Goal: Communication & Community: Answer question/provide support

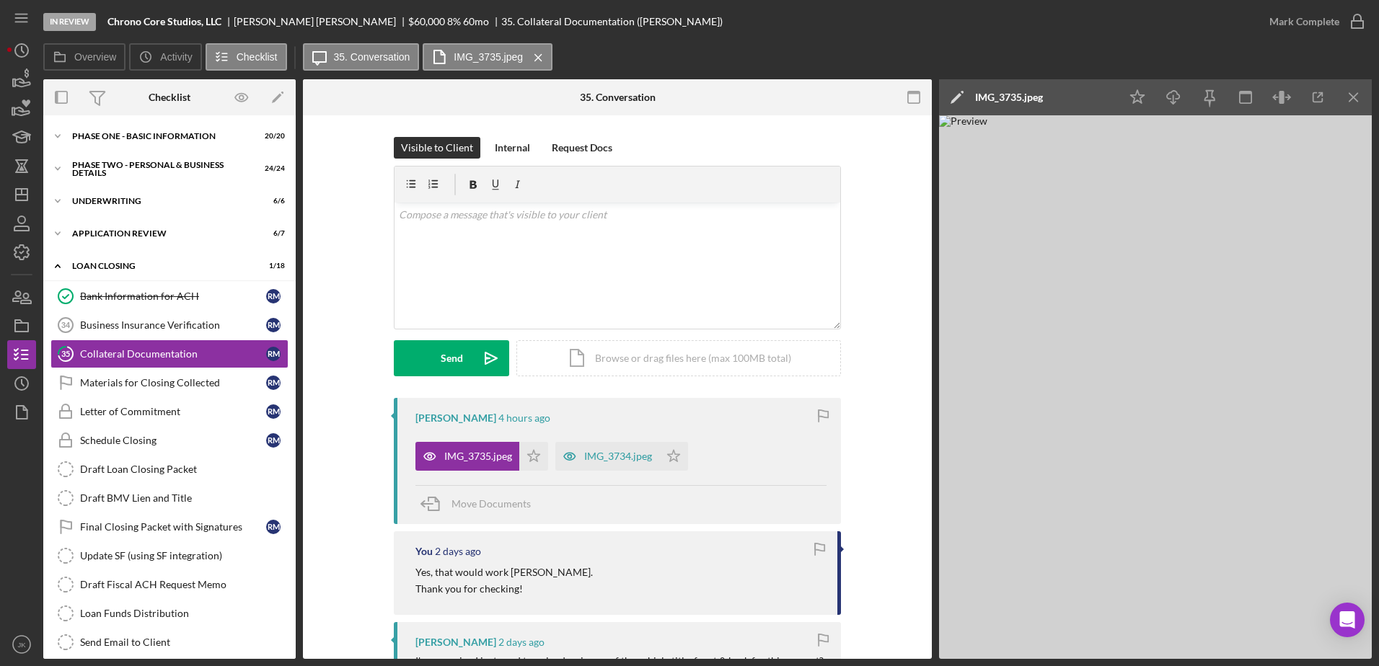
scroll to position [125, 0]
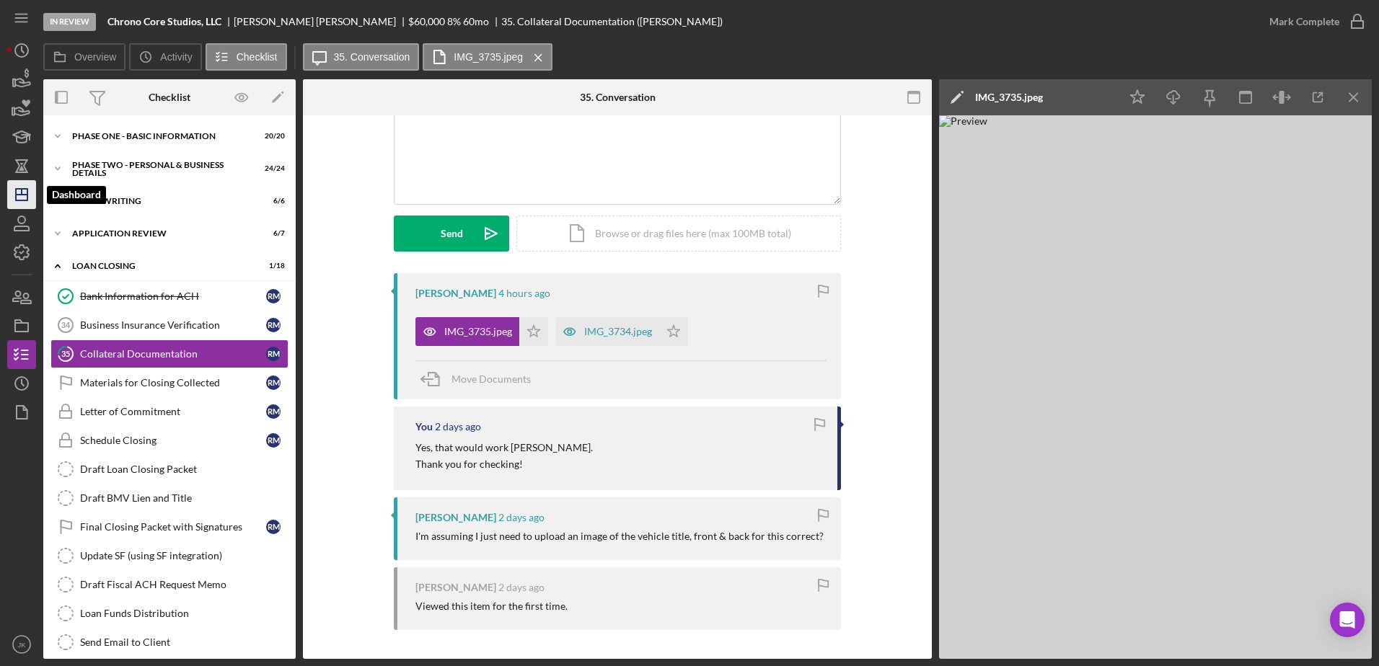
click at [20, 187] on icon "Icon/Dashboard" at bounding box center [22, 195] width 36 height 36
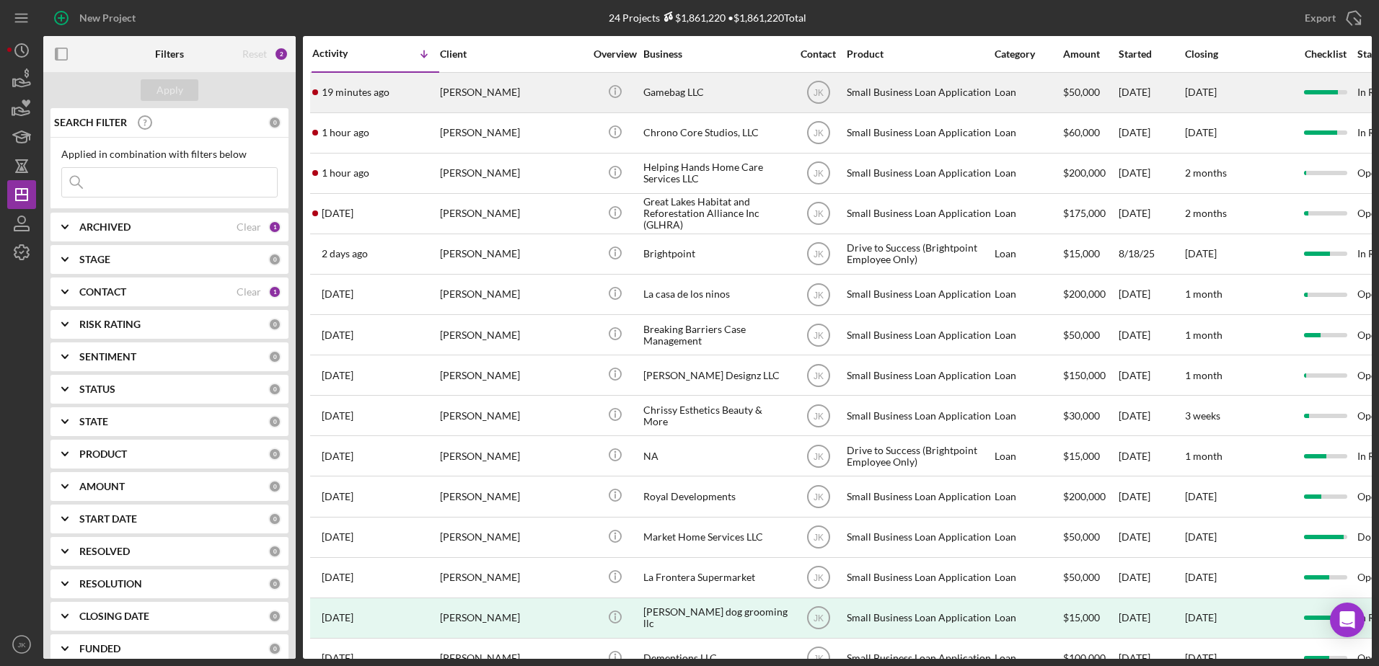
click at [503, 97] on div "[PERSON_NAME]" at bounding box center [512, 93] width 144 height 38
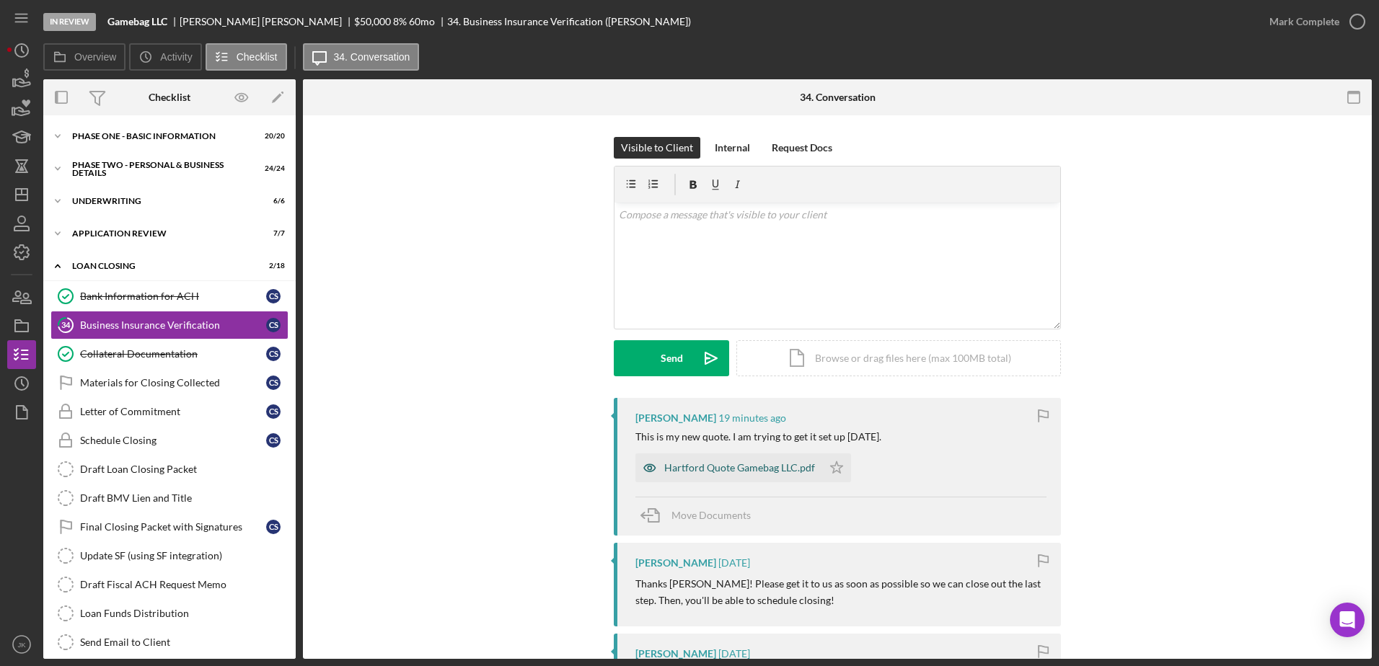
click at [773, 466] on div "Hartford Quote Gamebag LLC.pdf" at bounding box center [739, 468] width 151 height 12
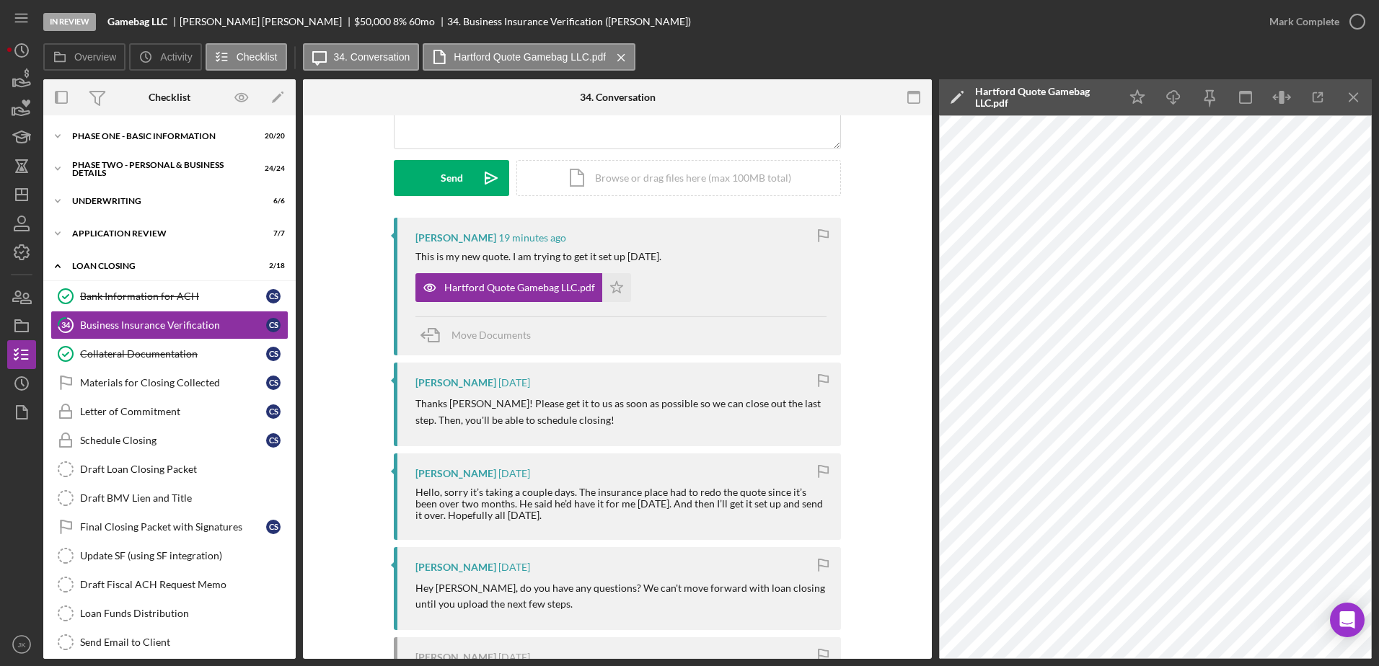
scroll to position [172, 0]
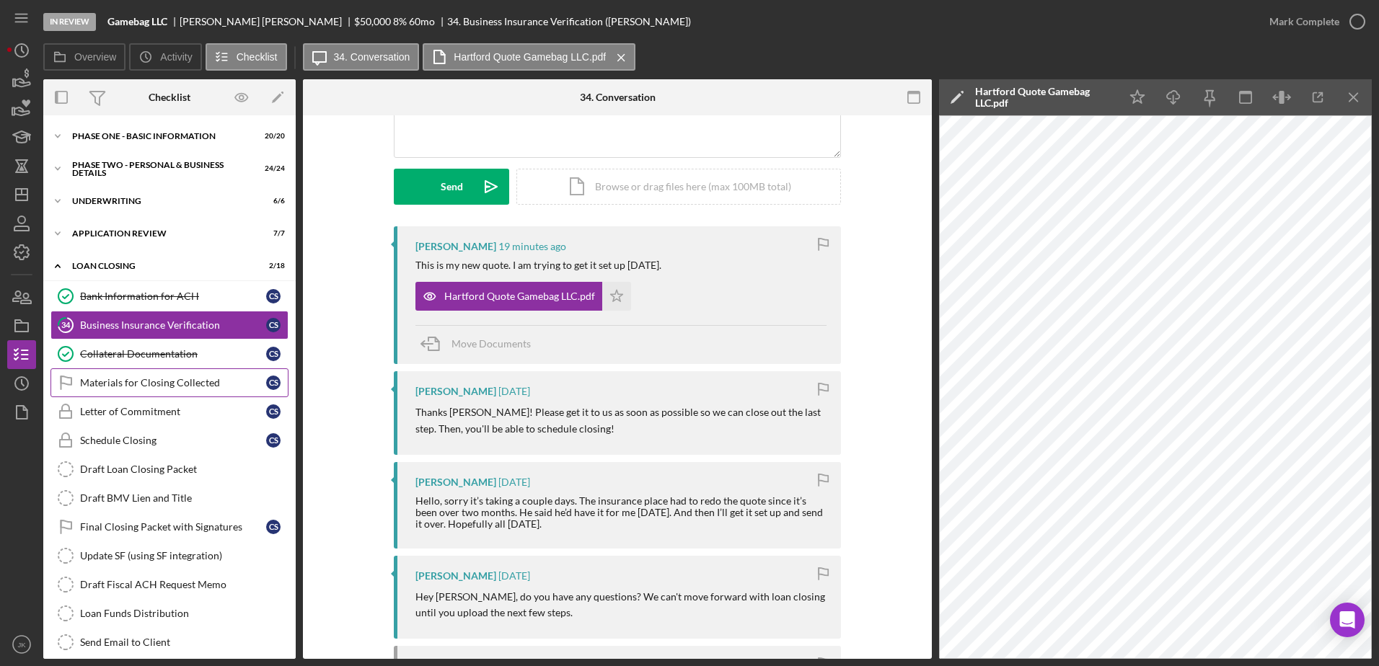
click at [111, 388] on div "Materials for Closing Collected" at bounding box center [173, 383] width 186 height 12
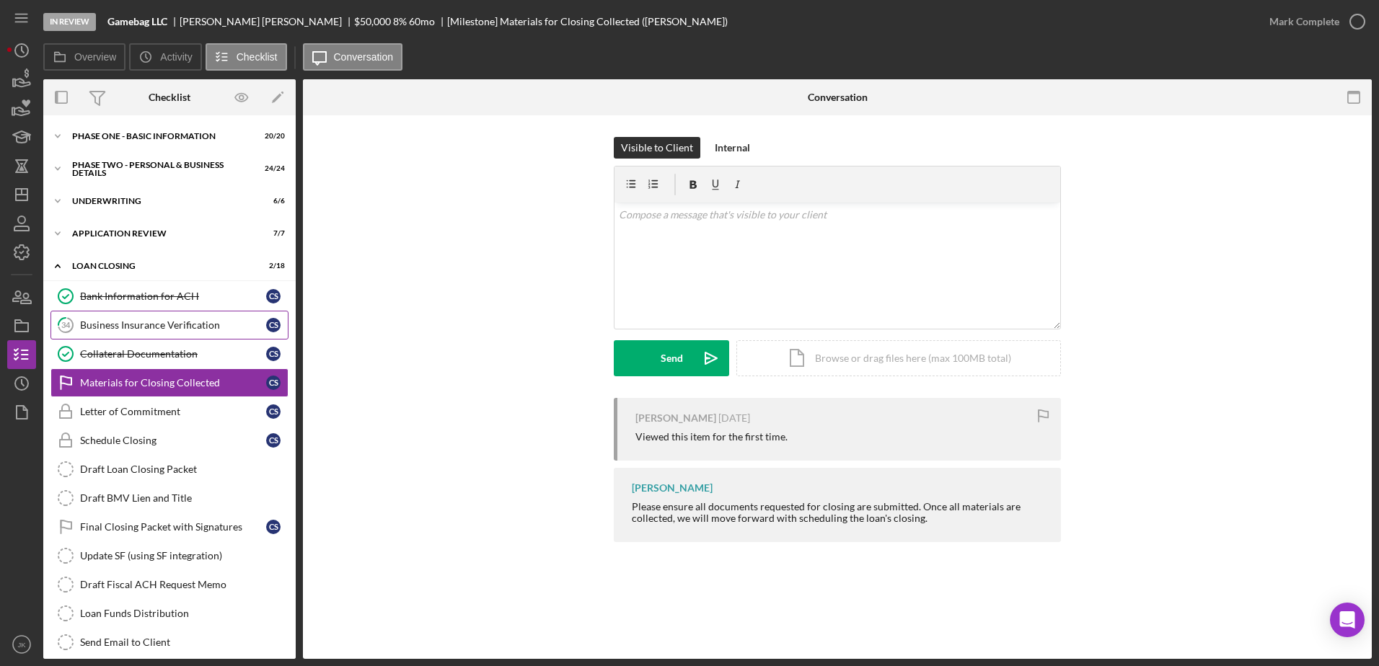
click at [141, 327] on div "Business Insurance Verification" at bounding box center [173, 325] width 186 height 12
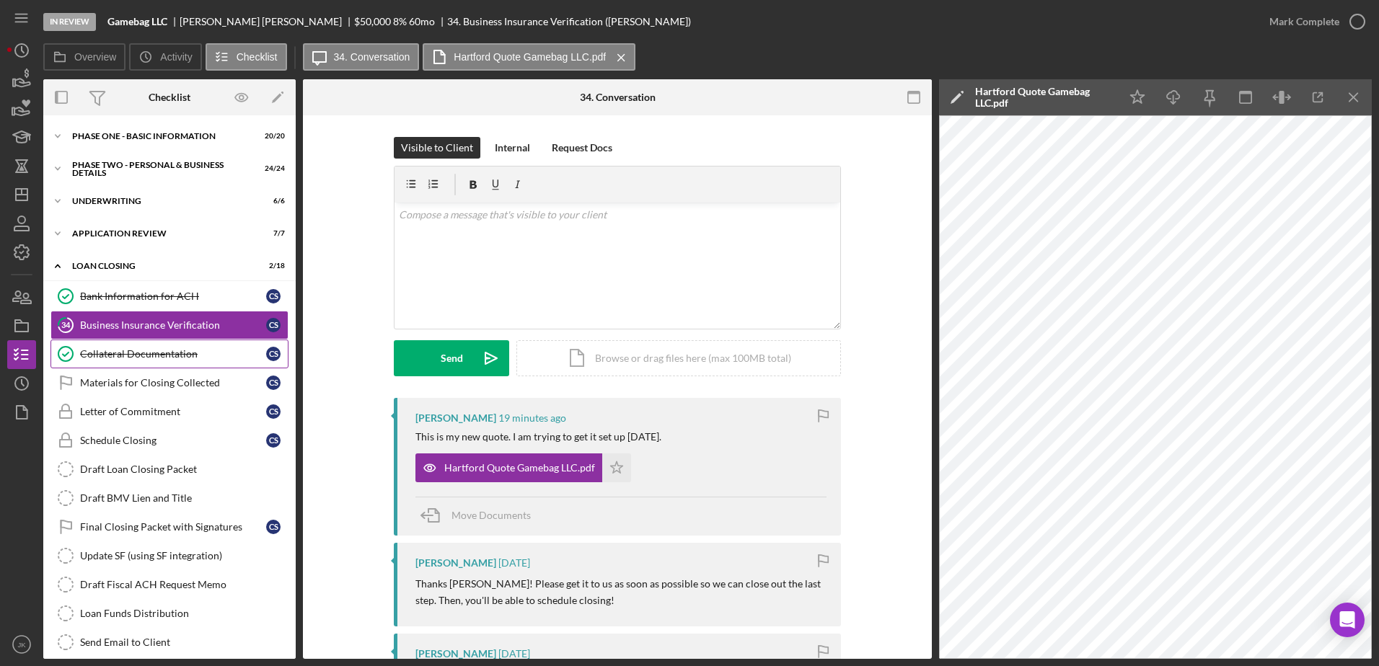
click at [154, 344] on link "Collateral Documentation Collateral Documentation C S" at bounding box center [169, 354] width 238 height 29
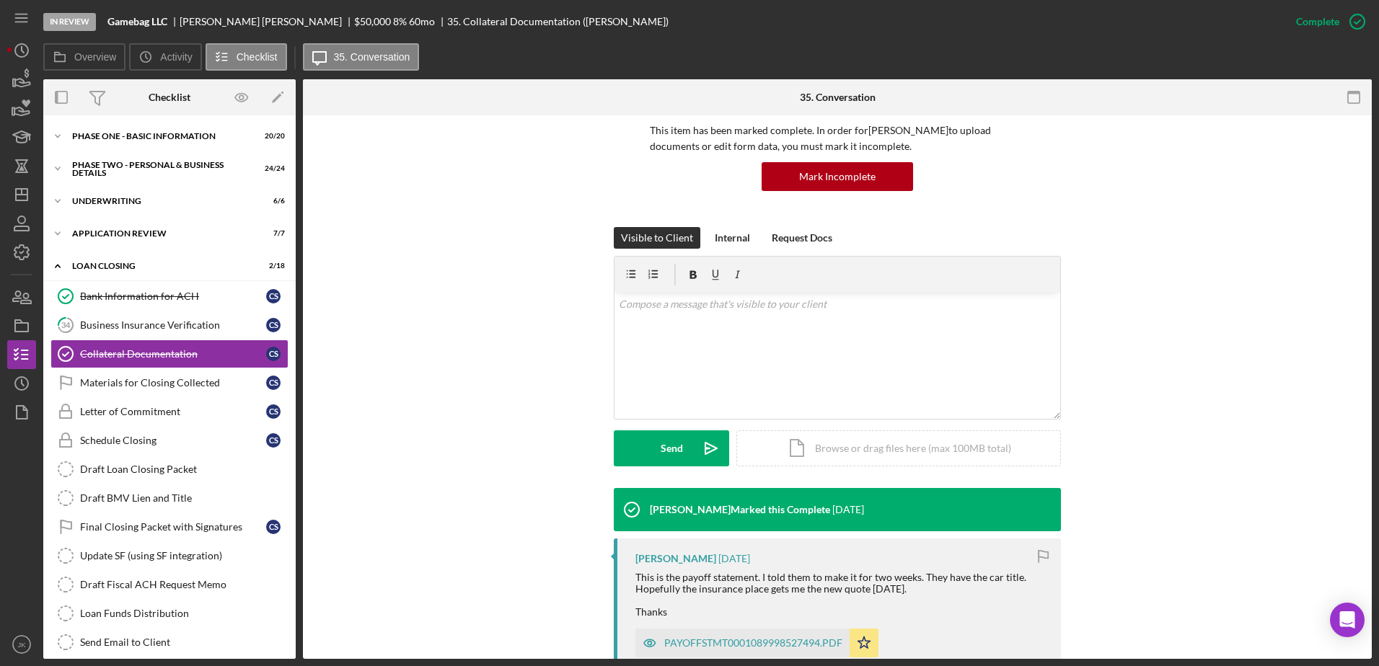
scroll to position [216, 0]
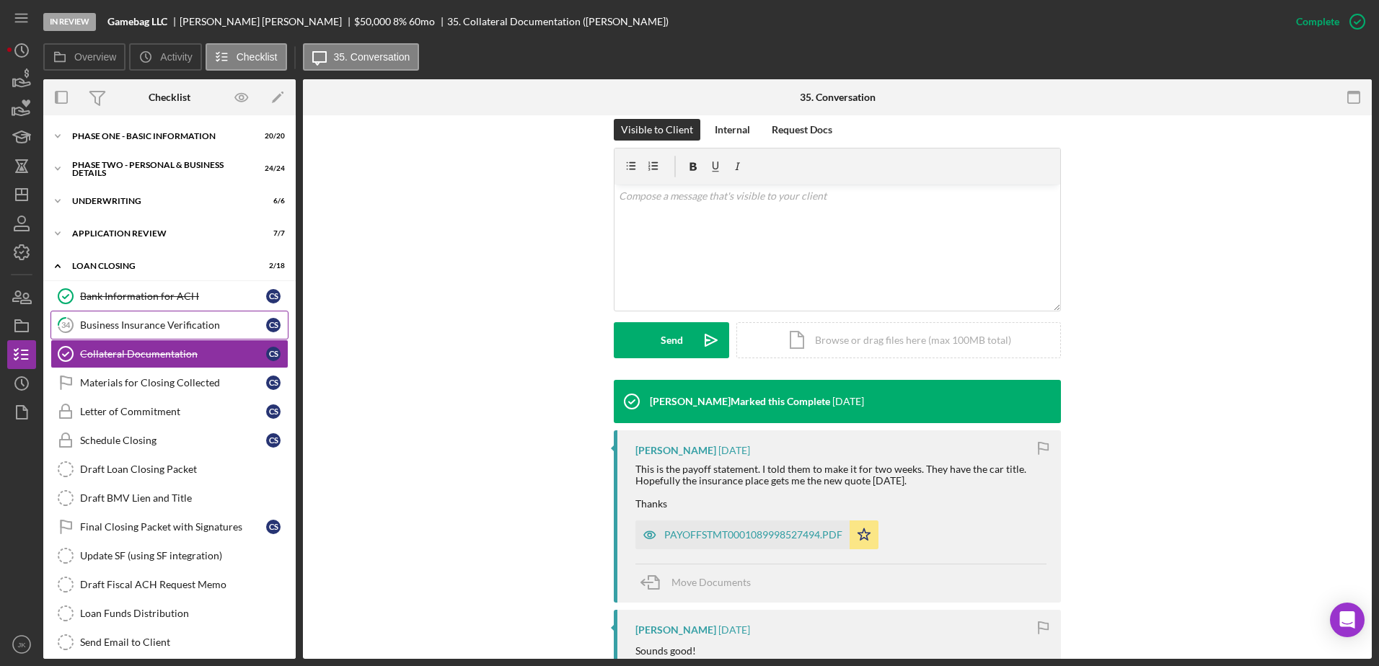
click at [200, 334] on link "34 Business Insurance Verification C S" at bounding box center [169, 325] width 238 height 29
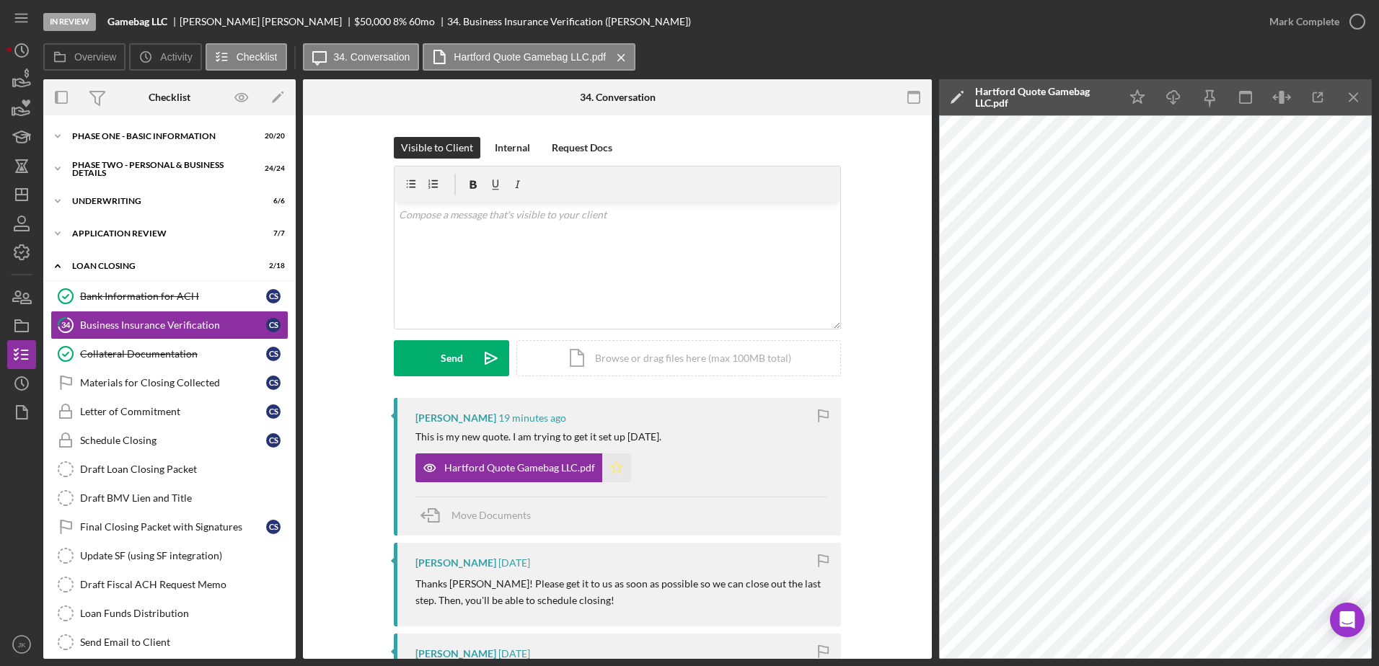
click at [610, 460] on icon "Icon/Star" at bounding box center [616, 468] width 29 height 29
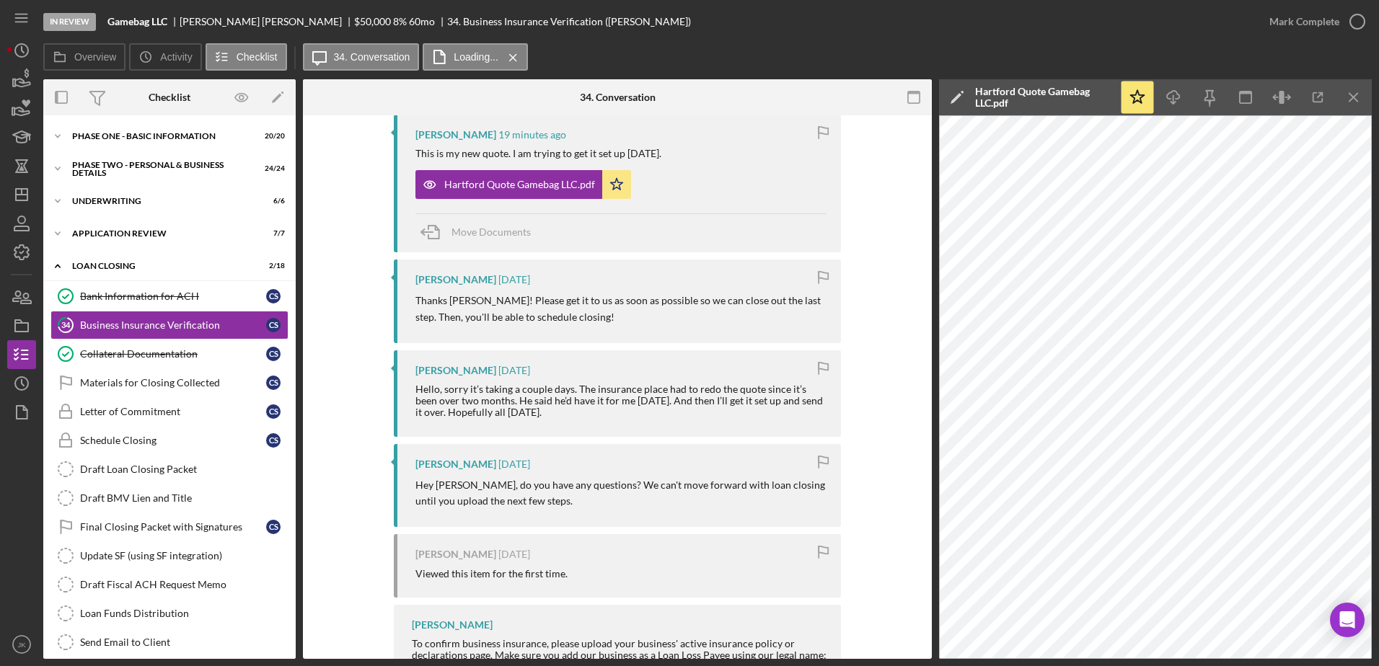
scroll to position [288, 0]
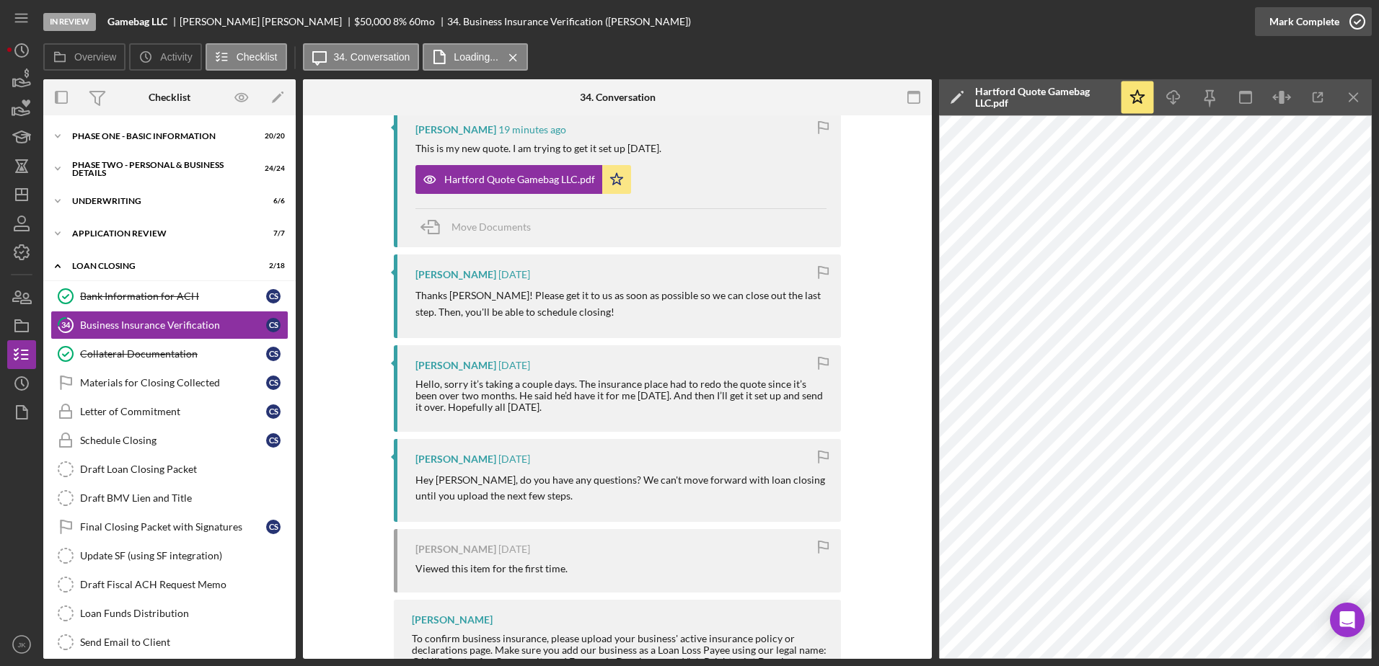
click at [1291, 14] on div "Mark Complete" at bounding box center [1304, 21] width 70 height 29
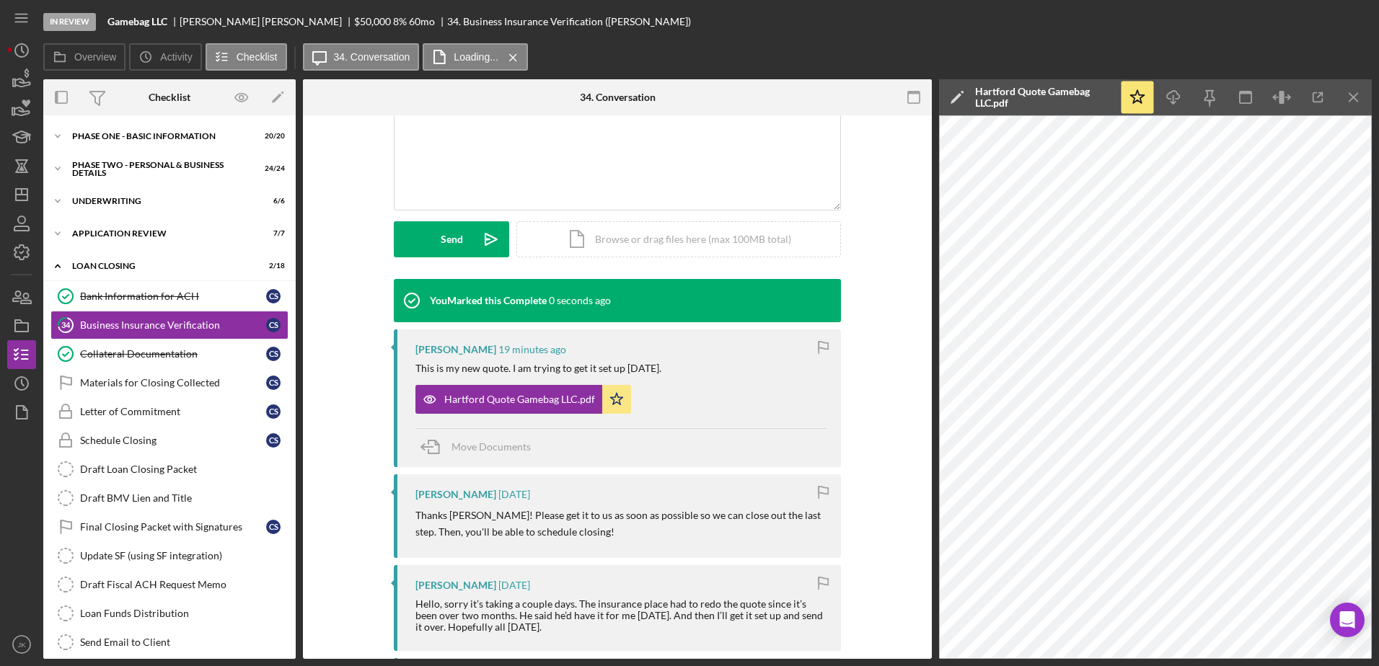
scroll to position [536, 0]
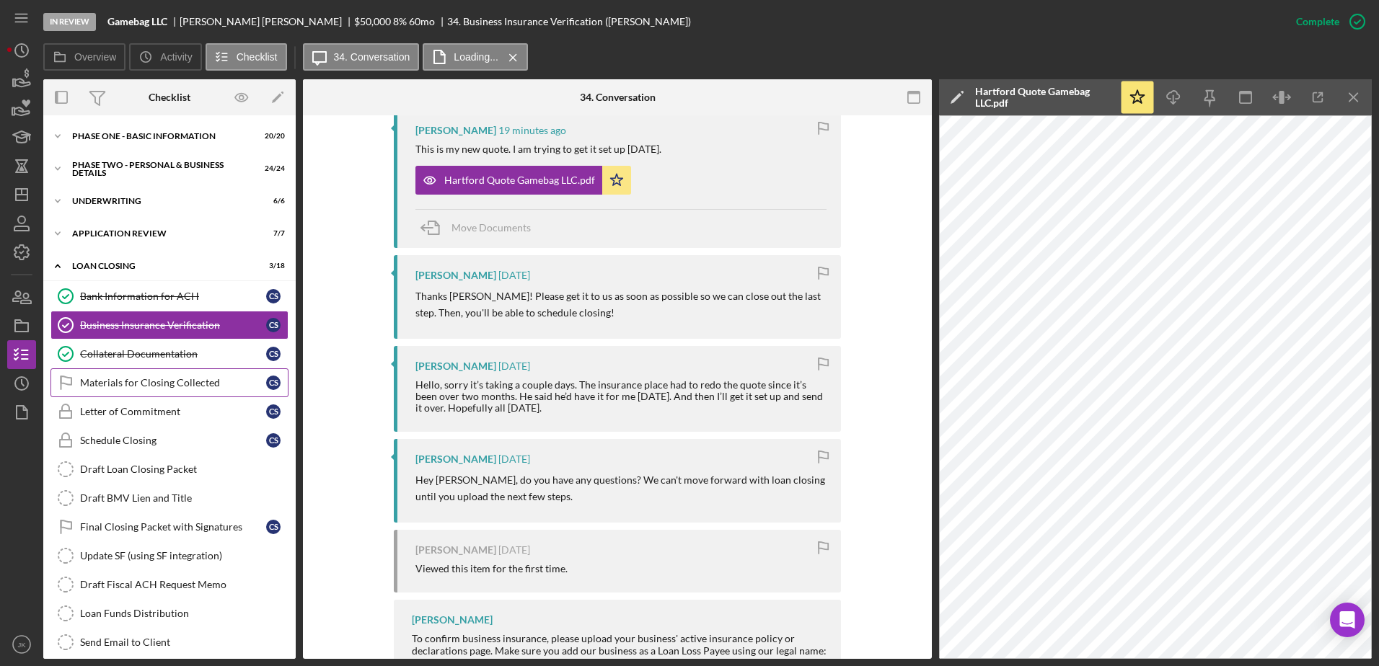
click at [190, 391] on link "Materials for Closing Collected Materials for Closing Collected C S" at bounding box center [169, 382] width 238 height 29
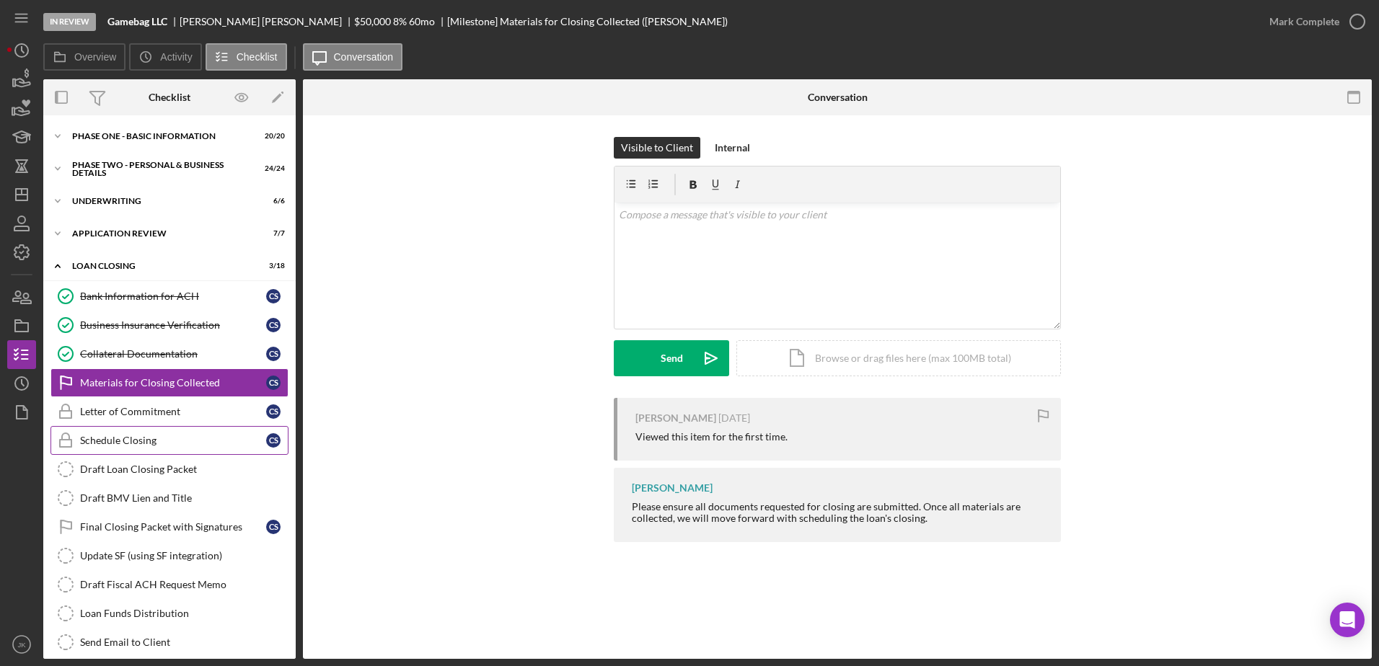
click at [193, 438] on div "Schedule Closing" at bounding box center [173, 441] width 186 height 12
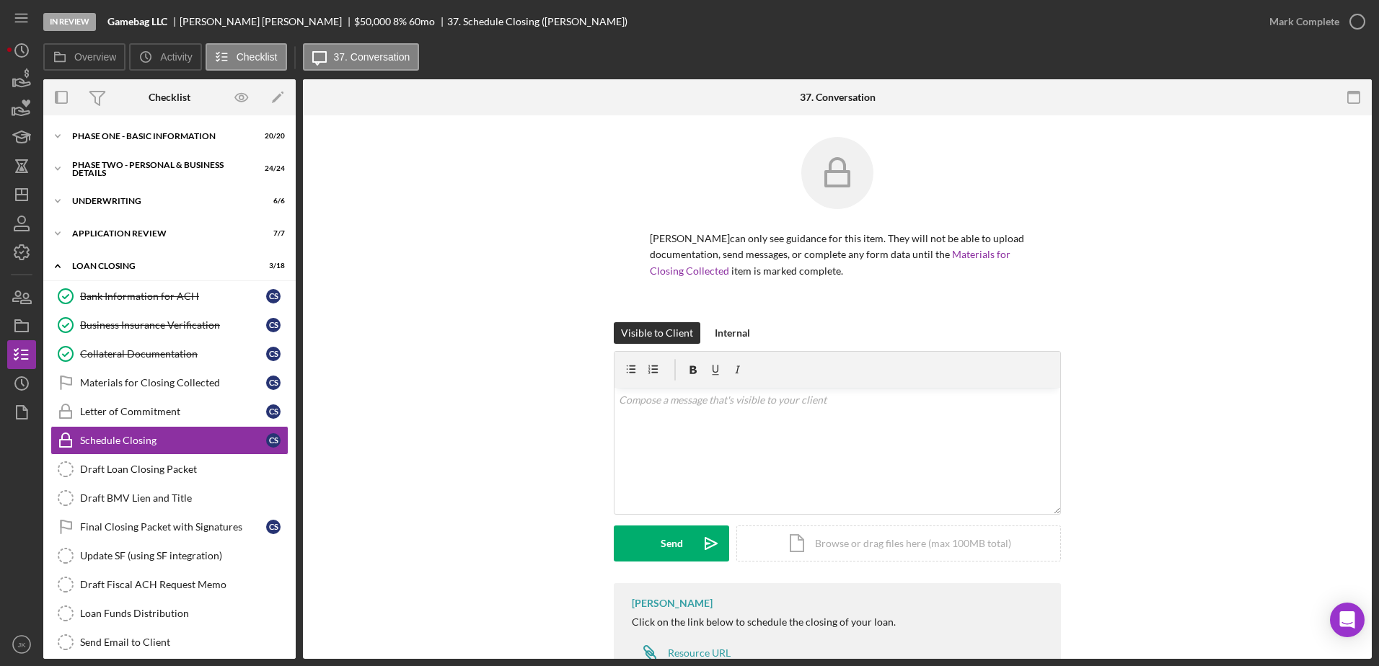
scroll to position [52, 0]
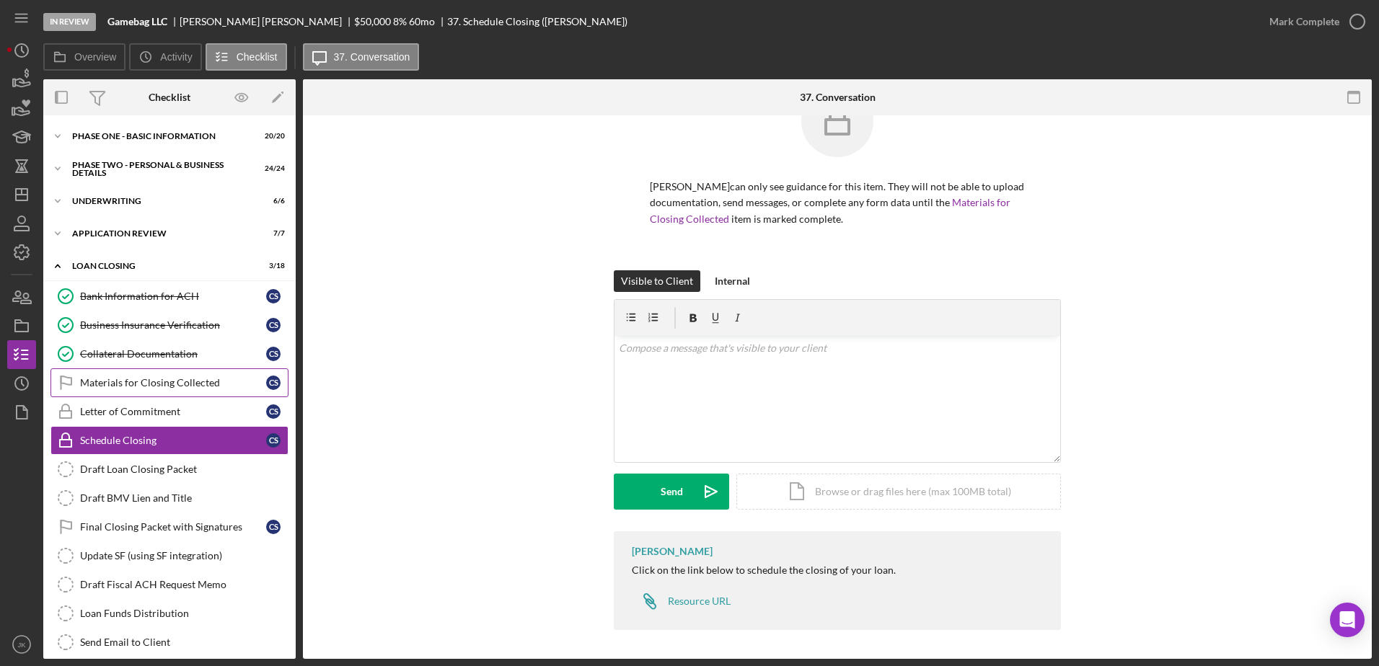
click at [206, 384] on div "Materials for Closing Collected" at bounding box center [173, 383] width 186 height 12
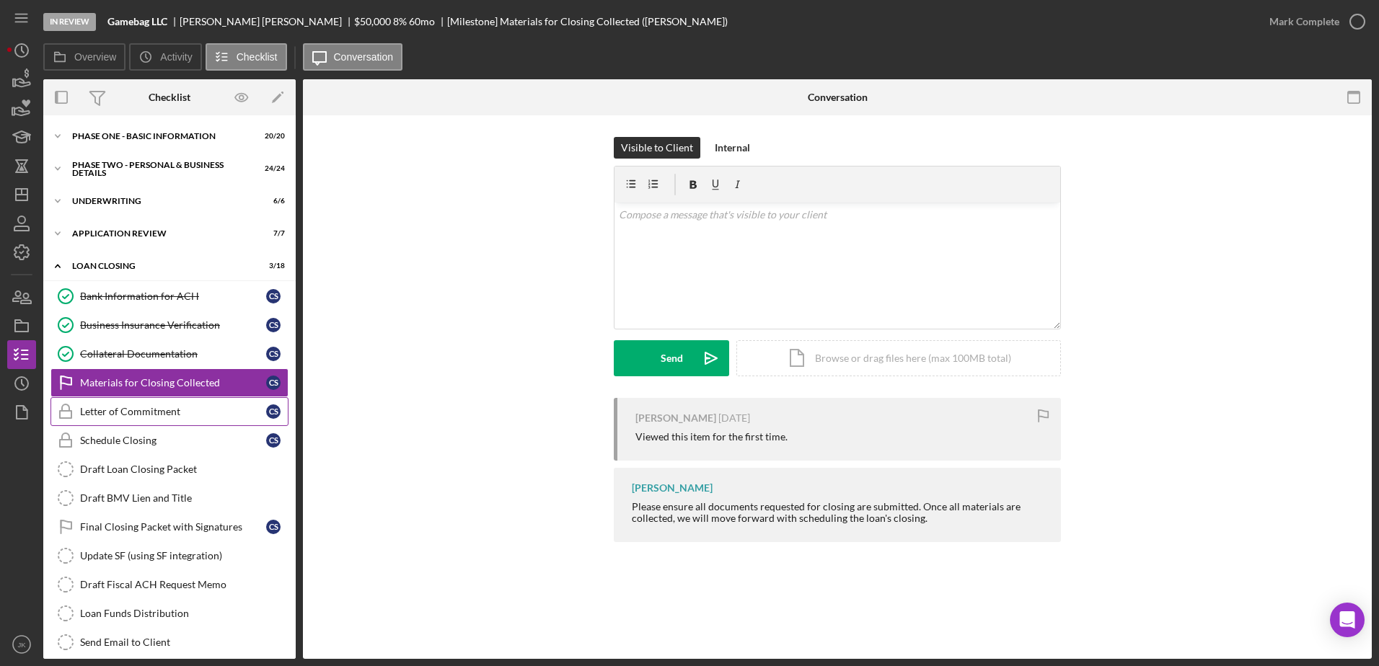
click at [221, 415] on div "Letter of Commitment" at bounding box center [173, 412] width 186 height 12
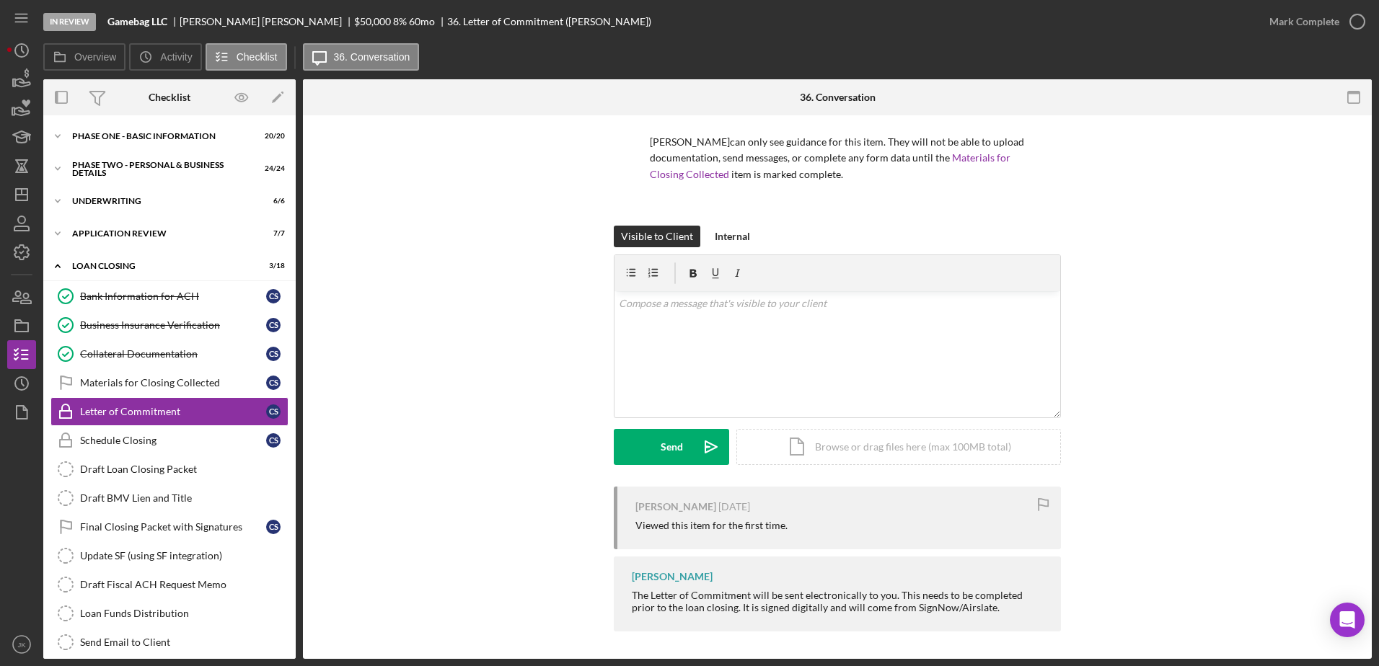
scroll to position [98, 0]
click at [174, 385] on div "Materials for Closing Collected" at bounding box center [173, 383] width 186 height 12
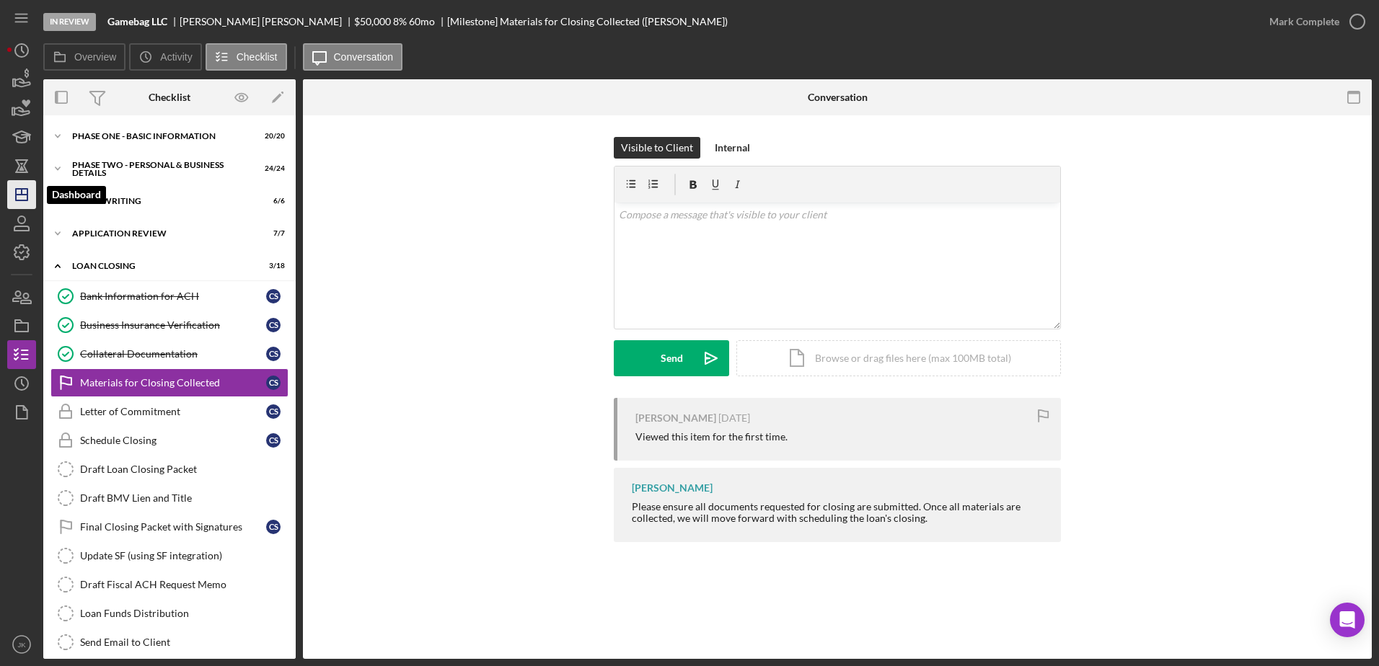
click at [26, 190] on polygon "button" at bounding box center [22, 195] width 12 height 12
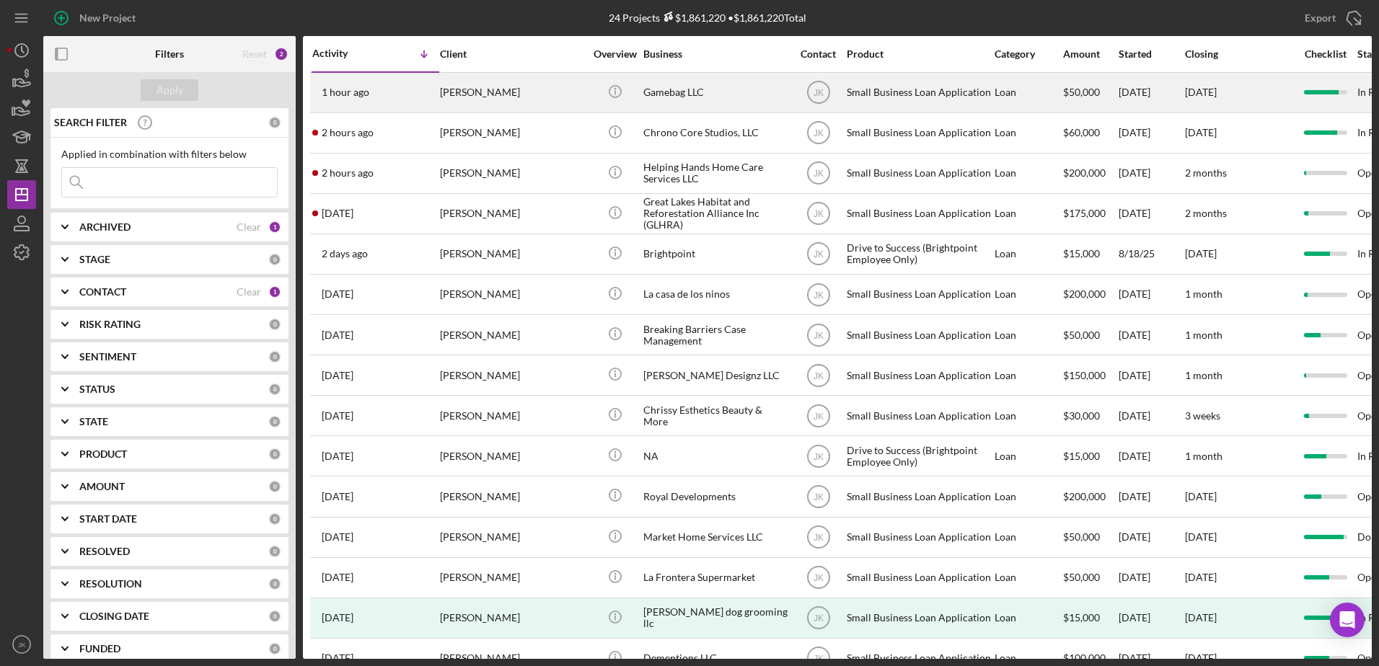
click at [500, 89] on div "[PERSON_NAME]" at bounding box center [512, 93] width 144 height 38
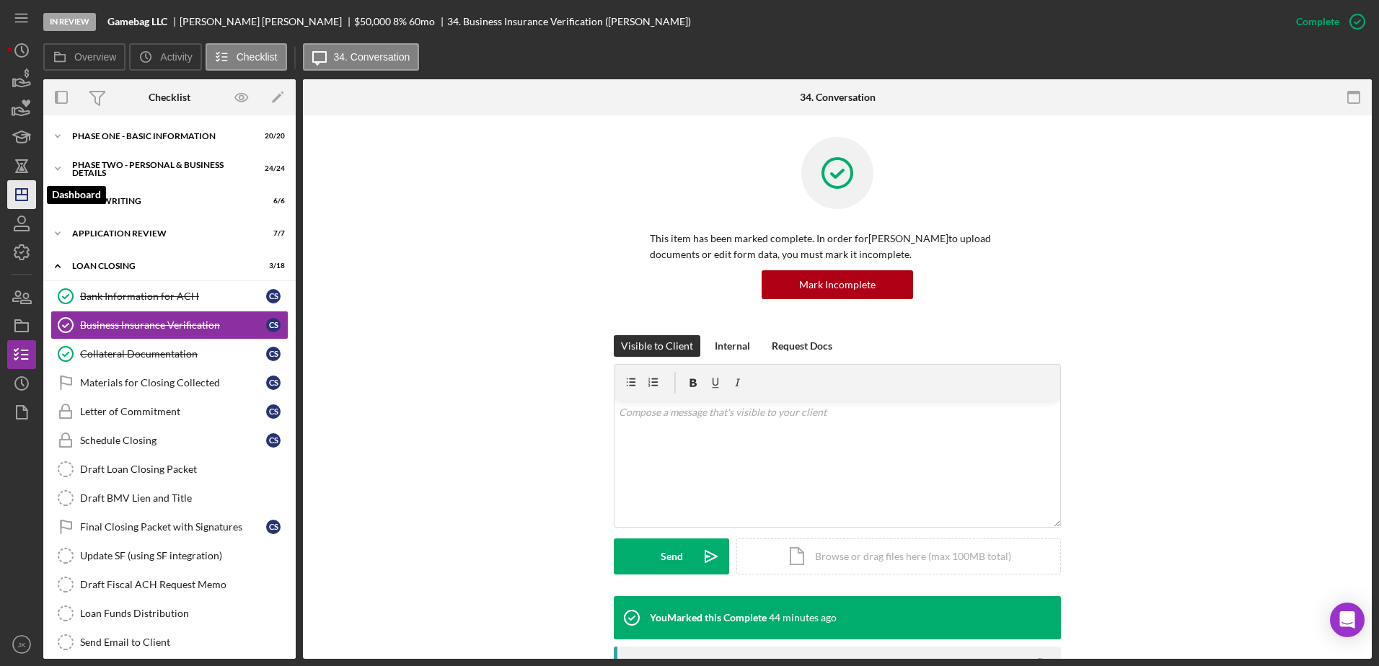
click at [22, 187] on icon "Icon/Dashboard" at bounding box center [22, 195] width 36 height 36
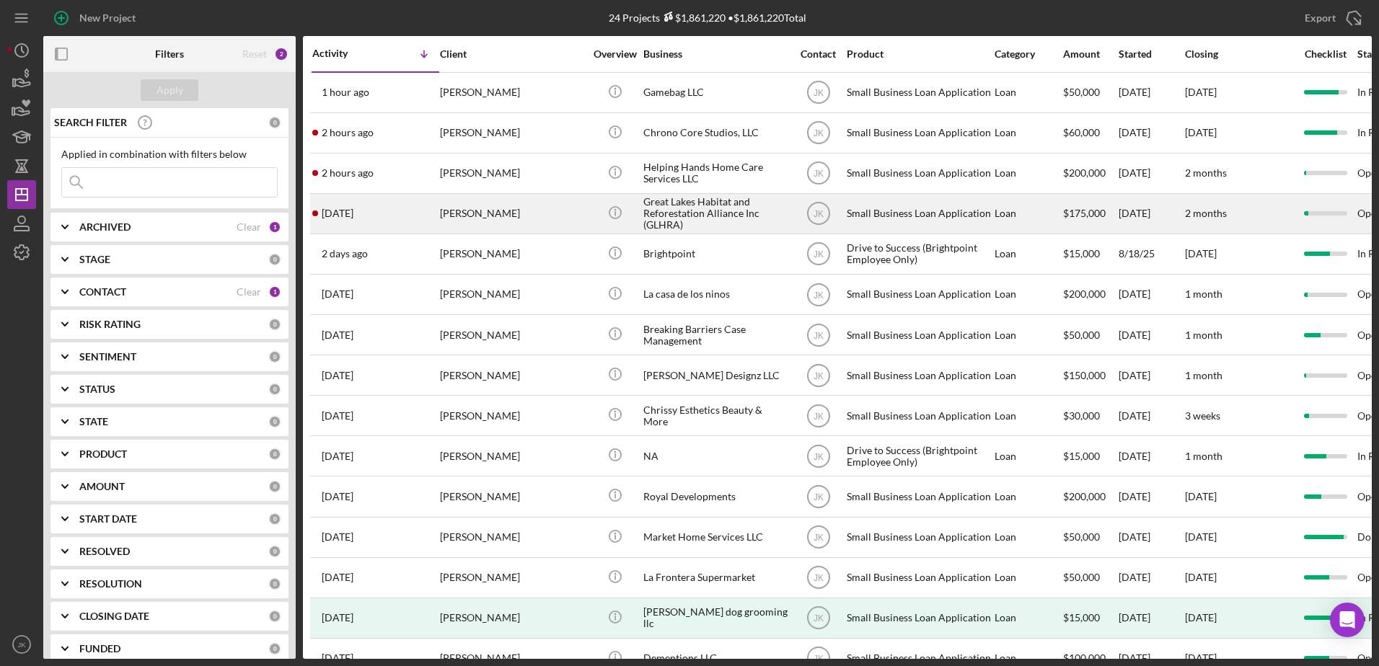
click at [522, 219] on div "Daniel Collins" at bounding box center [512, 214] width 144 height 38
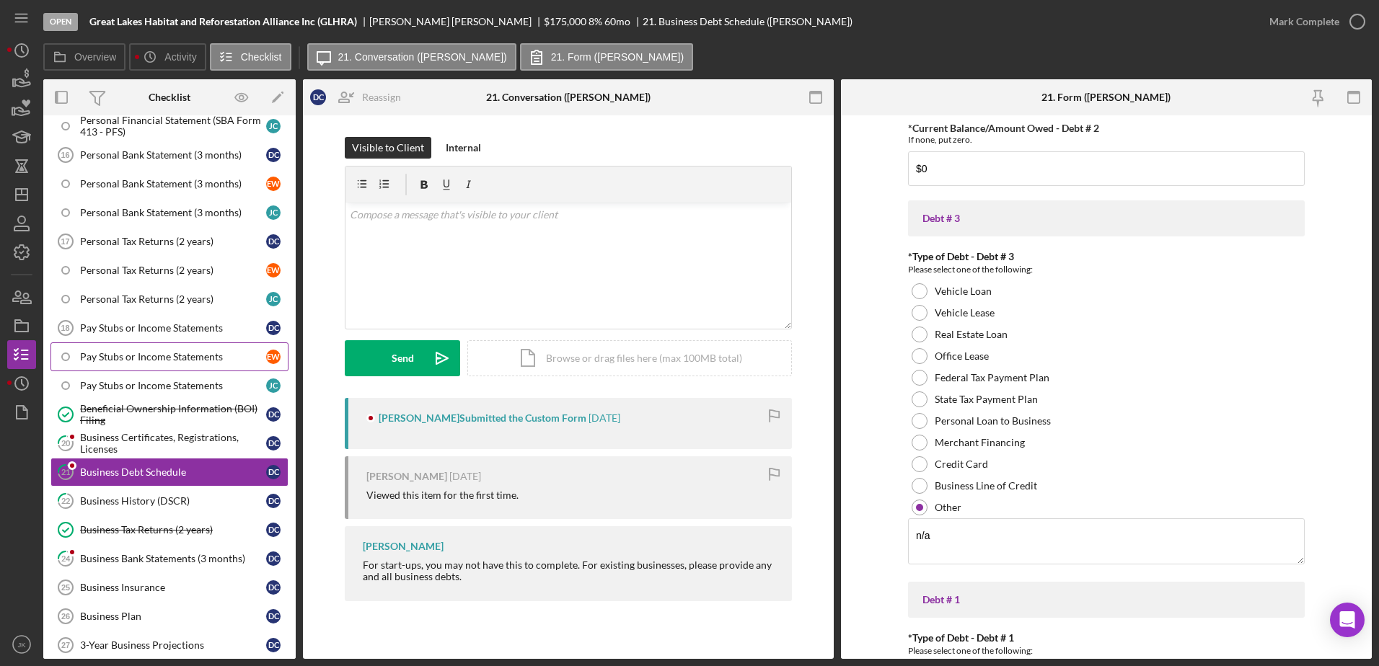
scroll to position [506, 0]
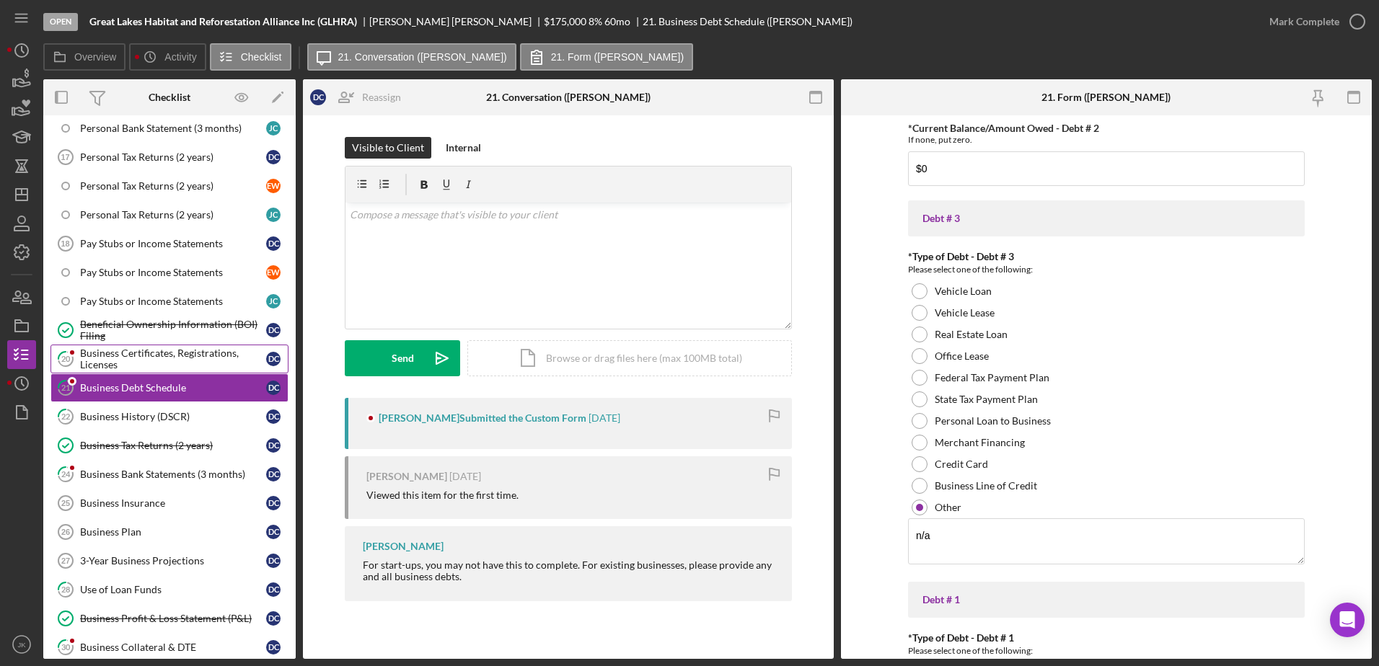
click at [204, 353] on div "Business Certificates, Registrations, Licenses" at bounding box center [173, 359] width 186 height 23
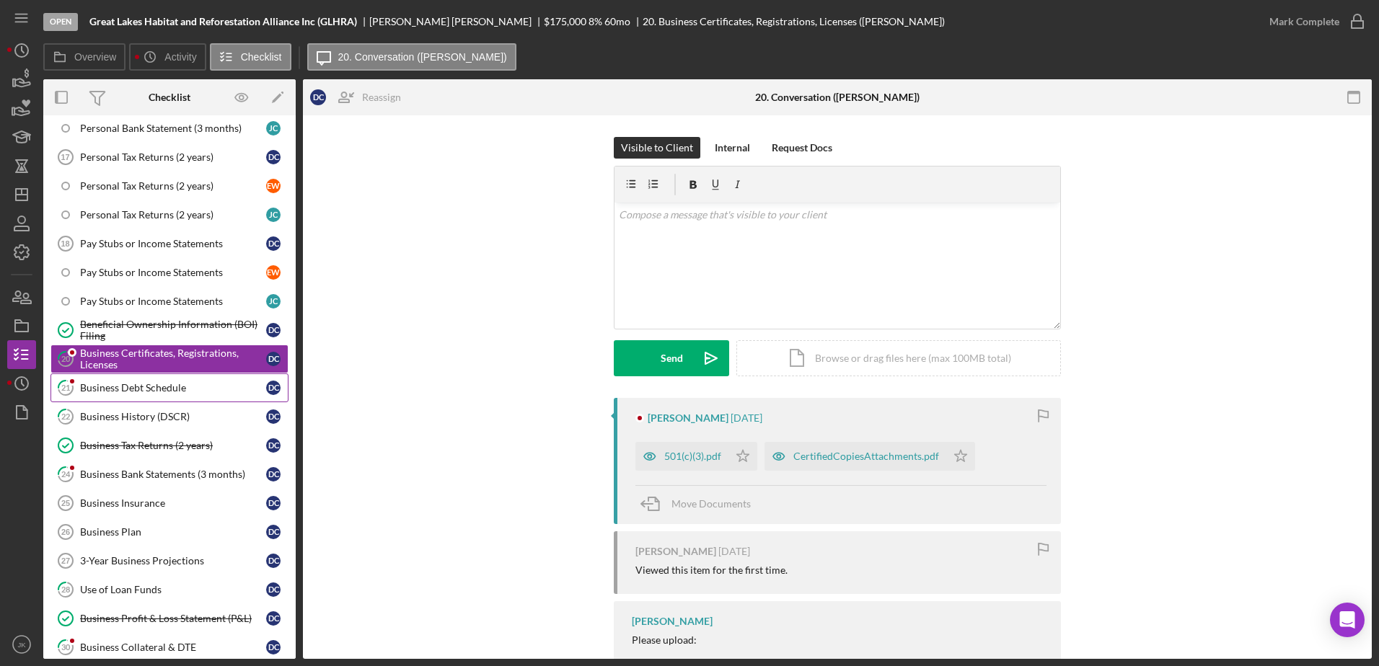
click at [190, 382] on div "Business Debt Schedule" at bounding box center [173, 388] width 186 height 12
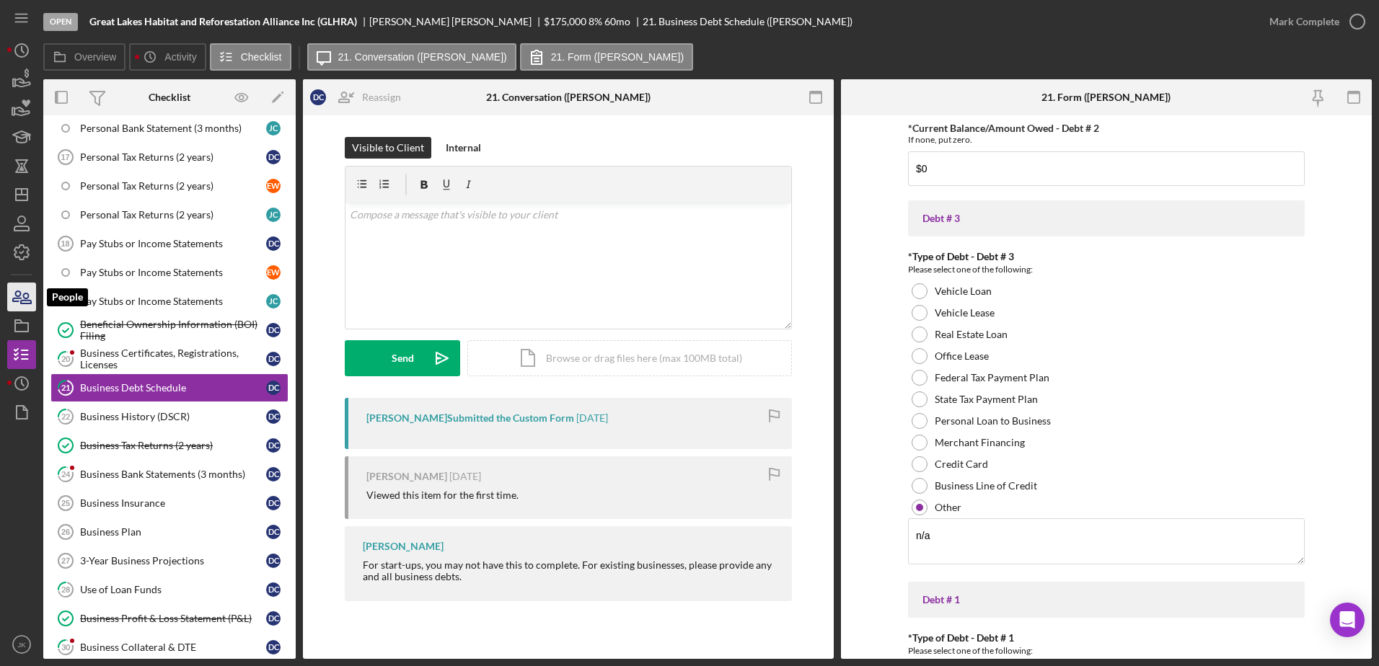
click at [23, 293] on icon "button" at bounding box center [22, 297] width 36 height 36
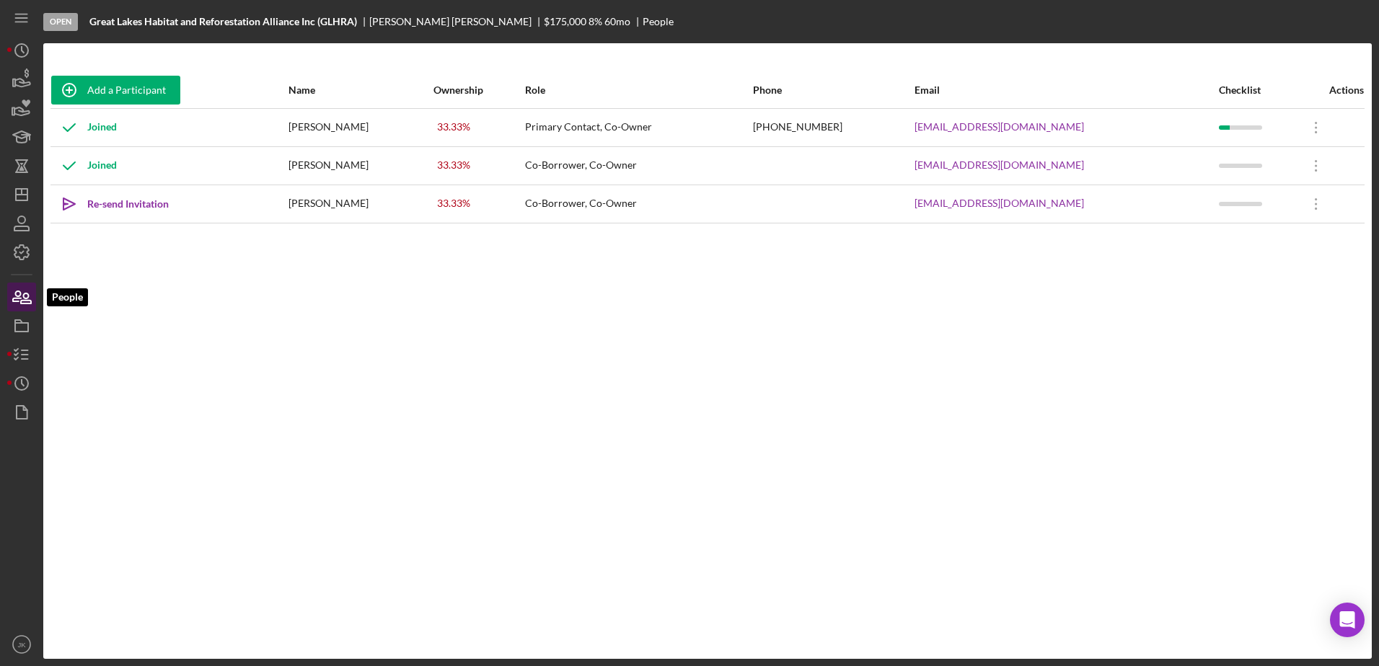
click at [23, 293] on icon "button" at bounding box center [22, 297] width 36 height 36
click at [25, 350] on line "button" at bounding box center [25, 350] width 6 height 0
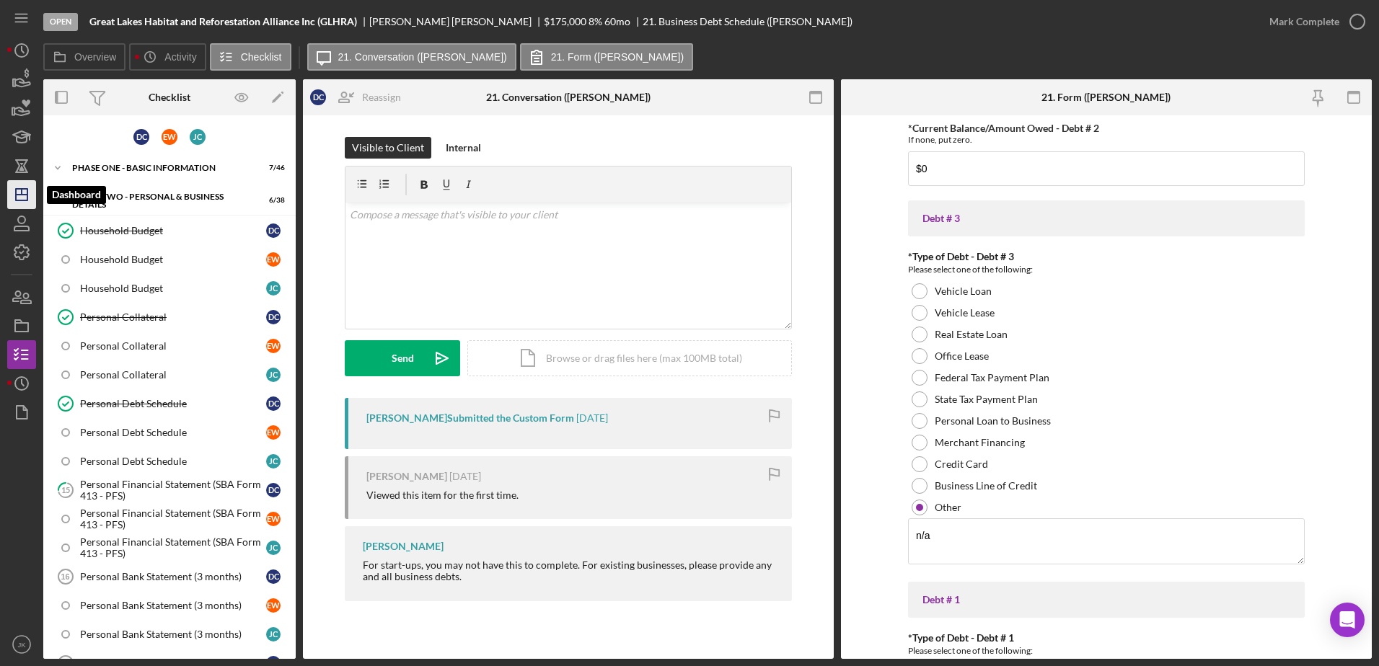
click at [21, 193] on icon "Icon/Dashboard" at bounding box center [22, 195] width 36 height 36
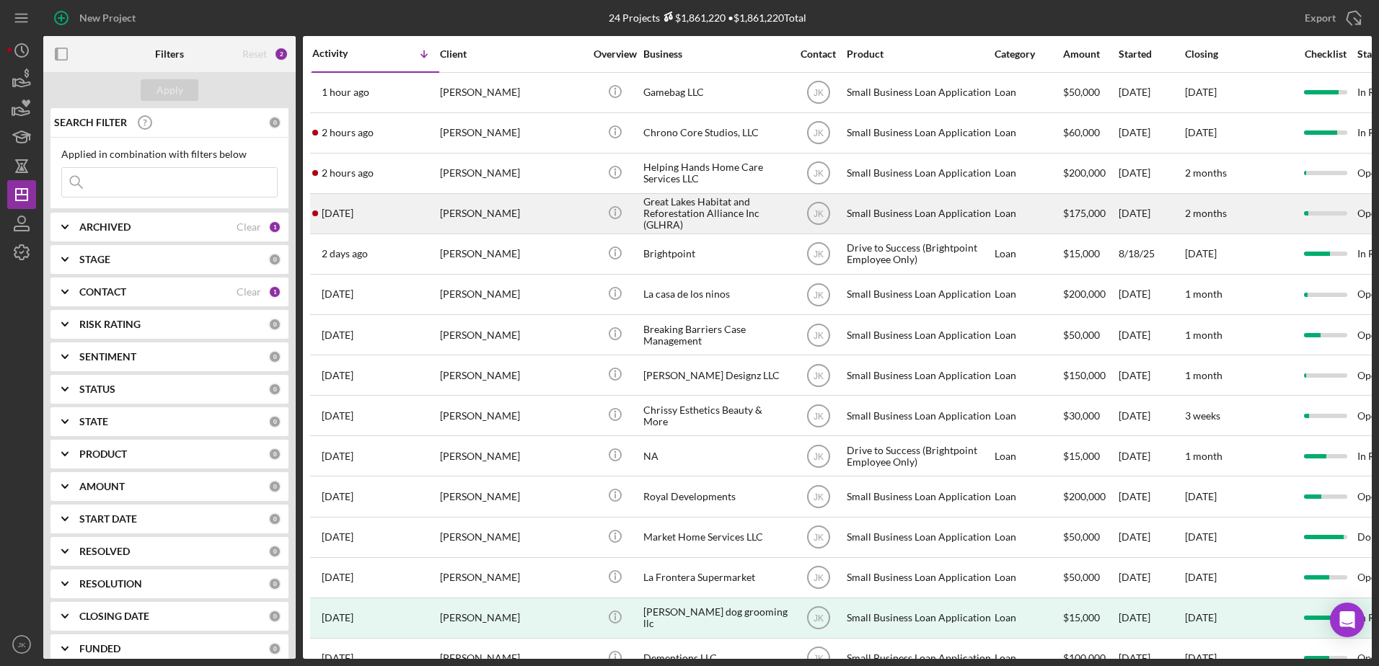
click at [493, 223] on div "Daniel Collins" at bounding box center [512, 214] width 144 height 38
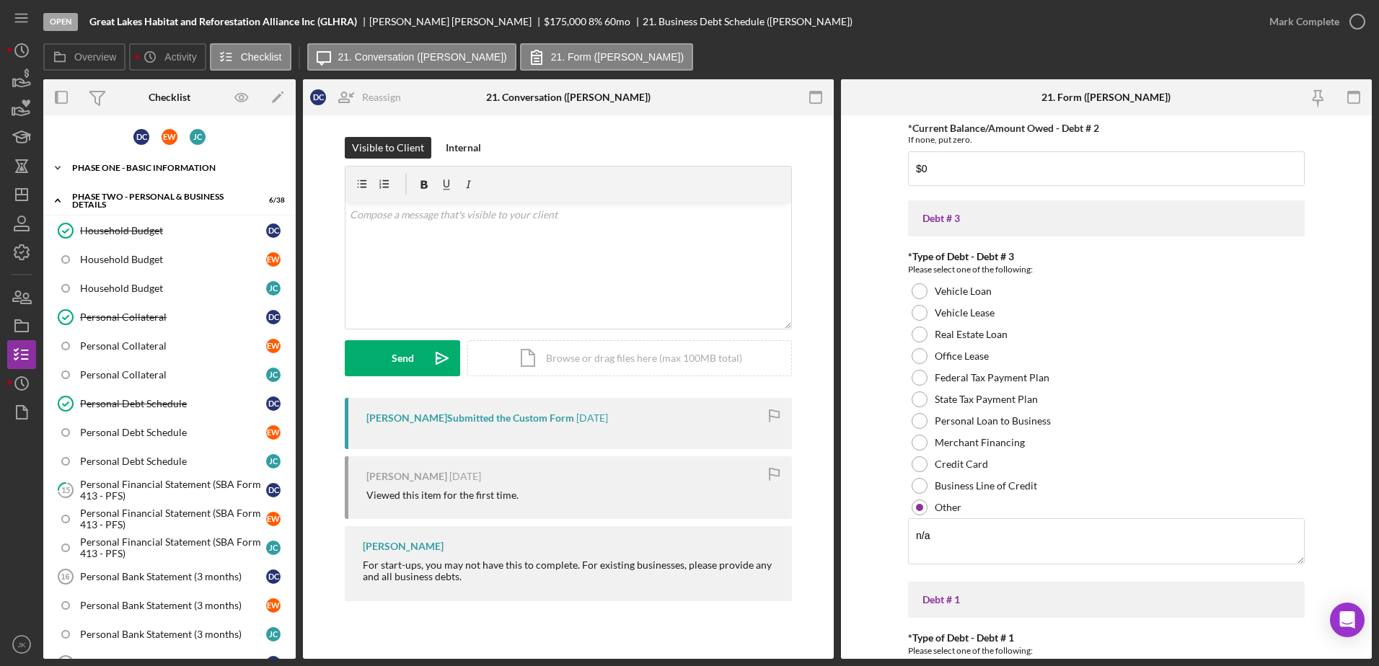
click at [149, 172] on div "Phase One - Basic Information" at bounding box center [175, 168] width 206 height 9
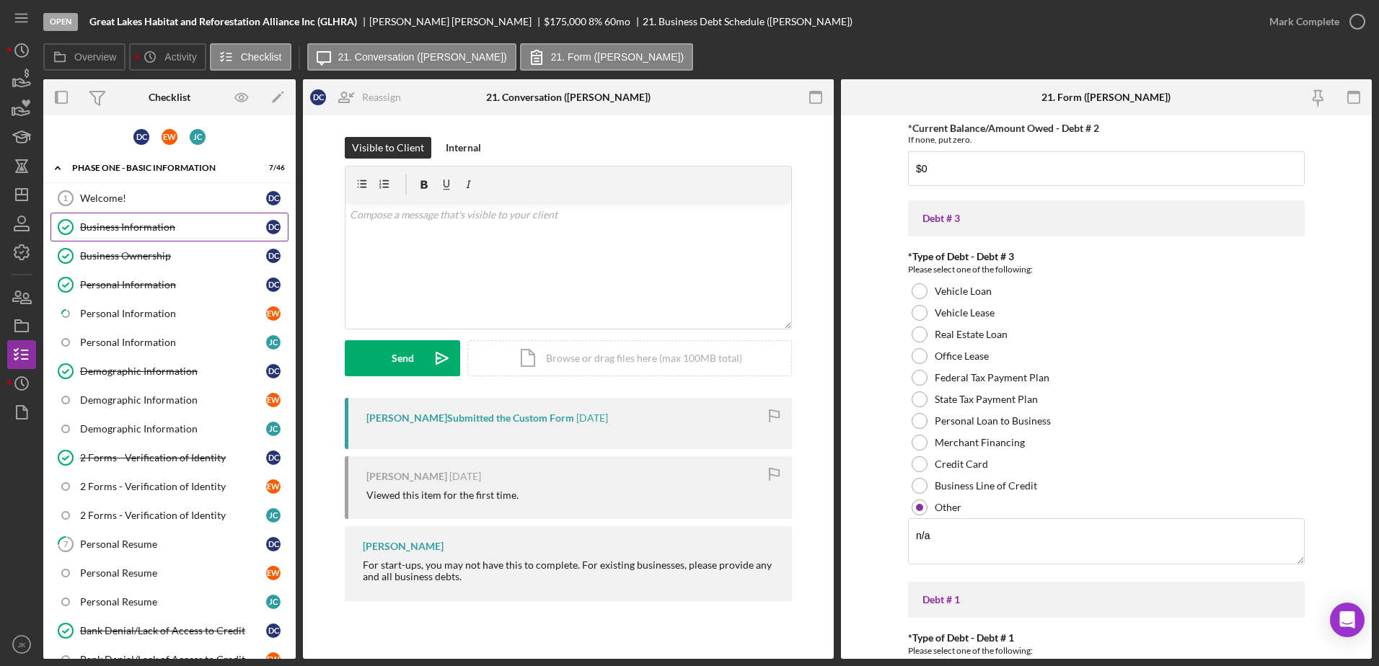
click at [119, 233] on div "Business Information" at bounding box center [173, 227] width 186 height 12
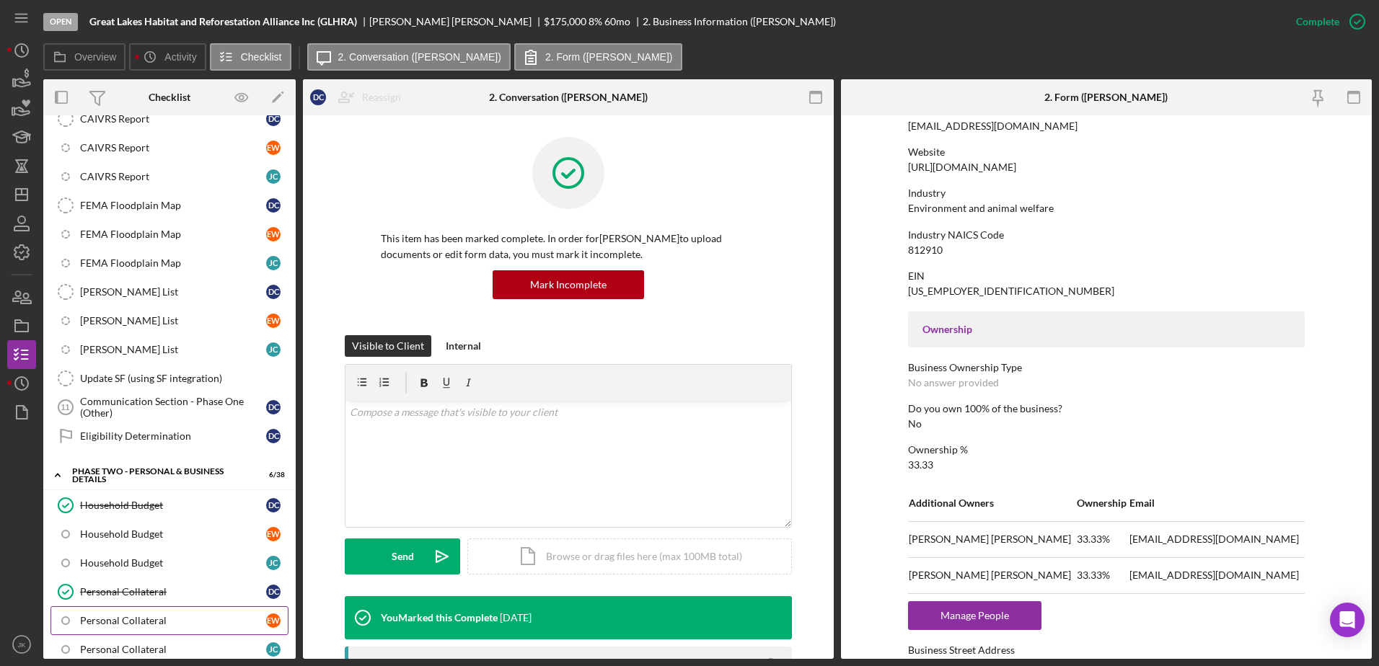
scroll to position [1226, 0]
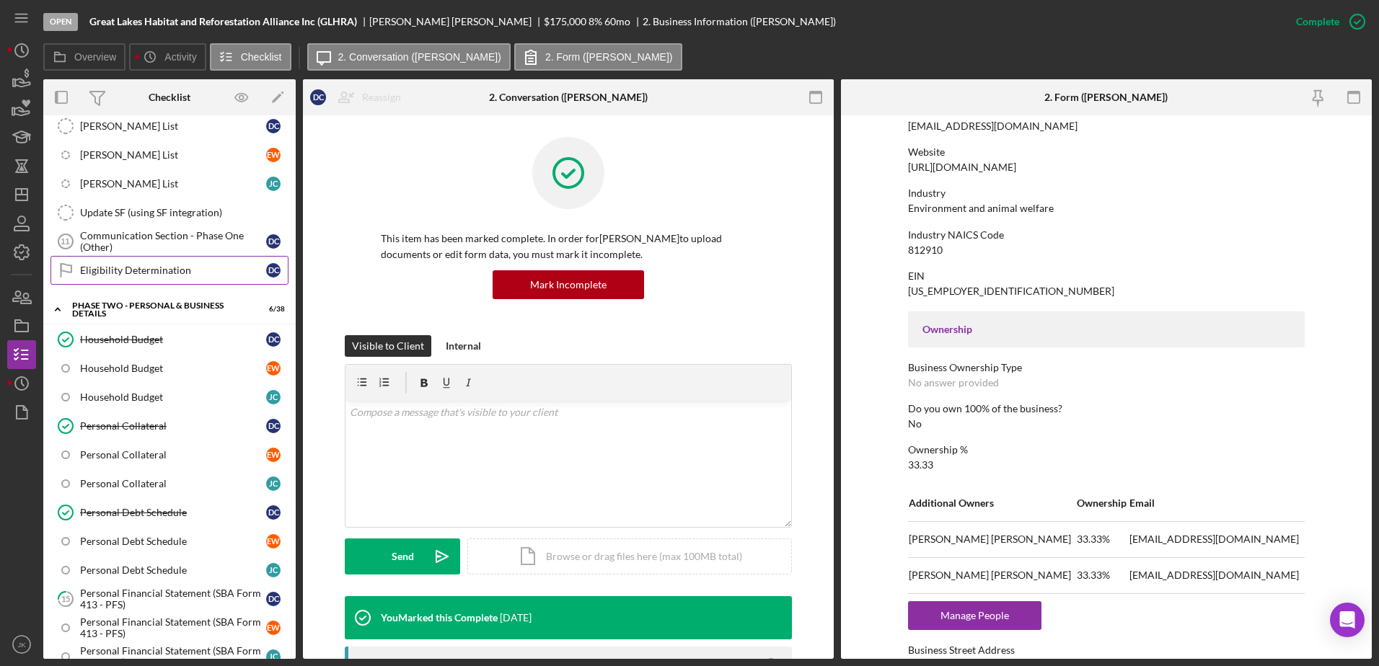
click at [163, 272] on div "Eligibility Determination" at bounding box center [173, 271] width 186 height 12
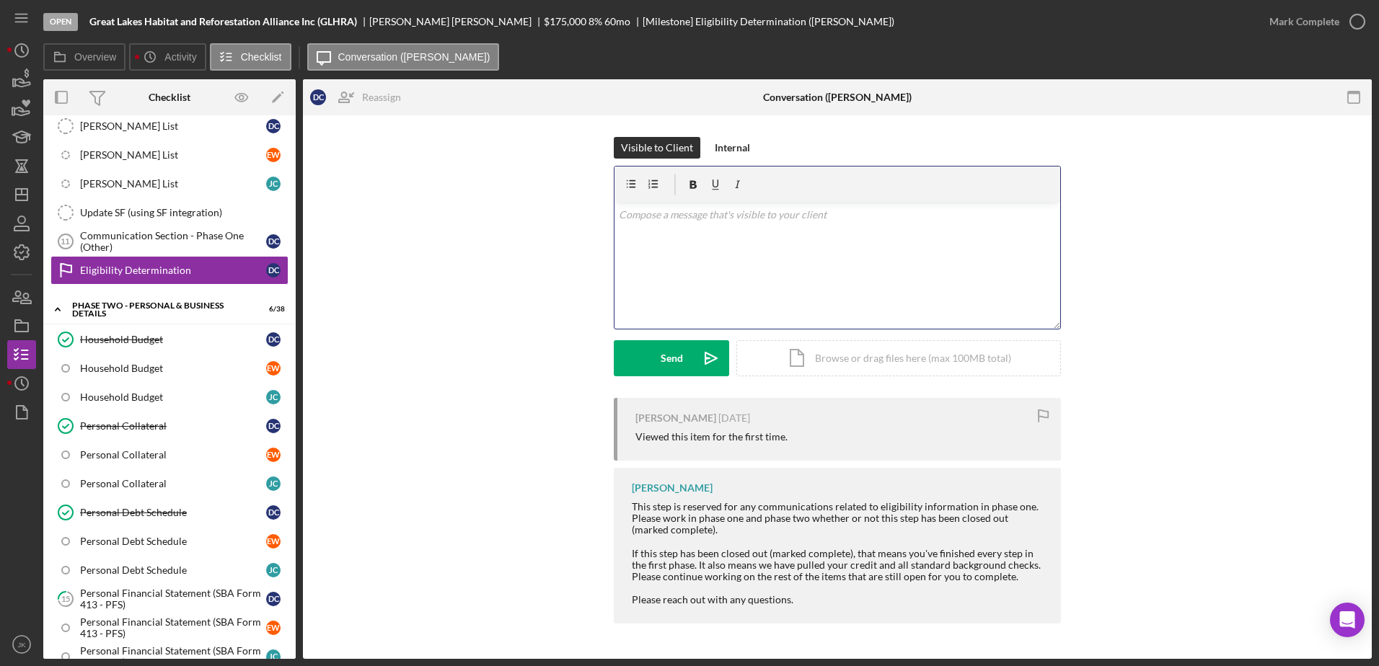
click at [778, 226] on div "v Color teal Color pink Remove color Add row above Add row below Add column bef…" at bounding box center [837, 266] width 446 height 126
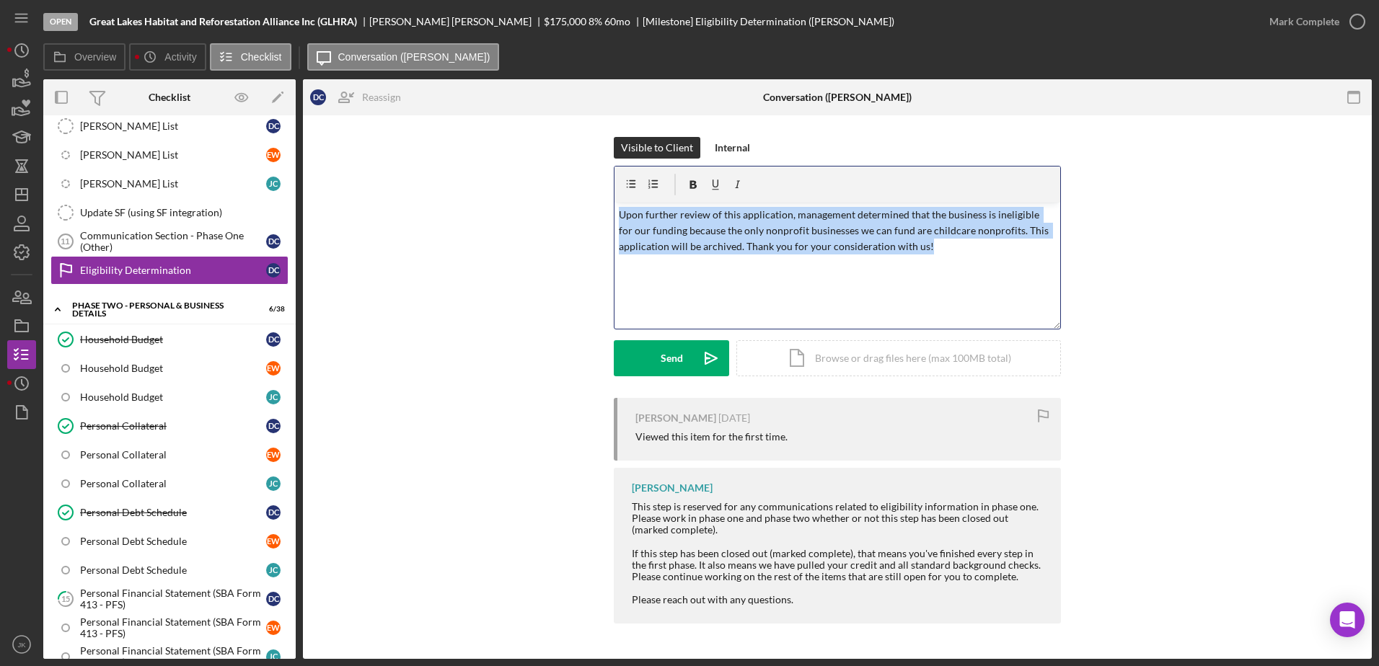
drag, startPoint x: 953, startPoint y: 266, endPoint x: 443, endPoint y: 175, distance: 518.6
click at [448, 176] on div "Visible to Client Internal v Color teal Color pink Remove color Add row above A…" at bounding box center [836, 267] width 1025 height 261
copy p "Upon further review of this application, management determined that the busines…"
click at [971, 270] on div "v Color teal Color pink Remove color Add row above Add row below Add column bef…" at bounding box center [837, 266] width 446 height 126
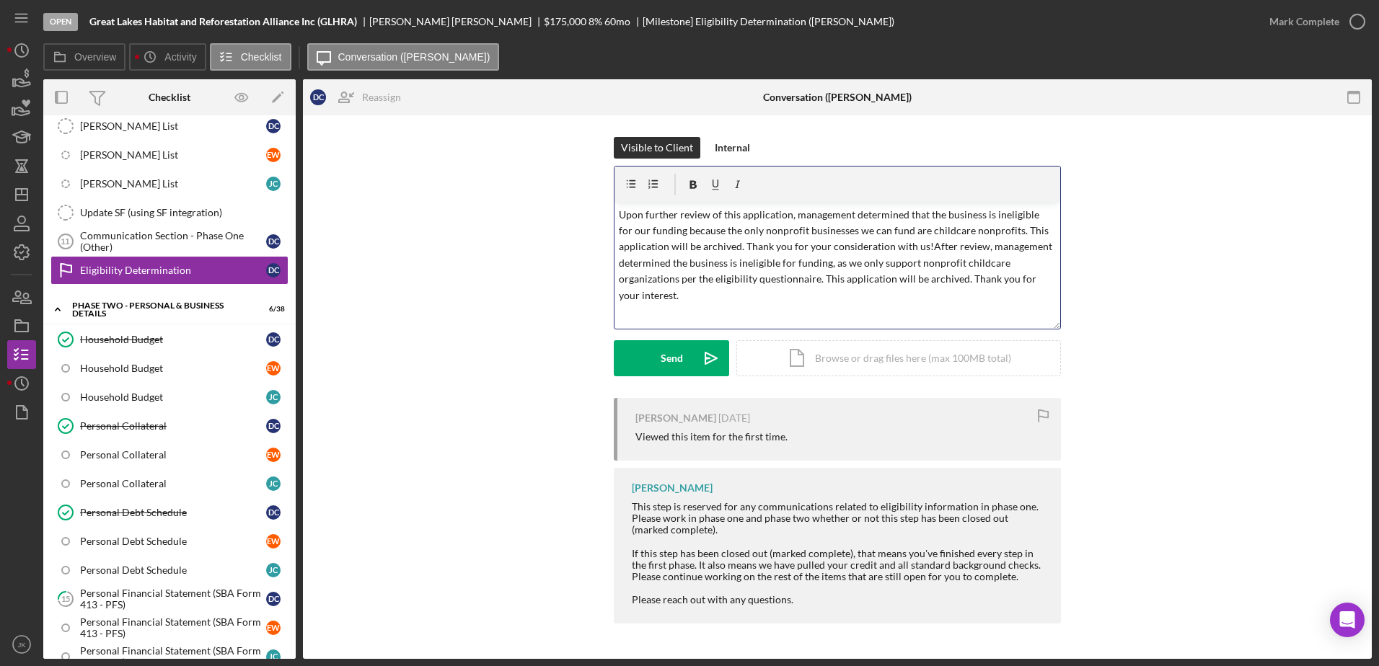
click at [926, 247] on p "Upon further review of this application, management determined that the busines…" at bounding box center [838, 255] width 438 height 97
click at [917, 268] on p "Upon further review of this application, management determined that the busines…" at bounding box center [838, 255] width 438 height 97
click at [896, 300] on p "Upon further review of this application, management determined that the busines…" at bounding box center [838, 255] width 438 height 97
click at [695, 356] on icon "Icon/icon-invite-send" at bounding box center [711, 358] width 36 height 36
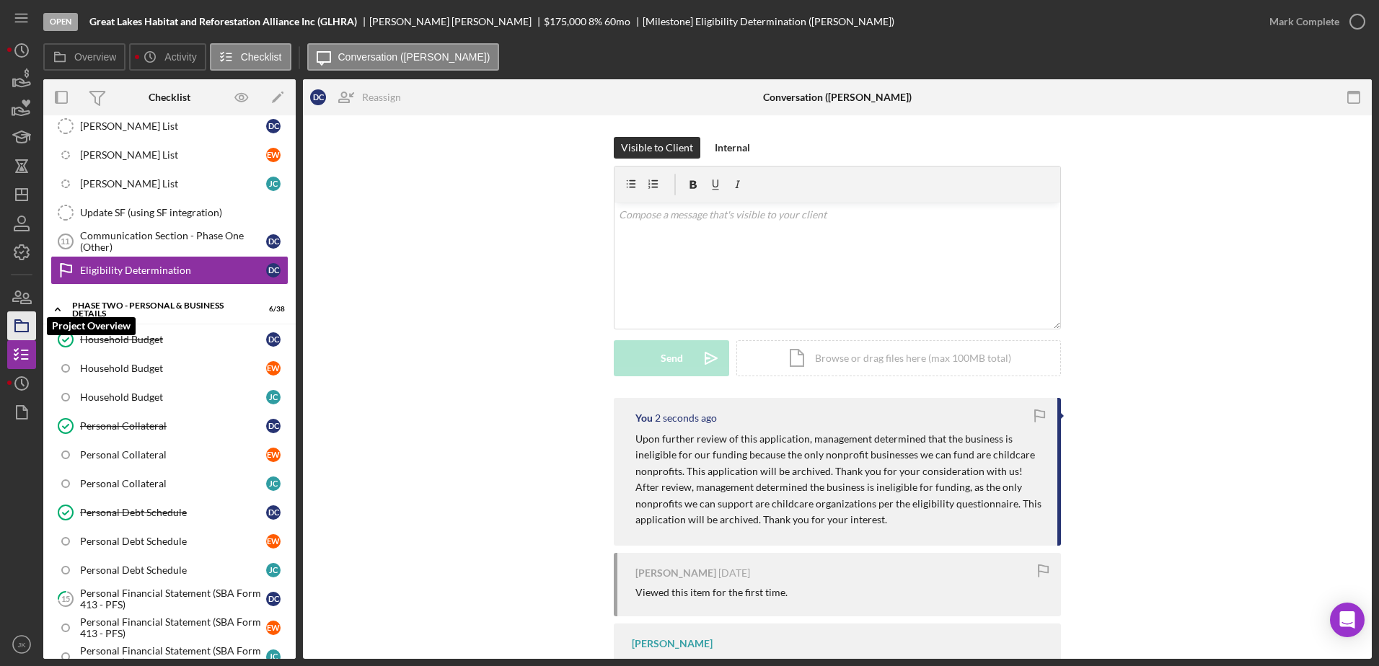
click at [21, 320] on polygon "button" at bounding box center [18, 321] width 7 height 3
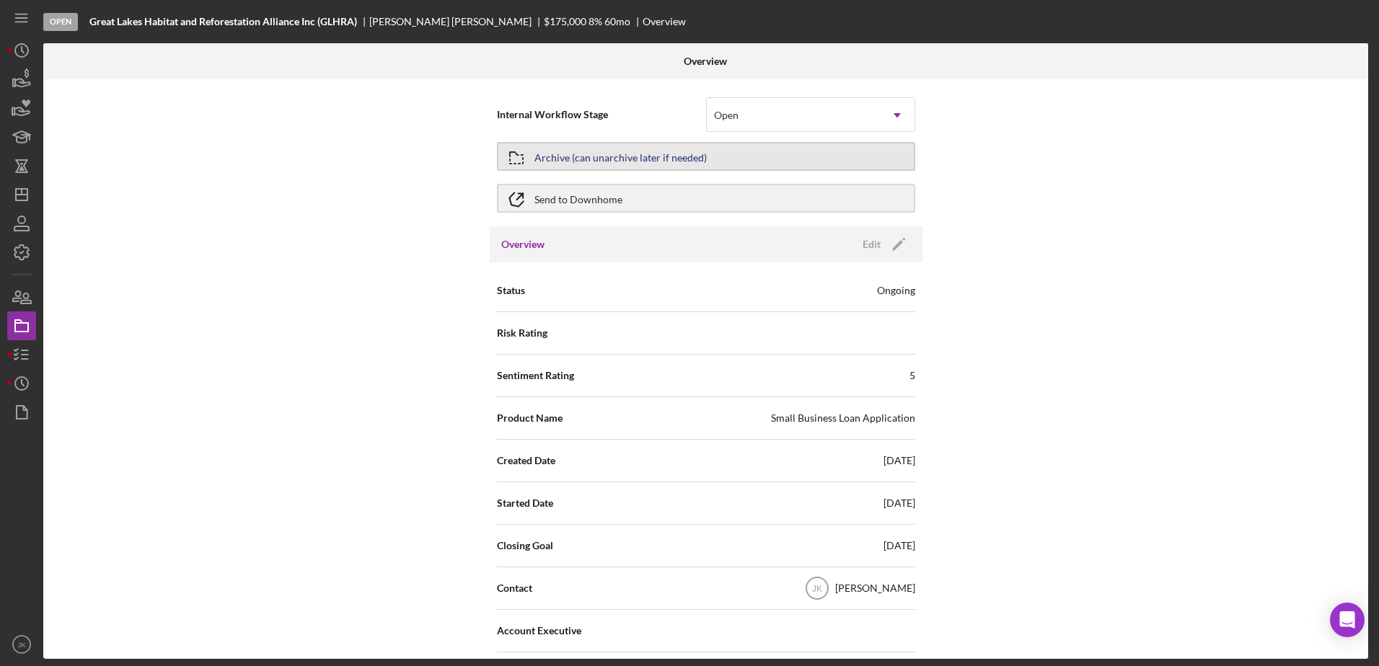
click at [606, 153] on div "Archive (can unarchive later if needed)" at bounding box center [620, 156] width 172 height 26
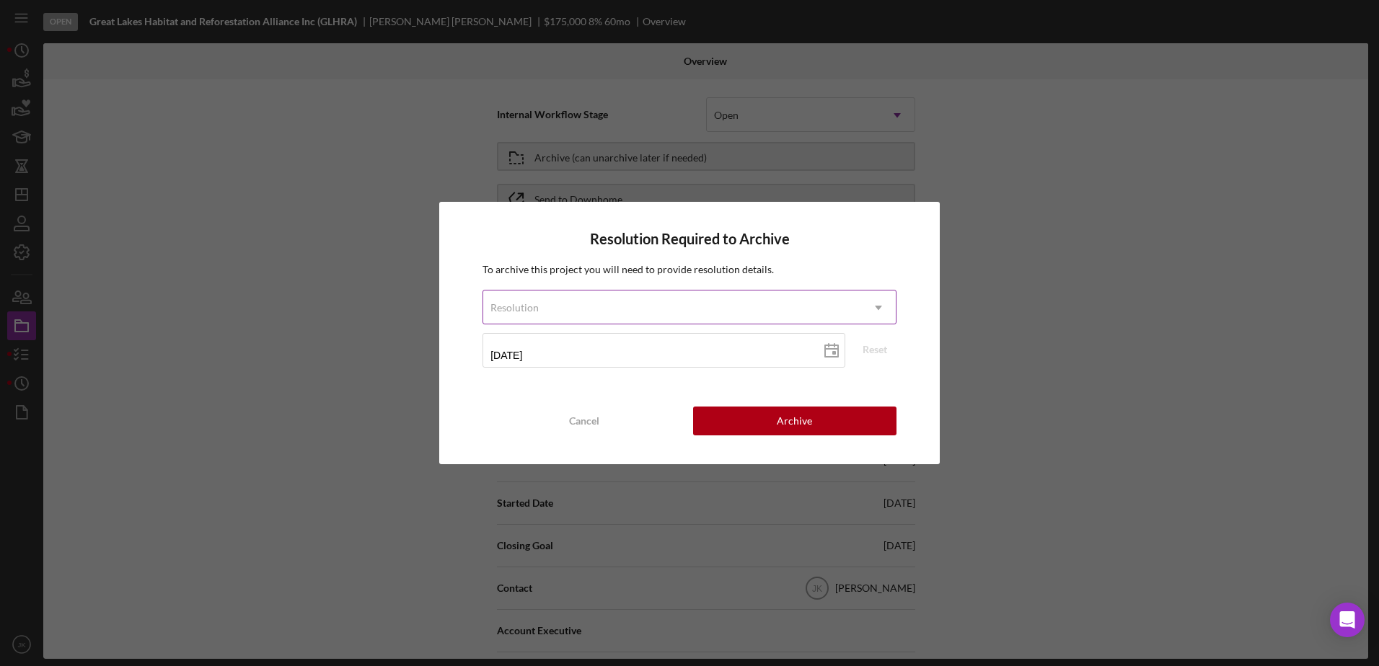
click at [648, 309] on div "Resolution" at bounding box center [672, 307] width 378 height 33
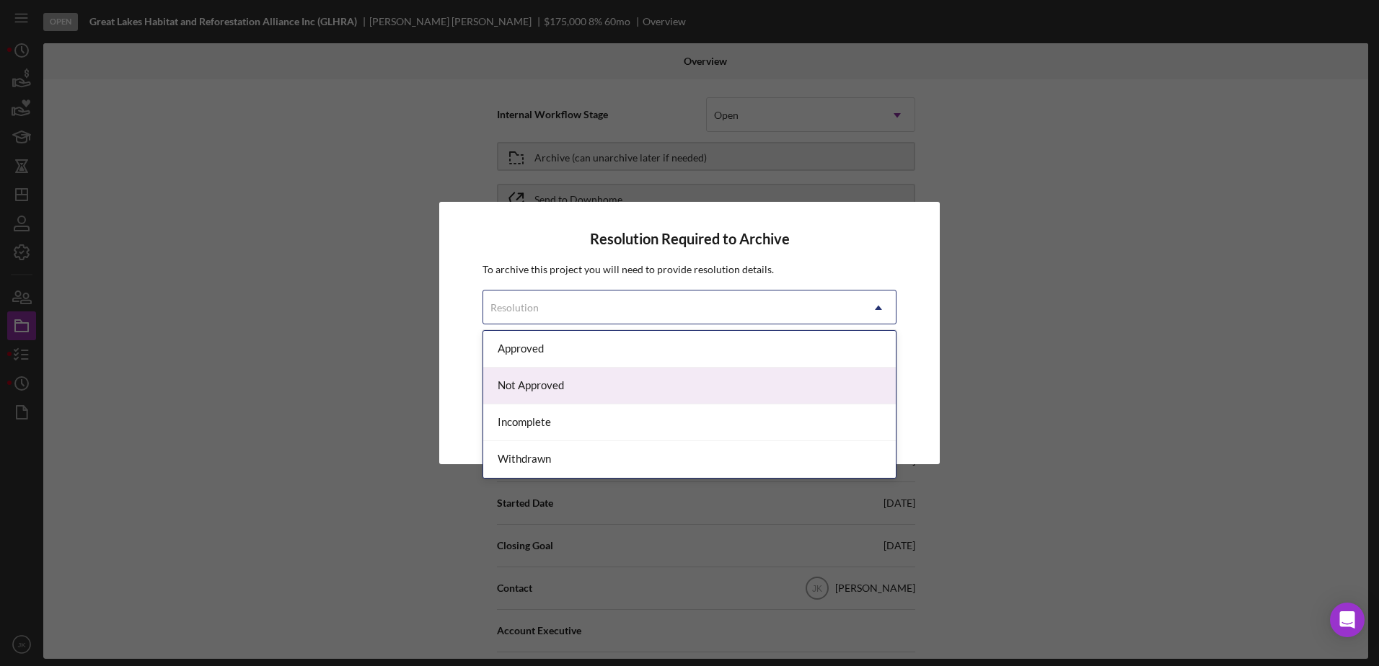
click at [575, 386] on div "Not Approved" at bounding box center [689, 386] width 412 height 37
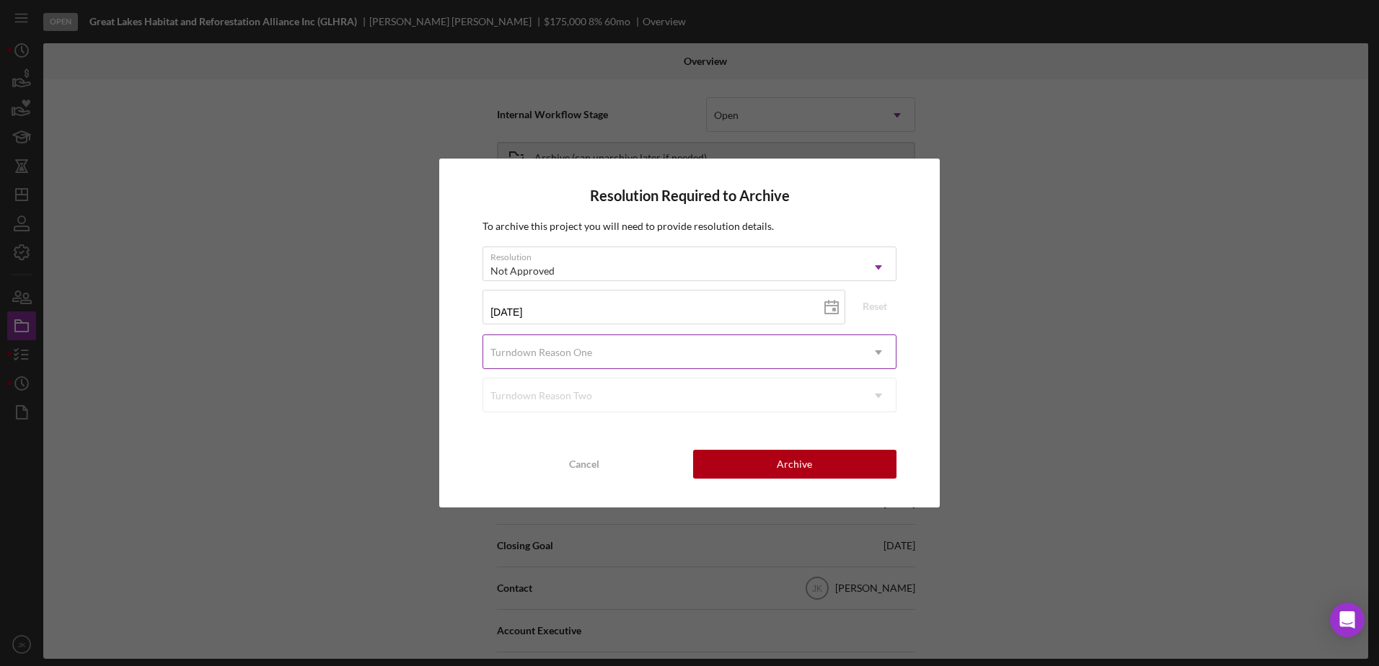
click at [663, 348] on div "Turndown Reason One" at bounding box center [672, 352] width 378 height 33
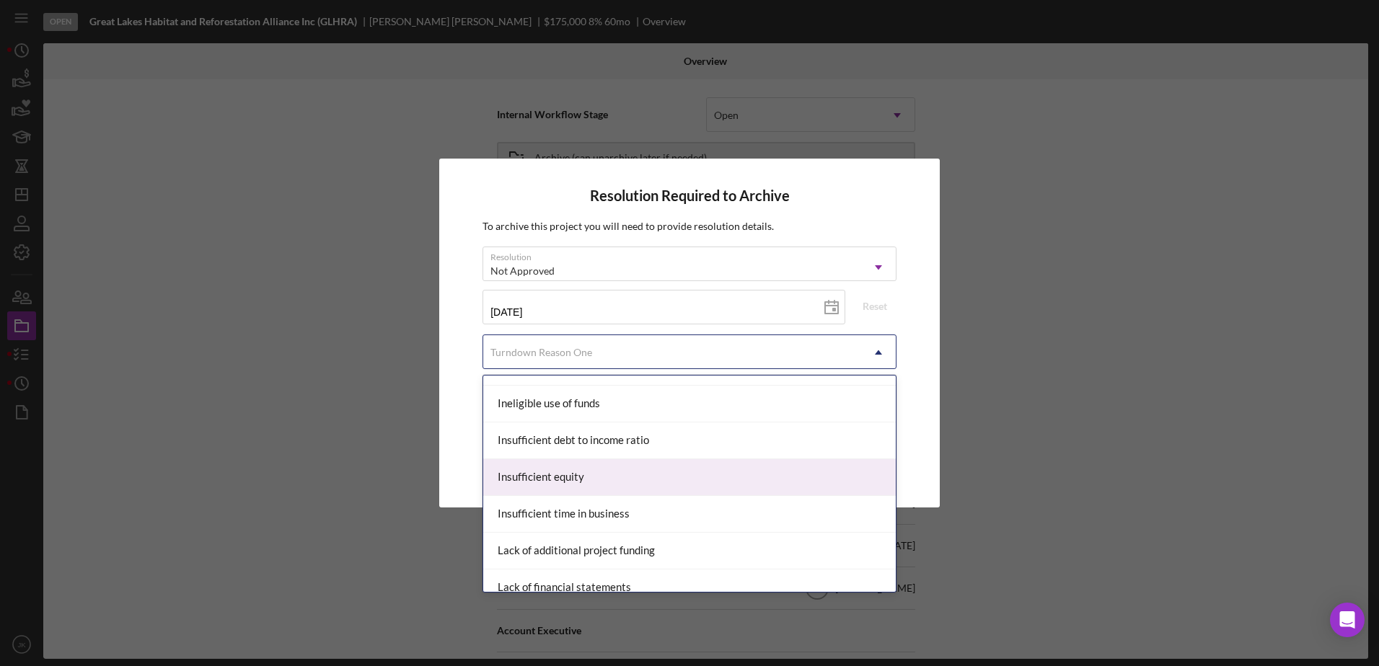
scroll to position [433, 0]
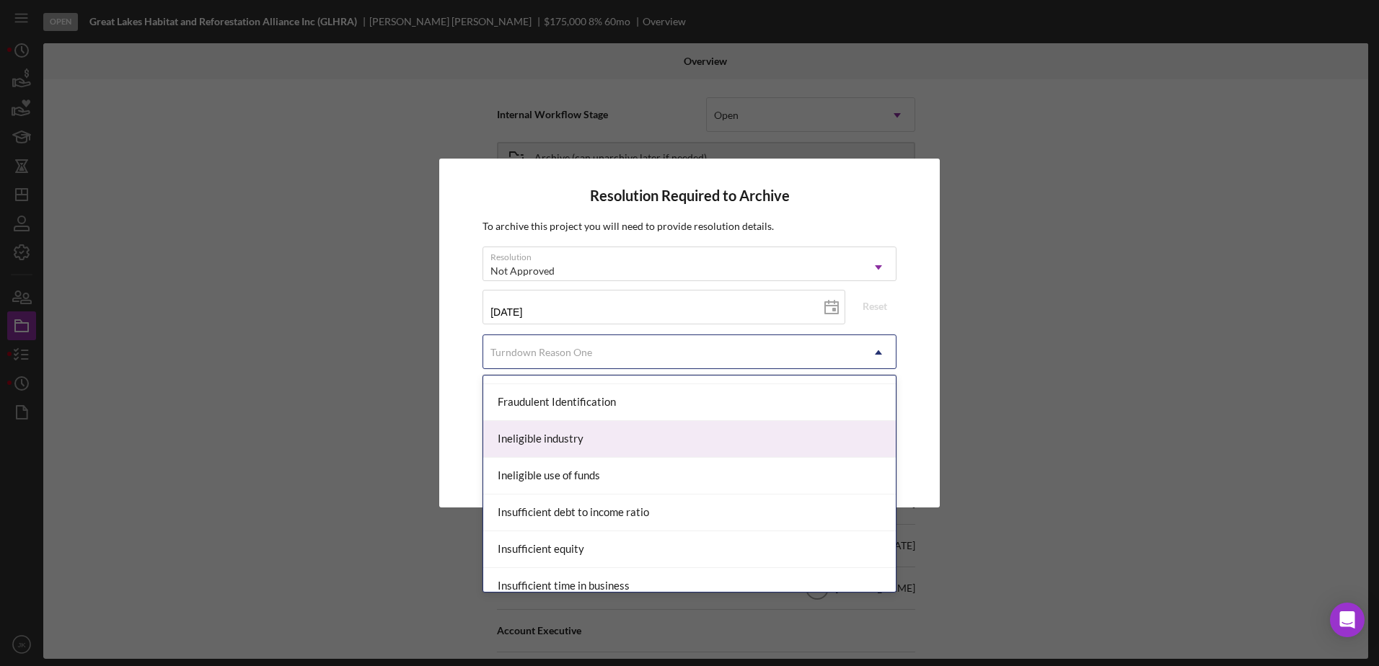
click at [635, 441] on div "Ineligible industry" at bounding box center [689, 439] width 412 height 37
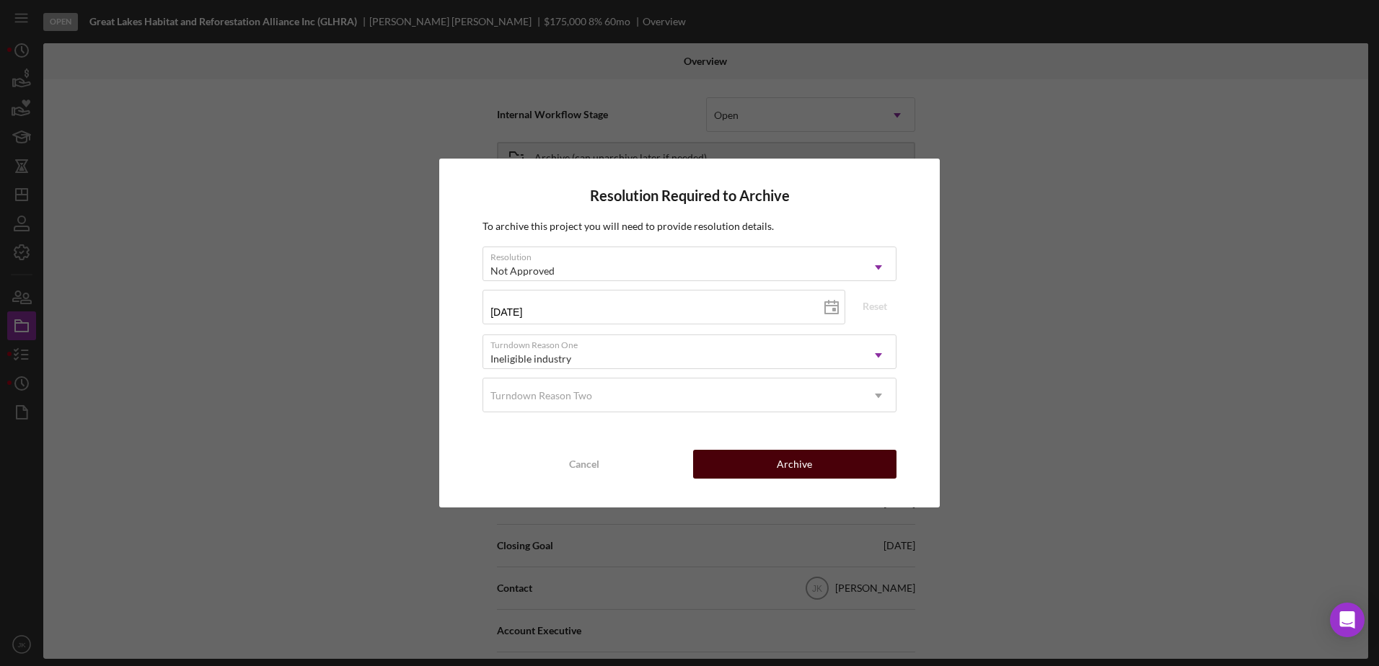
click at [799, 467] on div "Archive" at bounding box center [794, 464] width 35 height 29
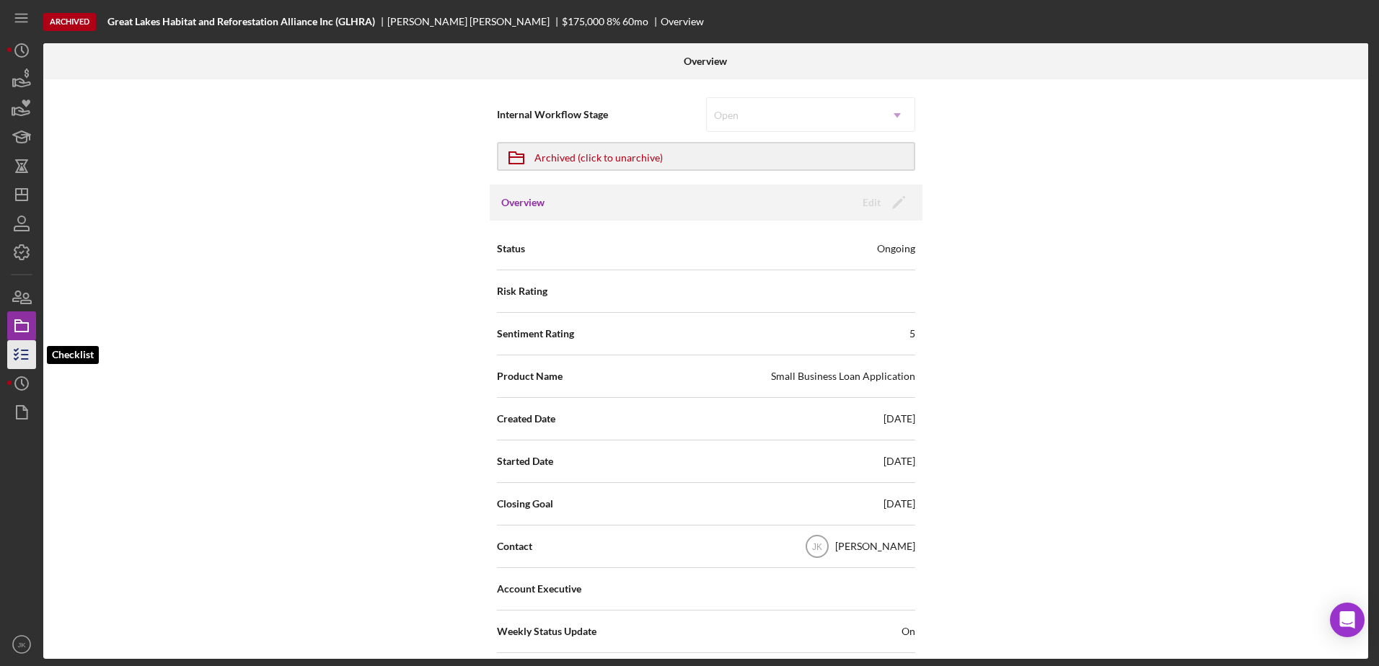
click at [25, 355] on line "button" at bounding box center [25, 355] width 6 height 0
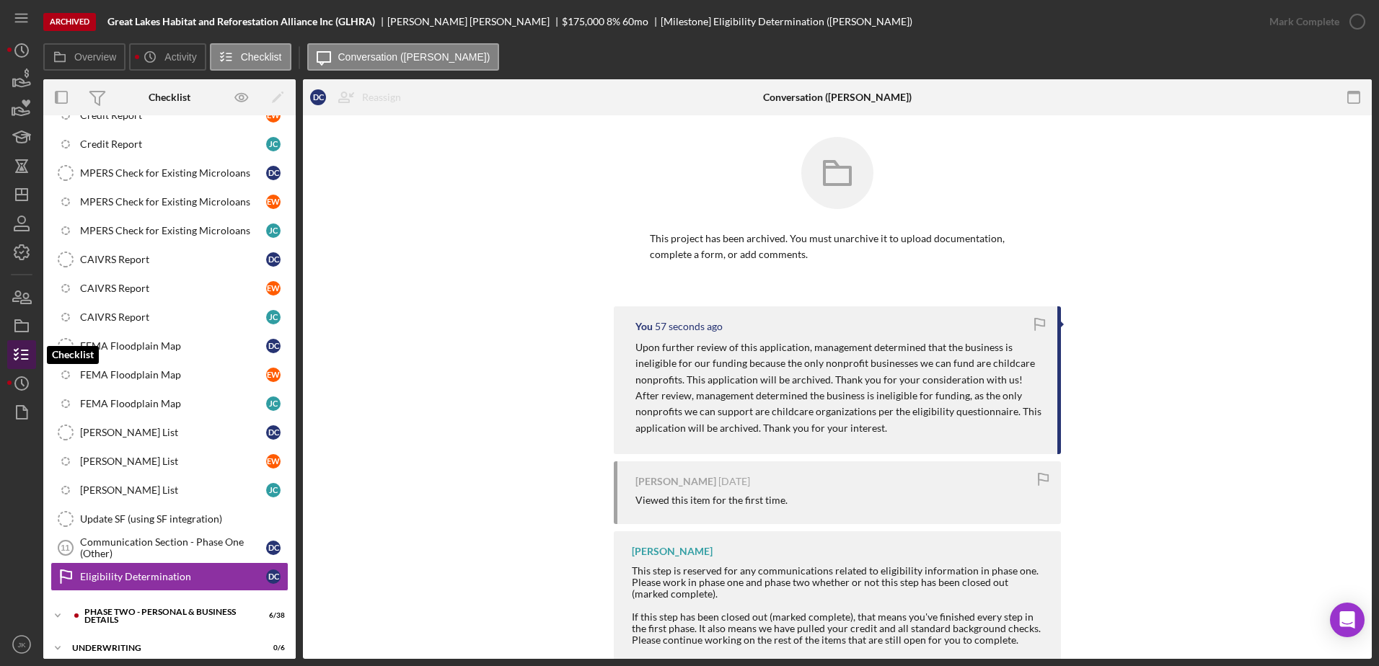
scroll to position [994, 0]
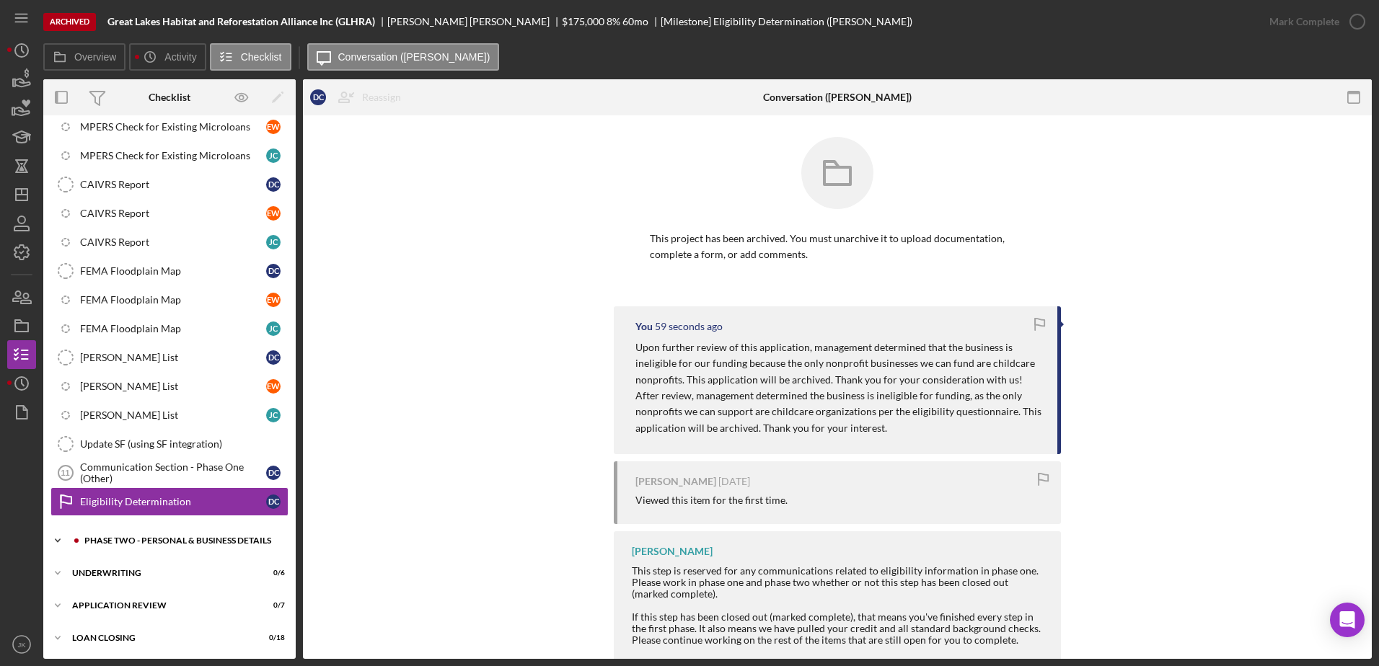
click at [115, 529] on div "Icon/Expander PHASE TWO - PERSONAL & BUSINESS DETAILS 6 / 38" at bounding box center [169, 540] width 252 height 29
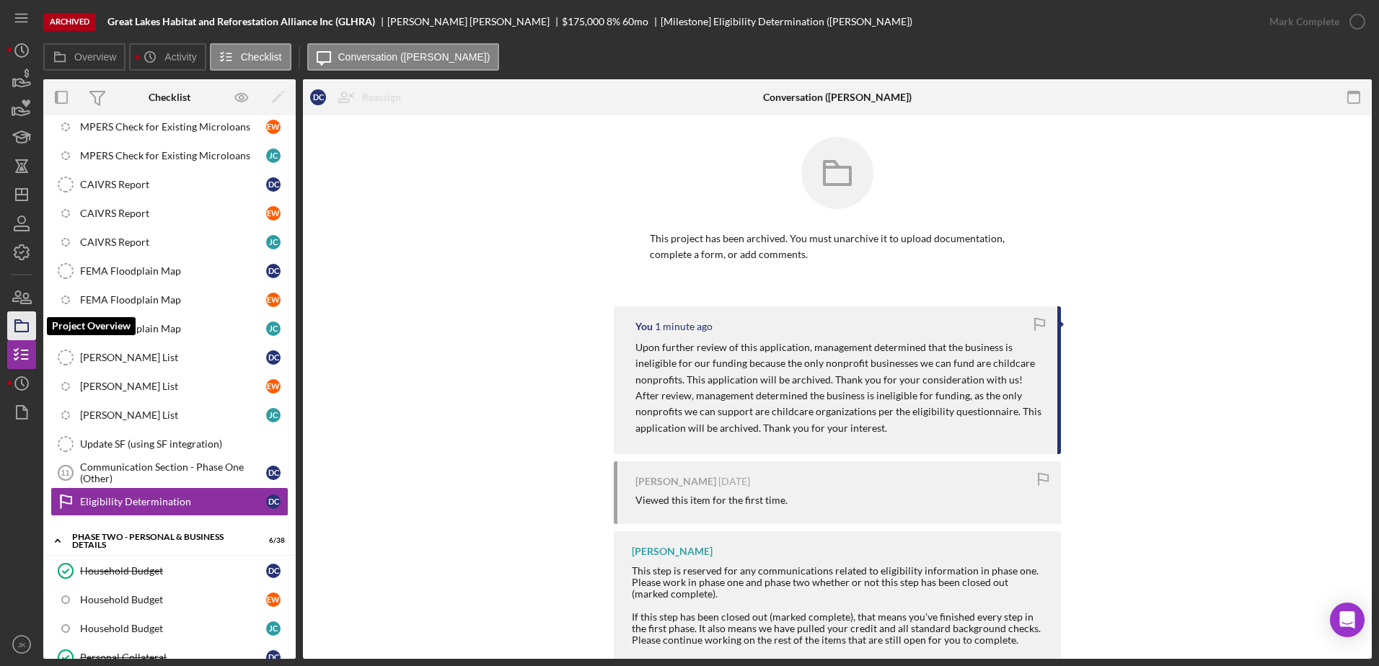
click at [28, 324] on rect "button" at bounding box center [21, 327] width 13 height 9
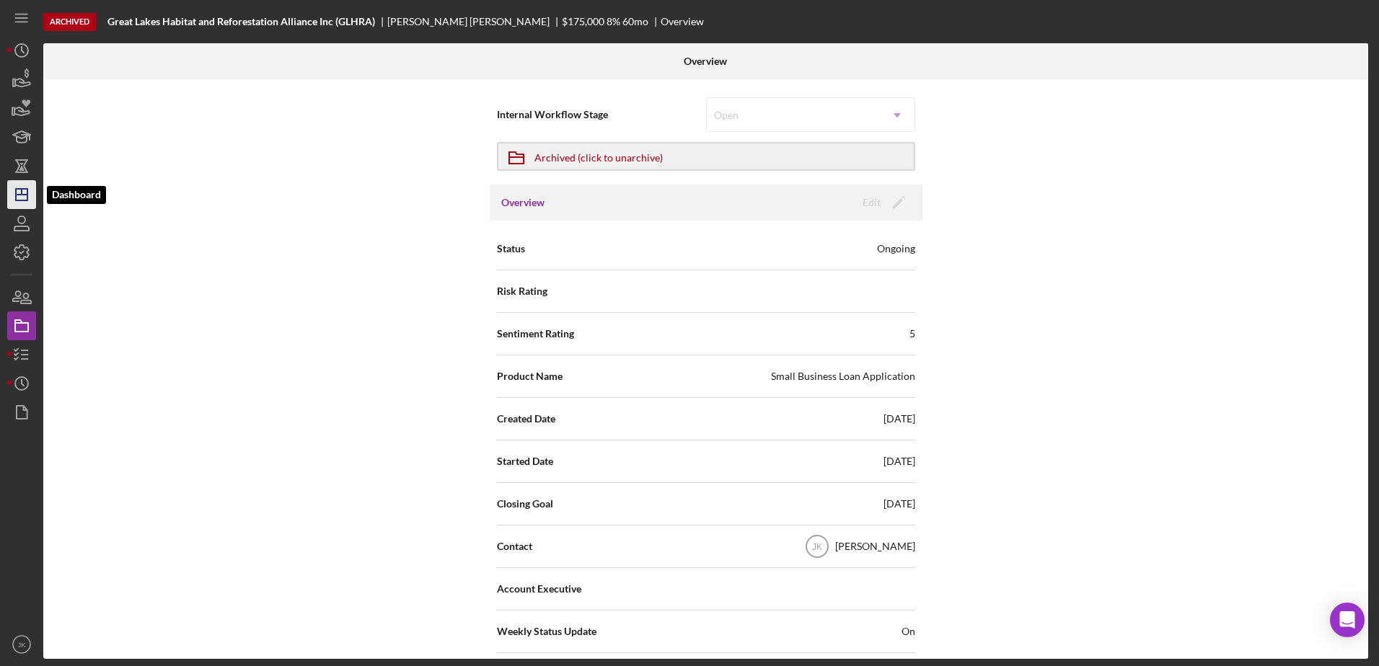
click at [19, 197] on icon "Icon/Dashboard" at bounding box center [22, 195] width 36 height 36
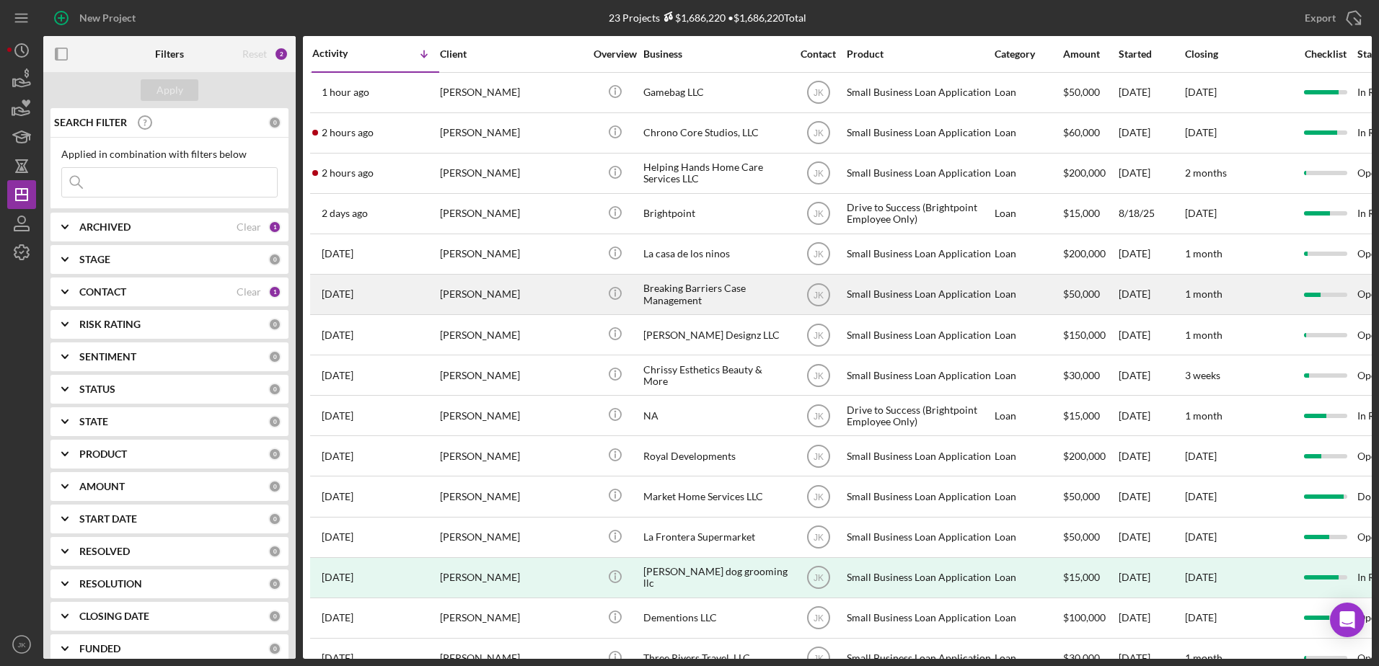
click at [513, 300] on div "[PERSON_NAME]" at bounding box center [512, 294] width 144 height 38
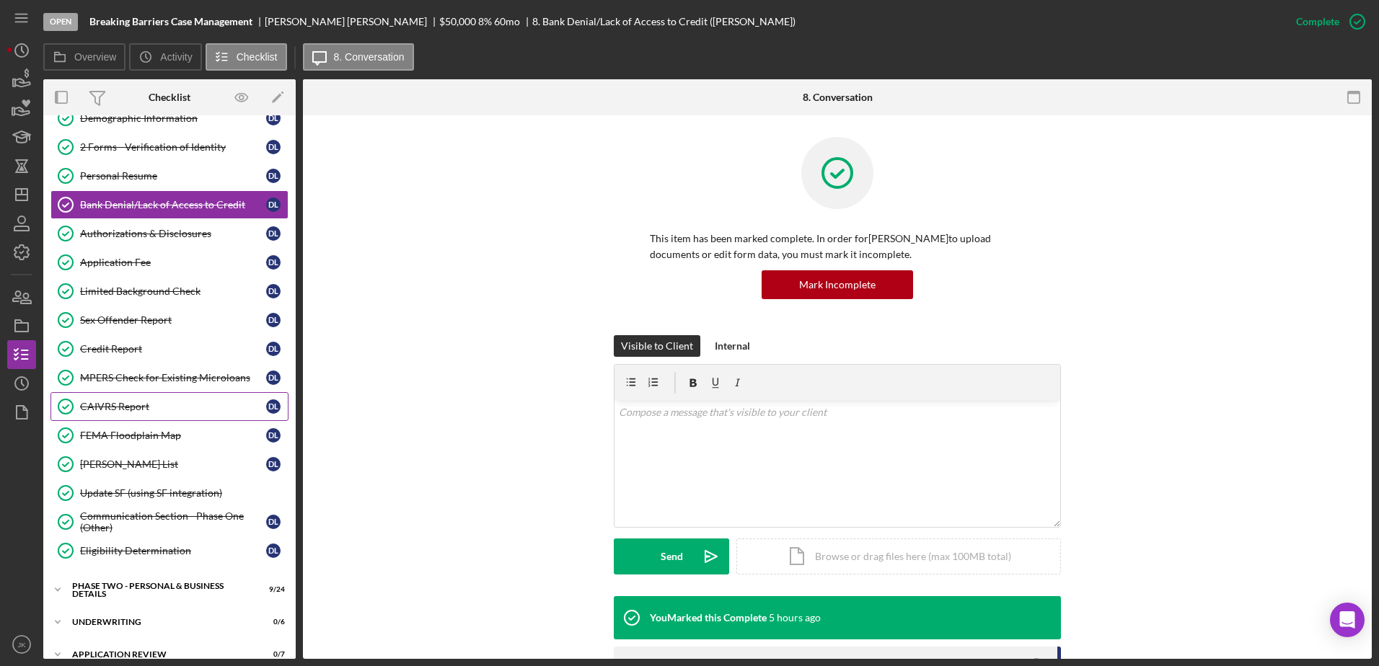
scroll to position [214, 0]
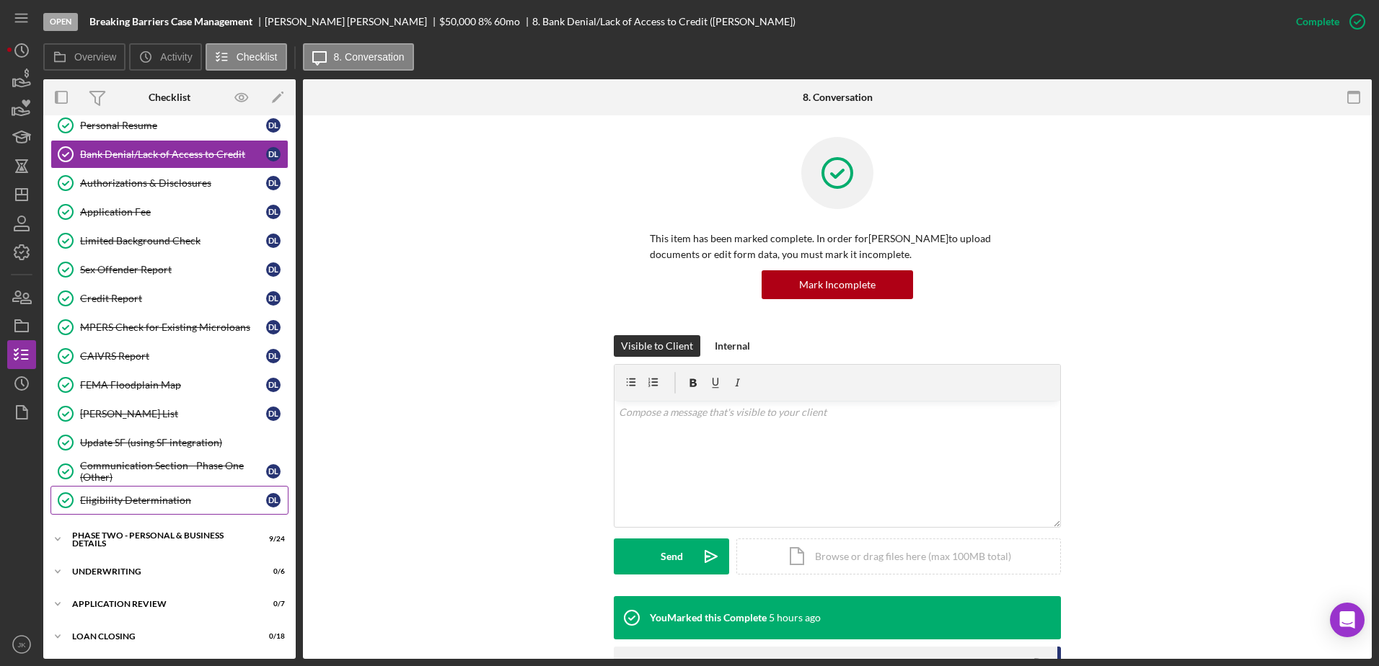
click at [169, 510] on link "Eligibility Determination Eligibility Determination D L" at bounding box center [169, 500] width 238 height 29
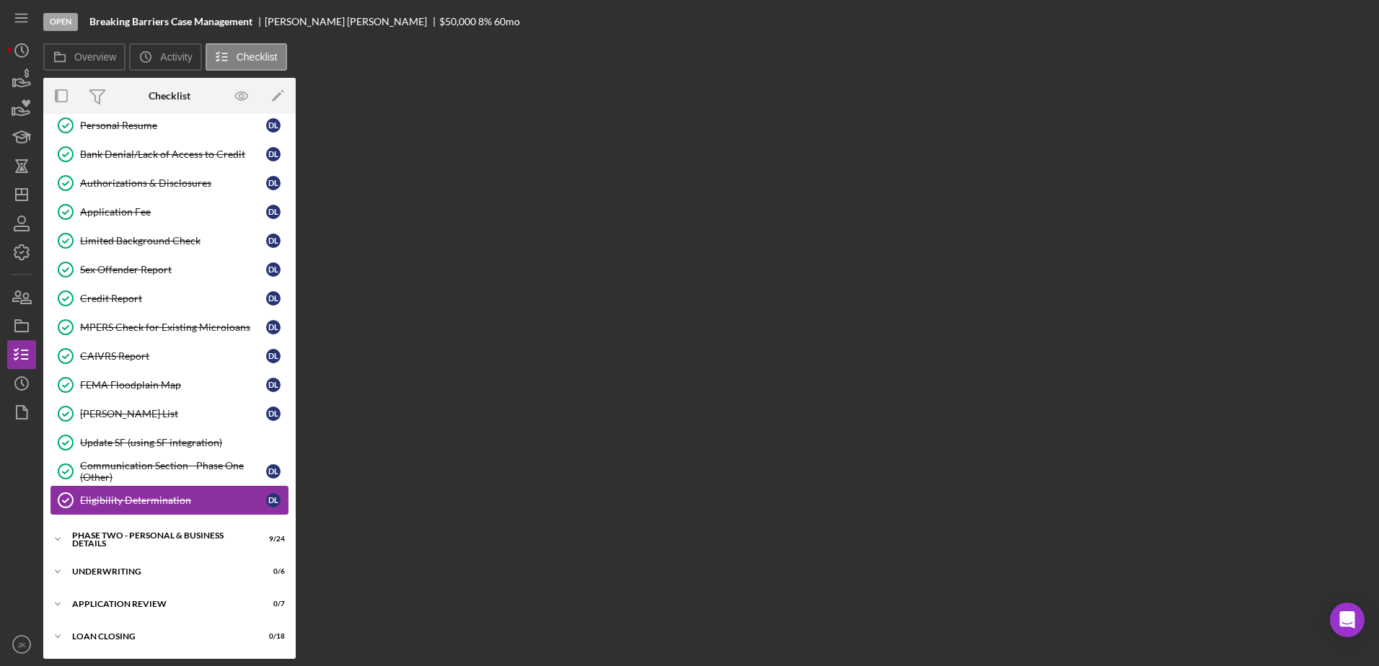
scroll to position [214, 0]
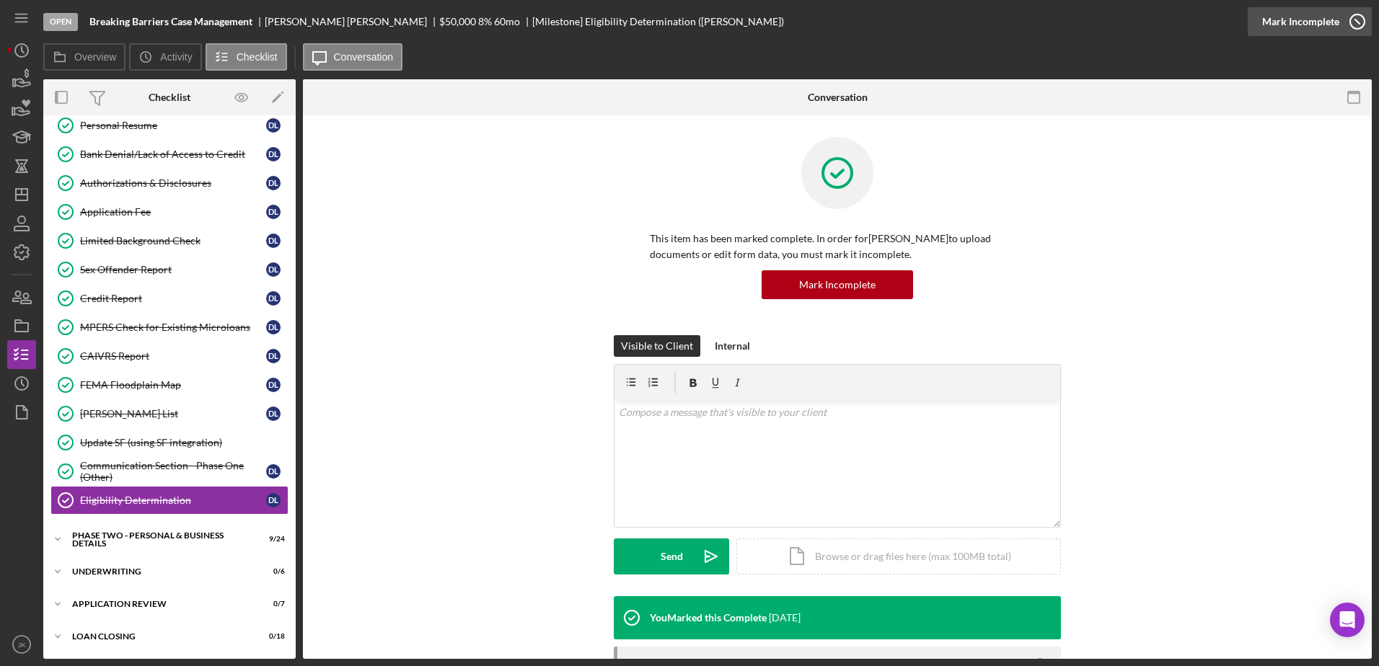
click at [1291, 21] on div "Mark Incomplete" at bounding box center [1300, 21] width 77 height 29
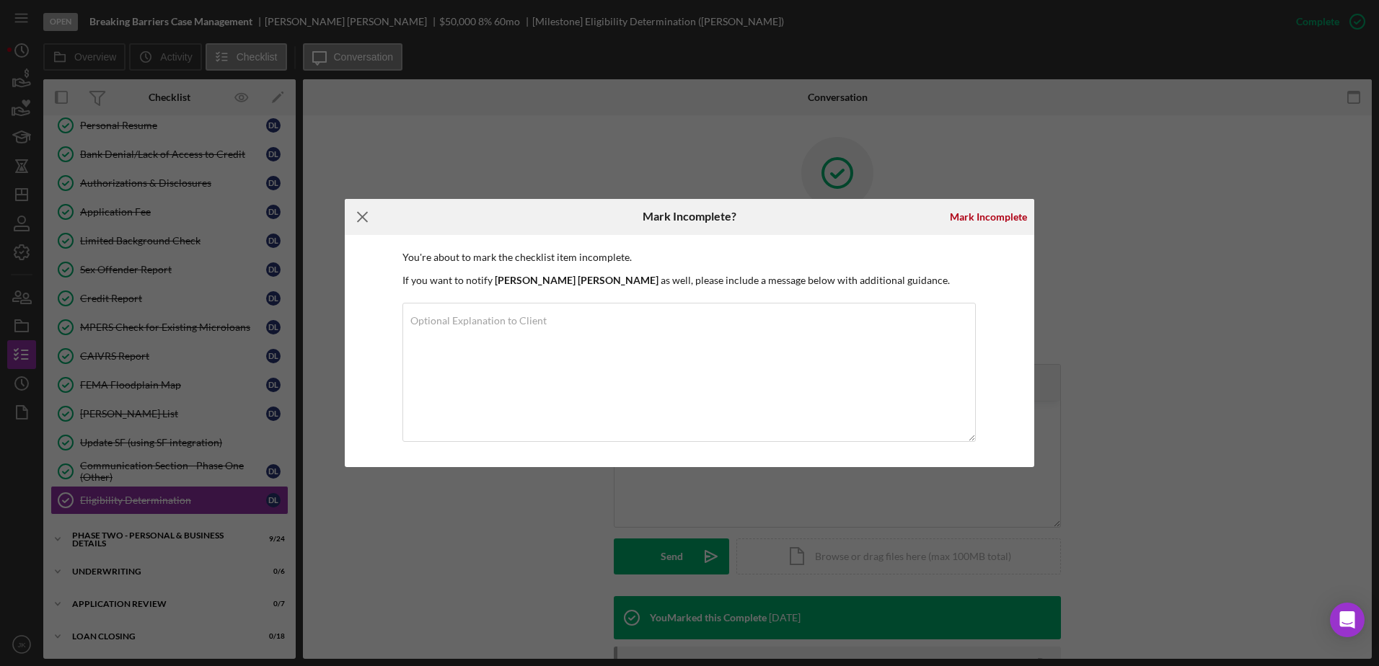
click at [355, 211] on icon "Icon/Menu Close" at bounding box center [363, 217] width 36 height 36
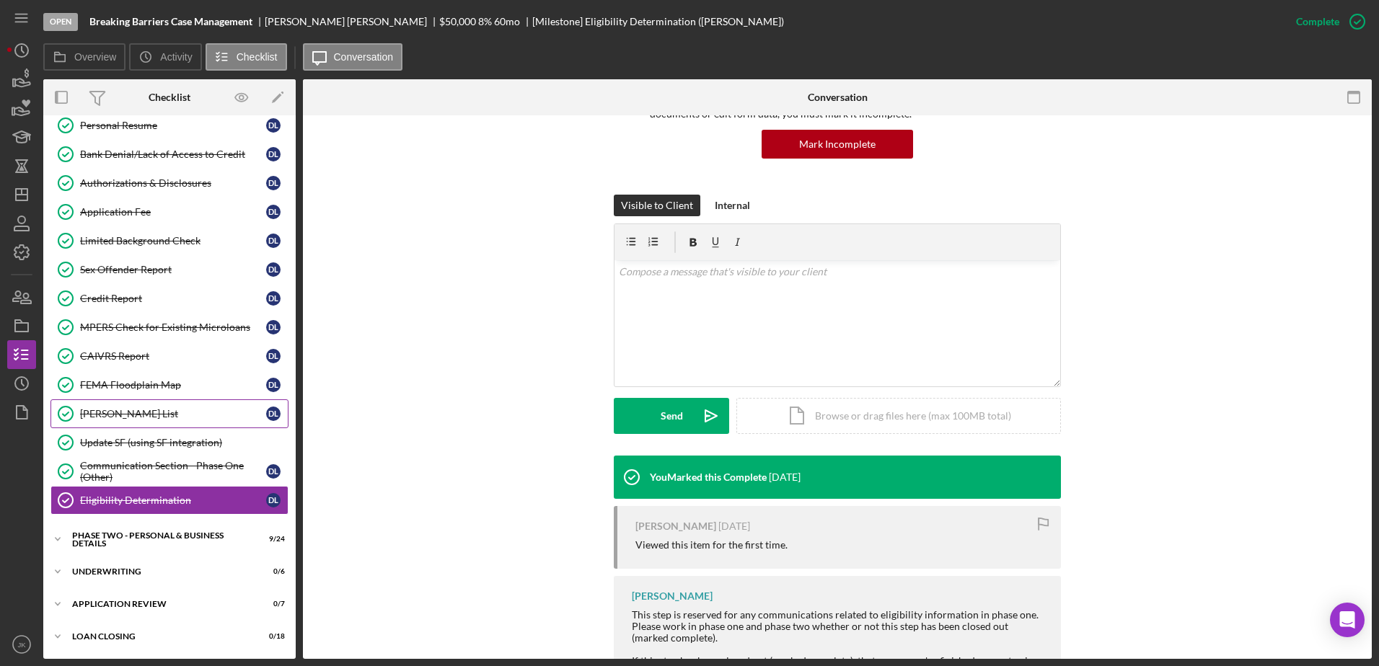
scroll to position [242, 0]
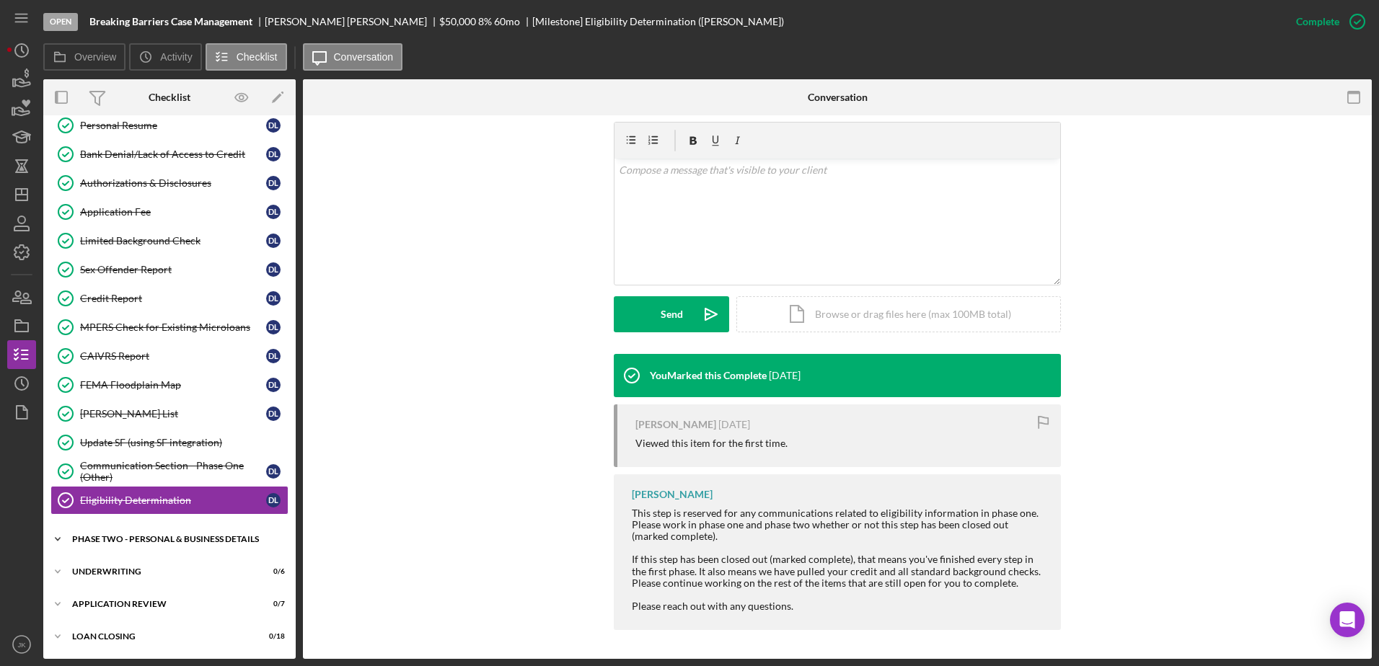
click at [165, 533] on div "Icon/Expander PHASE TWO - PERSONAL & BUSINESS DETAILS 9 / 24" at bounding box center [169, 539] width 252 height 29
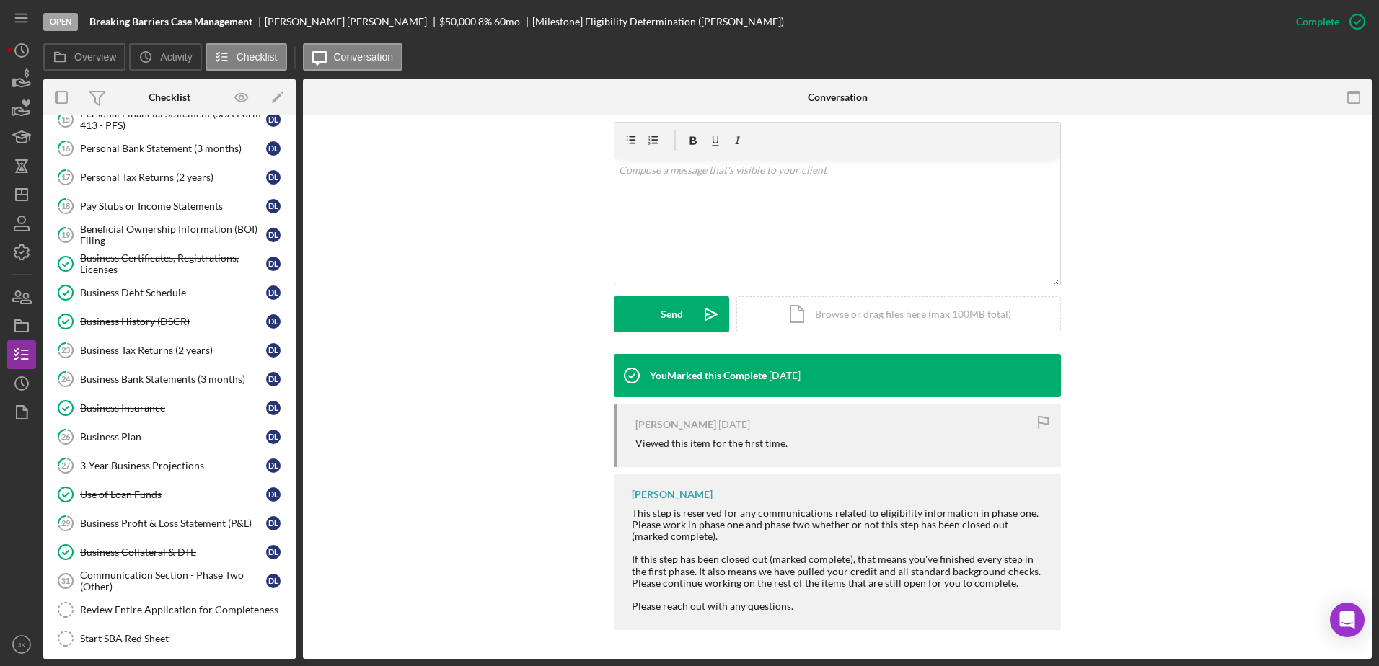
scroll to position [914, 0]
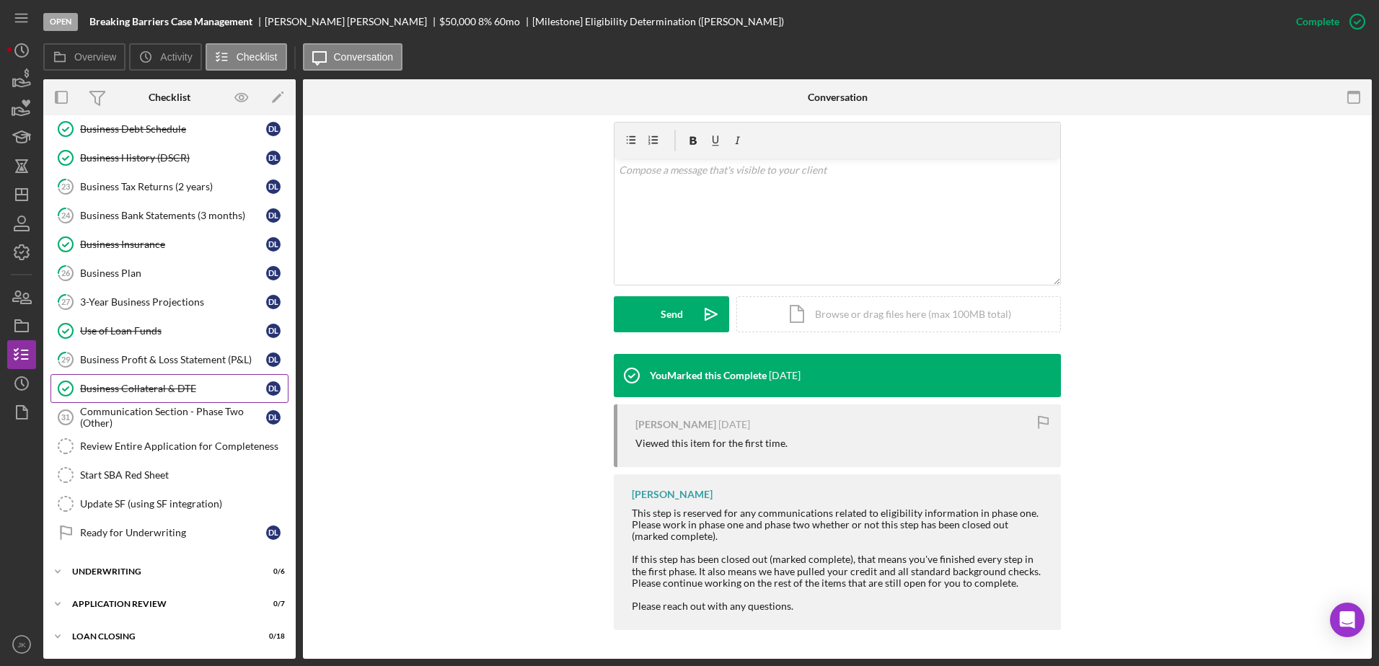
click at [161, 392] on div "Business Collateral & DTE" at bounding box center [173, 389] width 186 height 12
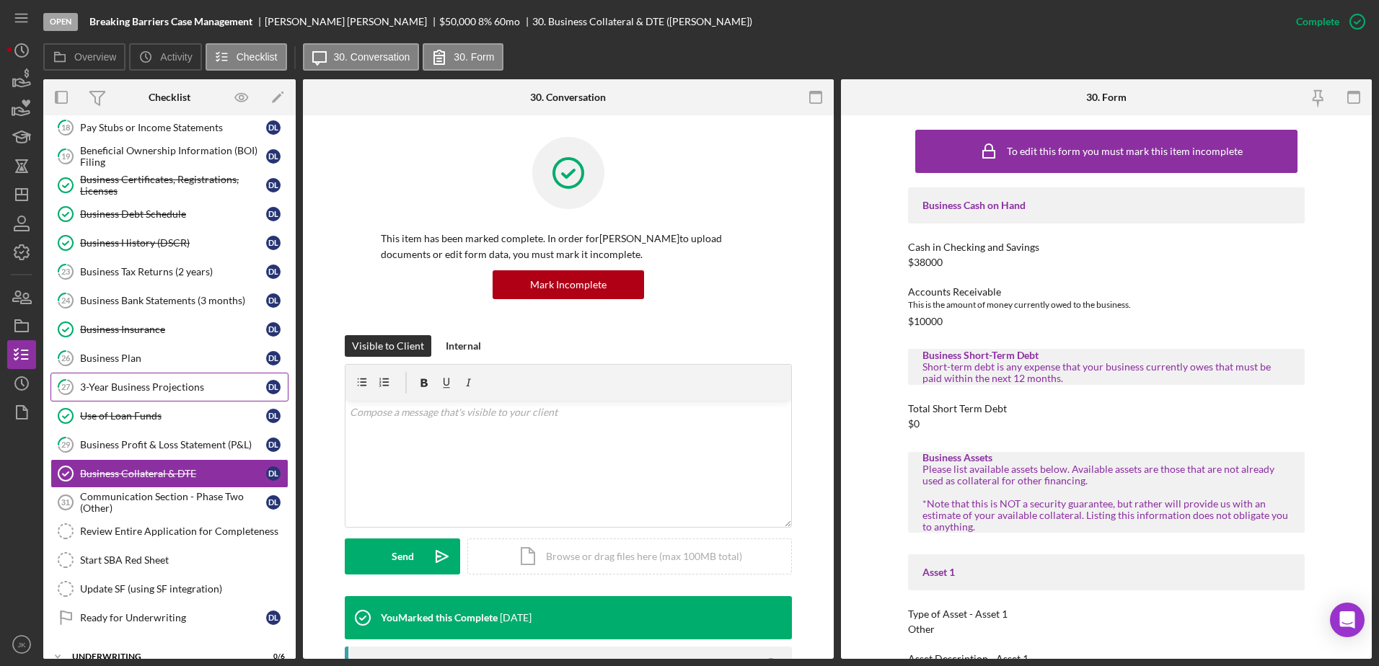
scroll to position [770, 0]
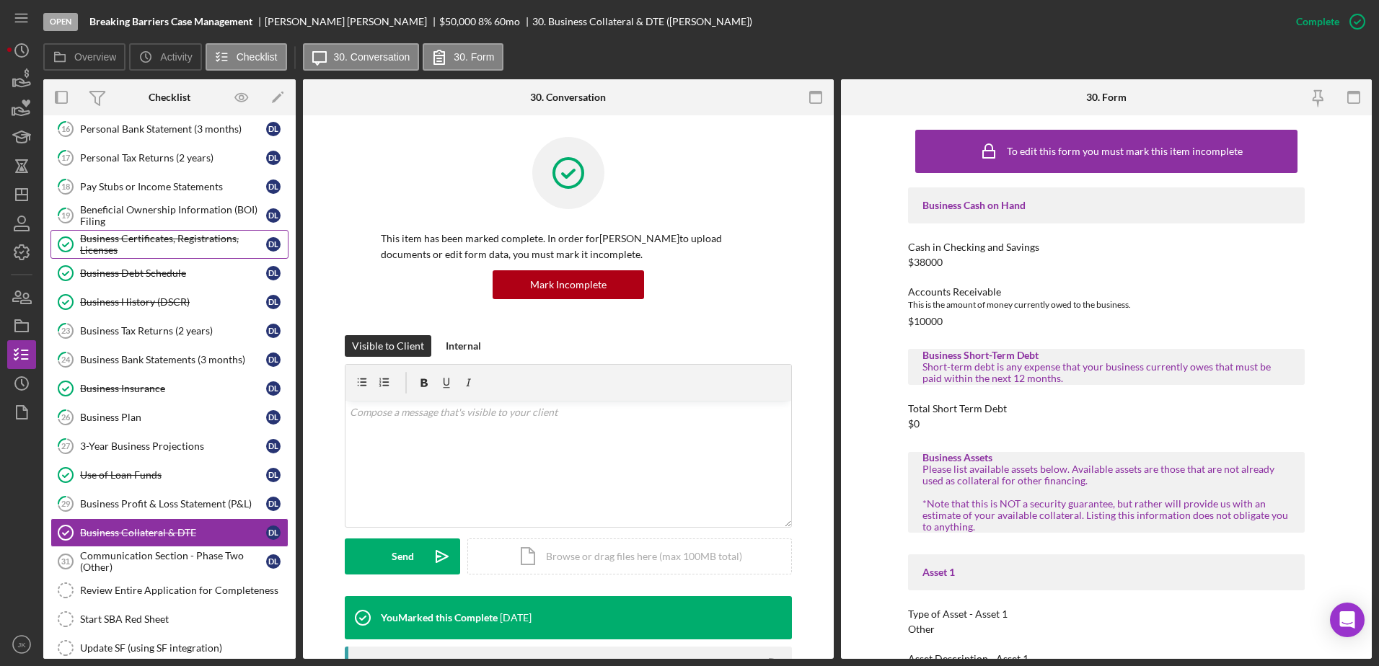
click at [188, 246] on div "Business Certificates, Registrations, Licenses" at bounding box center [173, 244] width 186 height 23
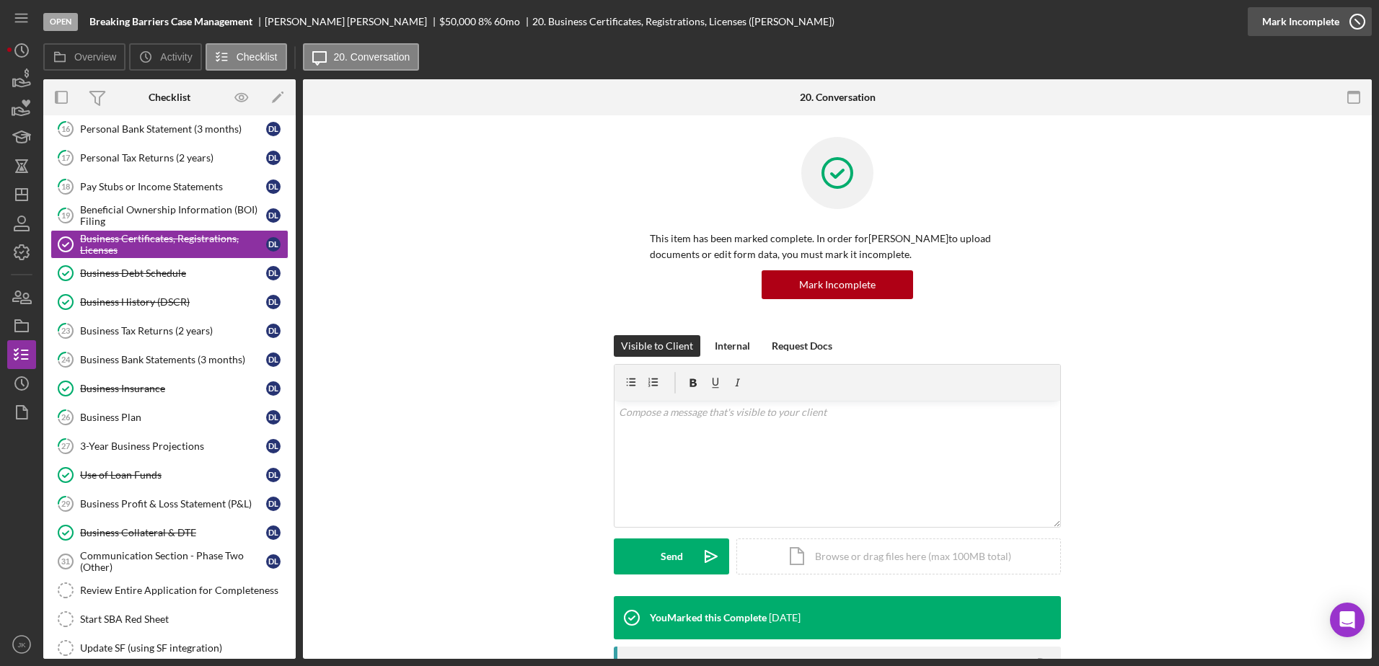
click at [1289, 21] on div "Mark Incomplete" at bounding box center [1300, 21] width 77 height 29
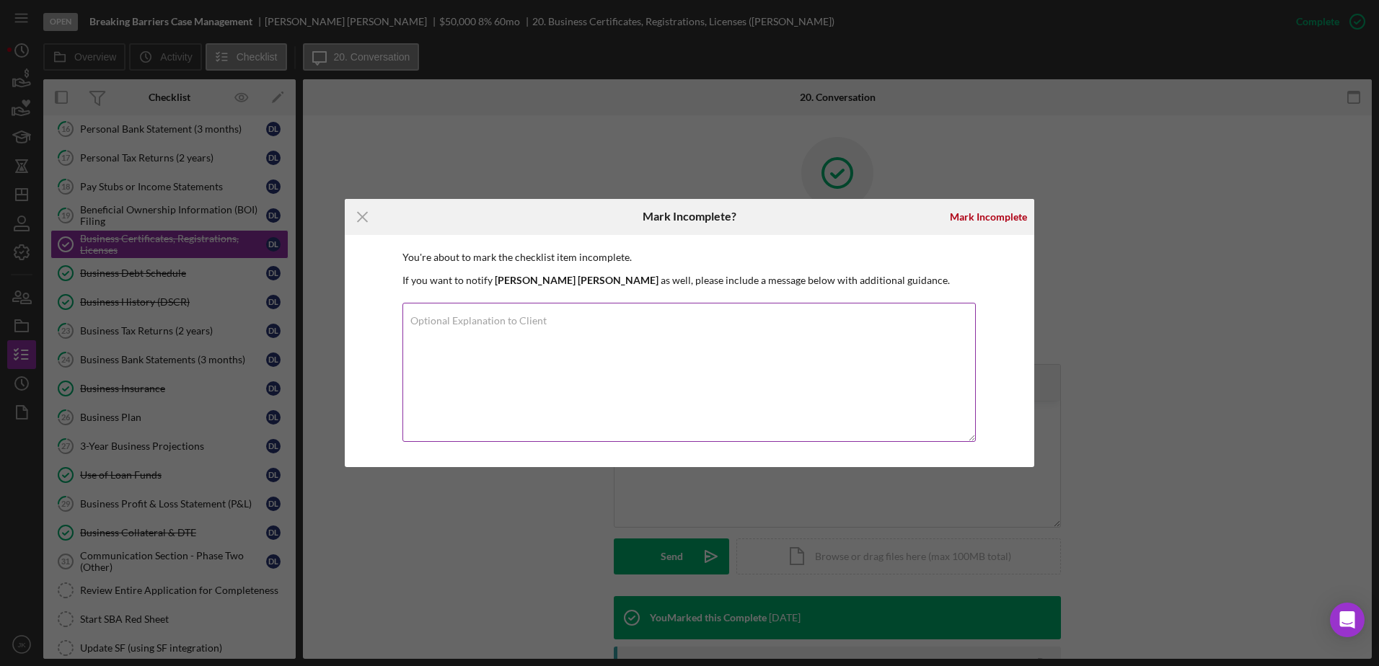
click at [826, 355] on textarea "Optional Explanation to Client" at bounding box center [688, 372] width 573 height 139
click at [1014, 214] on div "Mark Incomplete" at bounding box center [988, 217] width 77 height 29
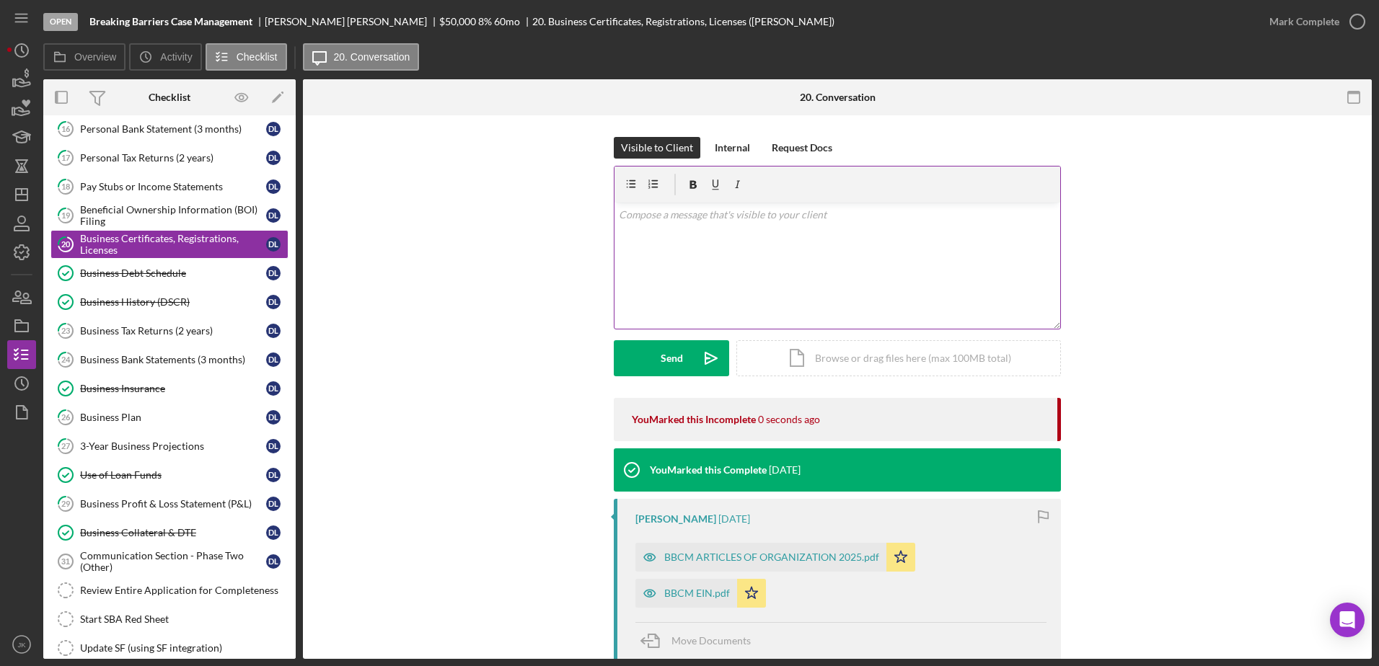
click at [793, 299] on div "v Color teal Color pink Remove color Add row above Add row below Add column bef…" at bounding box center [837, 266] width 446 height 126
click at [1041, 223] on div "v Color teal Color pink Remove color Add row above Add row below Add column bef…" at bounding box center [837, 266] width 446 height 126
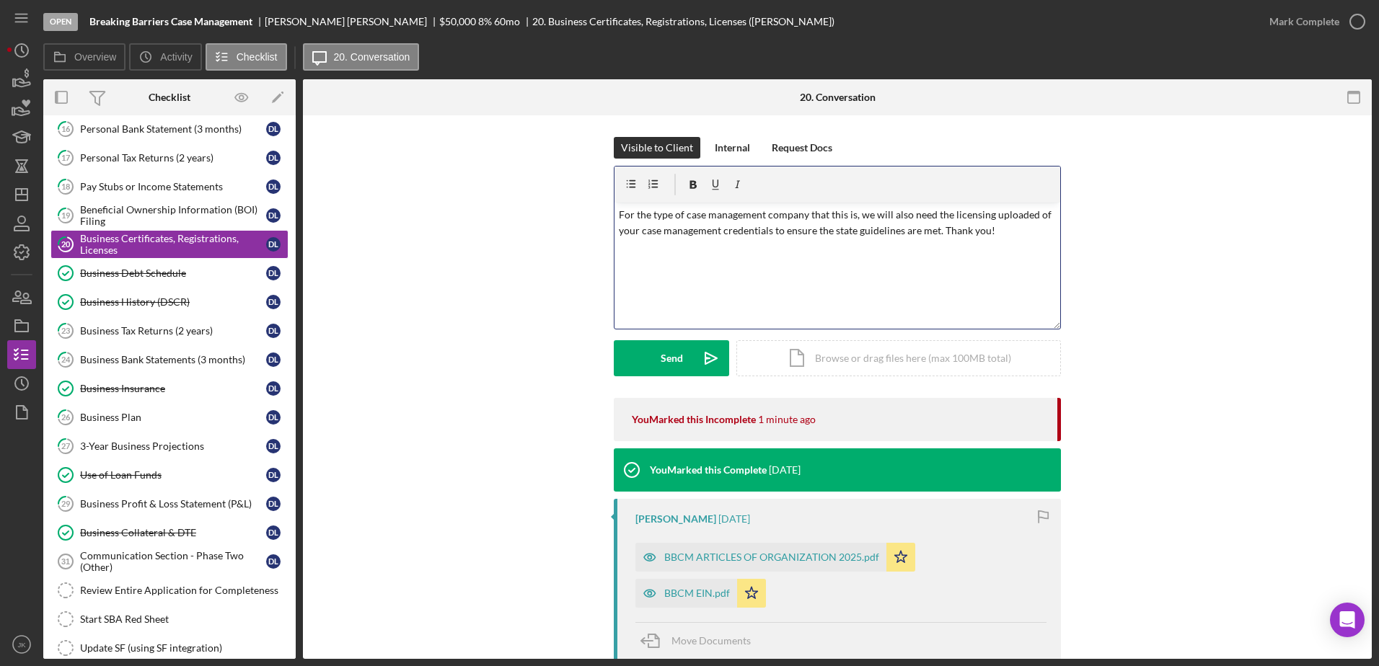
drag, startPoint x: 1002, startPoint y: 246, endPoint x: 483, endPoint y: 197, distance: 520.8
click at [498, 201] on div "Visible to Client Internal Request Docs v Color teal Color pink Remove color Ad…" at bounding box center [836, 267] width 1025 height 261
copy p "For the type of case management company that this is, we will also need the lic…"
click at [821, 240] on div "v Color teal Color pink Remove color Add row above Add row below Add column bef…" at bounding box center [837, 266] width 446 height 126
click at [863, 233] on p "For this type of case management company, please provide your case management l…" at bounding box center [838, 223] width 438 height 32
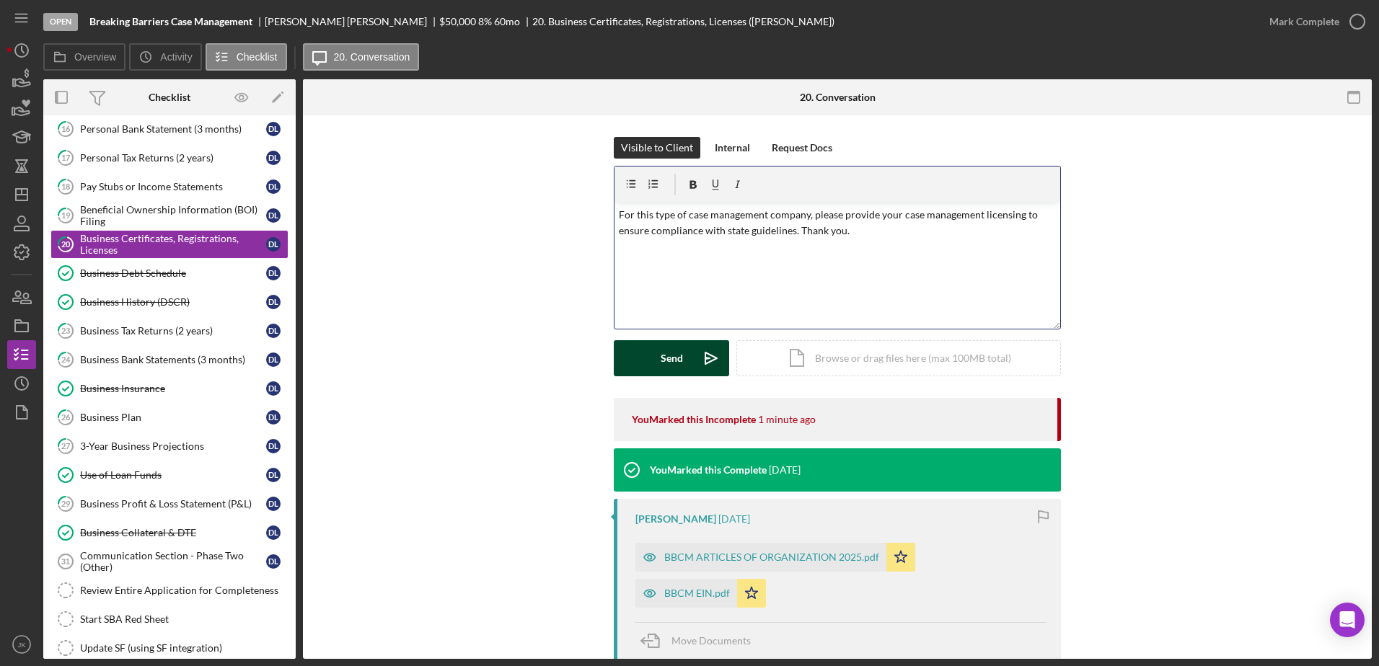
click at [684, 353] on button "Send Icon/icon-invite-send" at bounding box center [671, 358] width 115 height 36
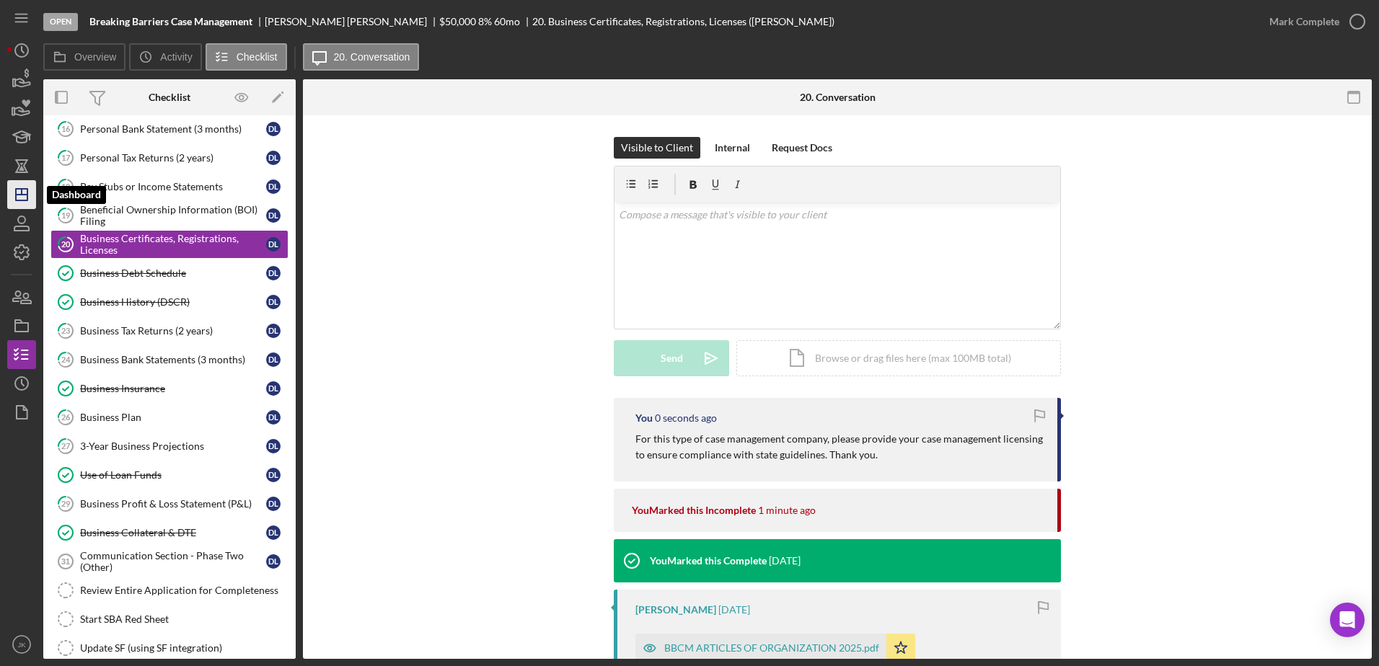
click at [21, 198] on icon "Icon/Dashboard" at bounding box center [22, 195] width 36 height 36
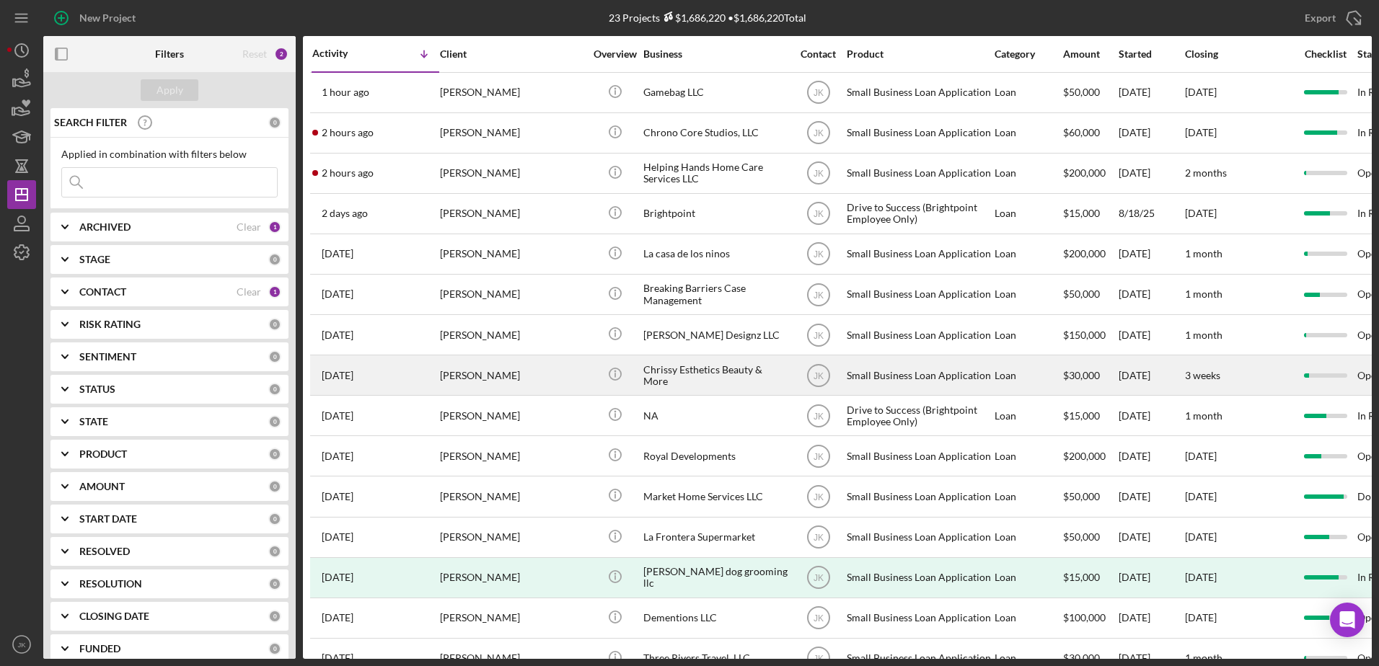
click at [508, 365] on div "[PERSON_NAME]" at bounding box center [512, 375] width 144 height 38
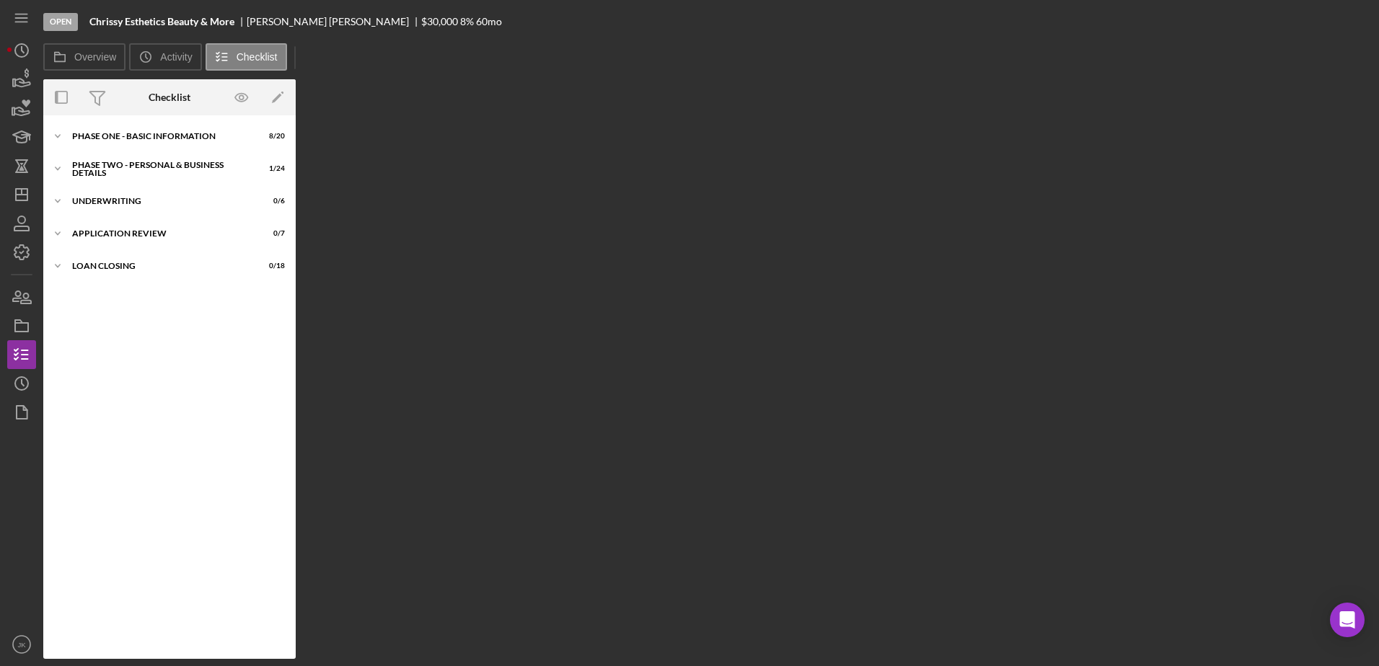
scroll to position [13, 0]
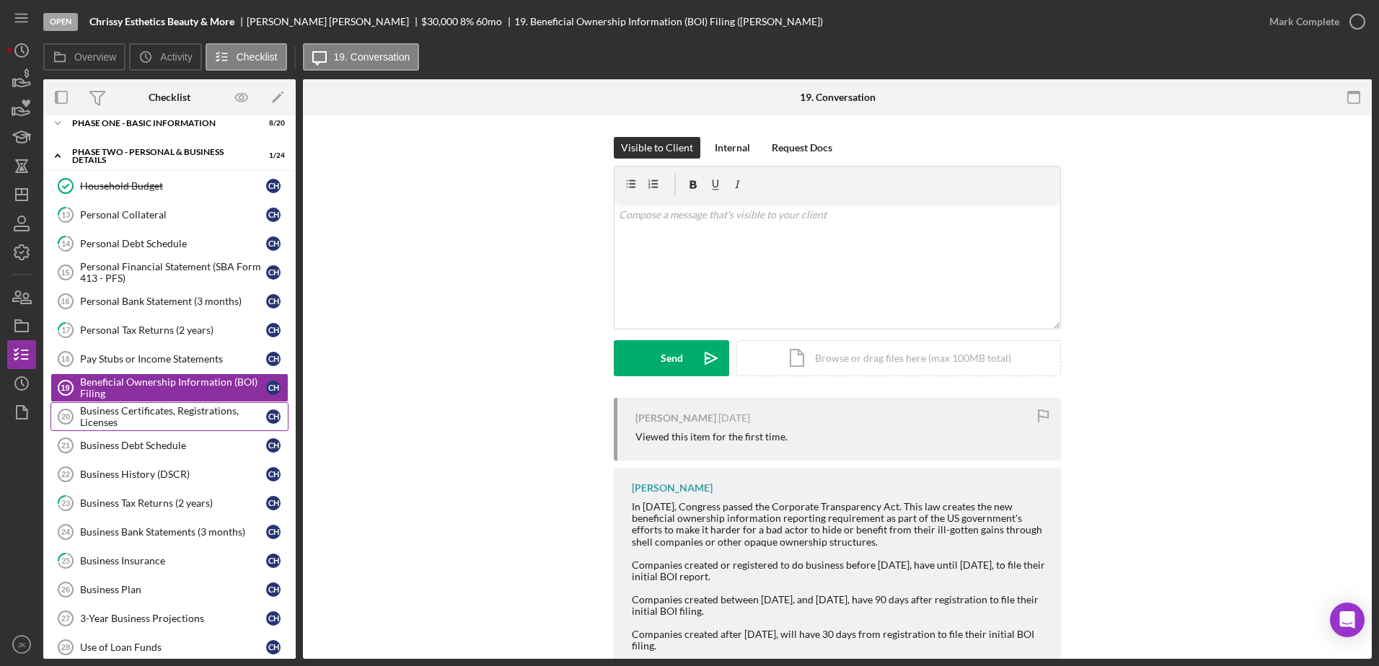
click at [191, 422] on div "Business Certificates, Registrations, Licenses" at bounding box center [173, 416] width 186 height 23
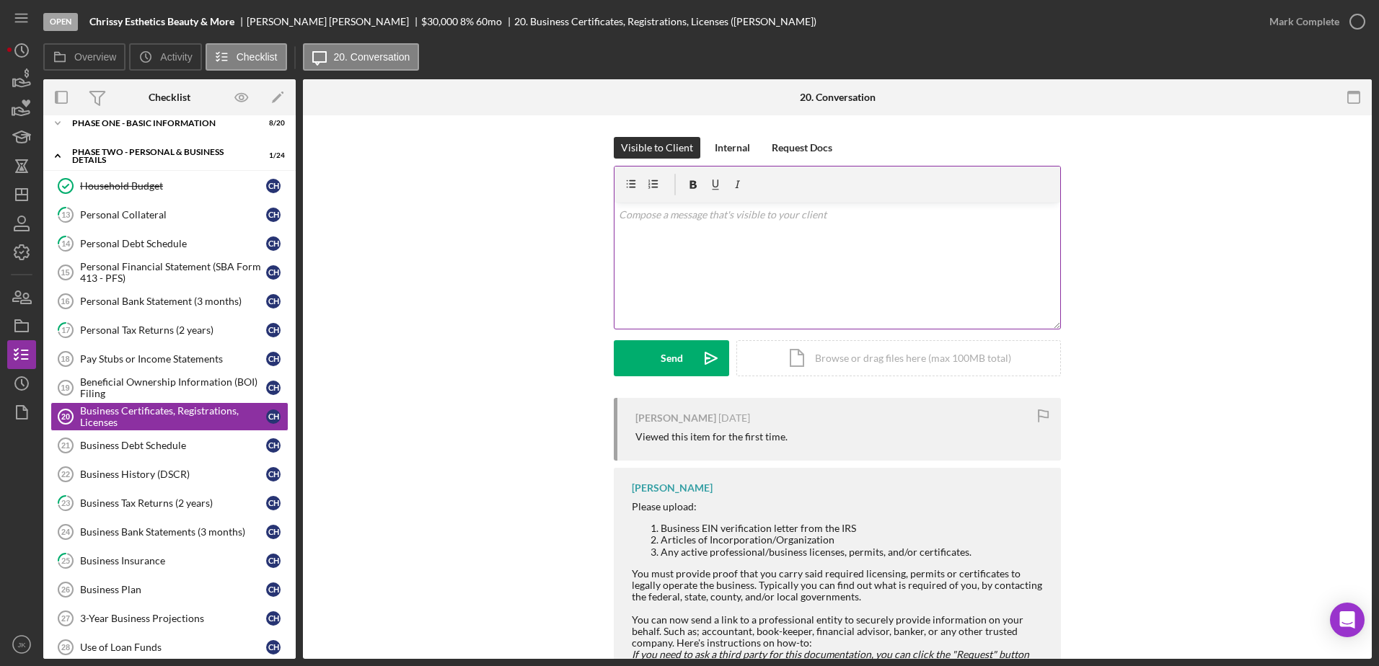
click at [805, 231] on div "v Color teal Color pink Remove color Add row above Add row below Add column bef…" at bounding box center [837, 266] width 446 height 126
click at [694, 243] on div "v Color teal Color pink Remove color Add row above Add row below Add column bef…" at bounding box center [837, 266] width 446 height 126
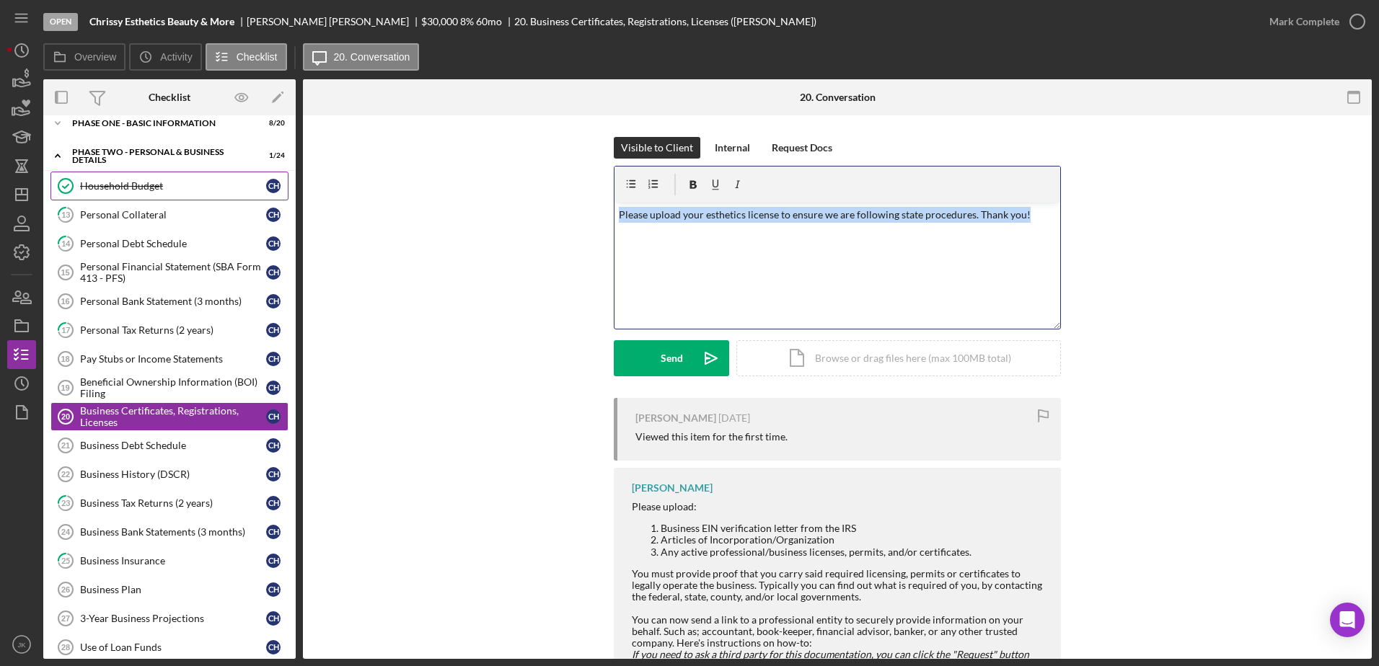
drag, startPoint x: 1032, startPoint y: 224, endPoint x: 235, endPoint y: 190, distance: 797.5
click at [273, 195] on div "Overview Internal Workflow Stage Open Icon/Dropdown Arrow Archive (can unarchiv…" at bounding box center [707, 369] width 1328 height 580
copy p "Please upload your esthetics license to ensure we are following state procedure…"
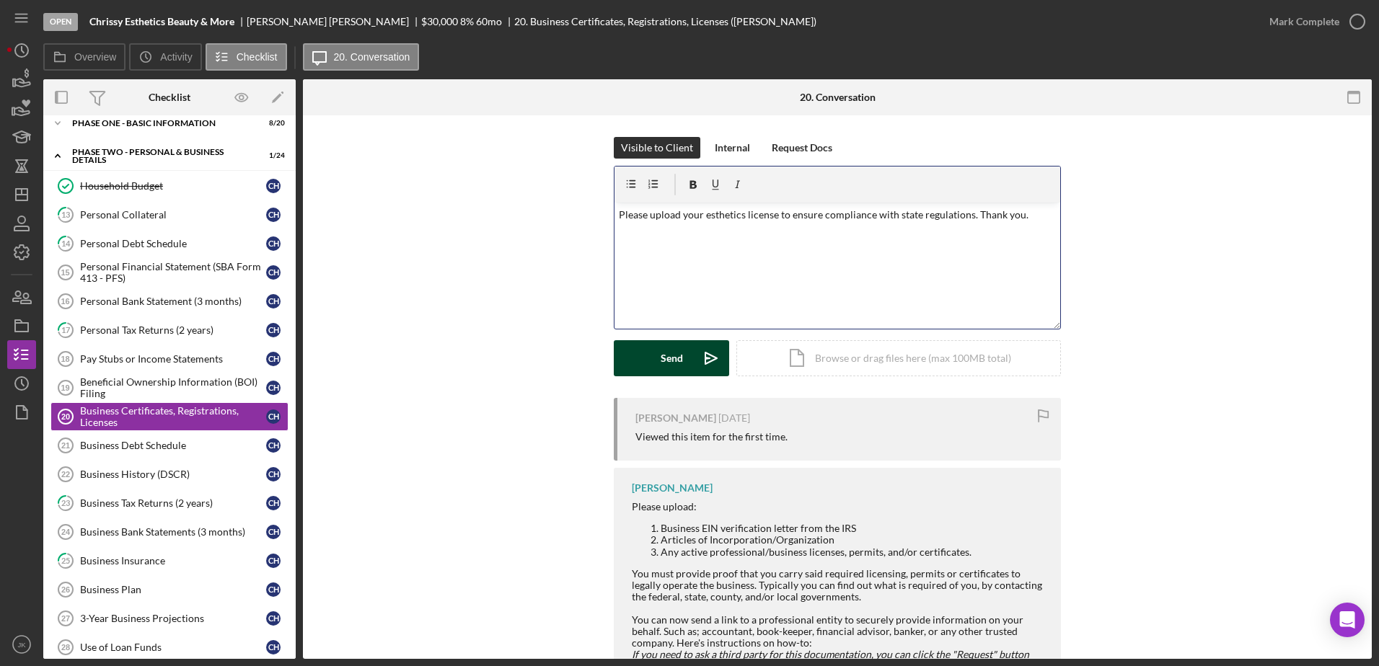
click at [694, 357] on icon "Icon/icon-invite-send" at bounding box center [711, 358] width 36 height 36
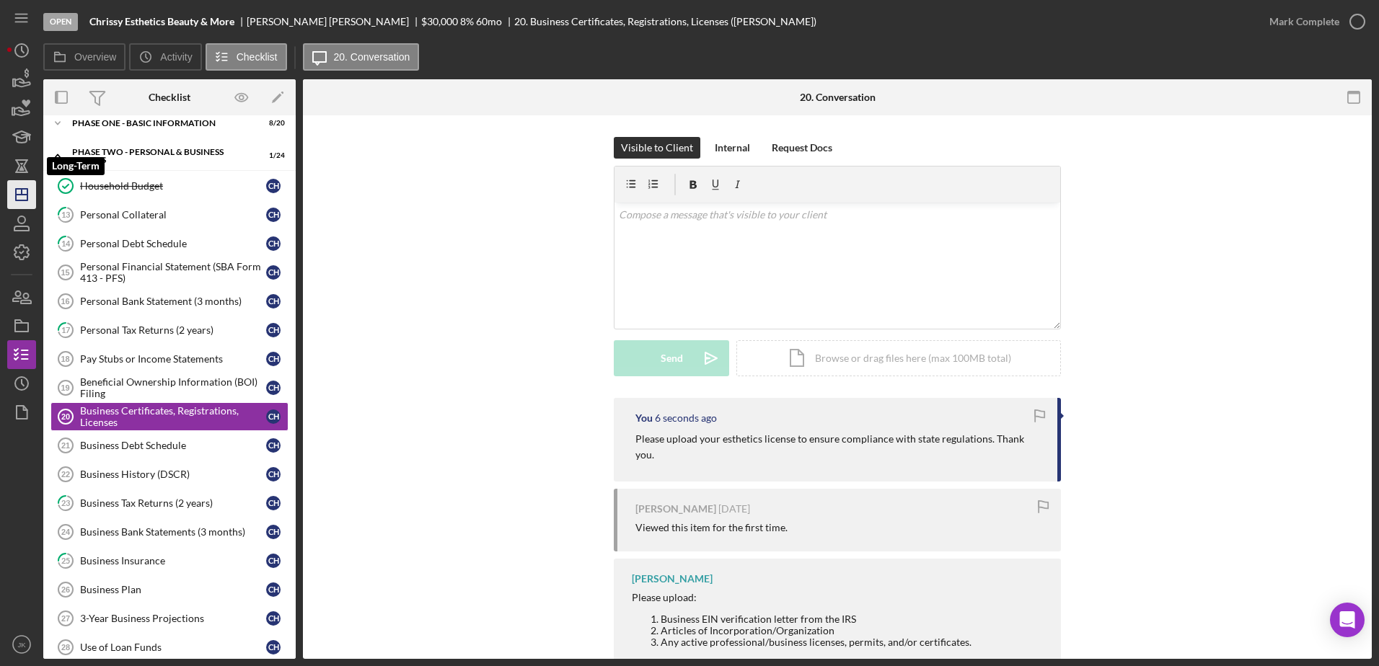
click at [34, 181] on div "Icon/History Activity Loans Grants Educational Long-Term Long-Term Icon/Dashboa…" at bounding box center [21, 347] width 29 height 623
click at [32, 184] on icon "Icon/Dashboard" at bounding box center [22, 195] width 36 height 36
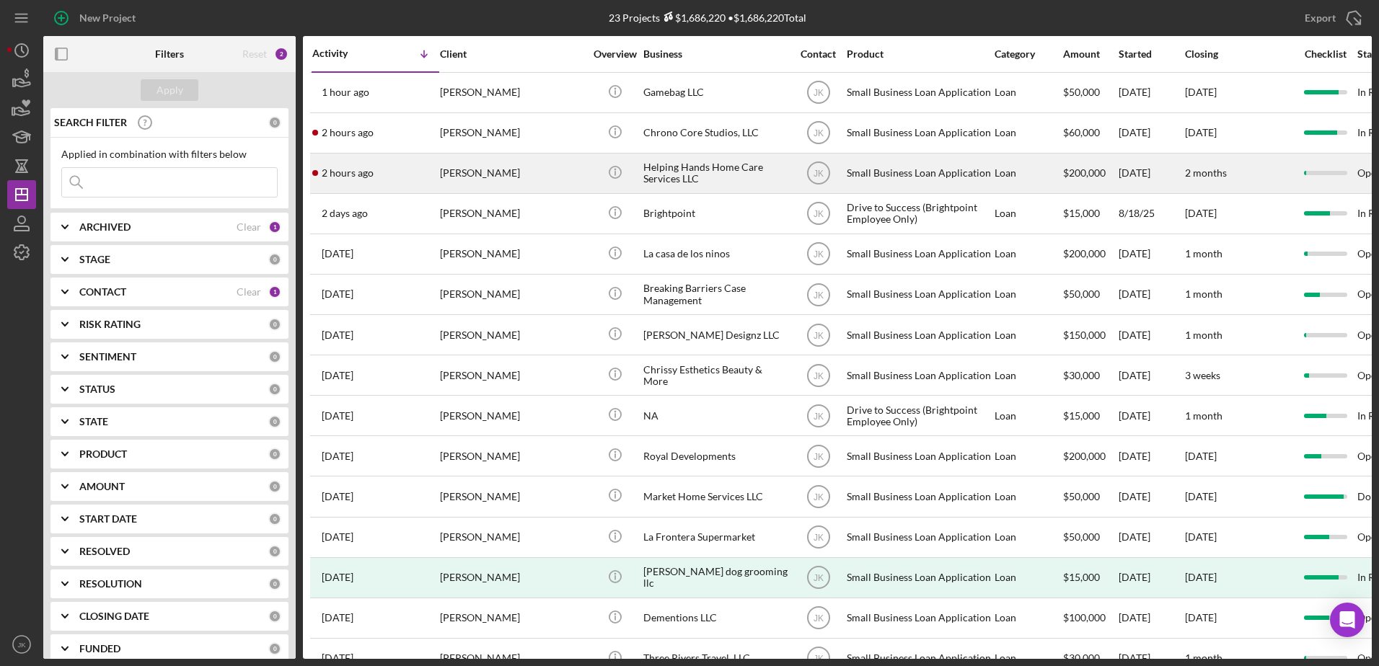
click at [506, 172] on div "[PERSON_NAME]" at bounding box center [512, 173] width 144 height 38
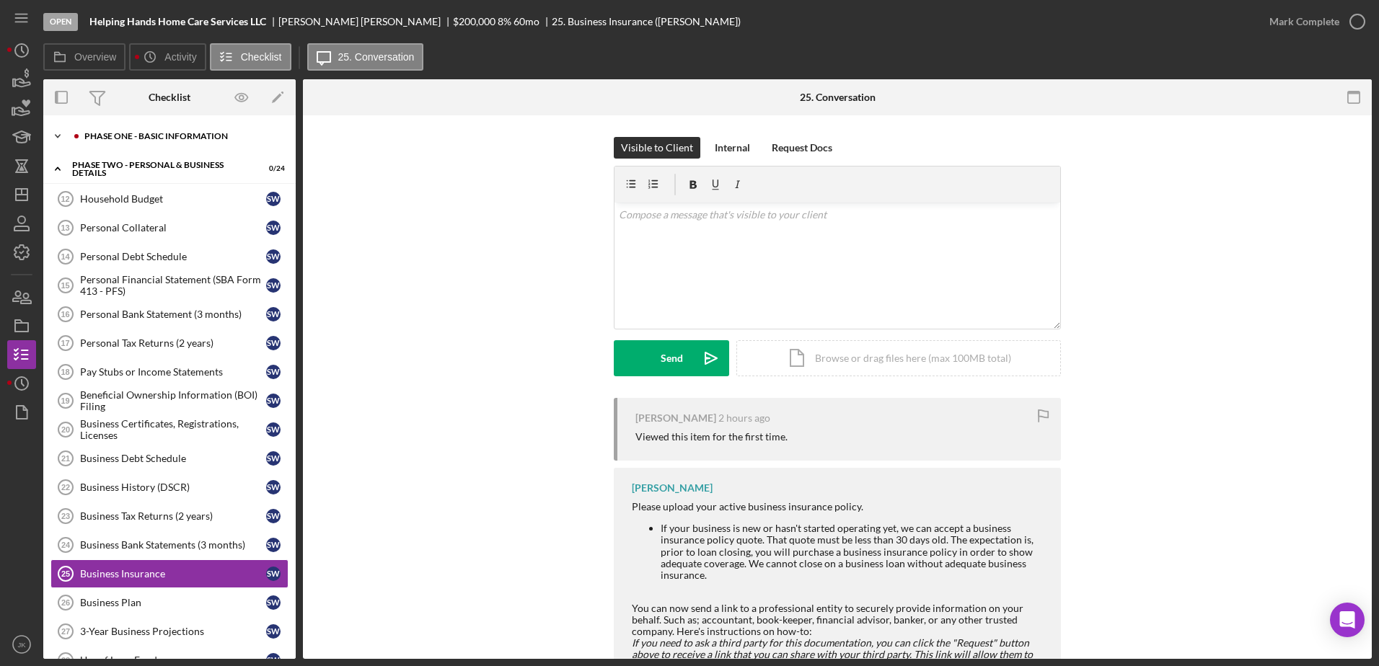
click at [139, 143] on div "Icon/Expander Phase One - Basic Information 4 / 20" at bounding box center [169, 136] width 252 height 29
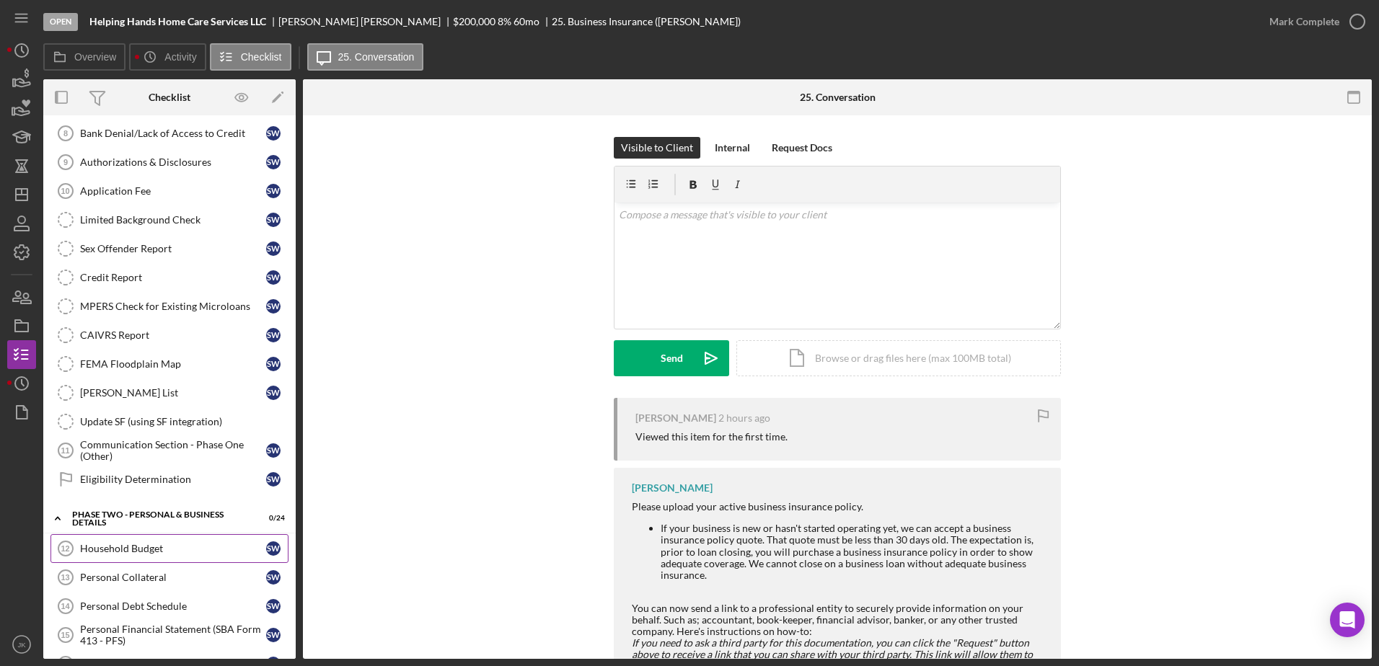
scroll to position [361, 0]
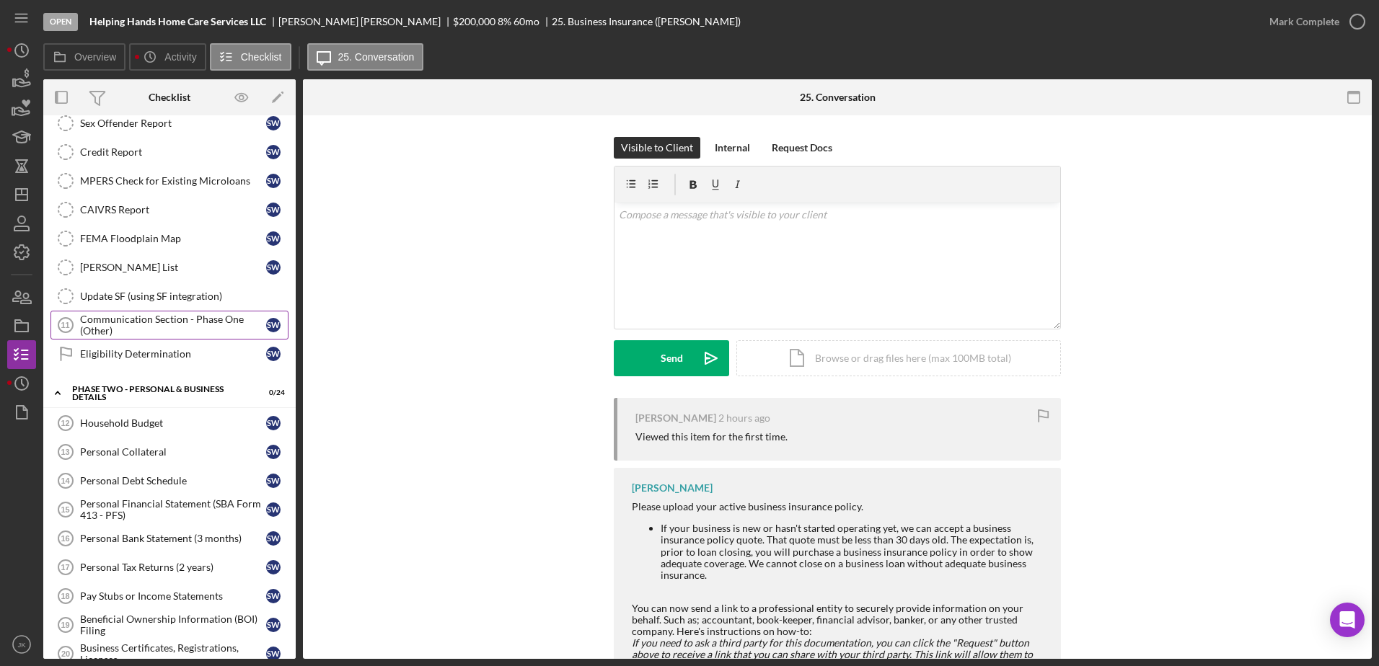
click at [160, 332] on div "Communication Section - Phase One (Other)" at bounding box center [173, 325] width 186 height 23
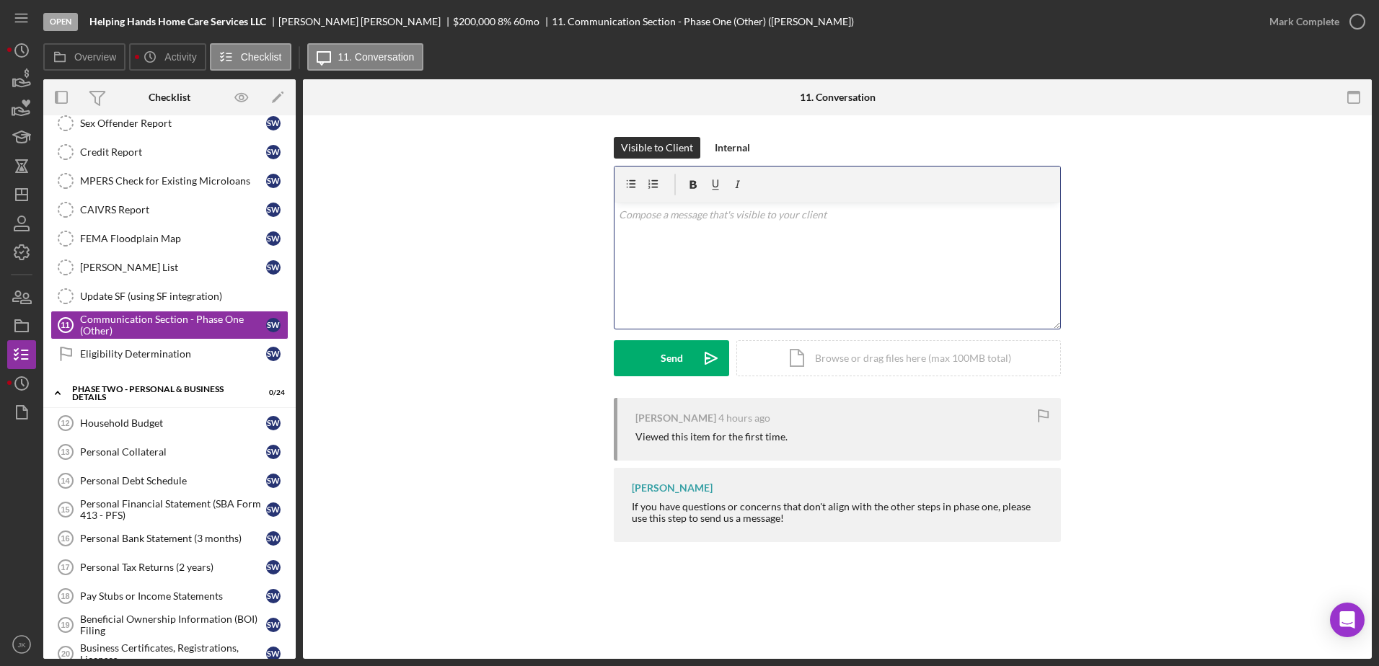
click at [852, 240] on div "v Color teal Color pink Remove color Add row above Add row below Add column bef…" at bounding box center [837, 266] width 446 height 126
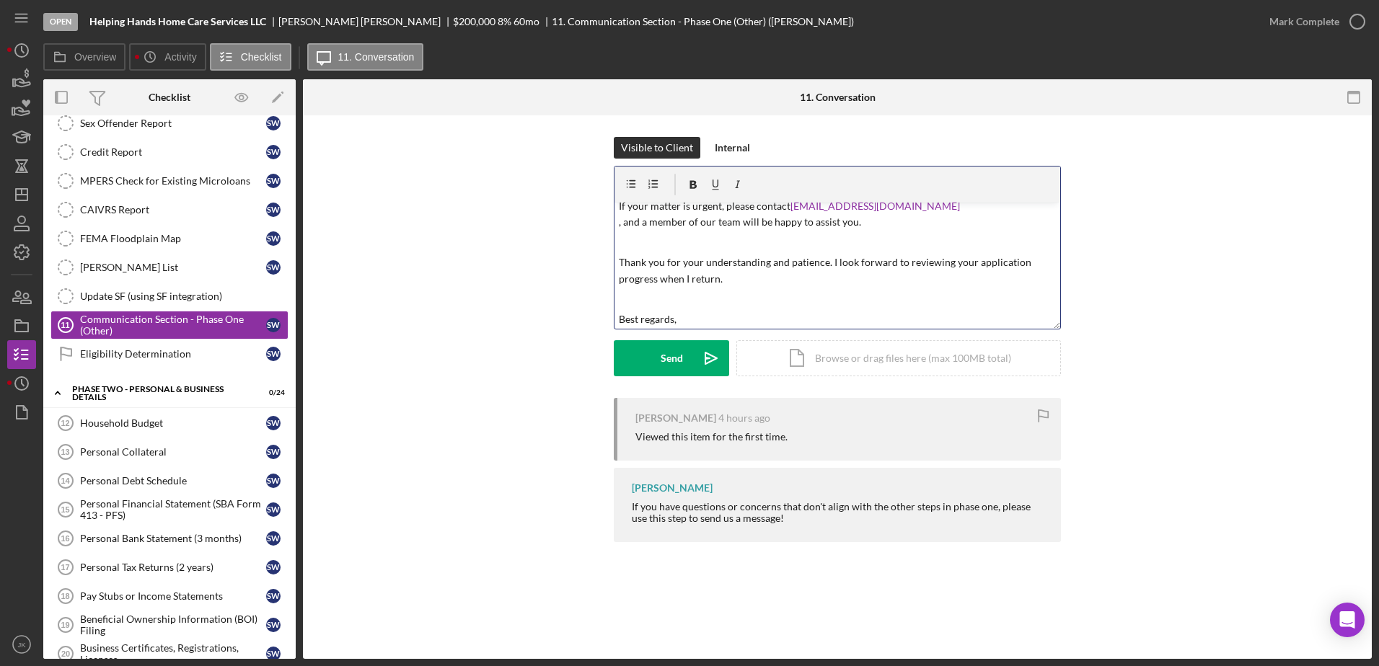
click at [721, 301] on p at bounding box center [838, 299] width 438 height 16
click at [623, 227] on p "If your matter is urgent, please contact CED@mybrightpoint.org , and a member o…" at bounding box center [838, 216] width 438 height 32
click at [905, 236] on p "If your matter is urgent, please contact CED@mybrightpoint.org and a member of …" at bounding box center [838, 221] width 438 height 32
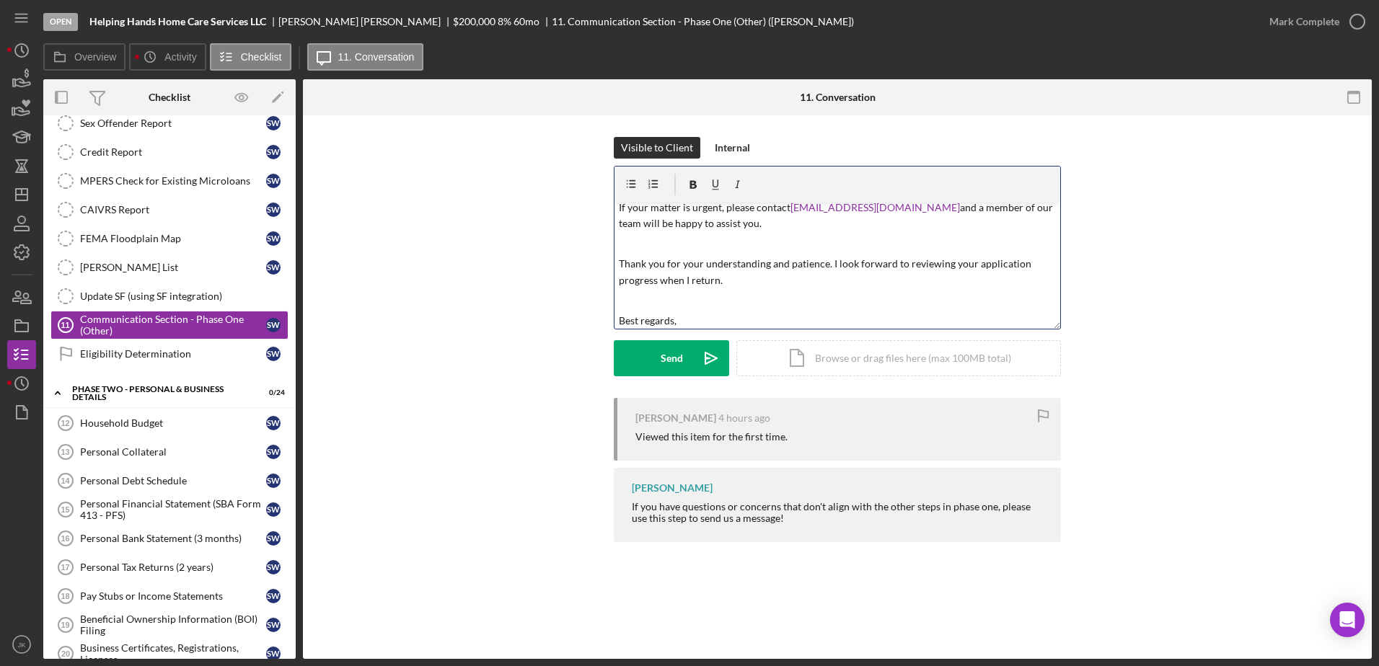
scroll to position [149, 0]
click at [744, 316] on p "Best regards," at bounding box center [838, 317] width 438 height 16
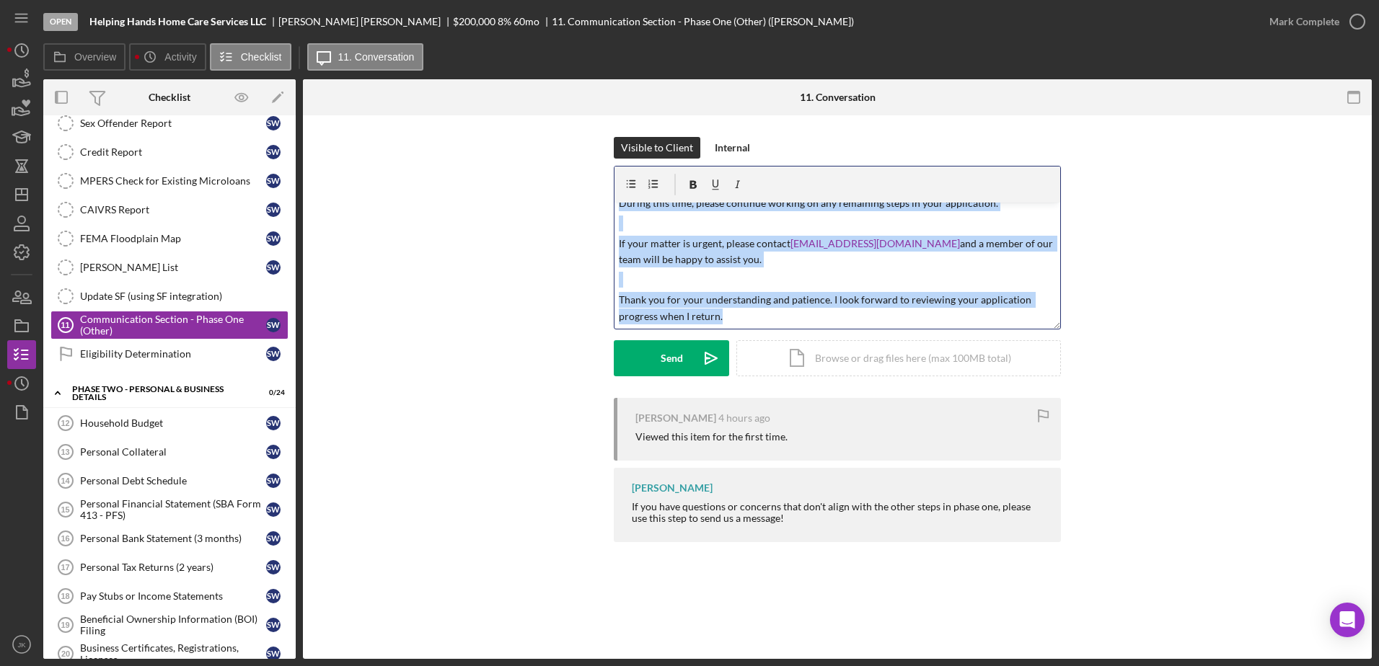
scroll to position [0, 0]
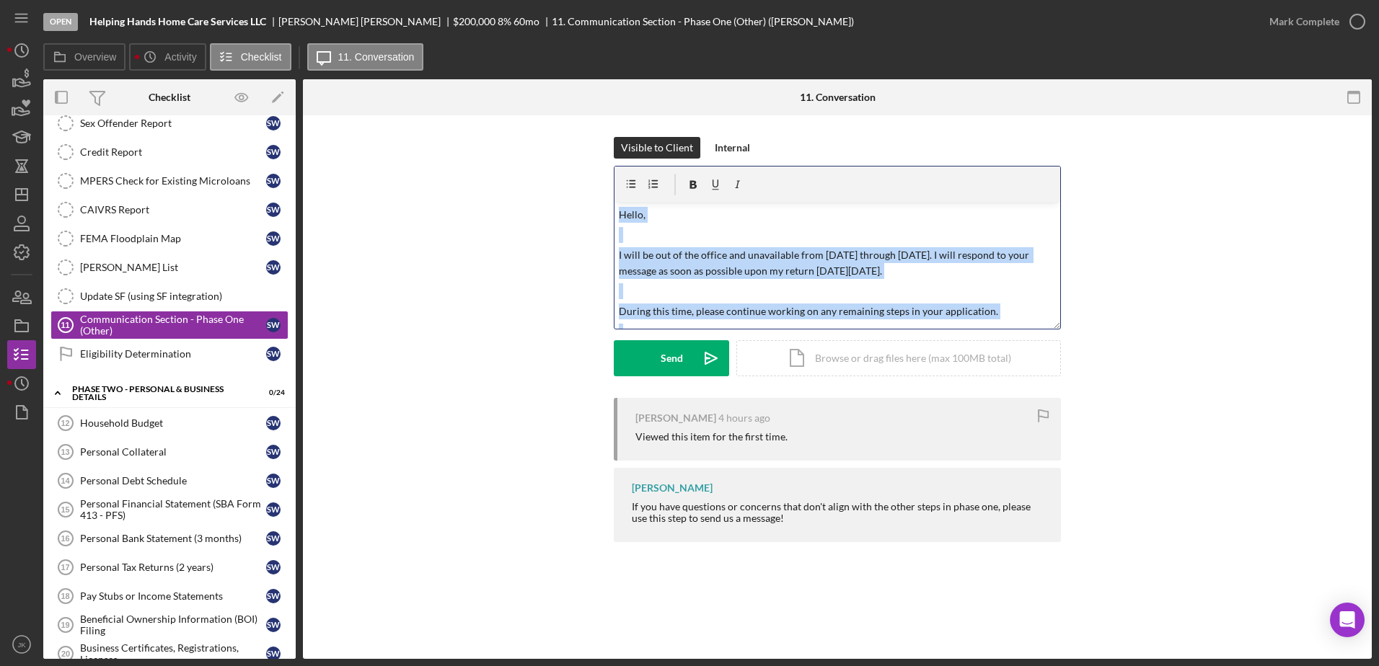
drag, startPoint x: 780, startPoint y: 316, endPoint x: 477, endPoint y: 22, distance: 422.2
click at [477, 22] on div "Open Helping Hands Home Care Services LLC ShaQuetta Woods $200,000 $200,000 8 %…" at bounding box center [707, 329] width 1328 height 659
copy div "Hello, I will be out of the office and unavailable from Monday, October 13 thro…"
click at [680, 353] on div "Send" at bounding box center [672, 358] width 22 height 36
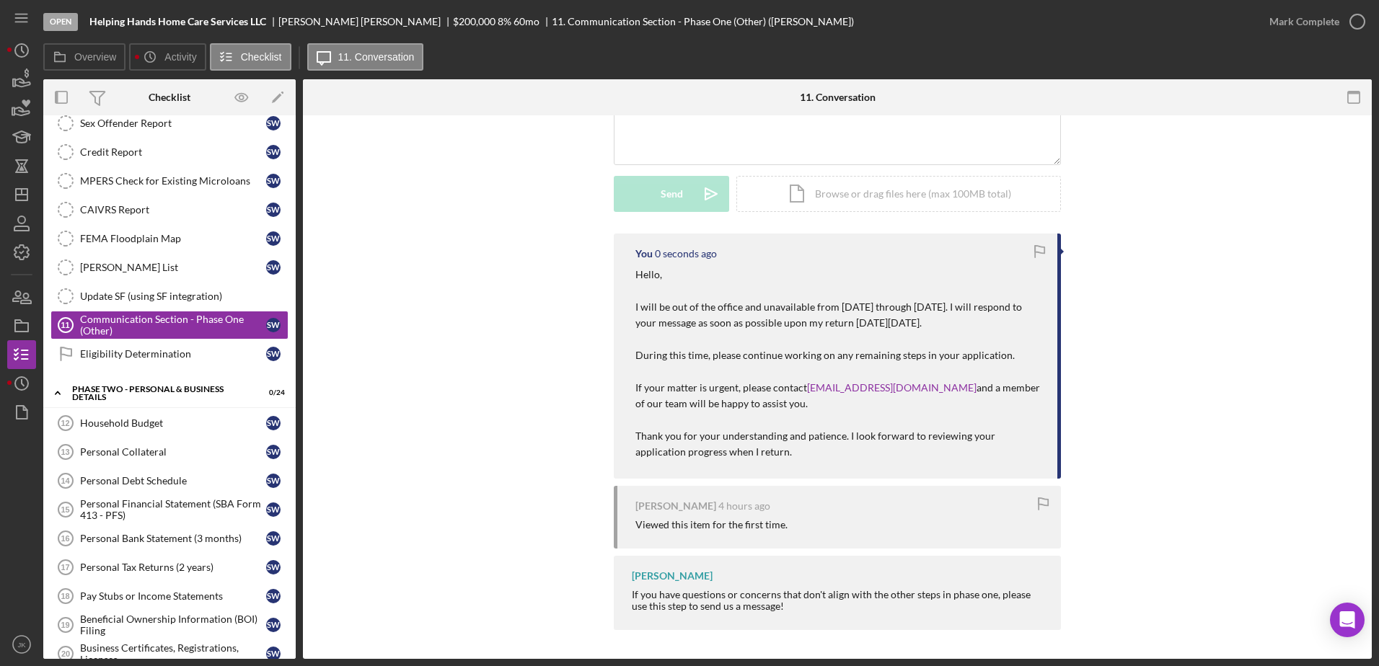
scroll to position [181, 0]
click at [527, 299] on div "You 2 seconds ago Hello, I will be out of the office and unavailable from Monda…" at bounding box center [836, 436] width 1025 height 404
click at [26, 193] on icon "Icon/Dashboard" at bounding box center [22, 195] width 36 height 36
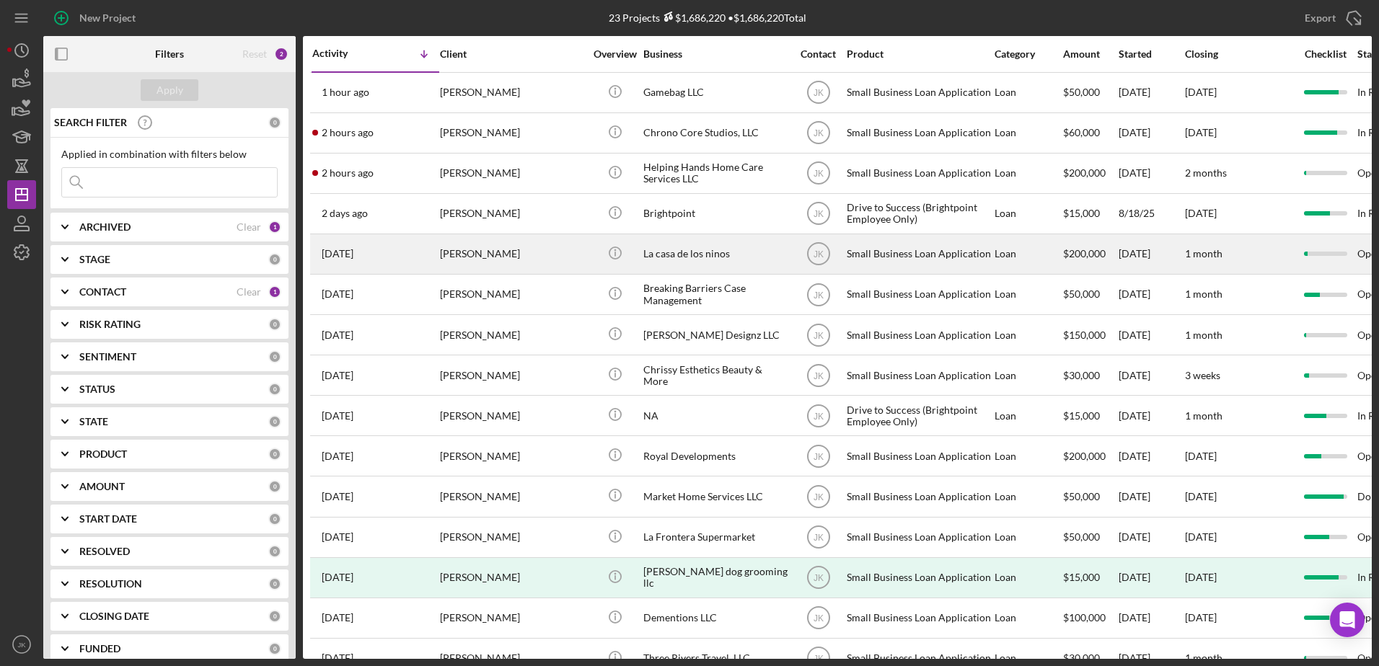
click at [495, 250] on div "[PERSON_NAME]" at bounding box center [512, 254] width 144 height 38
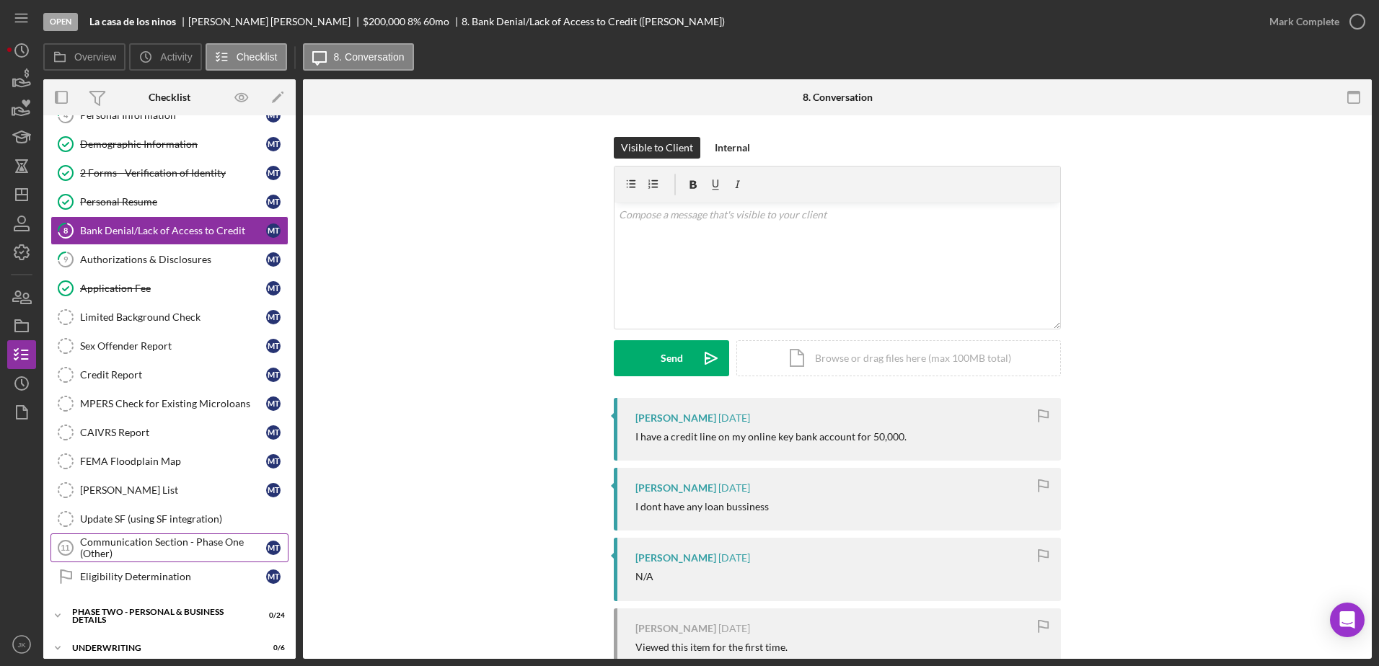
scroll to position [214, 0]
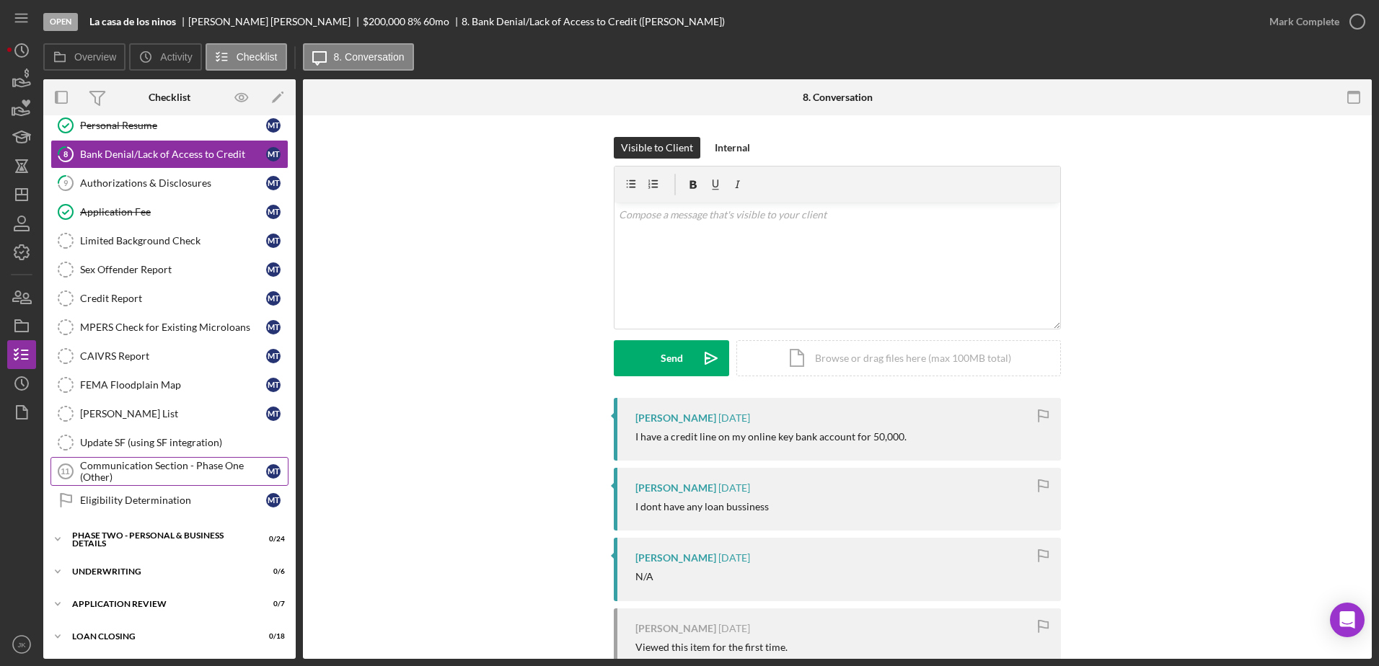
click at [160, 471] on div "Communication Section - Phase One (Other)" at bounding box center [173, 471] width 186 height 23
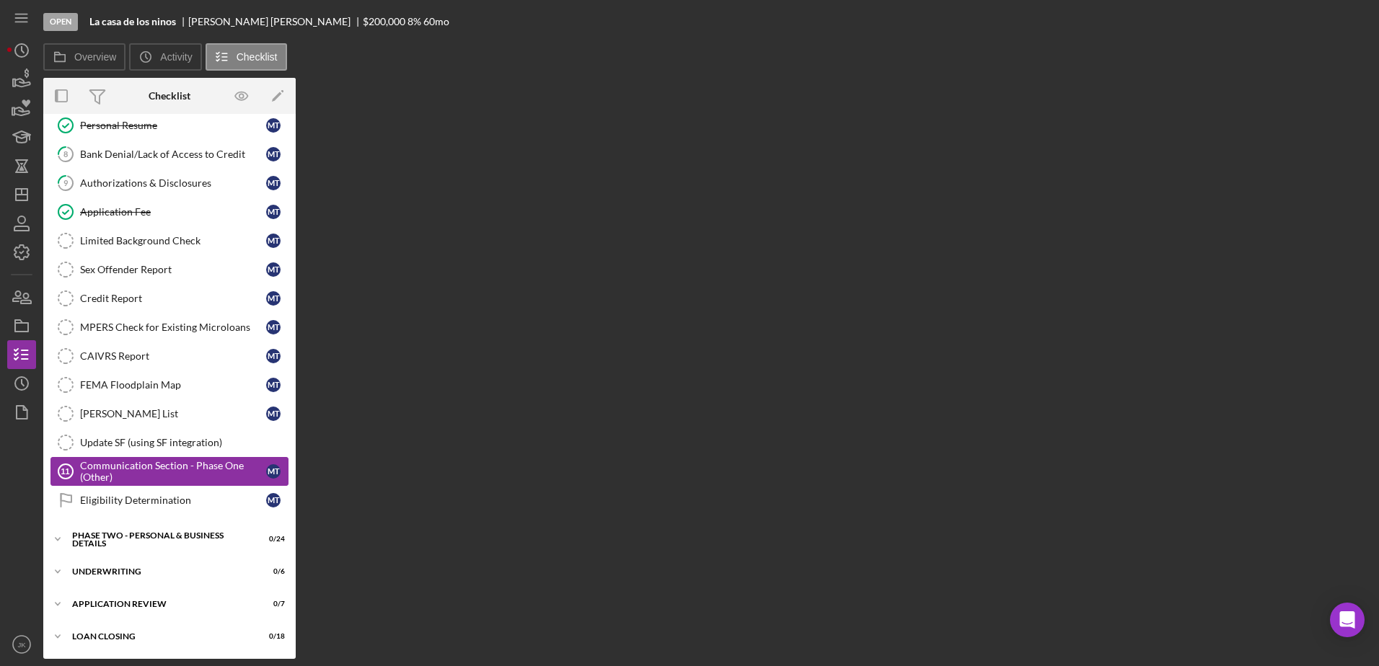
scroll to position [214, 0]
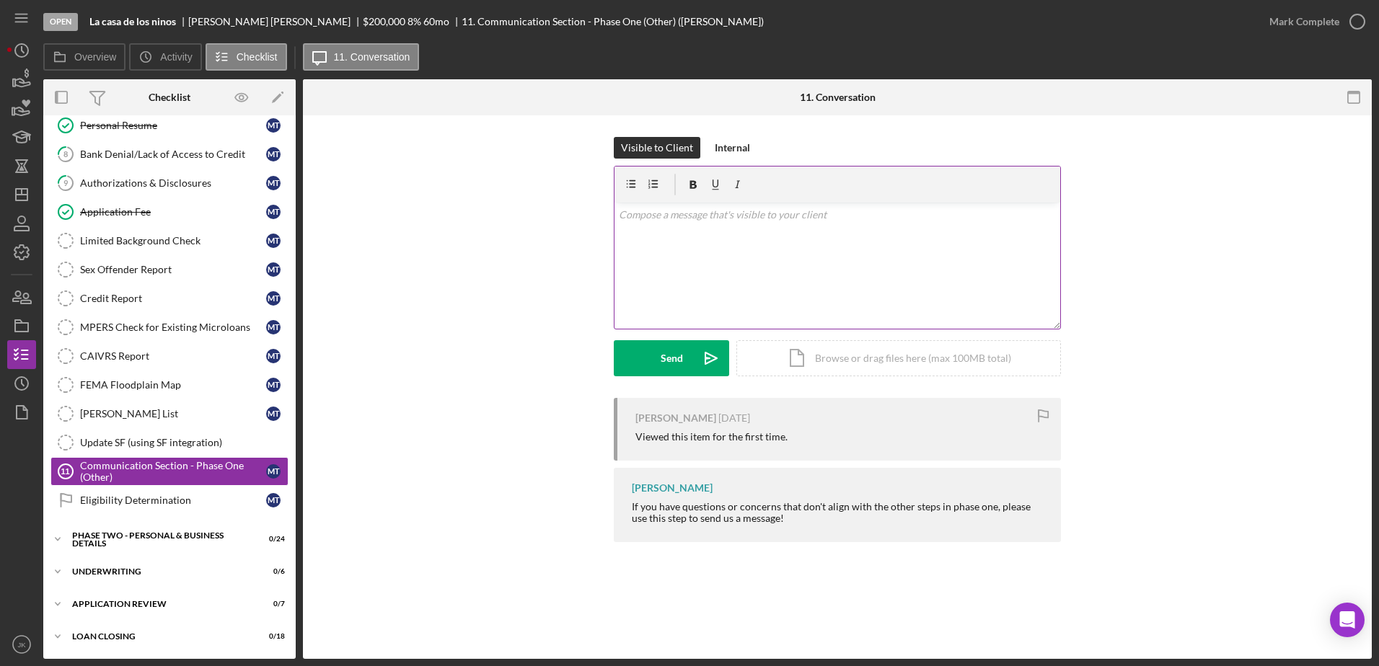
click at [710, 263] on div "v Color teal Color pink Remove color Add row above Add row below Add column bef…" at bounding box center [837, 266] width 446 height 126
paste div
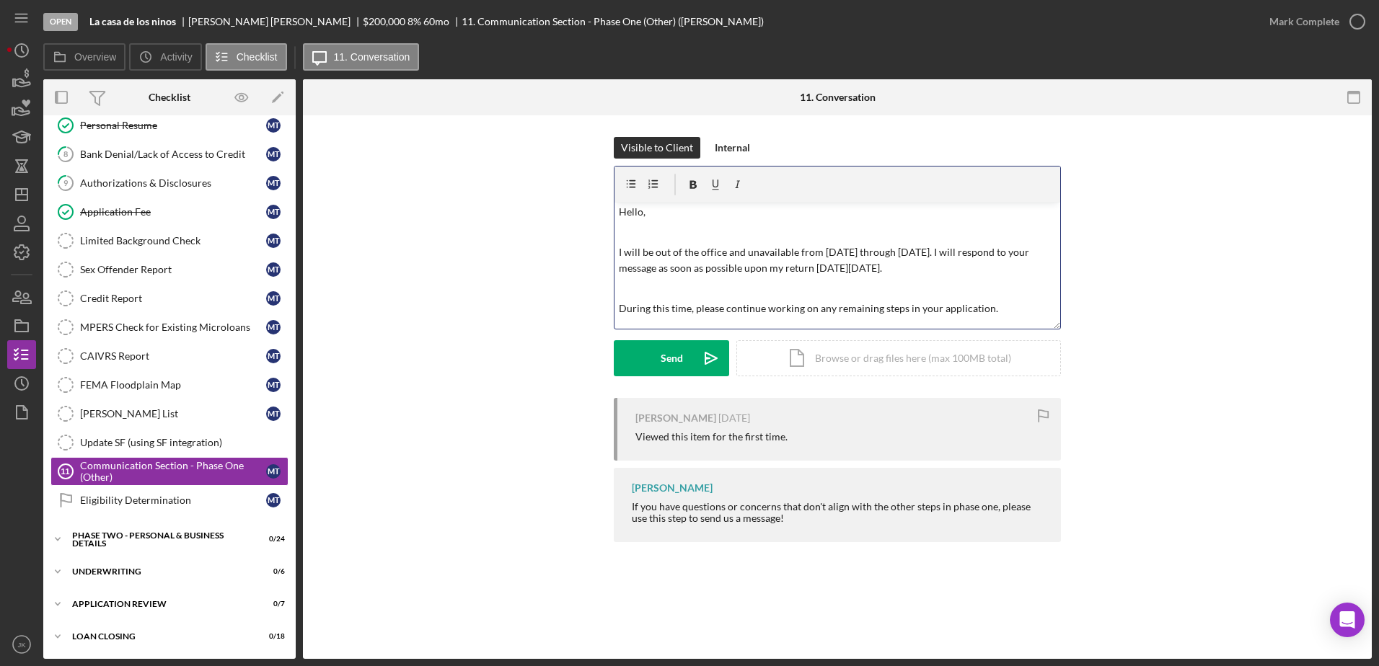
scroll to position [0, 0]
click at [712, 242] on p at bounding box center [838, 235] width 438 height 16
click at [673, 361] on div "Send" at bounding box center [672, 358] width 22 height 36
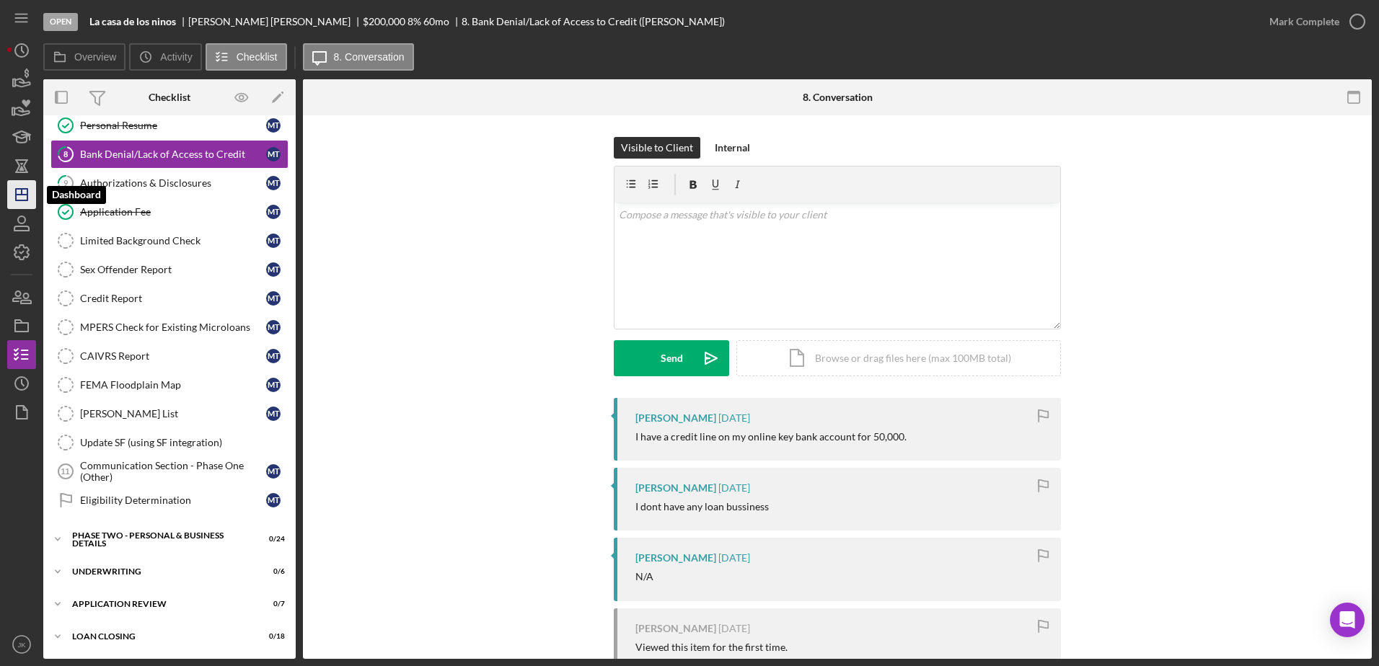
click at [20, 195] on line "button" at bounding box center [22, 195] width 12 height 0
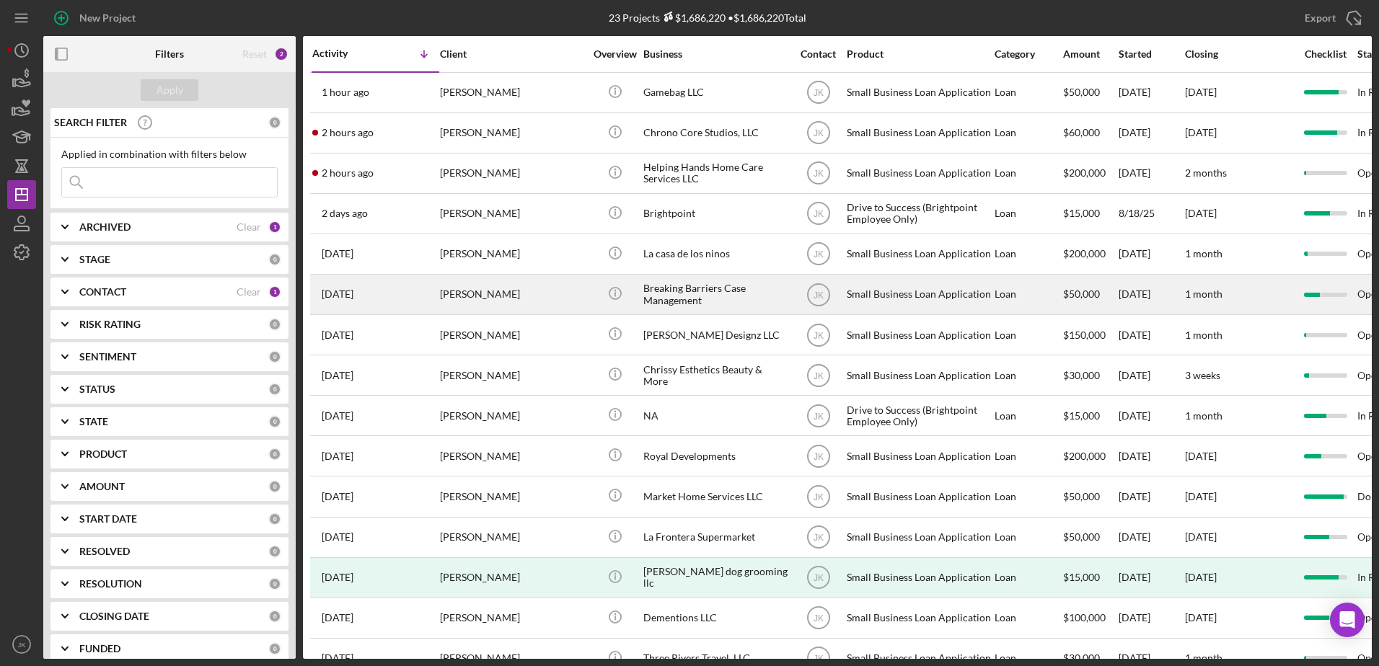
click at [518, 291] on div "[PERSON_NAME]" at bounding box center [512, 294] width 144 height 38
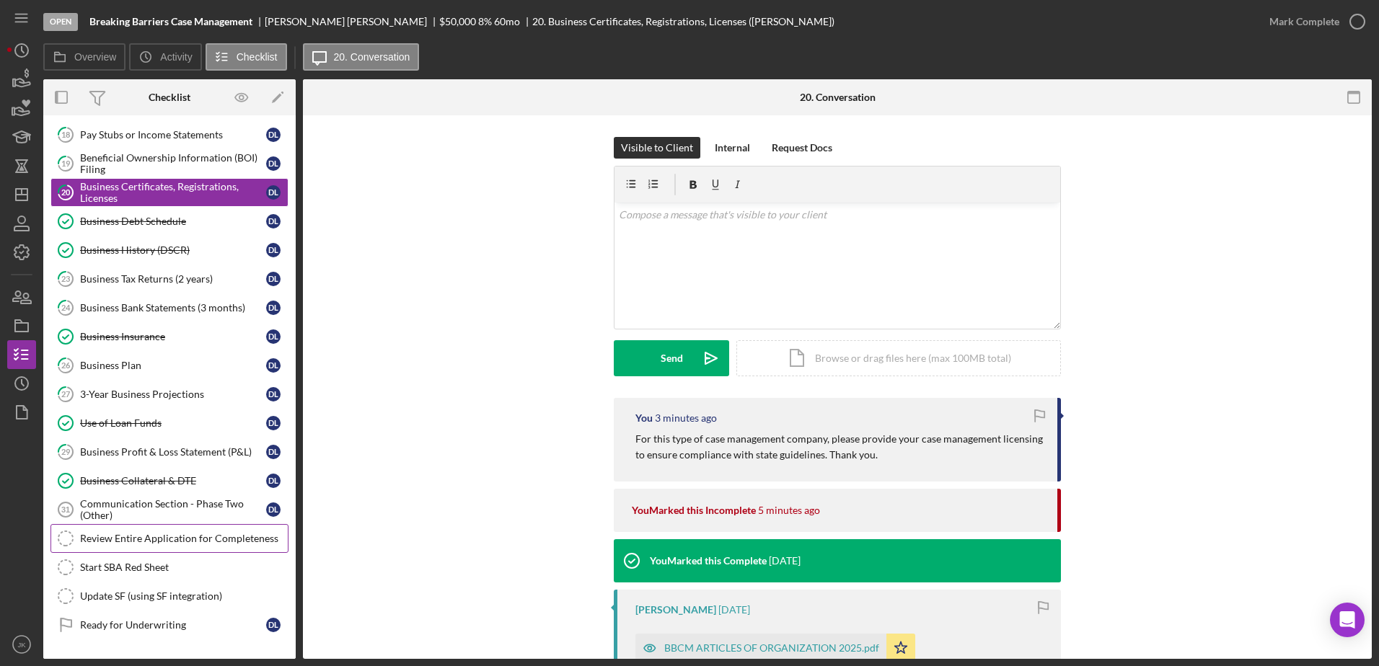
scroll to position [330, 0]
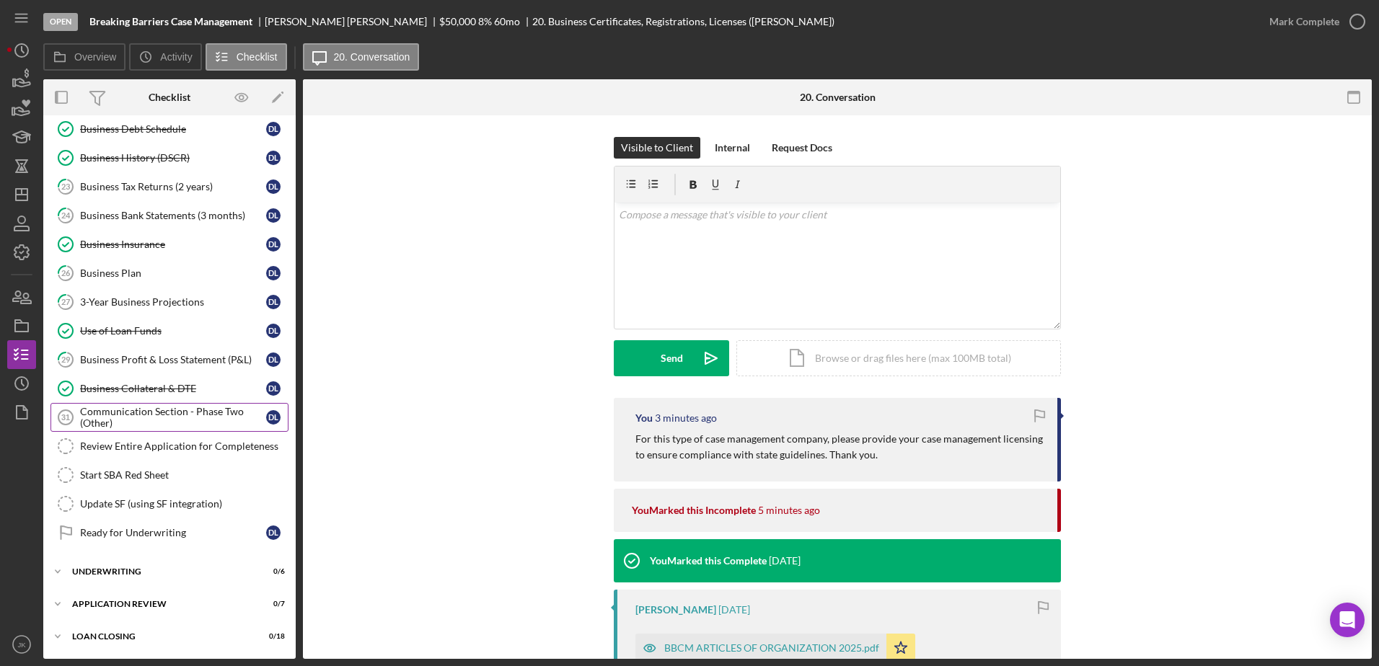
click at [169, 418] on div "Communication Section - Phase Two (Other)" at bounding box center [173, 417] width 186 height 23
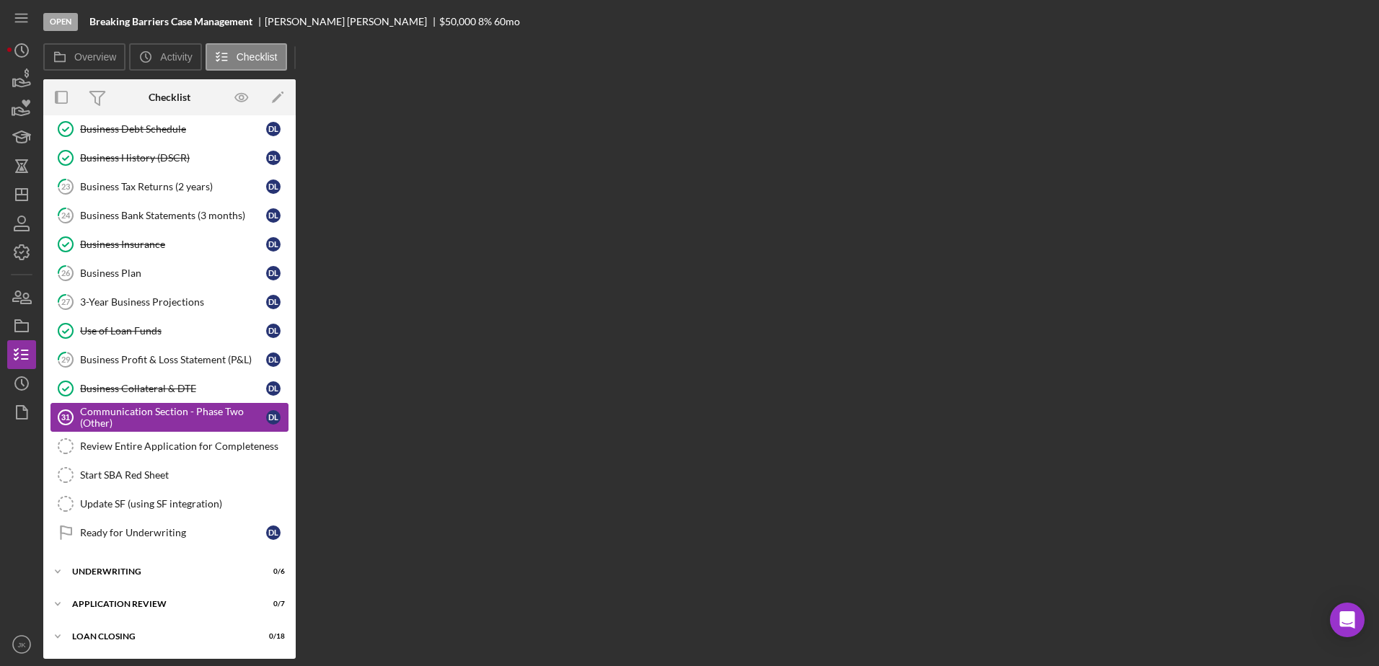
scroll to position [330, 0]
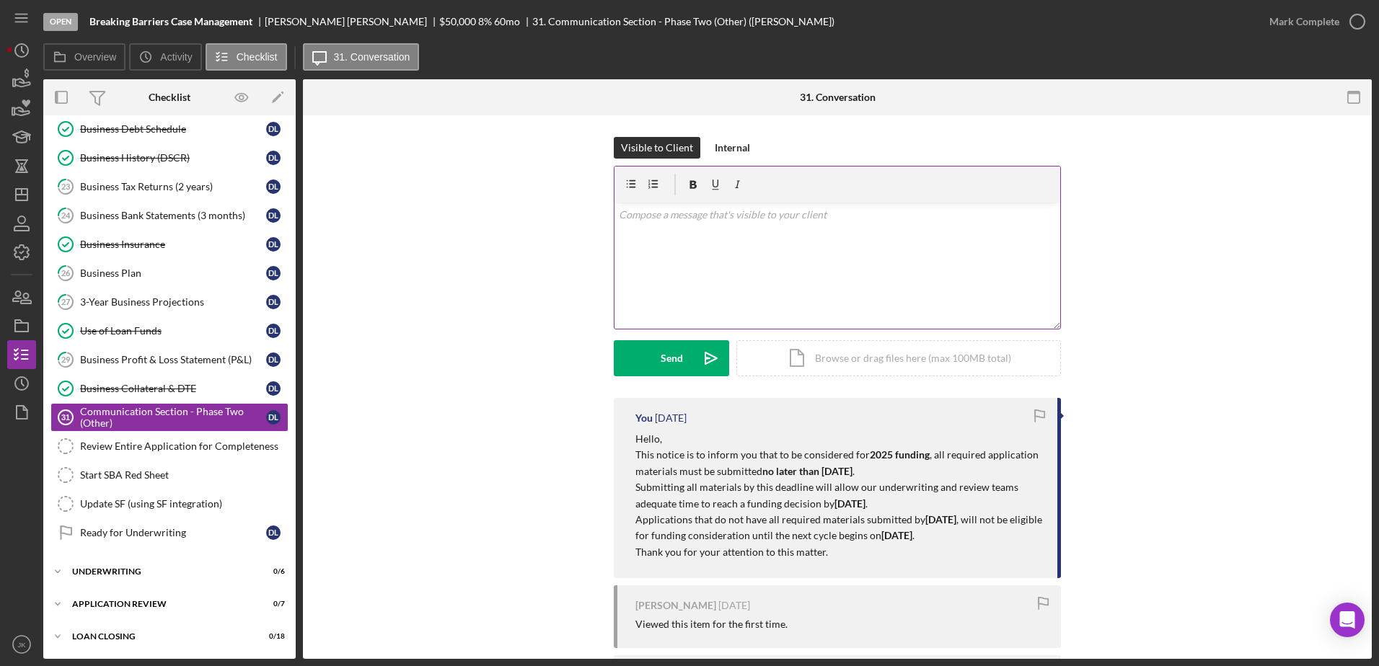
click at [708, 249] on div "v Color teal Color pink Remove color Add row above Add row below Add column bef…" at bounding box center [837, 266] width 446 height 126
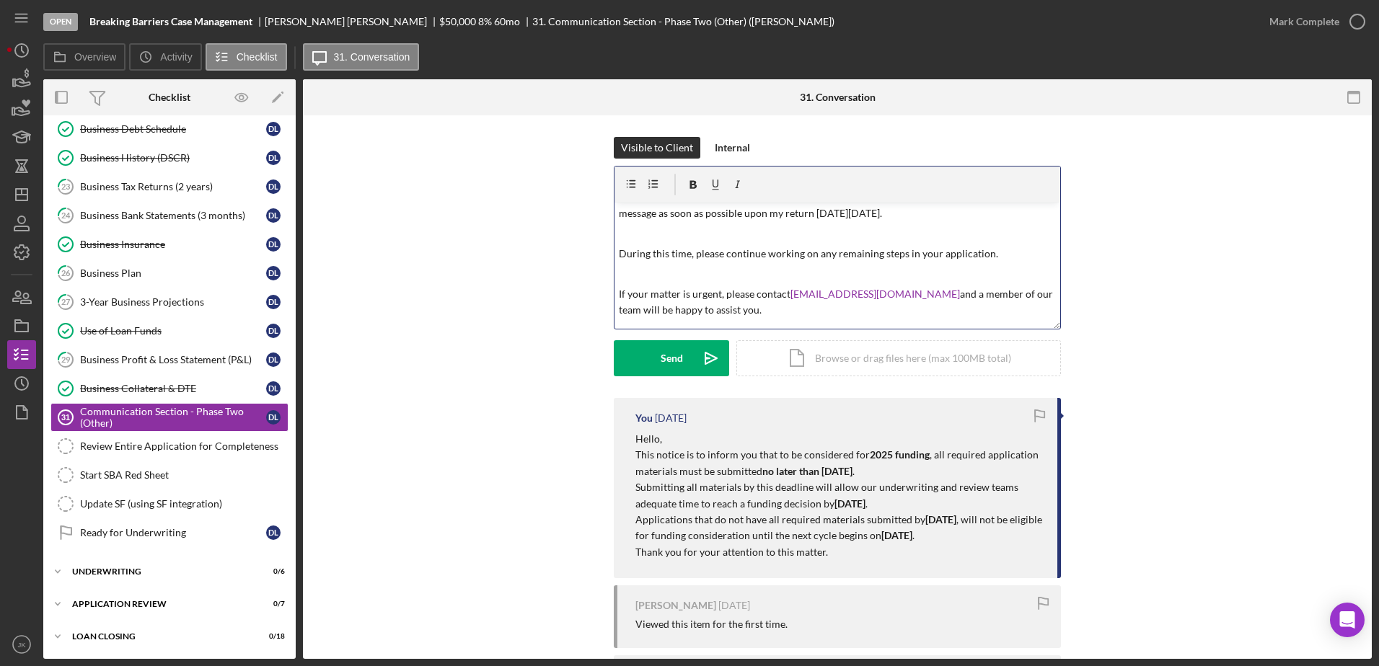
scroll to position [0, 0]
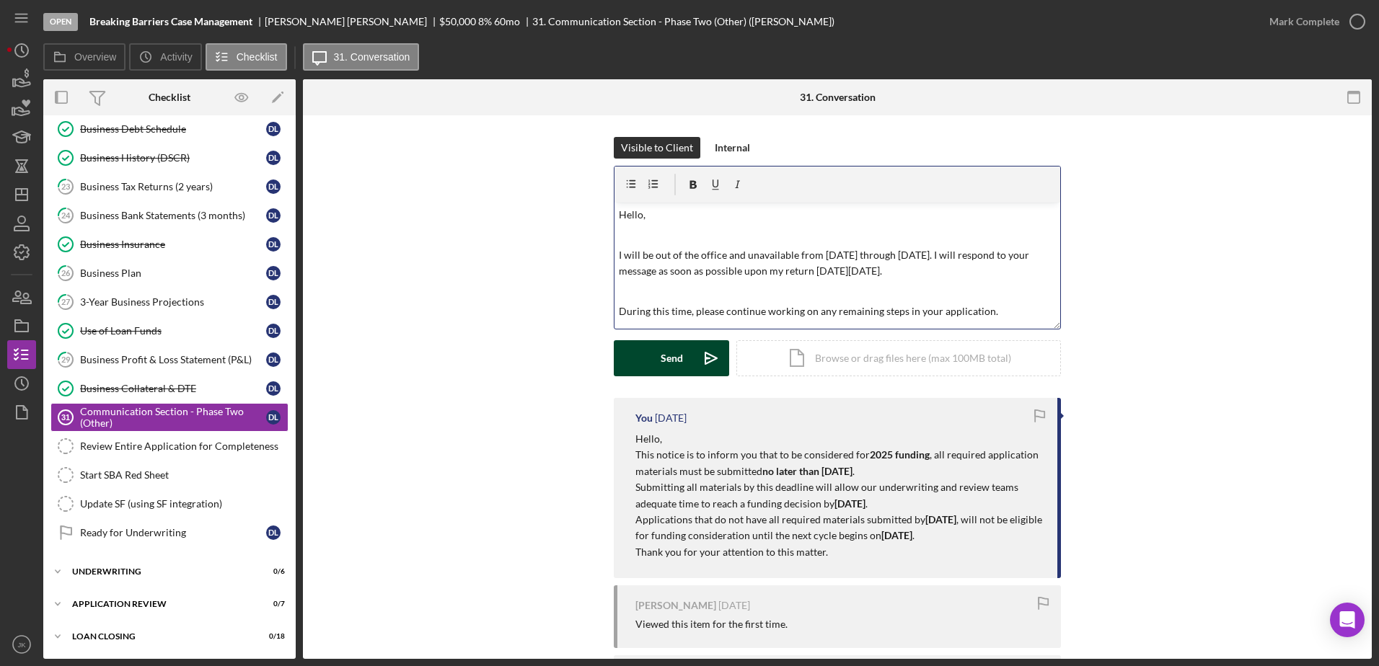
click at [680, 361] on div "Send" at bounding box center [672, 358] width 22 height 36
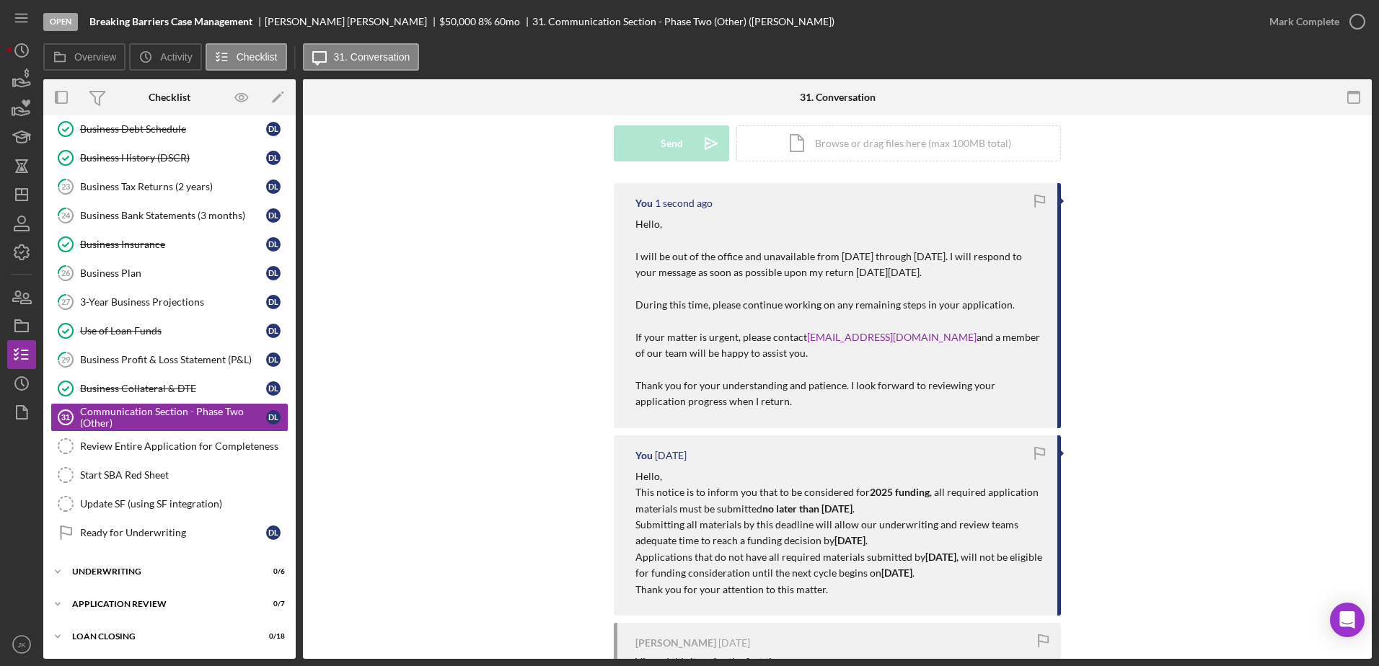
scroll to position [216, 0]
click at [18, 190] on polygon "button" at bounding box center [22, 195] width 12 height 12
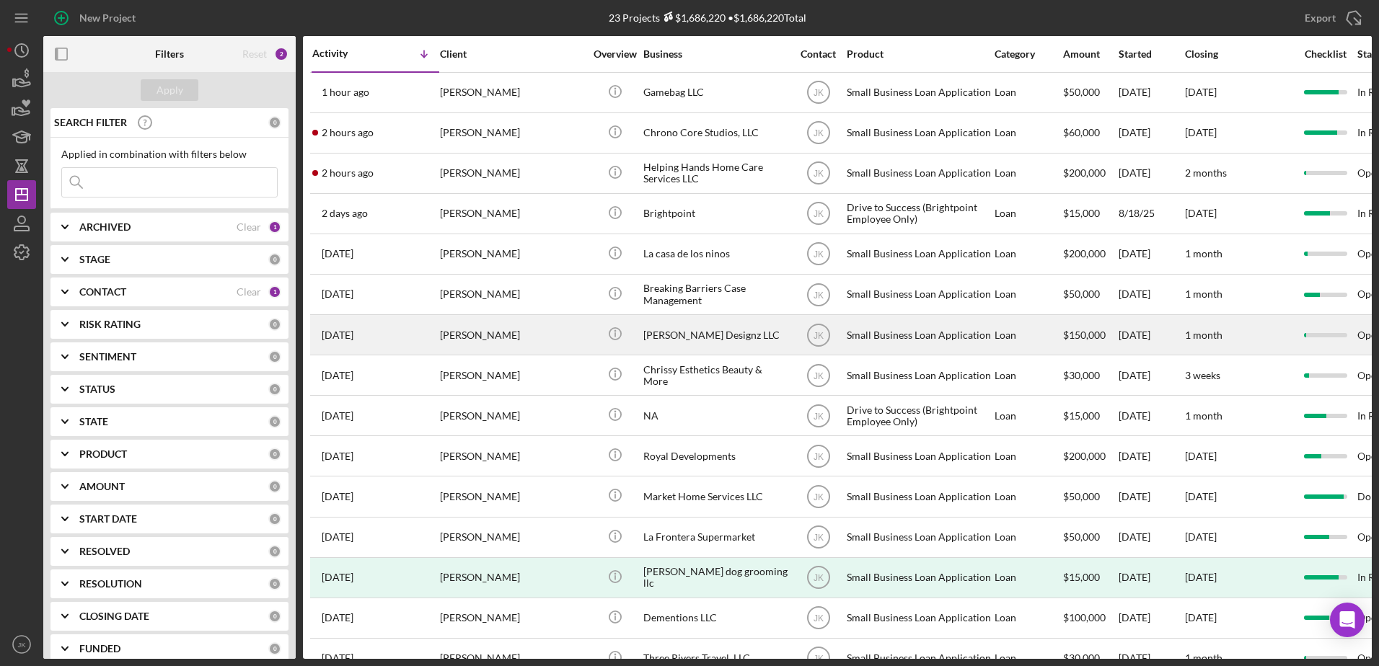
click at [524, 329] on div "[PERSON_NAME]" at bounding box center [512, 335] width 144 height 38
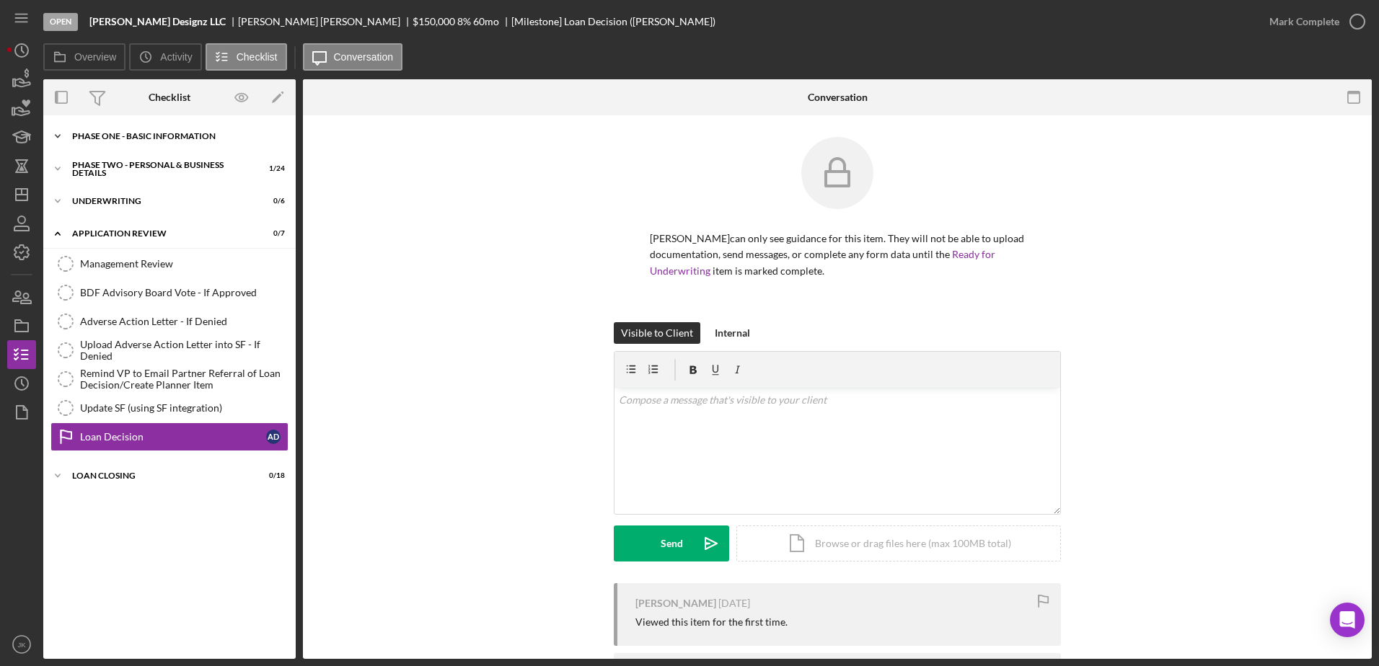
click at [170, 141] on div "Icon/Expander Phase One - Basic Information 3 / 20" at bounding box center [169, 136] width 252 height 29
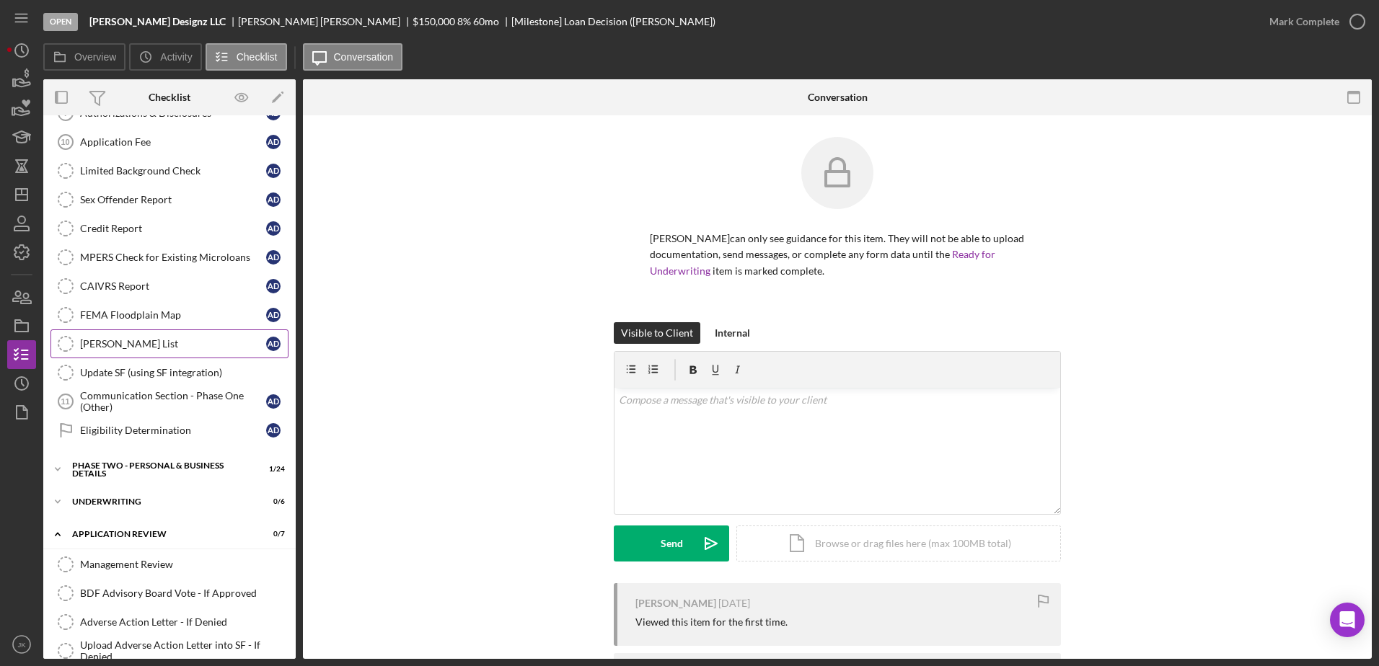
scroll to position [288, 0]
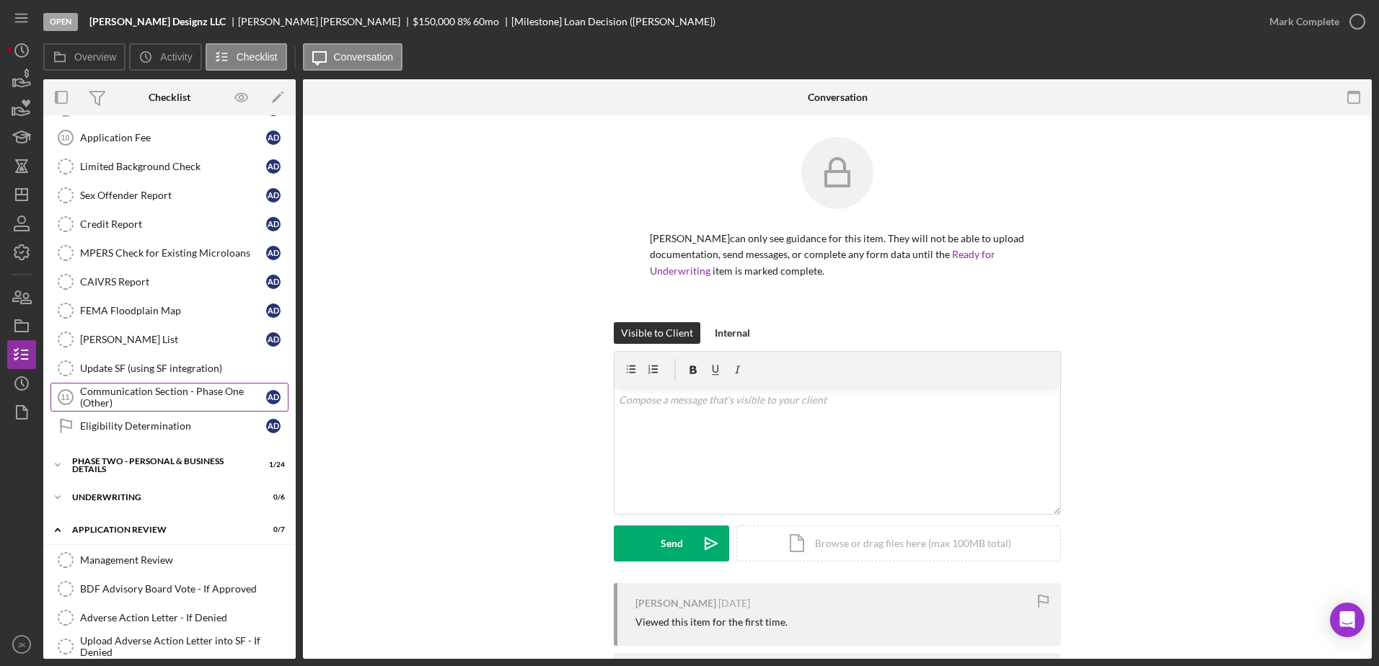
click at [159, 399] on div "Communication Section - Phase One (Other)" at bounding box center [173, 397] width 186 height 23
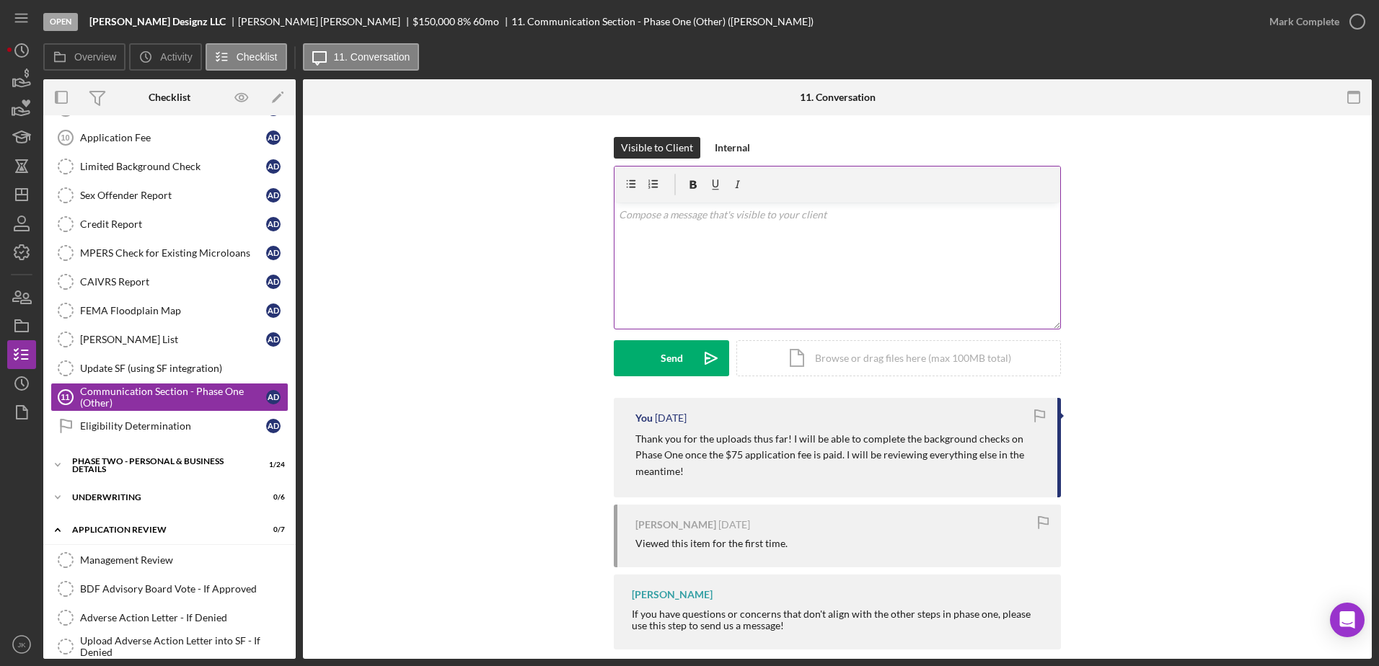
click at [729, 293] on div "v Color teal Color pink Remove color Add row above Add row below Add column bef…" at bounding box center [837, 266] width 446 height 126
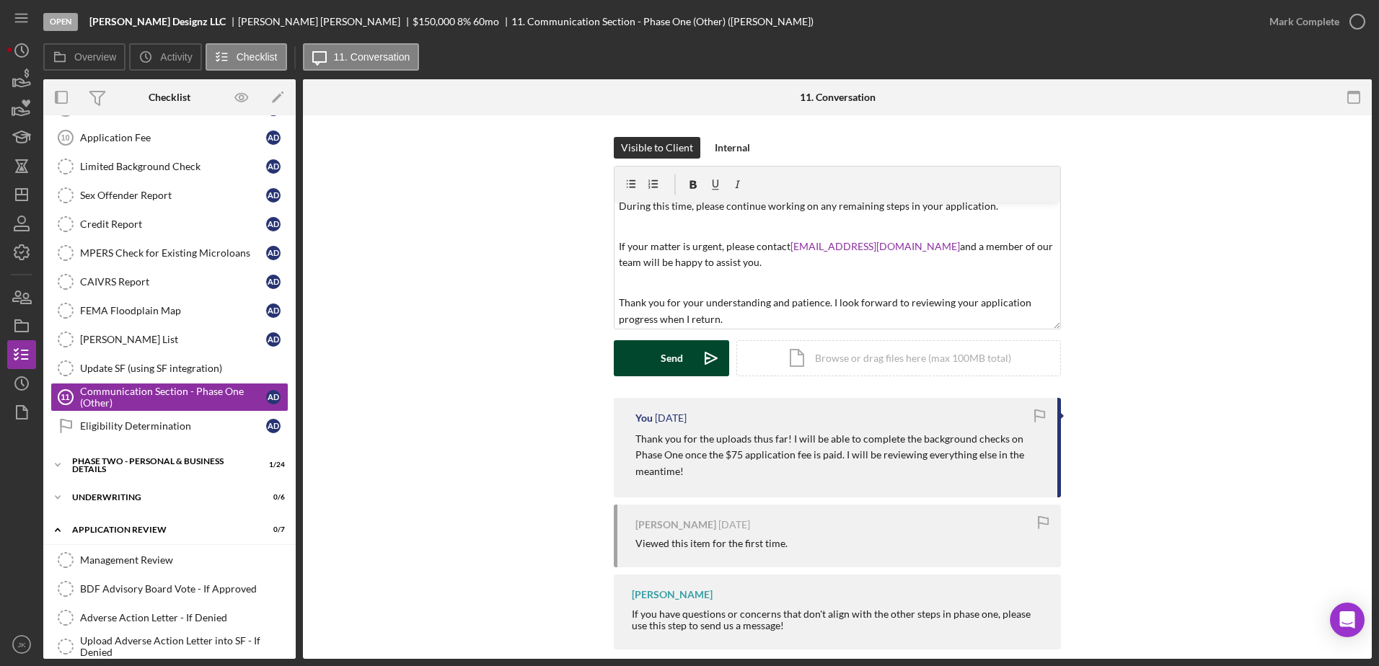
click at [699, 358] on icon "Icon/icon-invite-send" at bounding box center [711, 358] width 36 height 36
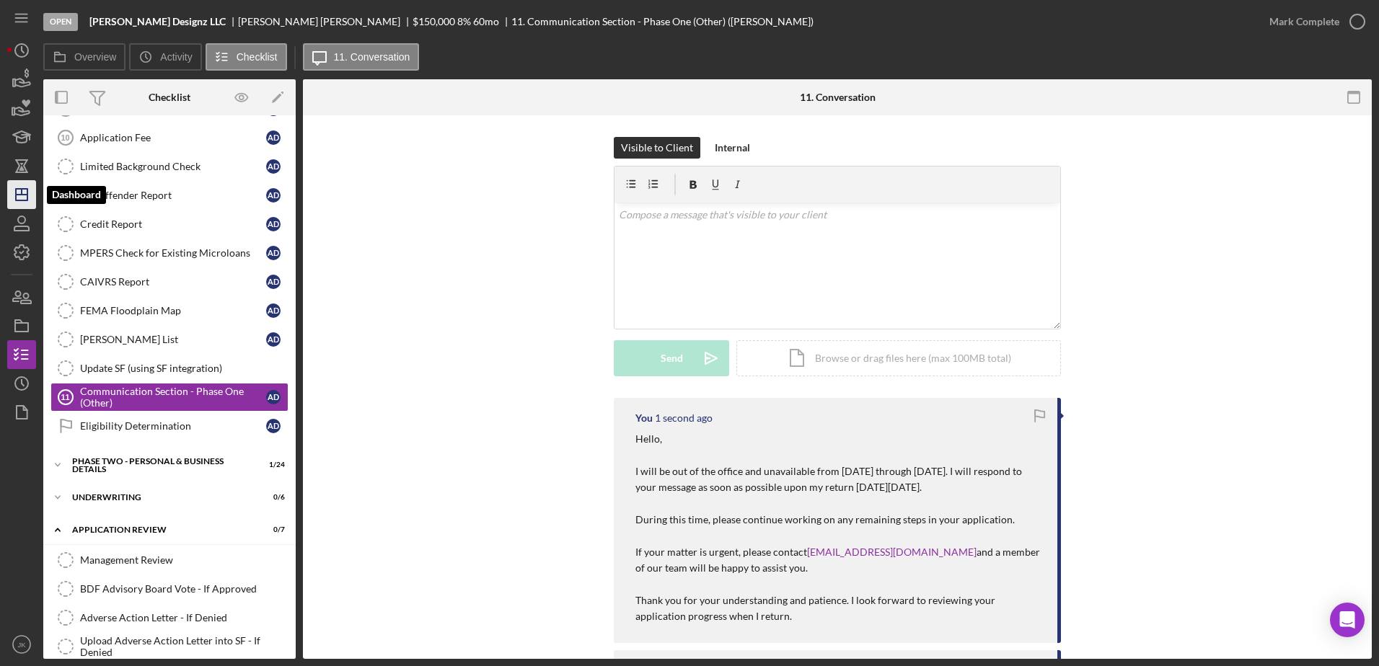
click at [22, 187] on icon "Icon/Dashboard" at bounding box center [22, 195] width 36 height 36
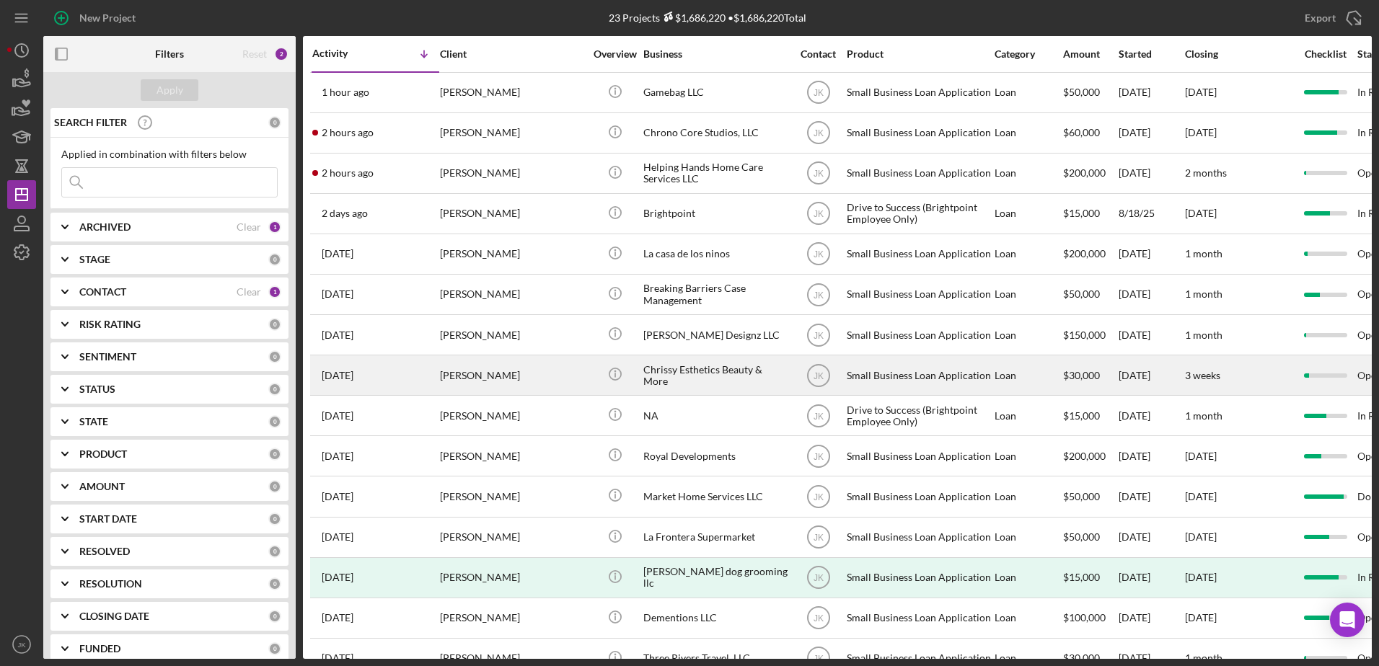
click at [524, 372] on div "[PERSON_NAME]" at bounding box center [512, 375] width 144 height 38
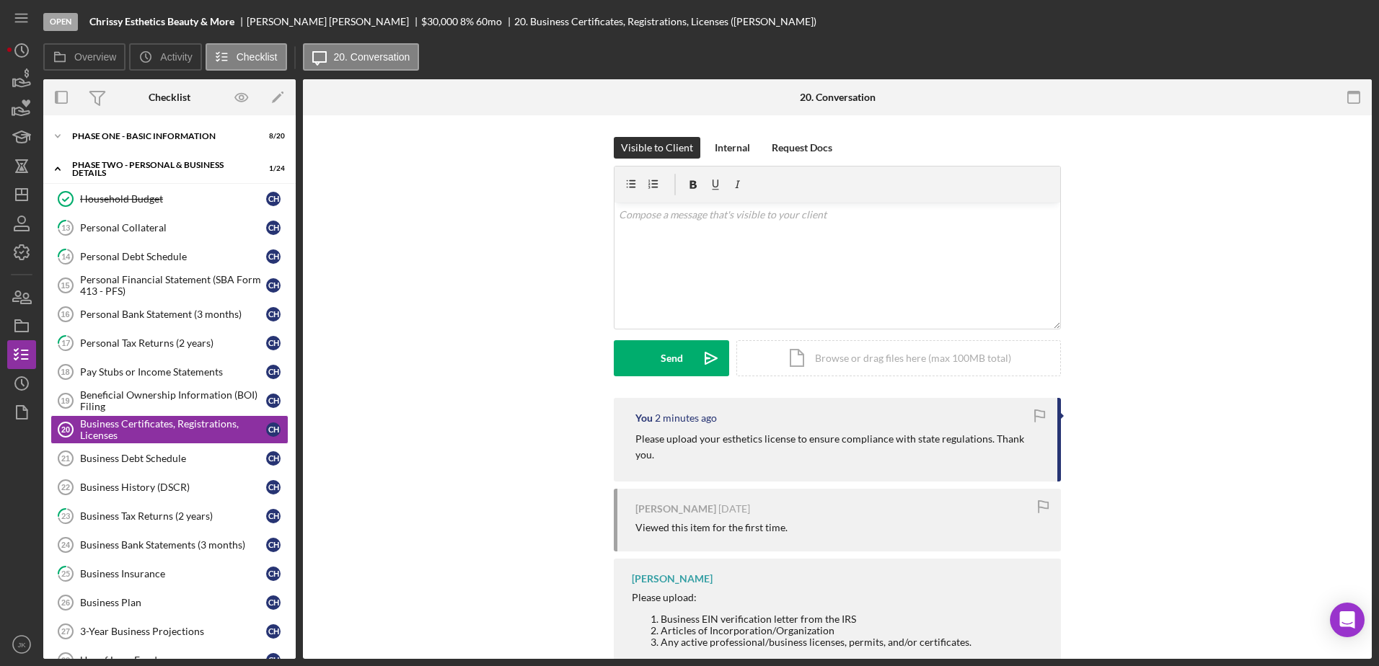
scroll to position [42, 0]
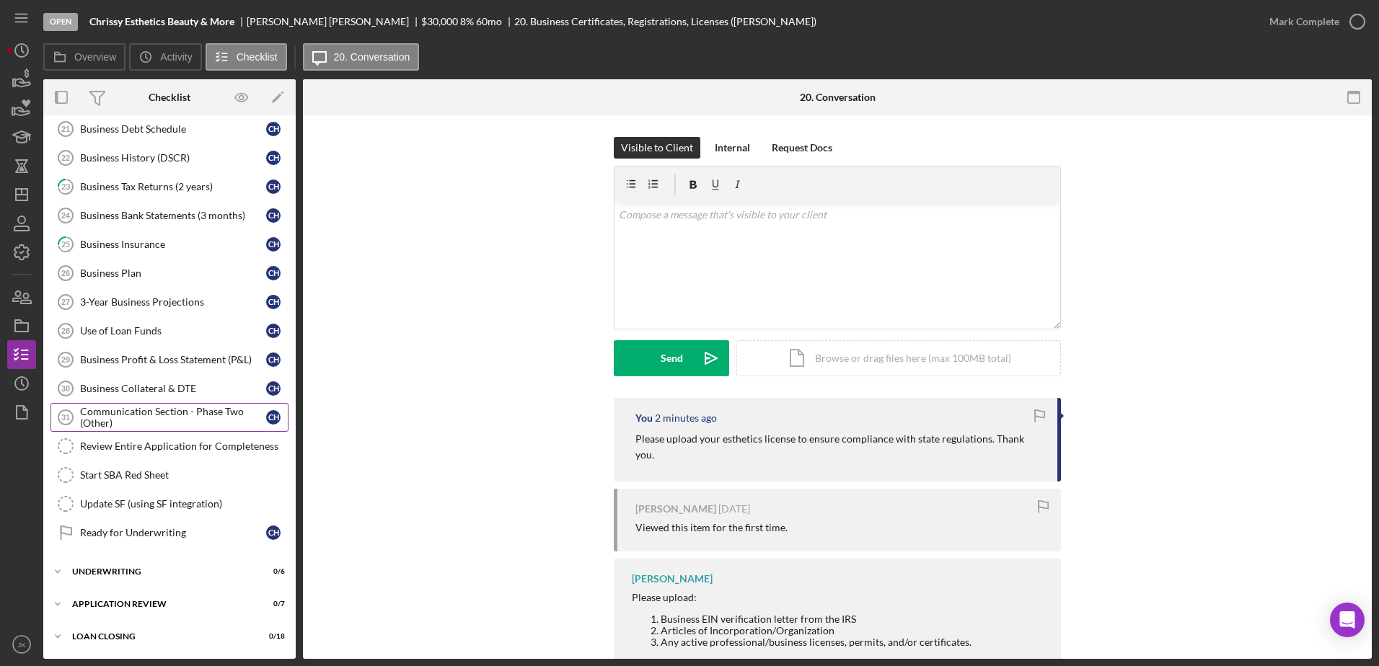
click at [149, 420] on div "Communication Section - Phase Two (Other)" at bounding box center [173, 417] width 186 height 23
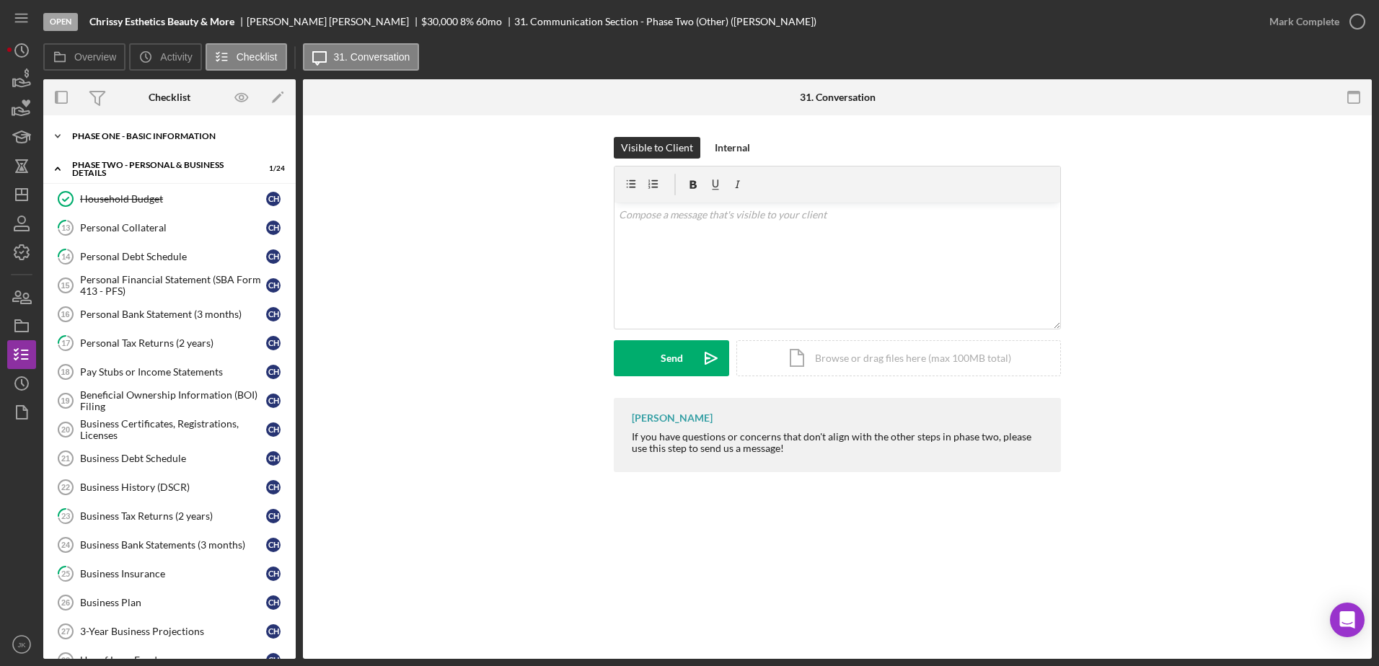
click at [167, 149] on div "Icon/Expander Phase One - Basic Information 8 / 20" at bounding box center [169, 136] width 252 height 29
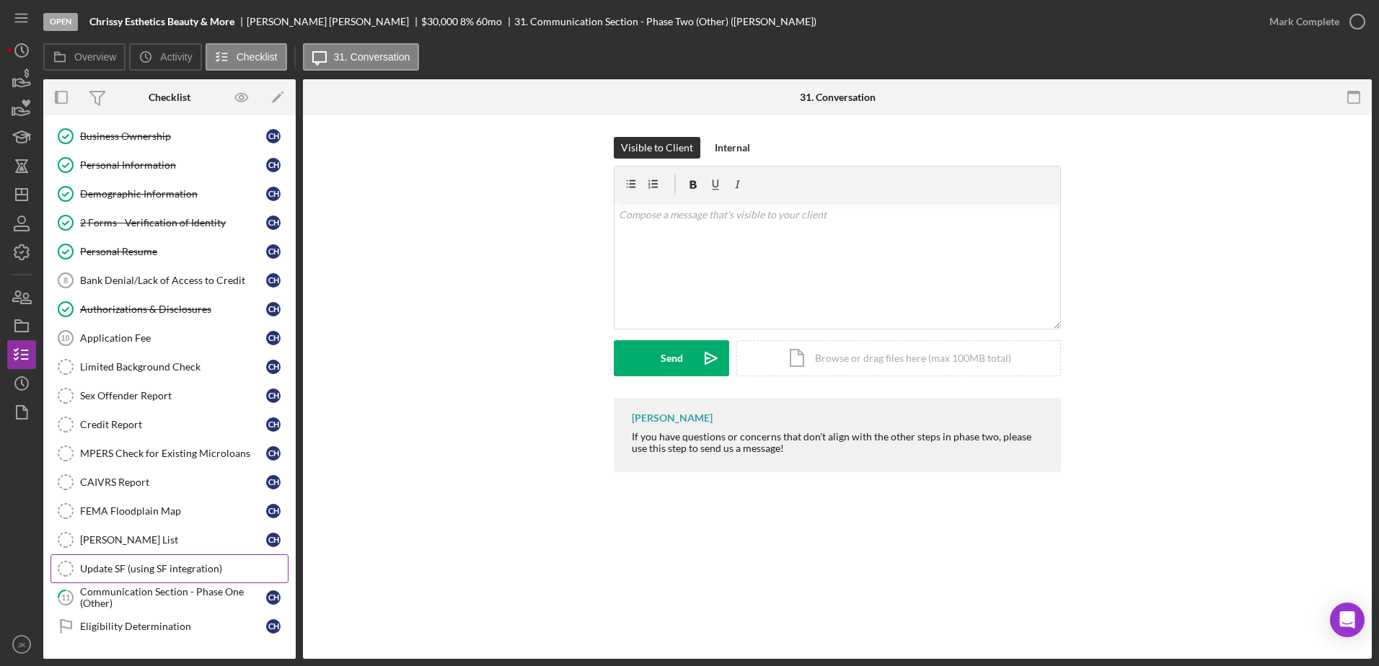
scroll to position [216, 0]
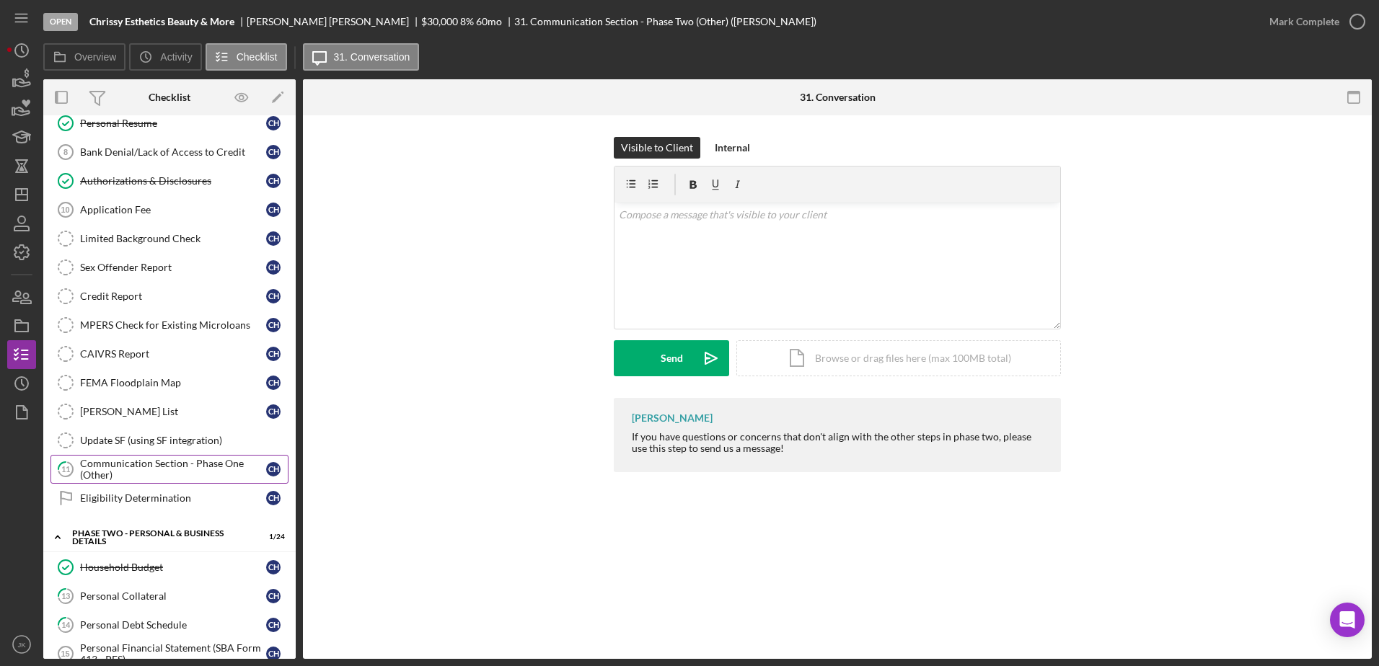
click at [152, 463] on div "Communication Section - Phase One (Other)" at bounding box center [173, 469] width 186 height 23
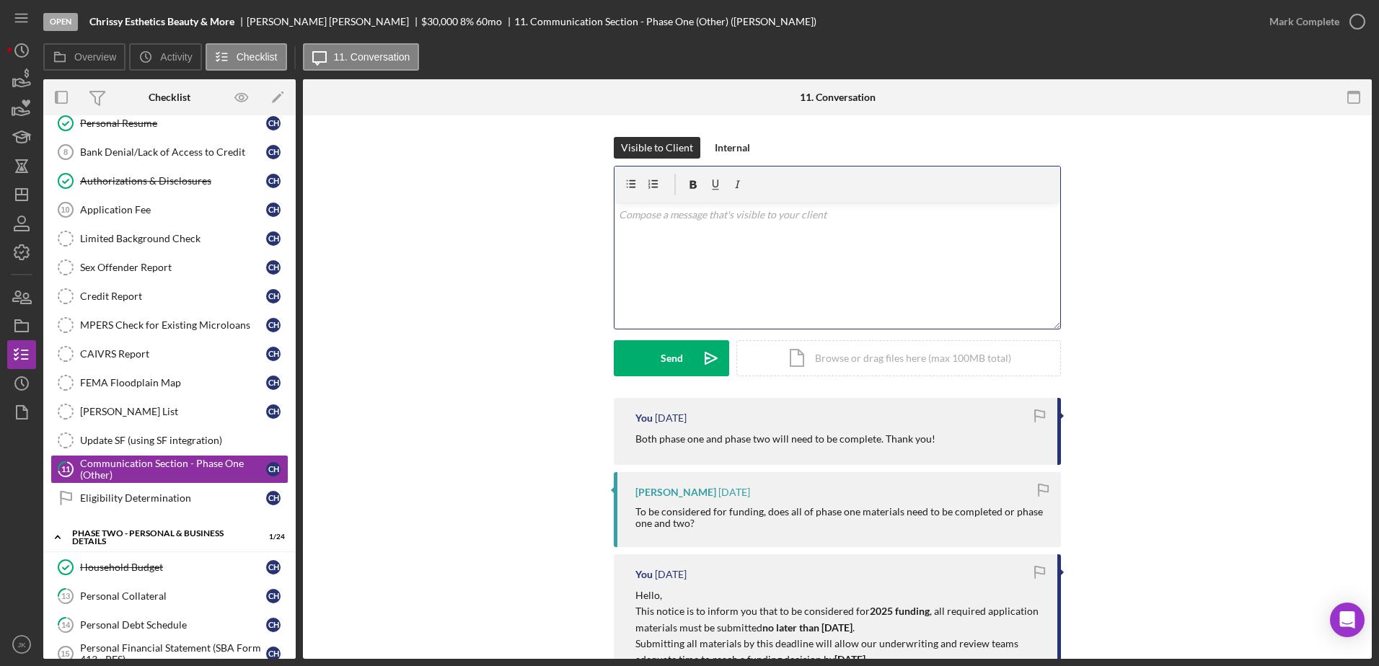
click at [861, 251] on div "v Color teal Color pink Remove color Add row above Add row below Add column bef…" at bounding box center [837, 266] width 446 height 126
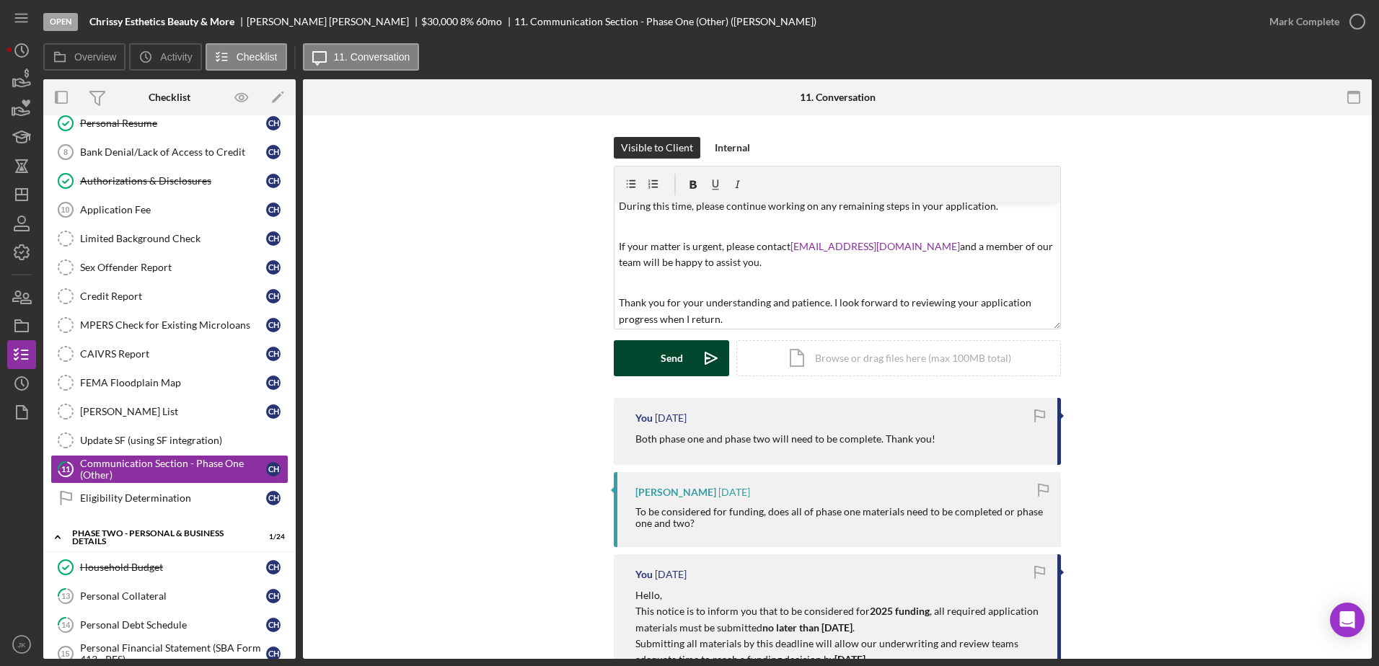
click at [679, 358] on div "Send" at bounding box center [672, 358] width 22 height 36
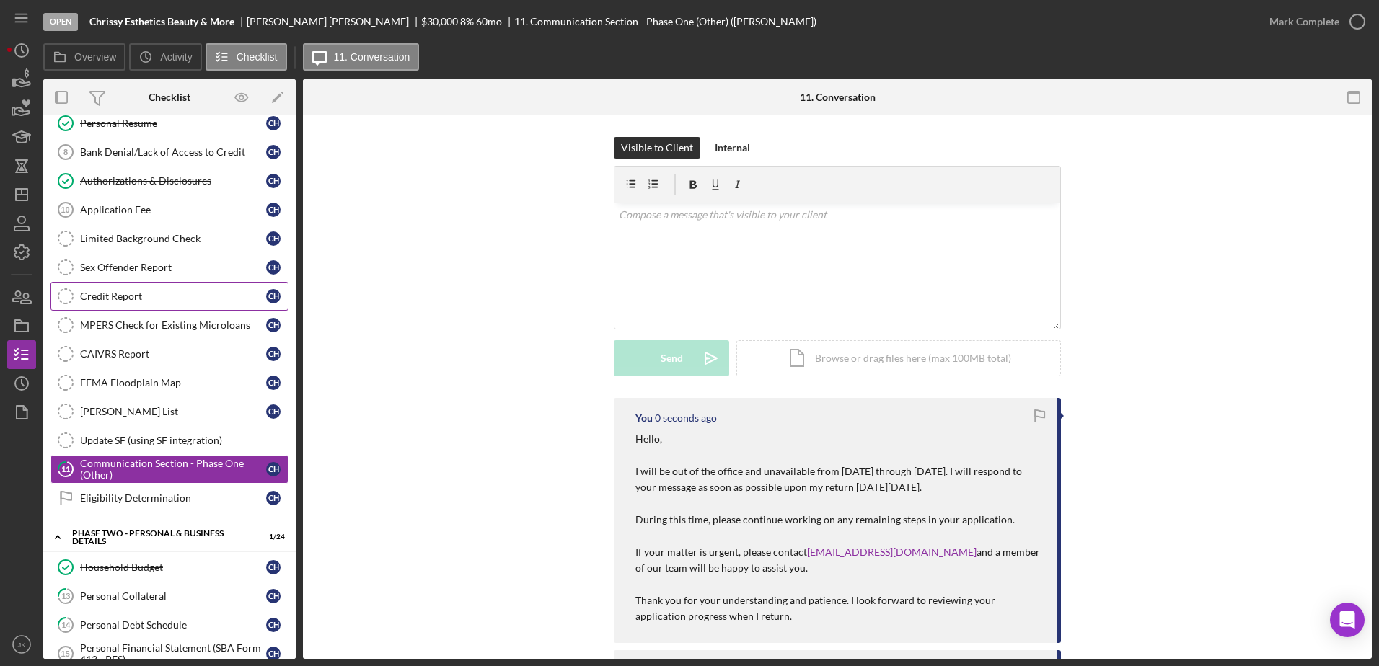
scroll to position [0, 0]
click at [29, 193] on icon "Icon/Dashboard" at bounding box center [22, 195] width 36 height 36
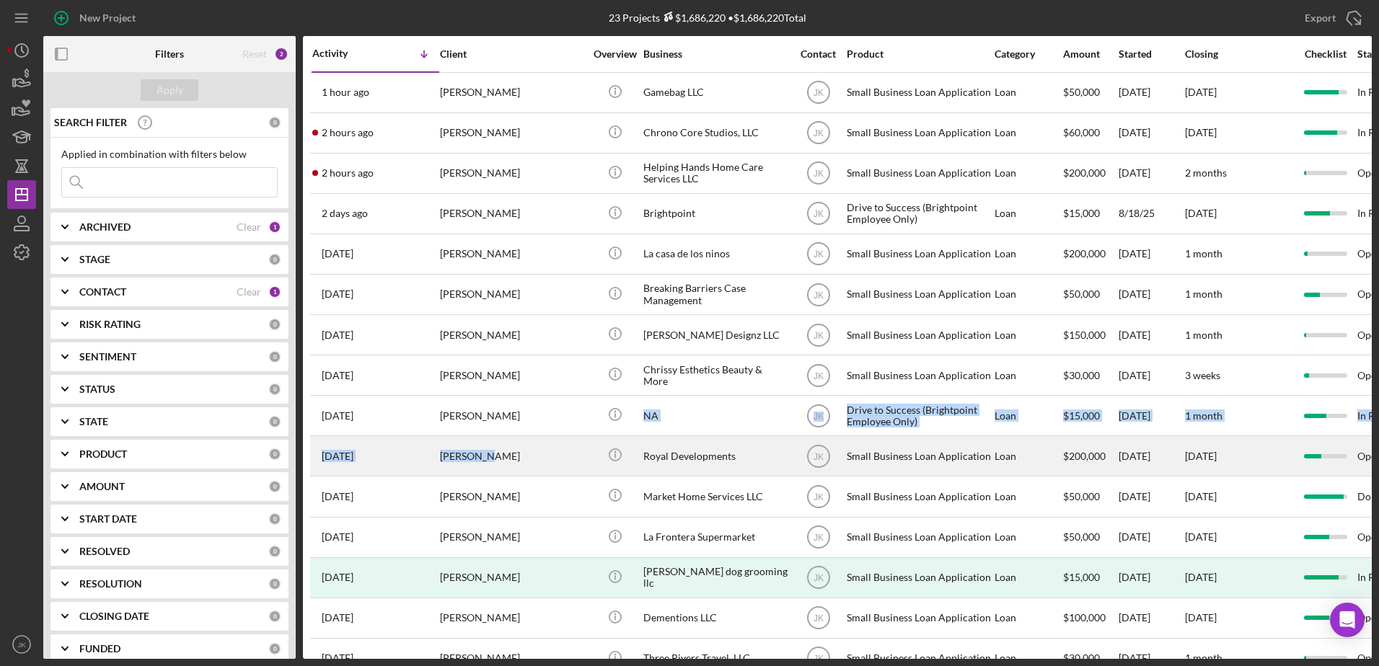
drag, startPoint x: 536, startPoint y: 402, endPoint x: 526, endPoint y: 436, distance: 35.6
click at [526, 436] on tbody "1 hour ago Cody Strack Cody Strack Icon/Info Gamebag LLC JK Small Business Loan…" at bounding box center [1194, 537] width 1769 height 930
drag, startPoint x: 526, startPoint y: 436, endPoint x: 531, endPoint y: 456, distance: 20.1
click at [531, 456] on div "[PERSON_NAME]" at bounding box center [512, 456] width 144 height 38
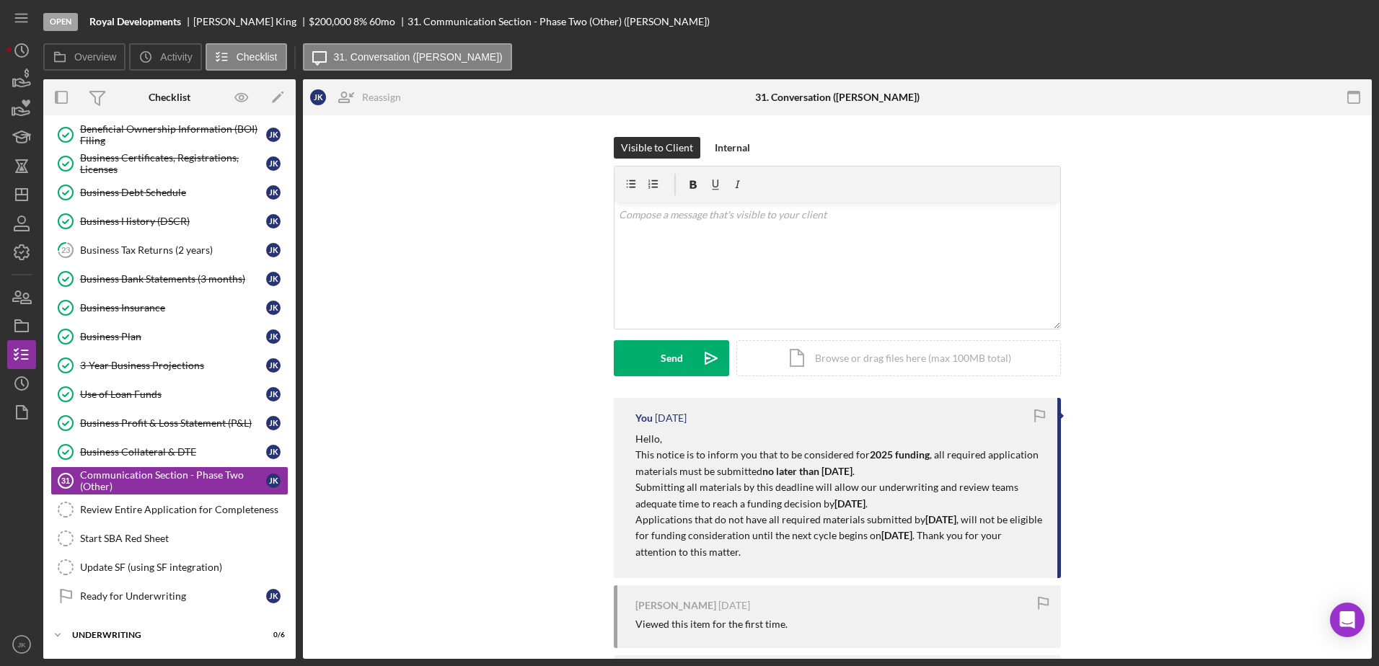
scroll to position [504, 0]
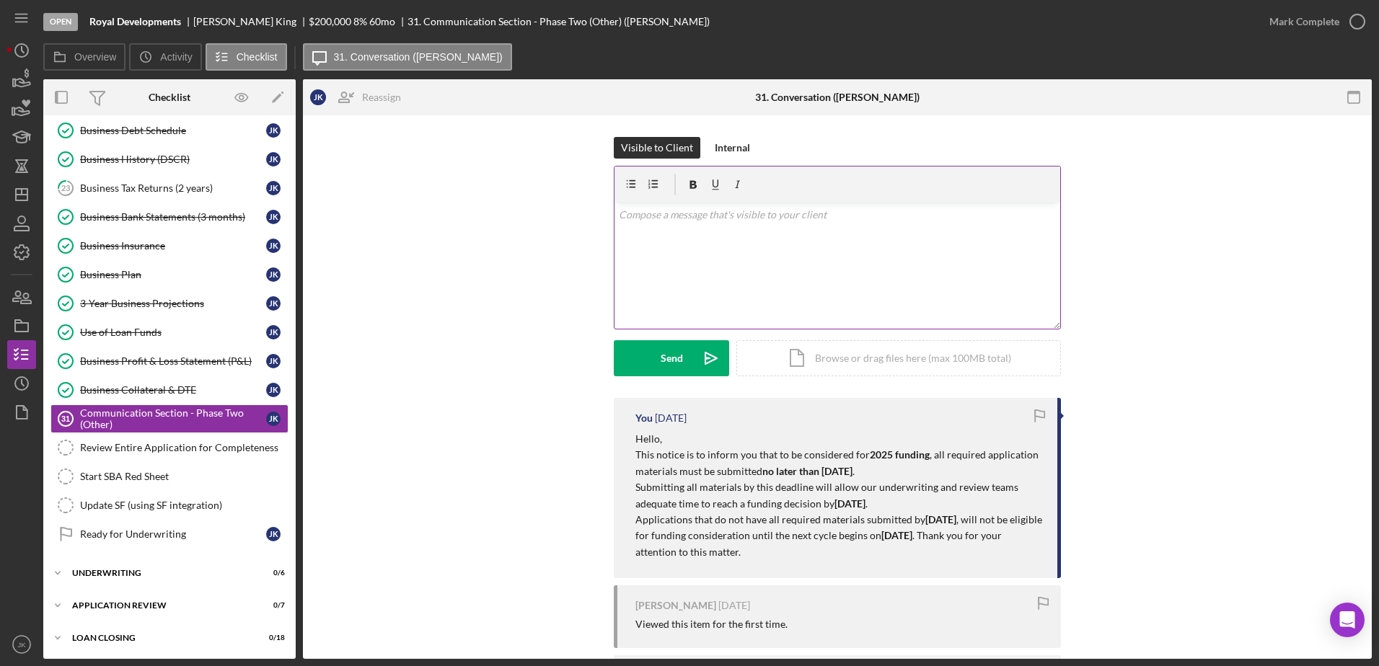
click at [707, 288] on div "v Color teal Color pink Remove color Add row above Add row below Add column bef…" at bounding box center [837, 266] width 446 height 126
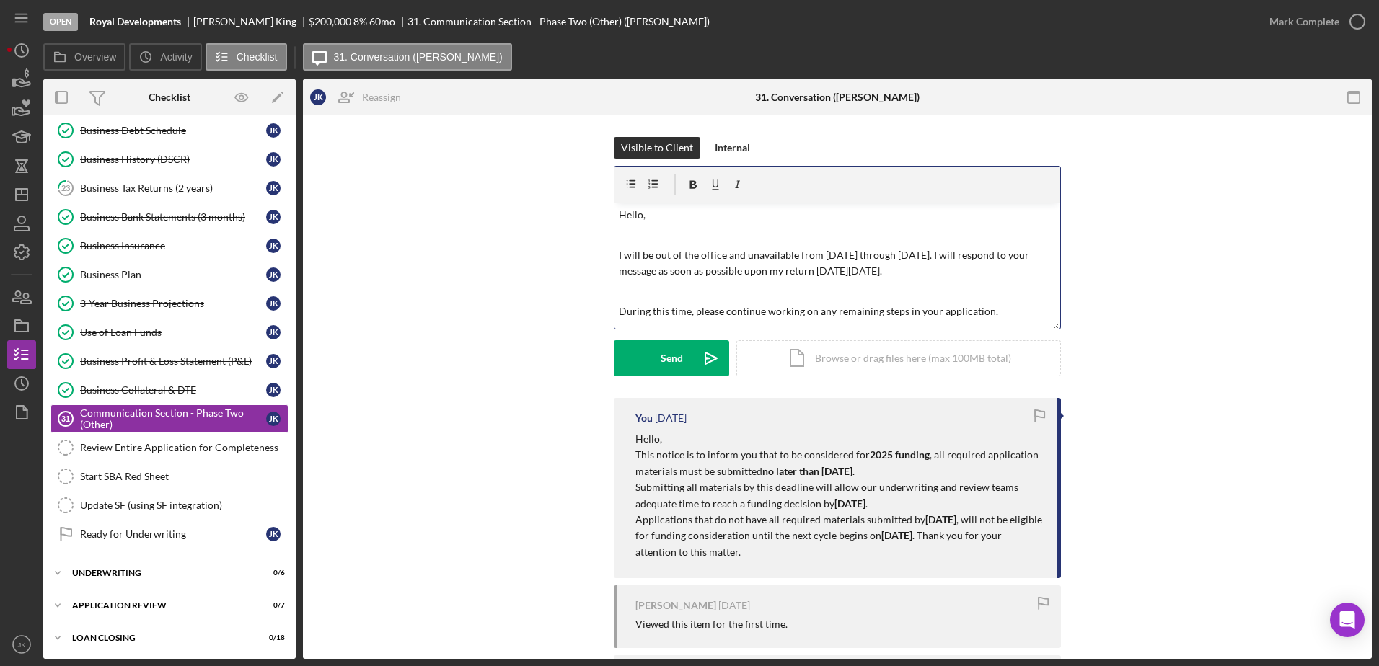
scroll to position [105, 0]
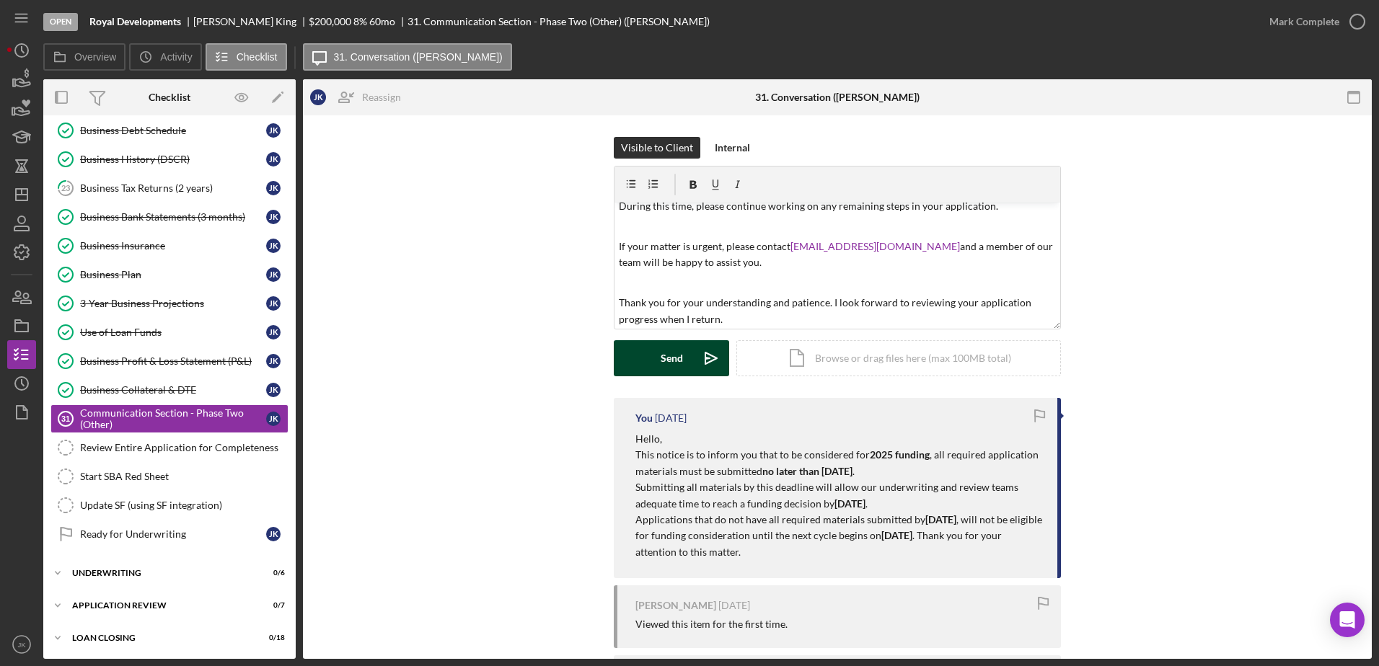
click at [686, 365] on button "Send Icon/icon-invite-send" at bounding box center [671, 358] width 115 height 36
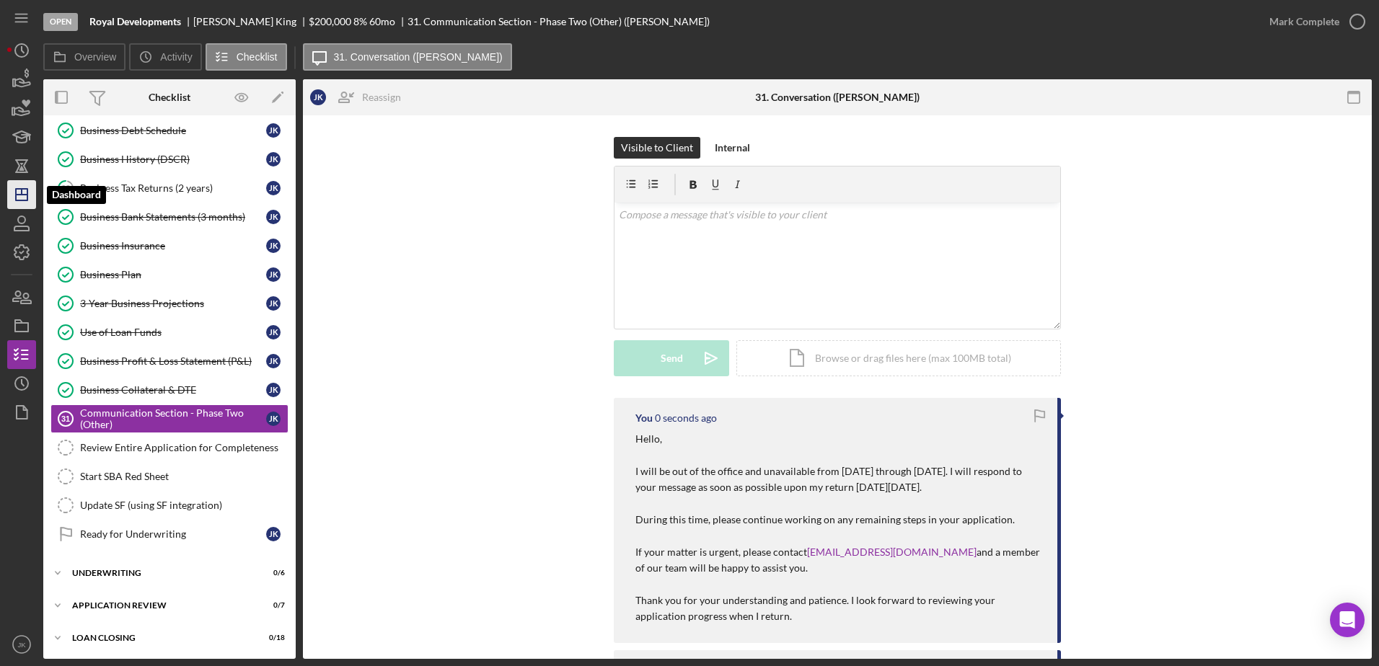
click at [25, 189] on polygon "button" at bounding box center [22, 195] width 12 height 12
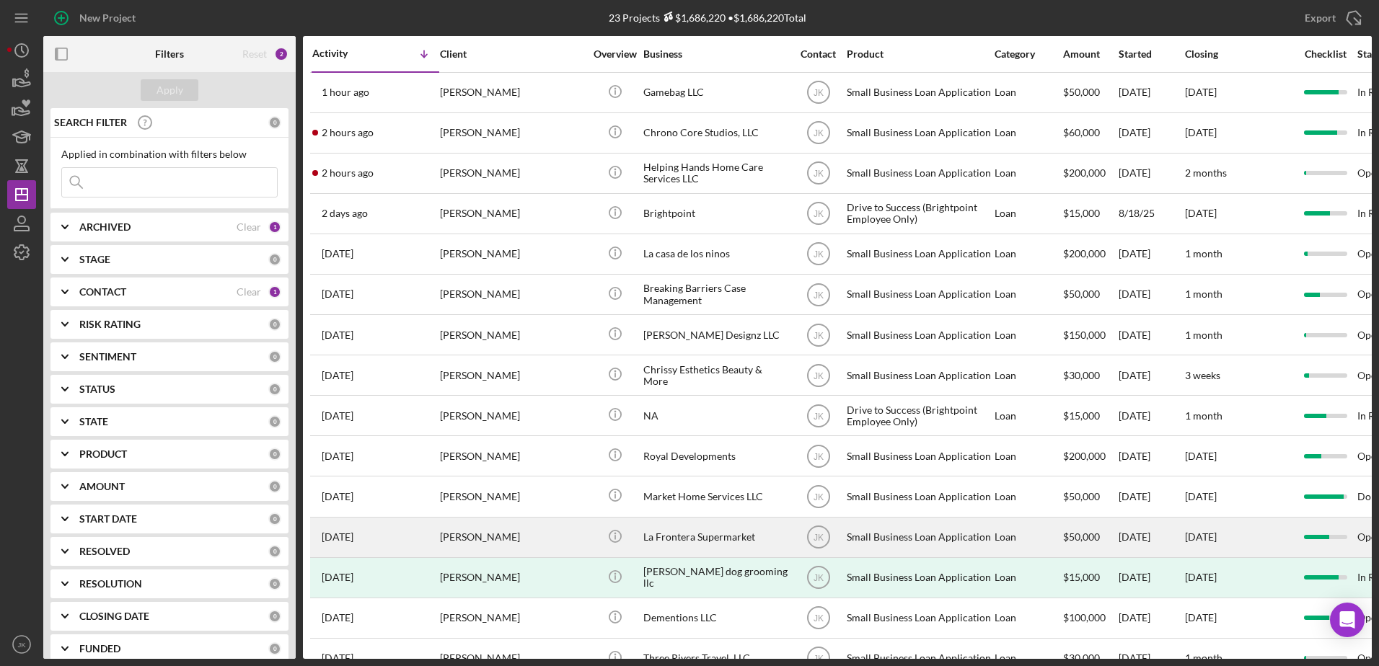
click at [531, 536] on div "[PERSON_NAME]" at bounding box center [512, 537] width 144 height 38
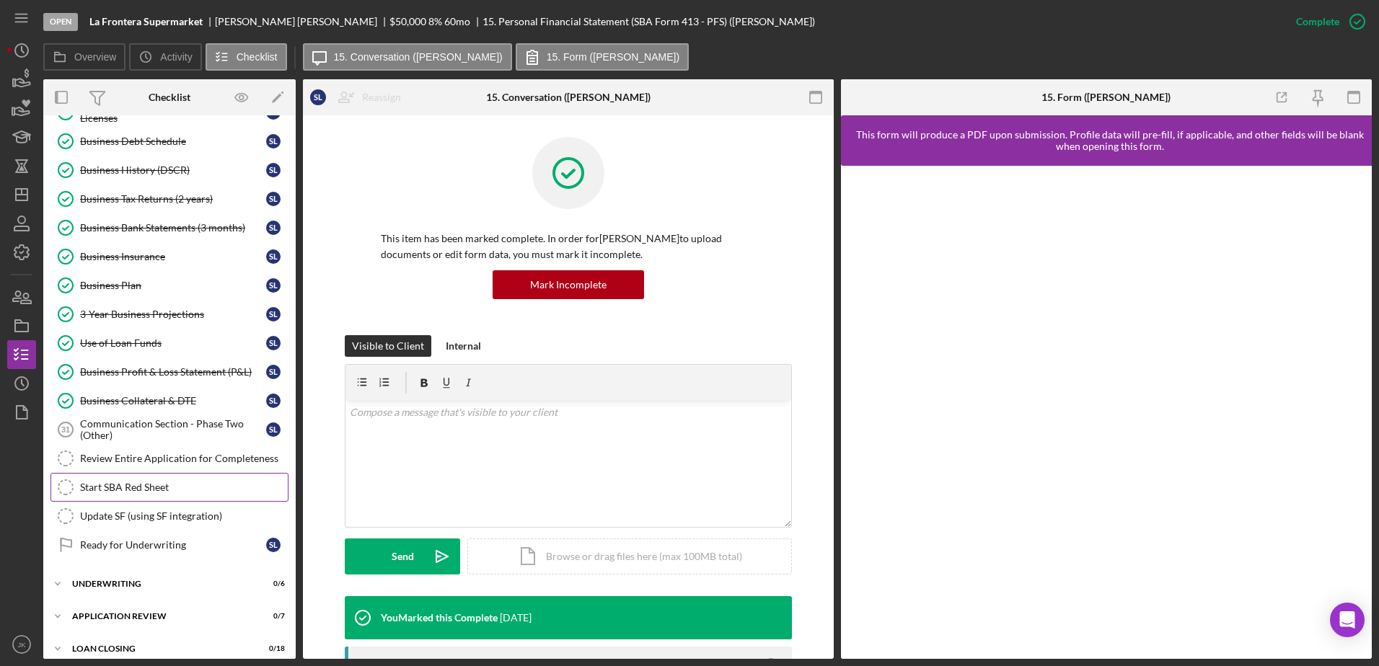
scroll to position [505, 0]
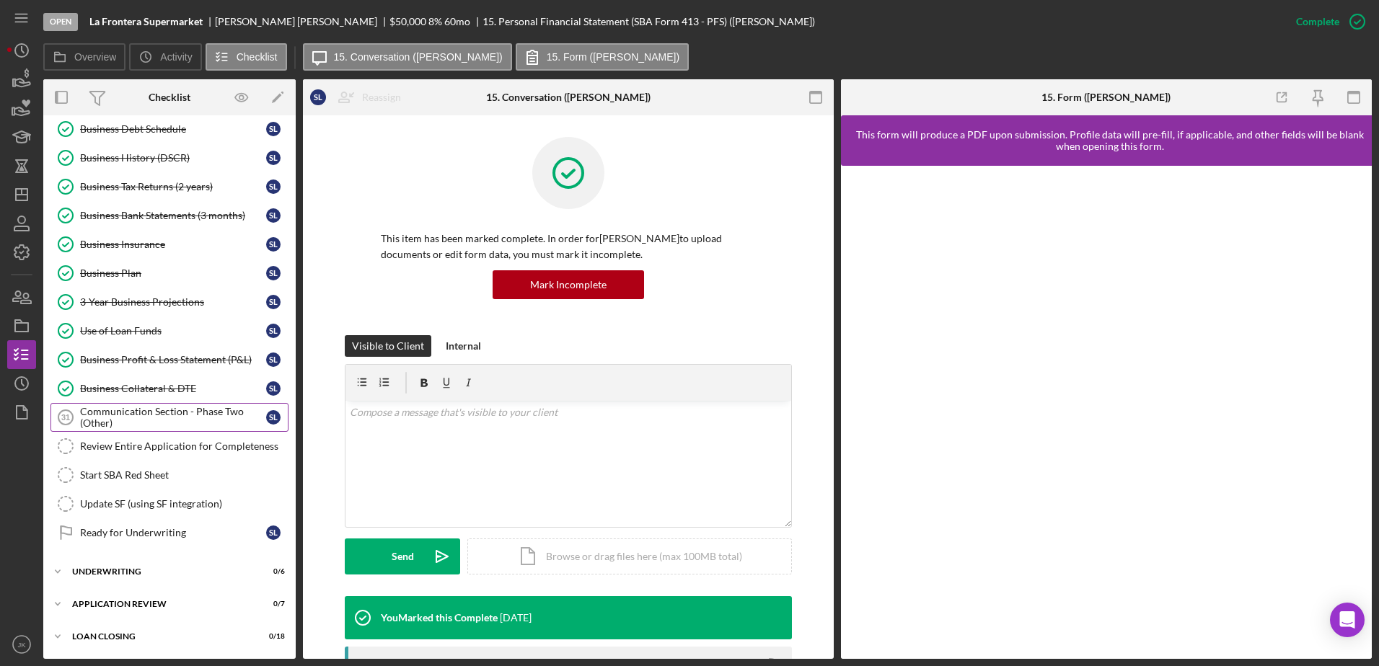
click at [162, 421] on div "Communication Section - Phase Two (Other)" at bounding box center [173, 417] width 186 height 23
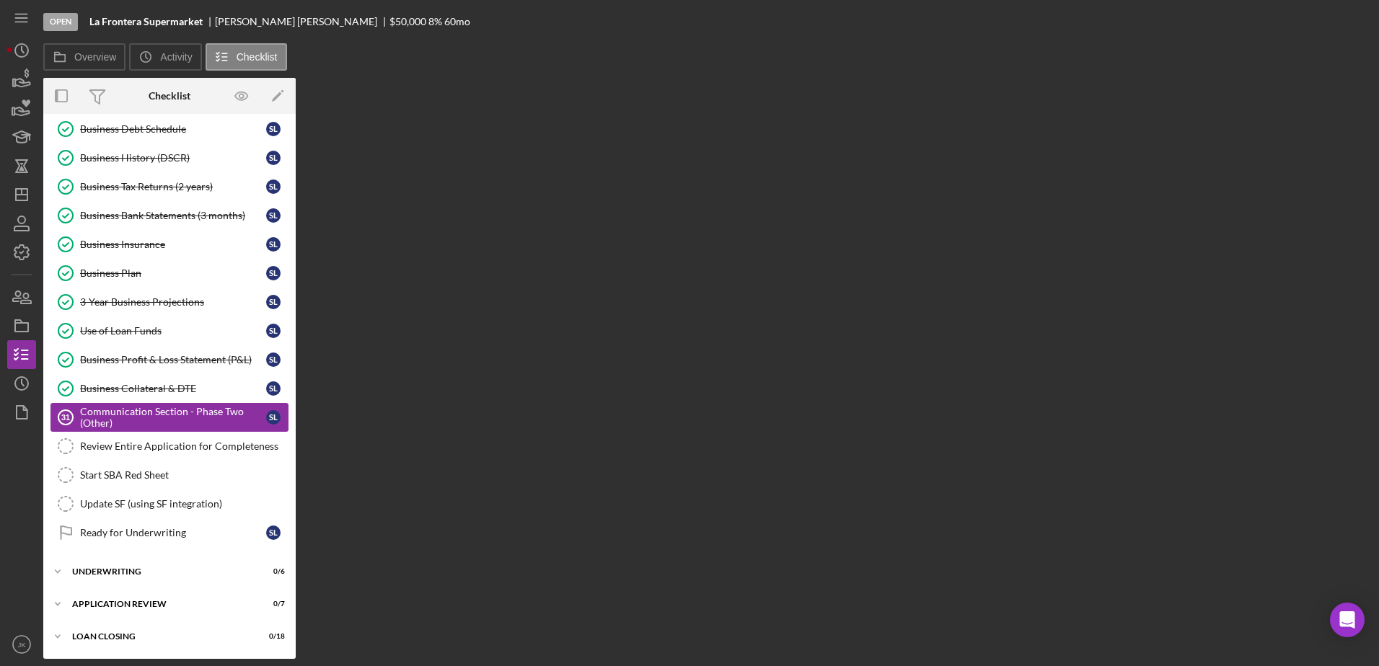
scroll to position [505, 0]
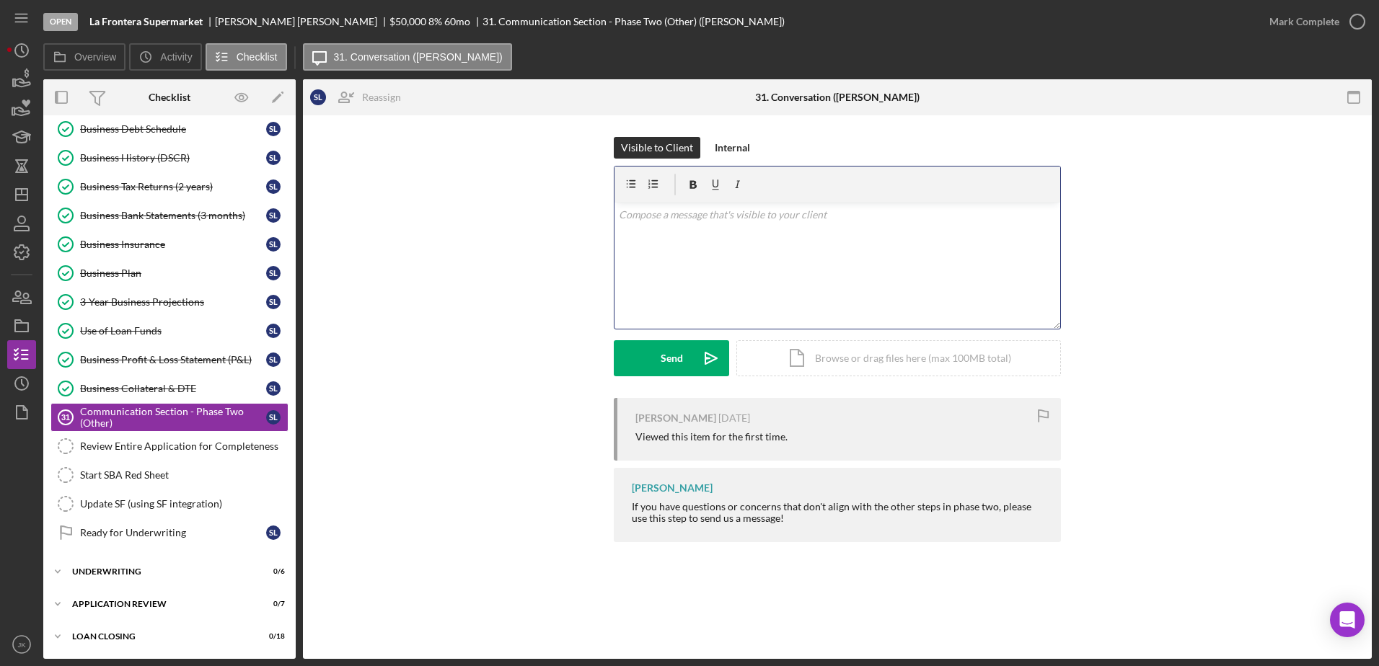
click at [766, 252] on div "v Color teal Color pink Remove color Add row above Add row below Add column bef…" at bounding box center [837, 266] width 446 height 126
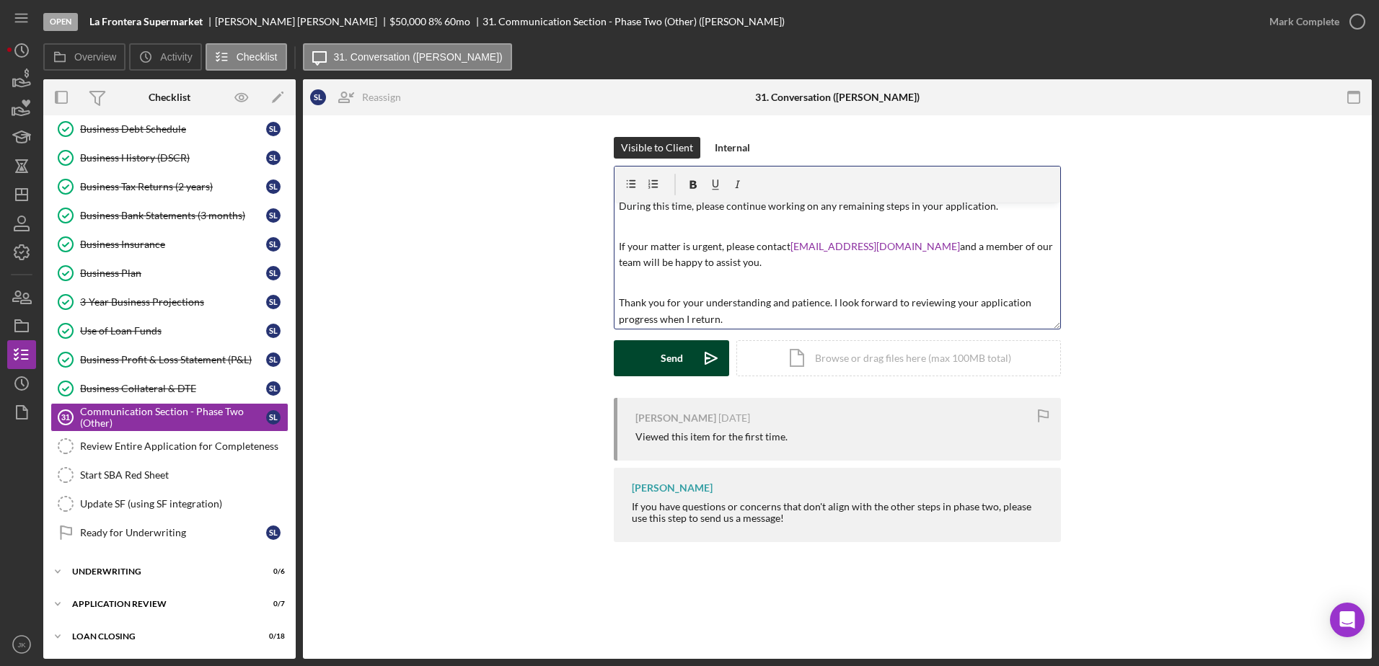
click at [668, 356] on div "Send" at bounding box center [672, 358] width 22 height 36
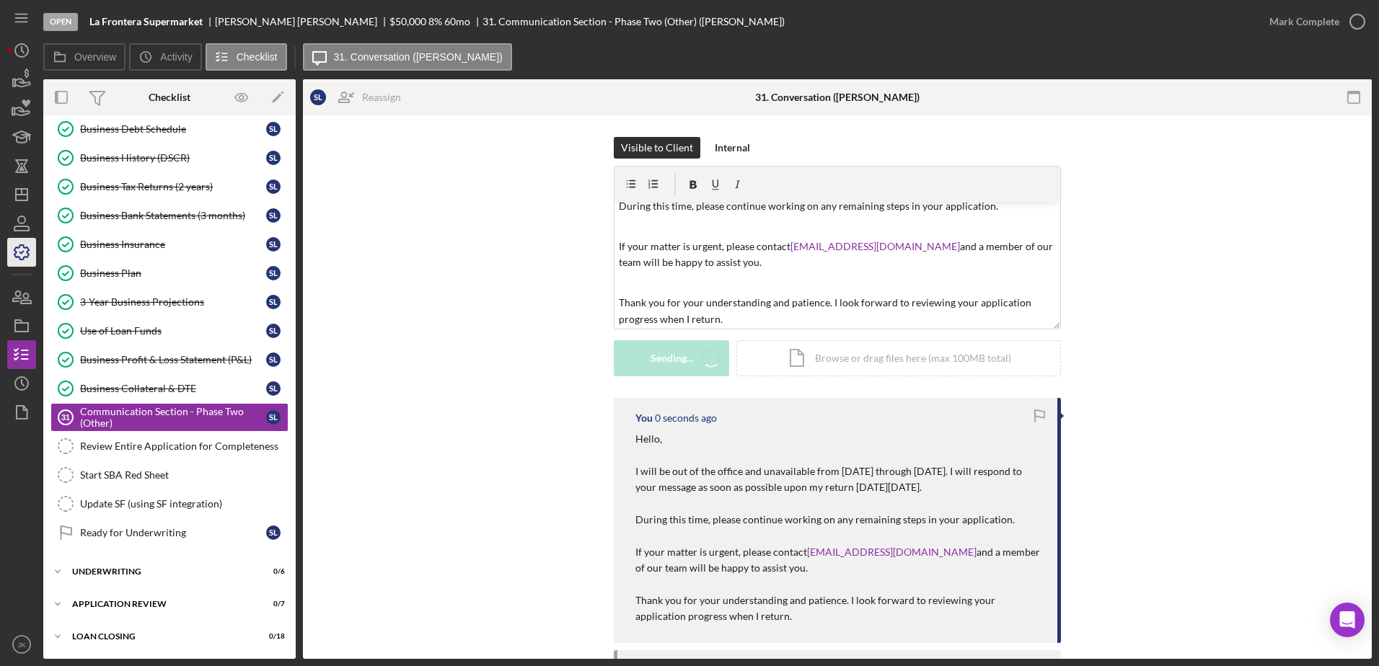
scroll to position [0, 0]
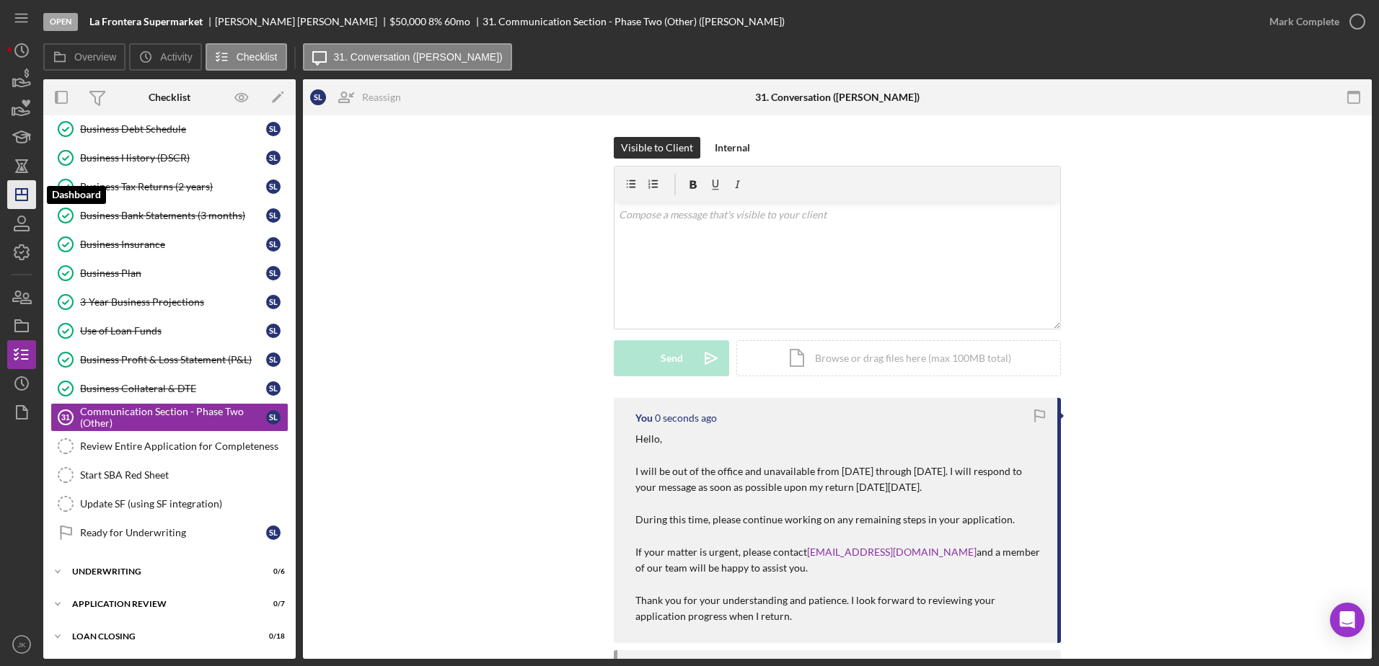
click at [24, 187] on icon "Icon/Dashboard" at bounding box center [22, 195] width 36 height 36
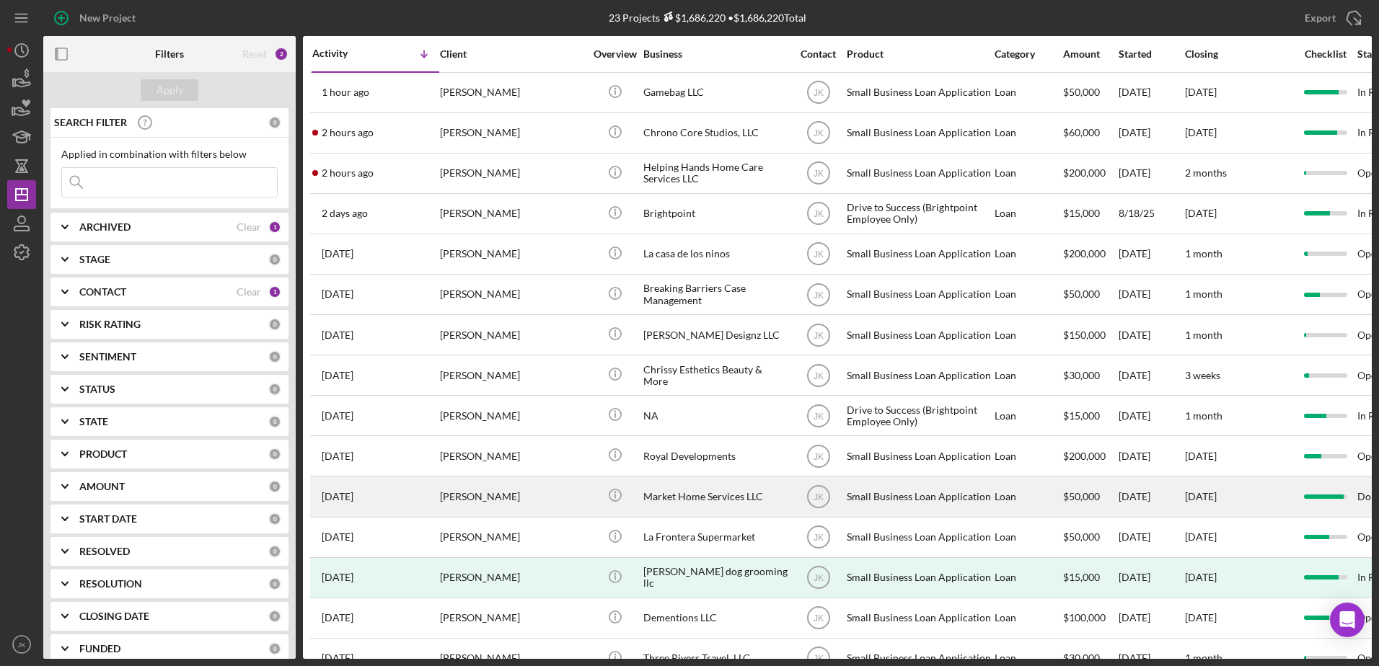
scroll to position [72, 0]
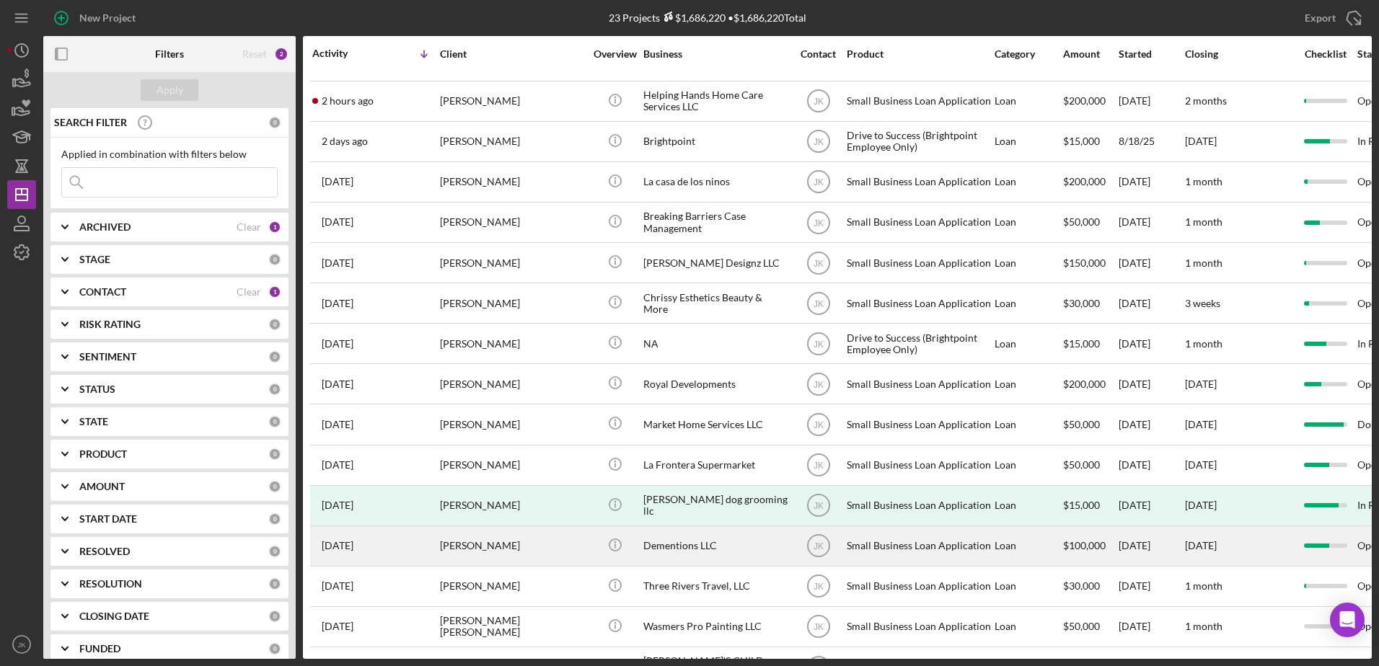
click at [526, 539] on div "[PERSON_NAME]" at bounding box center [512, 546] width 144 height 38
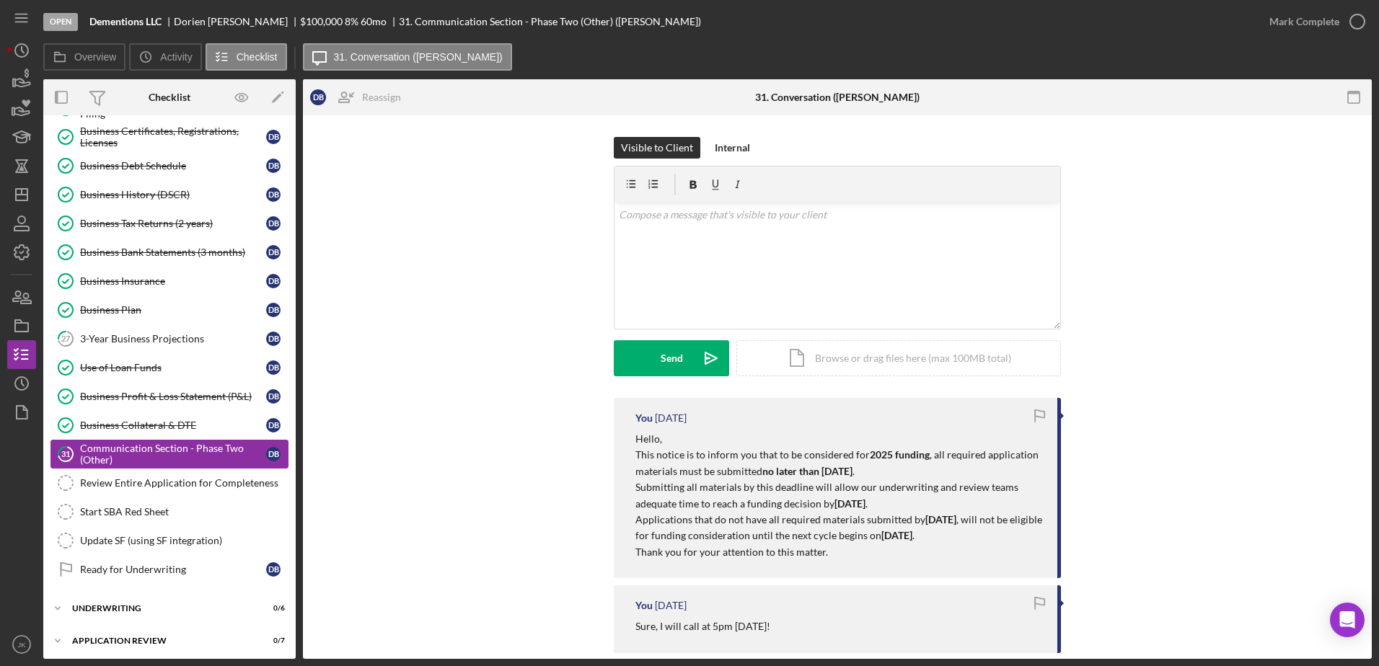
scroll to position [562, 0]
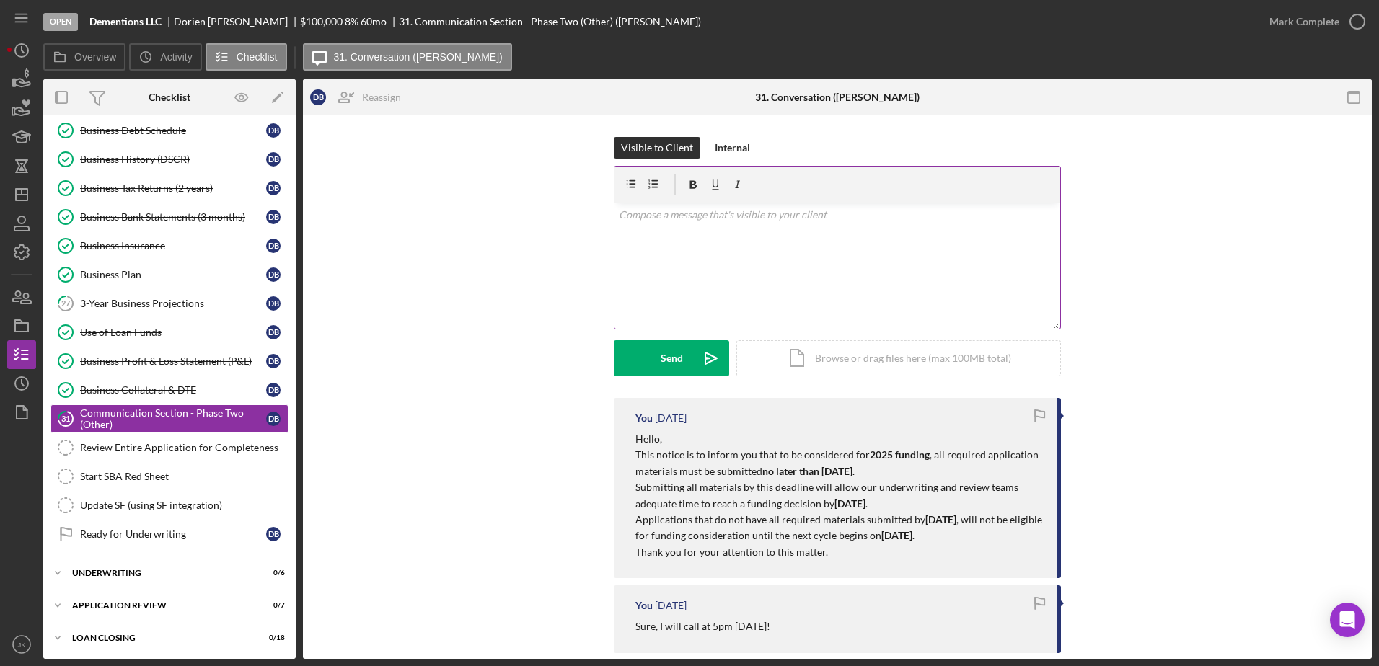
click at [676, 244] on div "v Color teal Color pink Remove color Add row above Add row below Add column bef…" at bounding box center [837, 266] width 446 height 126
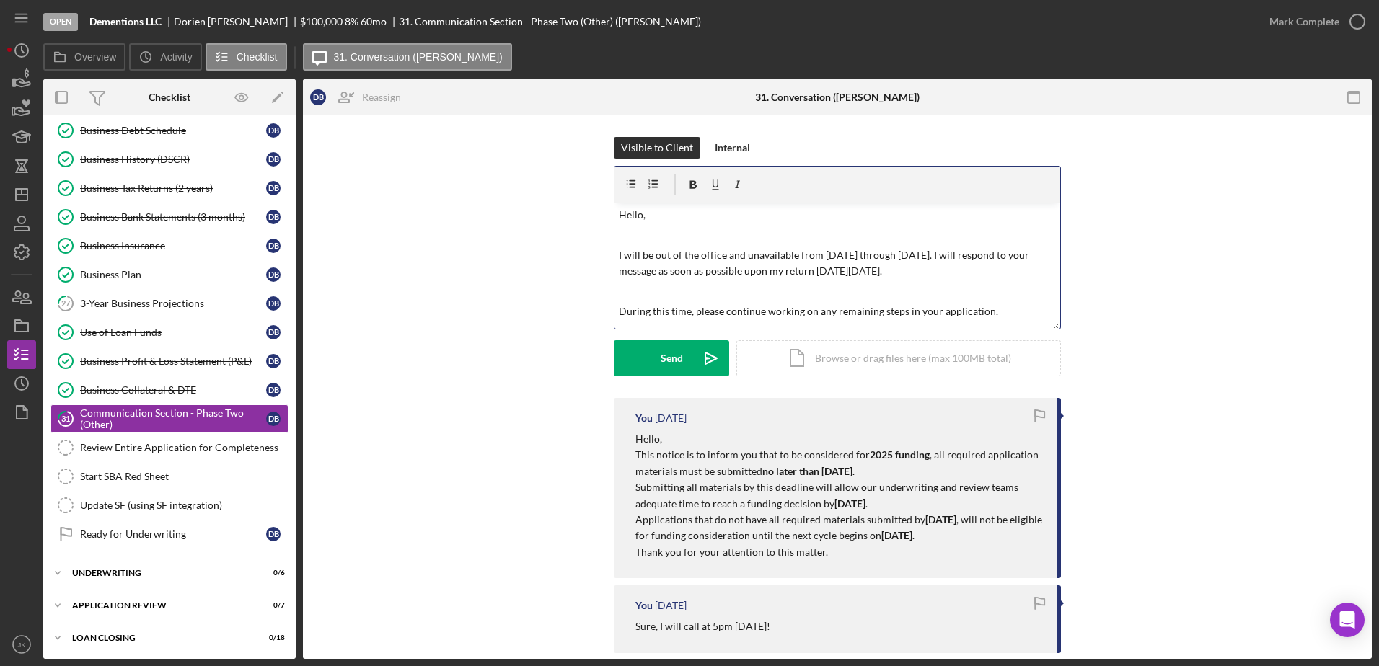
scroll to position [105, 0]
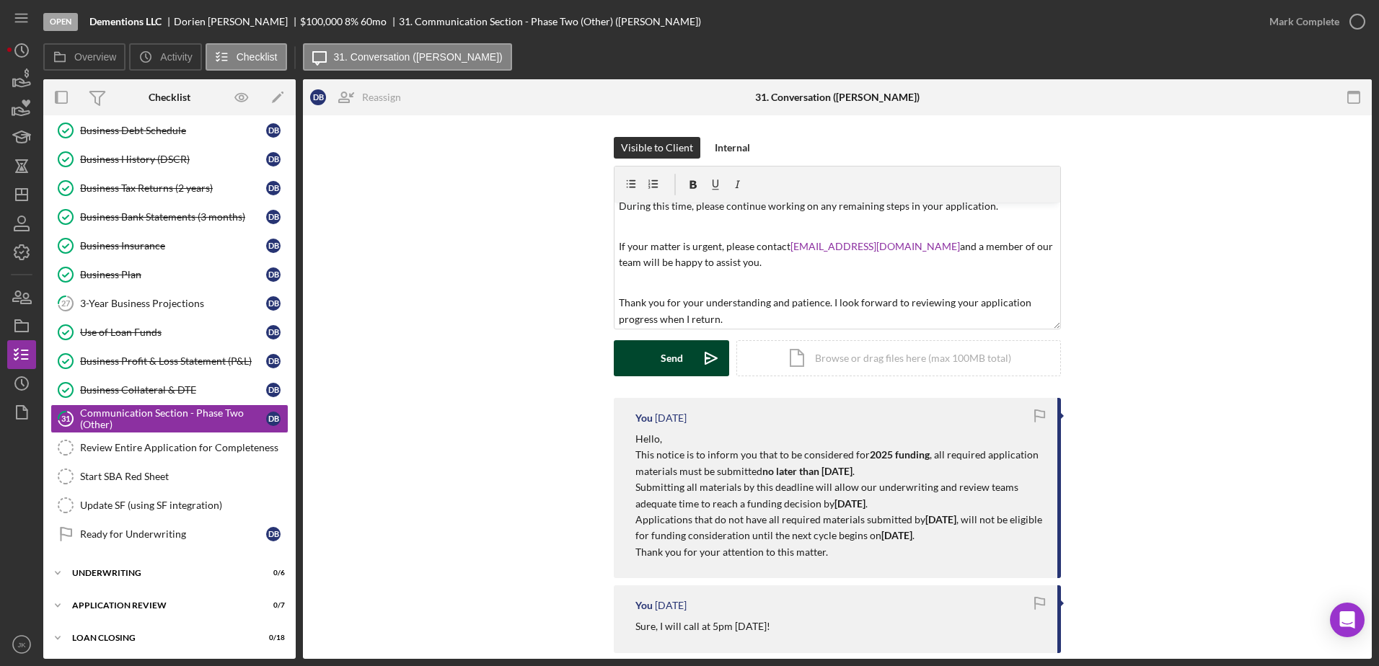
click at [676, 362] on div "Send" at bounding box center [672, 358] width 22 height 36
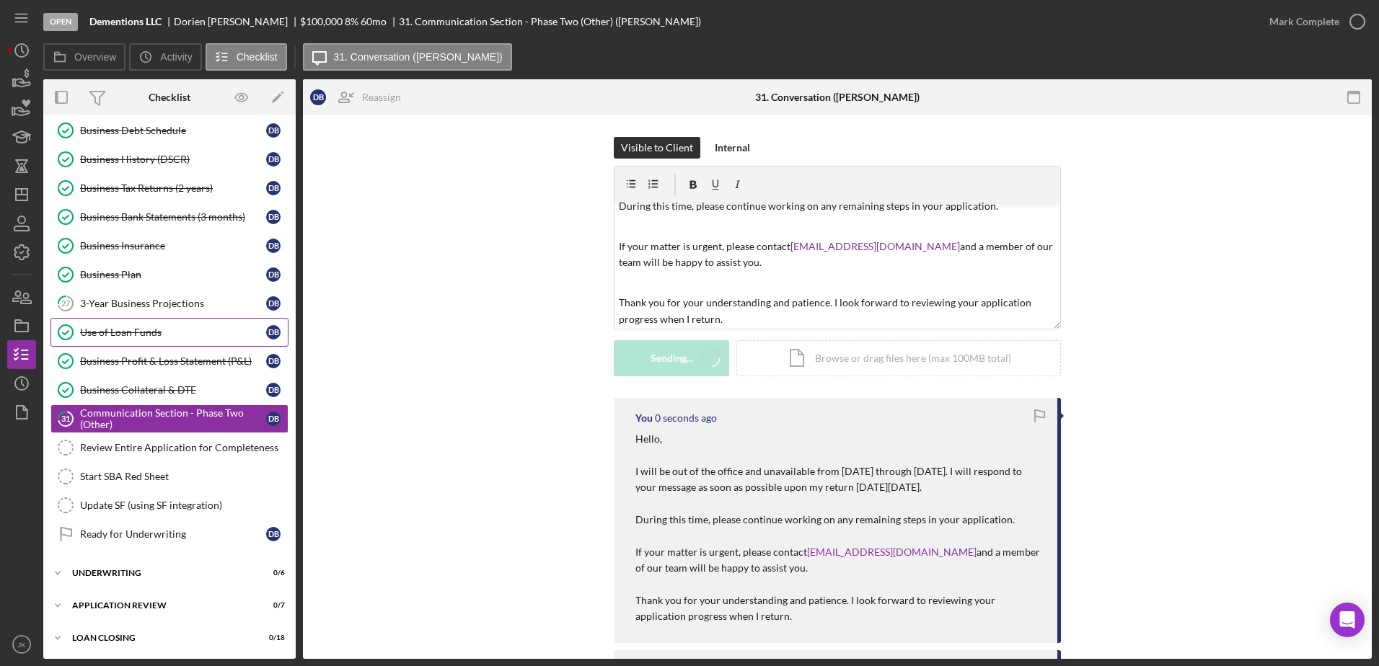
scroll to position [0, 0]
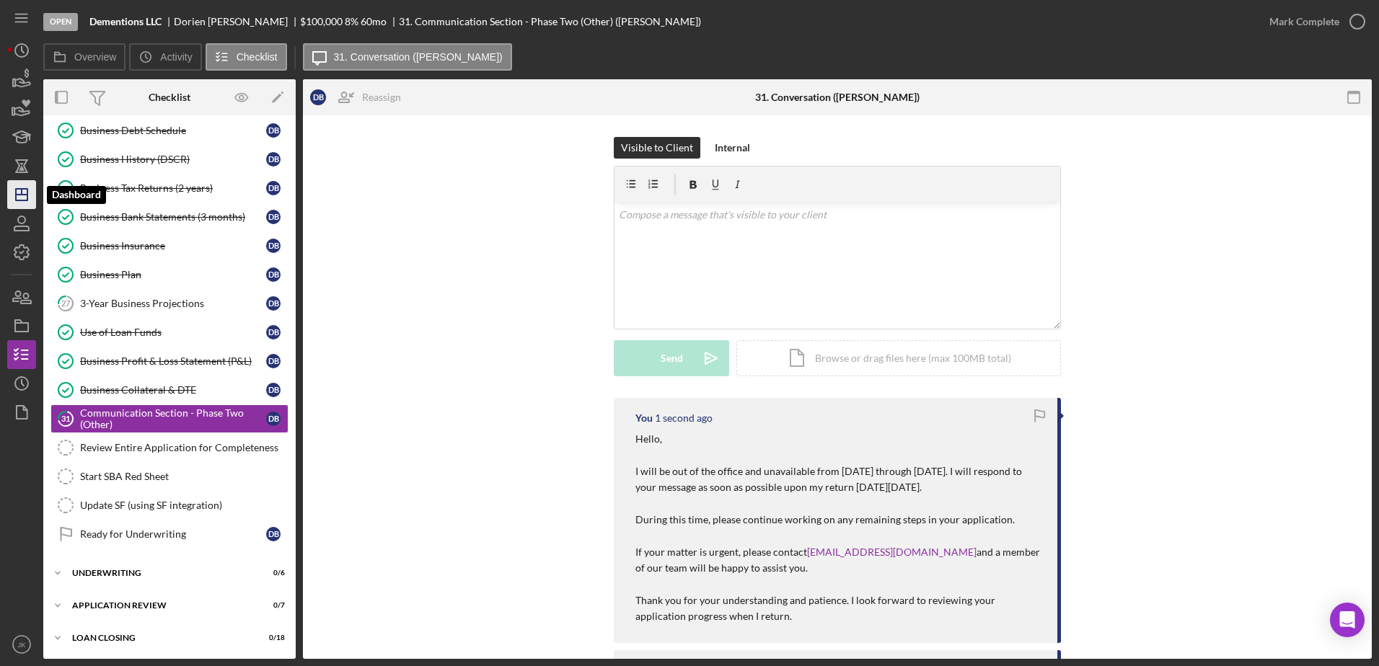
click at [27, 187] on icon "Icon/Dashboard" at bounding box center [22, 195] width 36 height 36
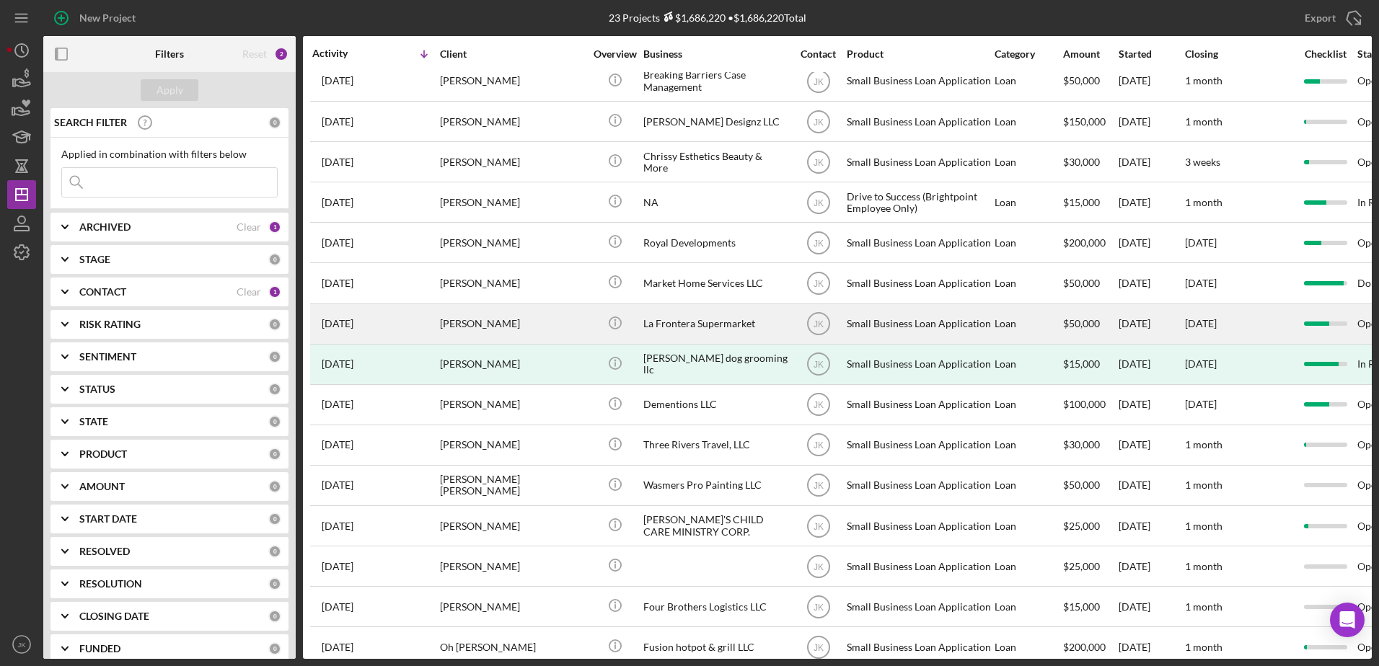
scroll to position [216, 0]
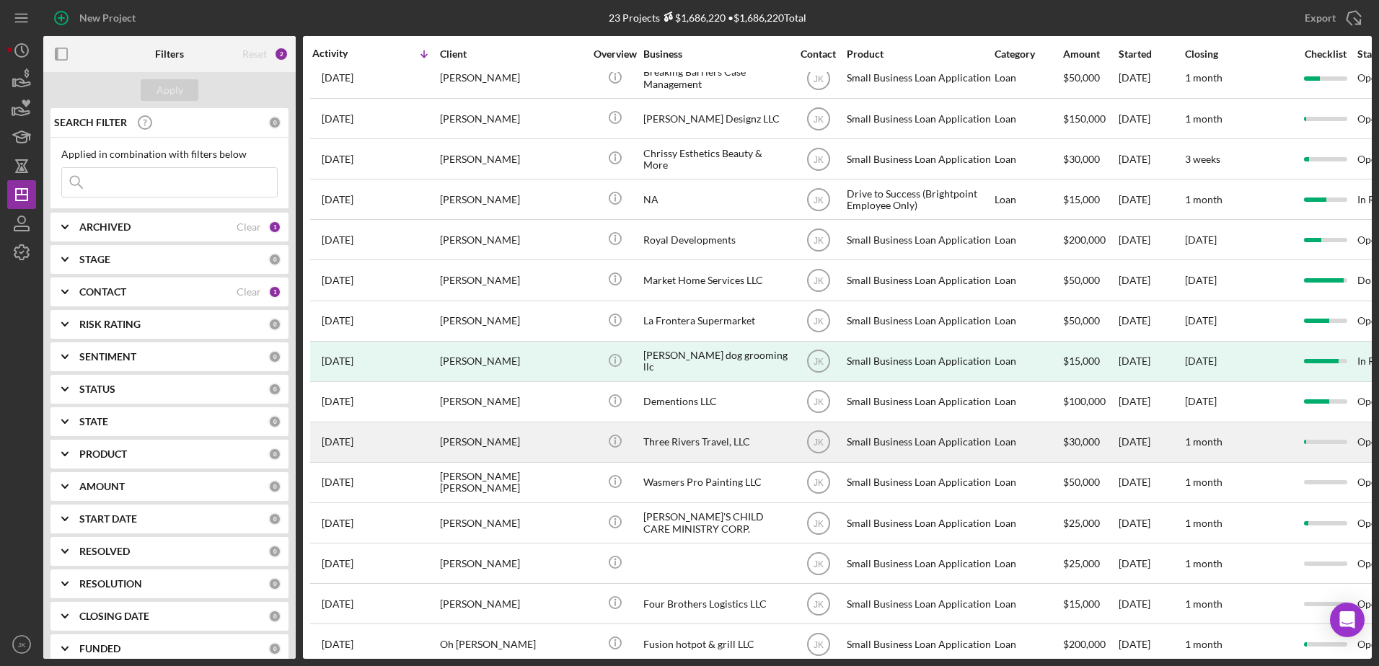
click at [511, 440] on div "[PERSON_NAME]" at bounding box center [512, 442] width 144 height 38
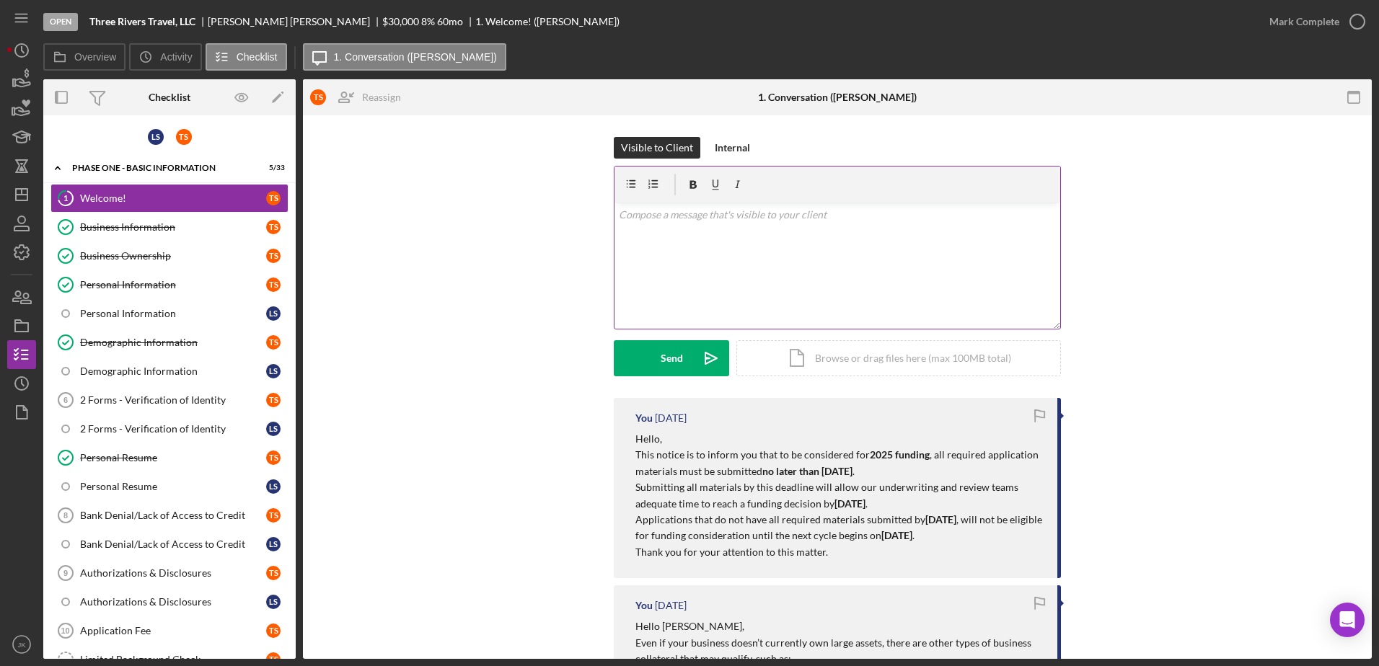
click at [691, 275] on div "v Color teal Color pink Remove color Add row above Add row below Add column bef…" at bounding box center [837, 266] width 446 height 126
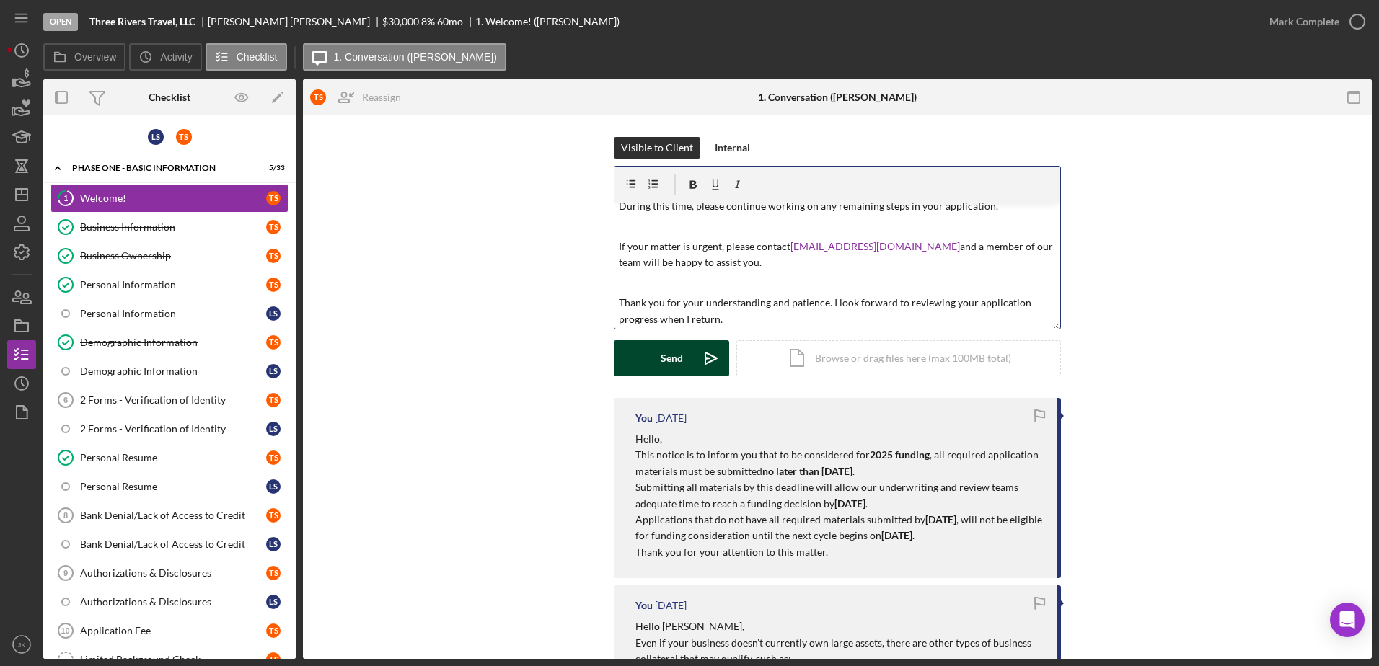
click at [693, 358] on icon "Icon/icon-invite-send" at bounding box center [711, 358] width 36 height 36
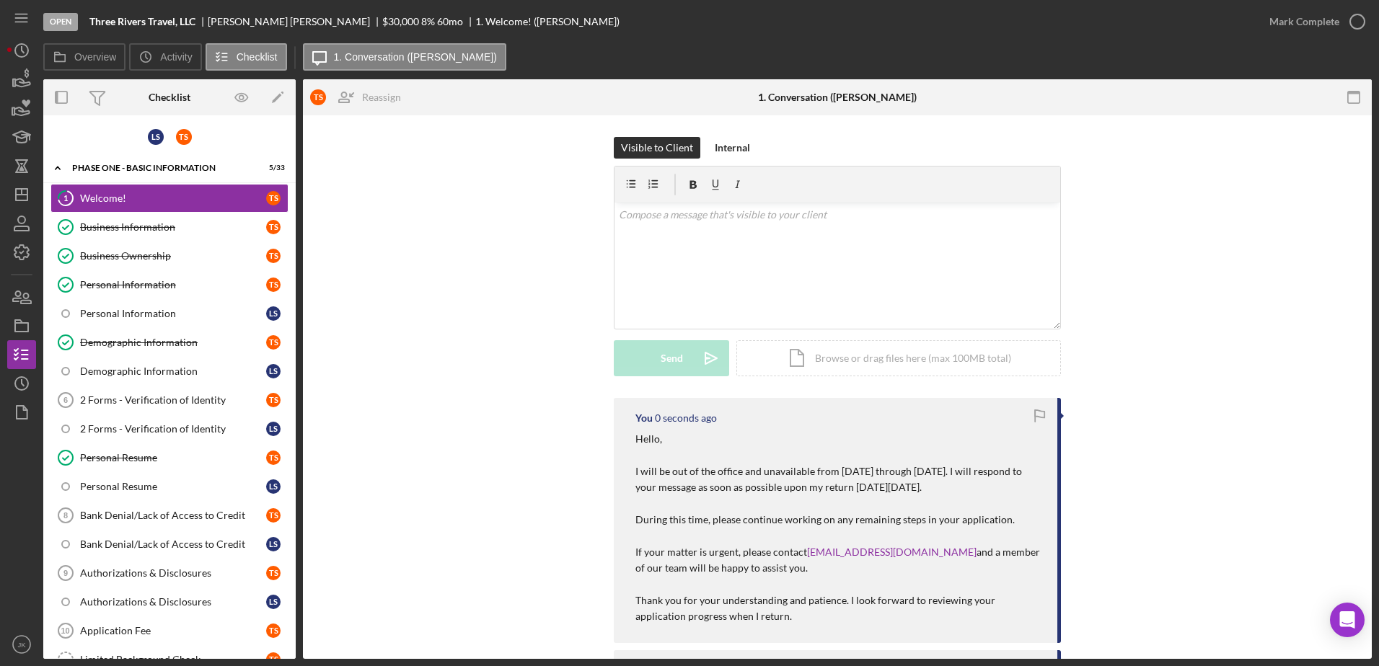
scroll to position [0, 0]
click at [12, 179] on icon "button" at bounding box center [22, 166] width 36 height 36
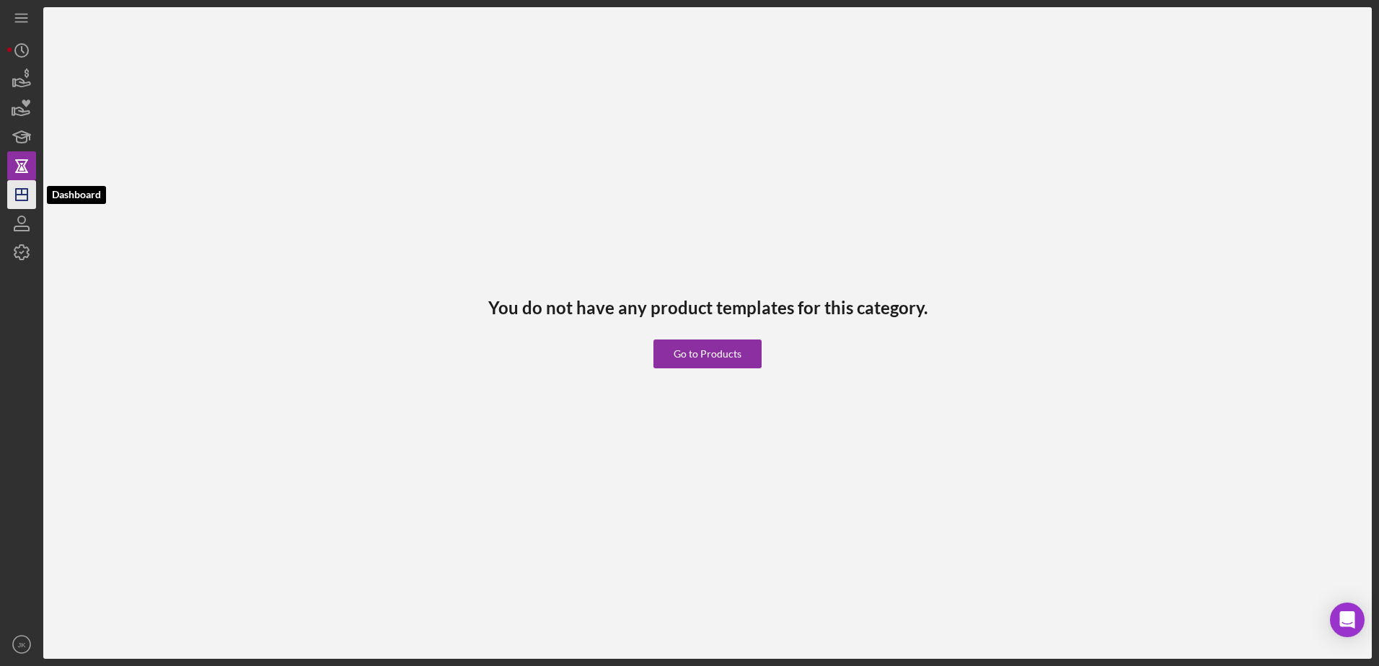
click at [17, 189] on polygon "button" at bounding box center [22, 195] width 12 height 12
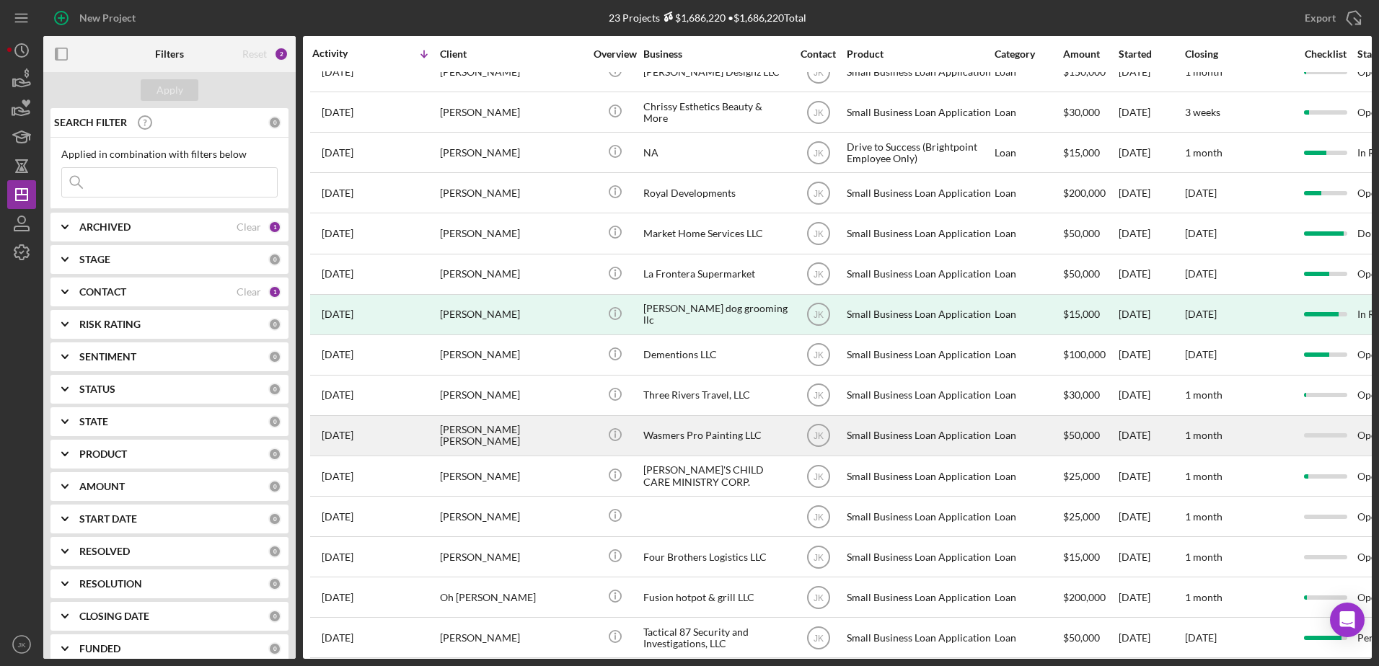
scroll to position [288, 0]
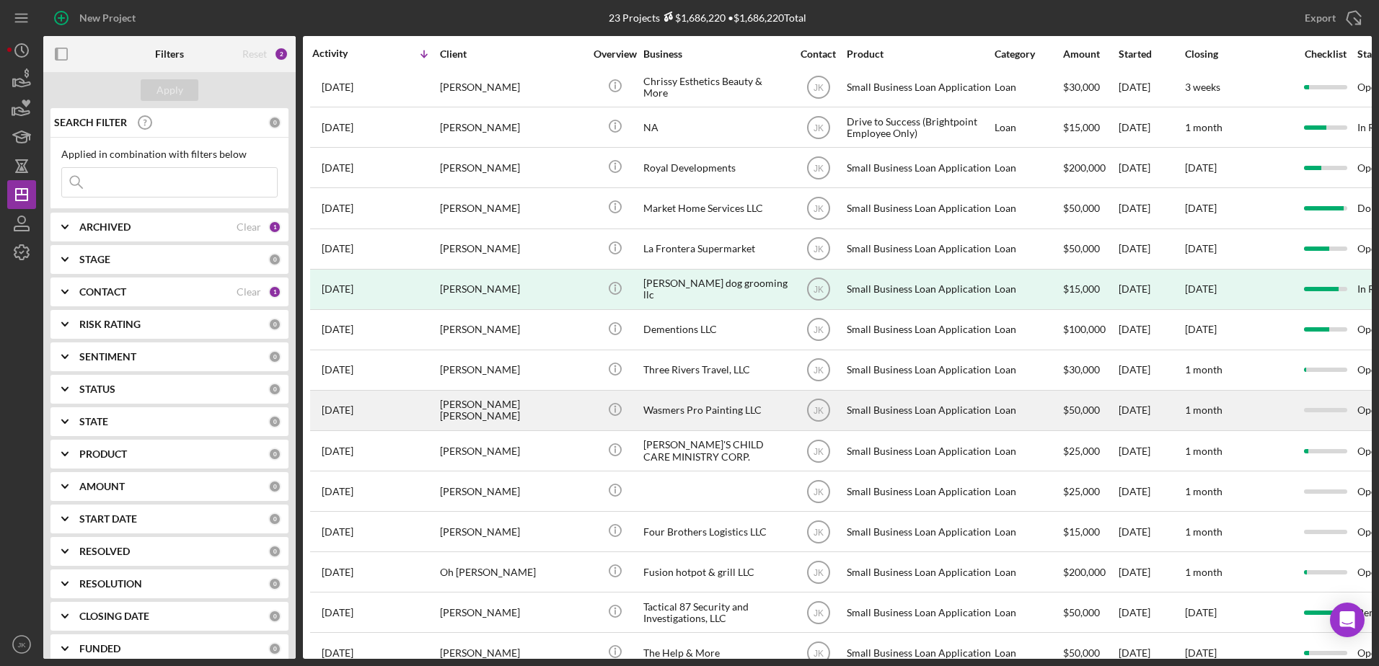
click at [515, 419] on div "[PERSON_NAME] [PERSON_NAME]" at bounding box center [512, 411] width 144 height 38
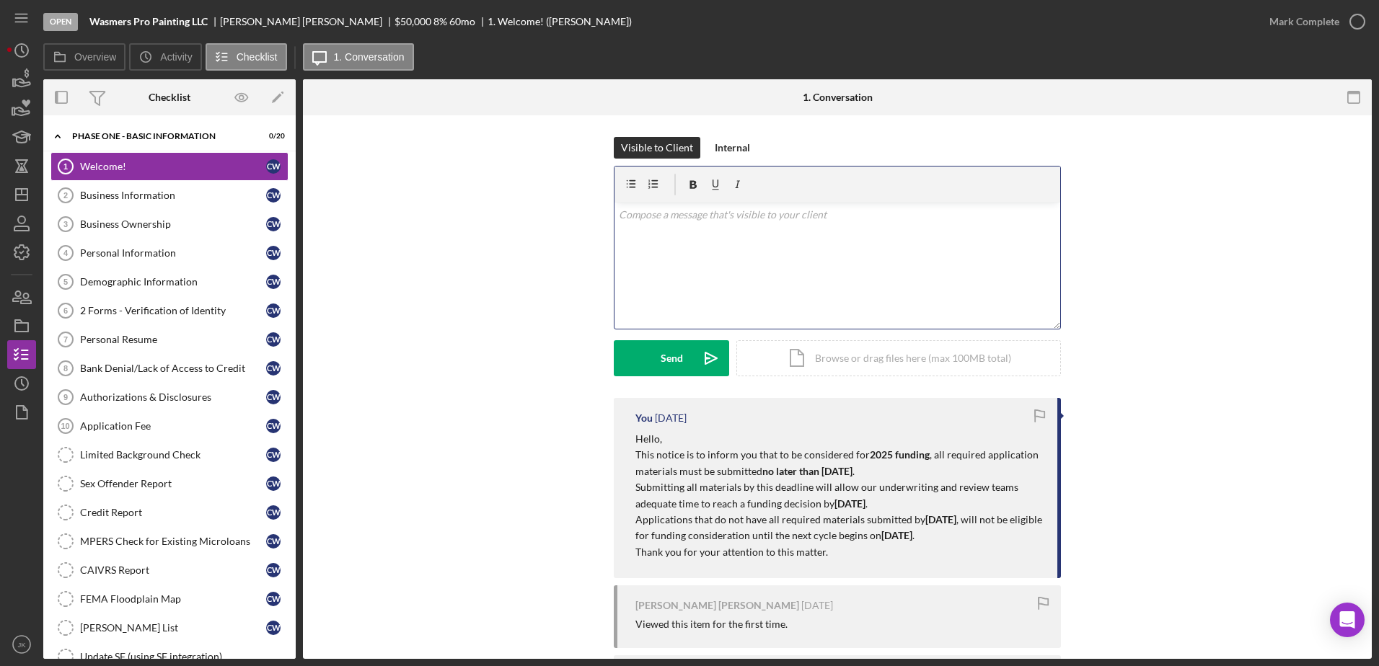
click at [753, 286] on div "v Color teal Color pink Remove color Add row above Add row below Add column bef…" at bounding box center [837, 266] width 446 height 126
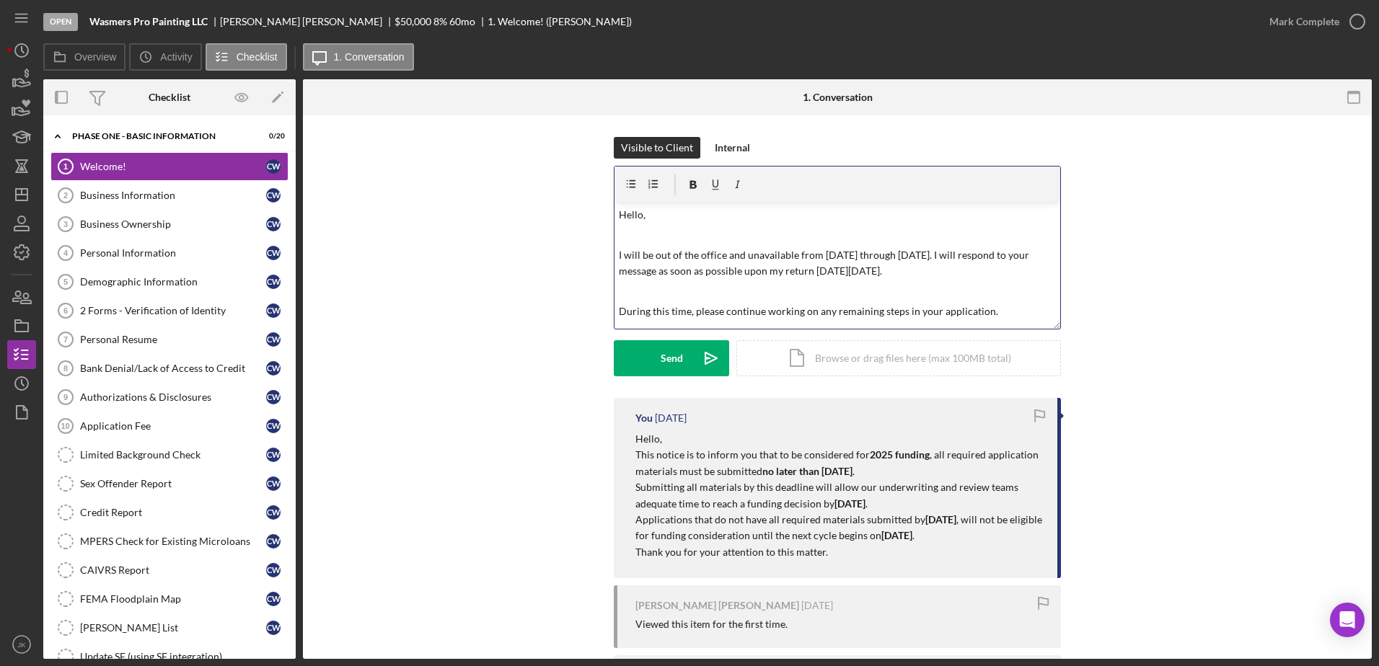
scroll to position [105, 0]
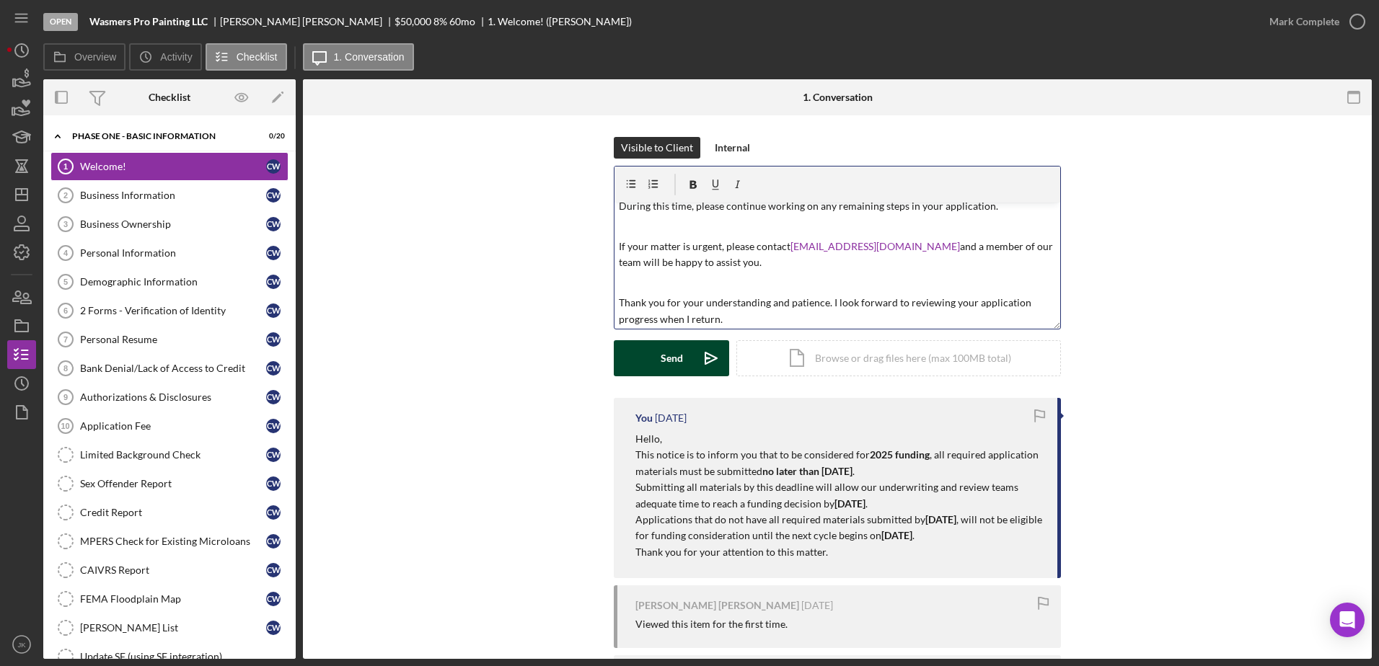
click at [668, 367] on div "Send" at bounding box center [672, 358] width 22 height 36
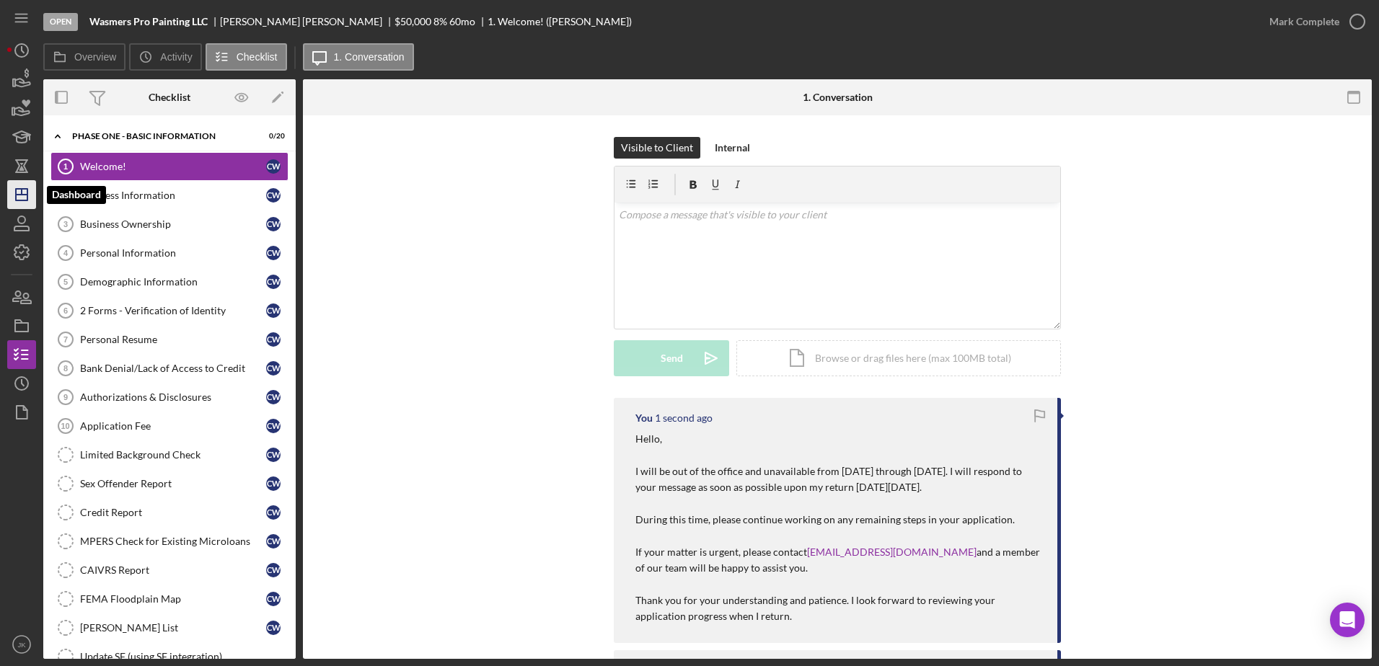
click at [27, 195] on polygon "button" at bounding box center [22, 195] width 12 height 12
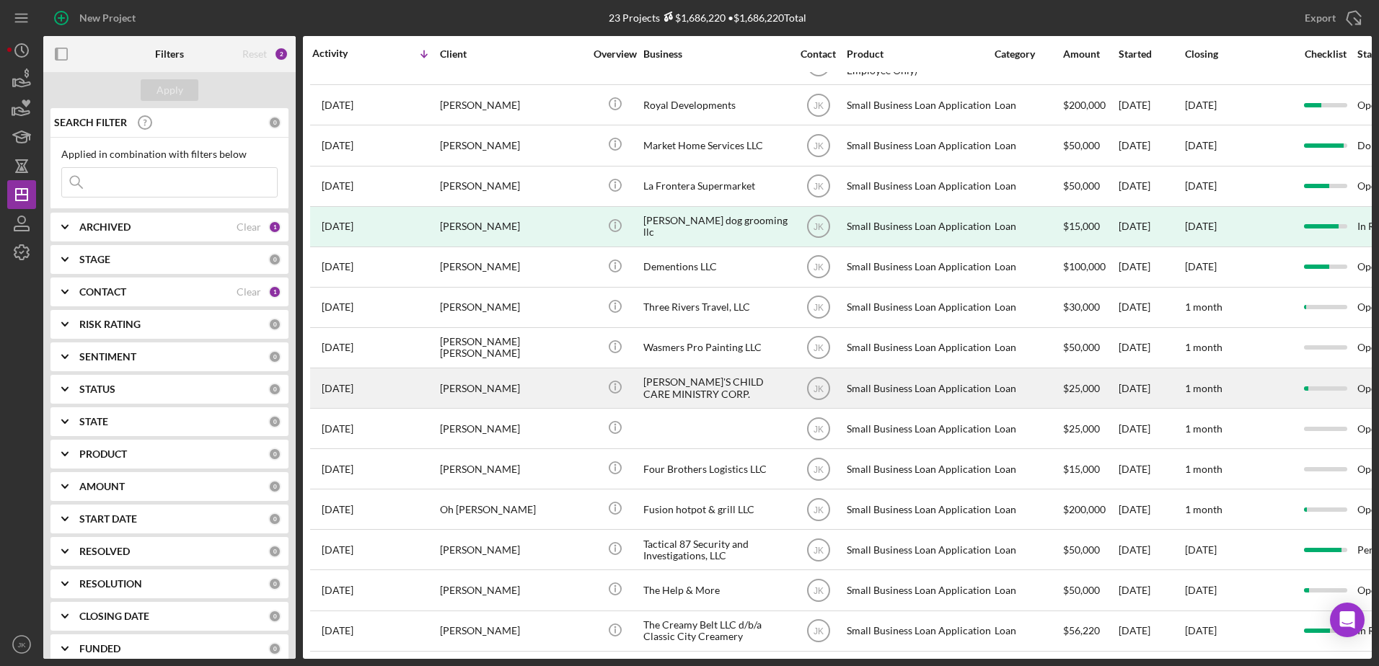
scroll to position [362, 0]
click at [536, 374] on div "[PERSON_NAME]" at bounding box center [512, 388] width 144 height 38
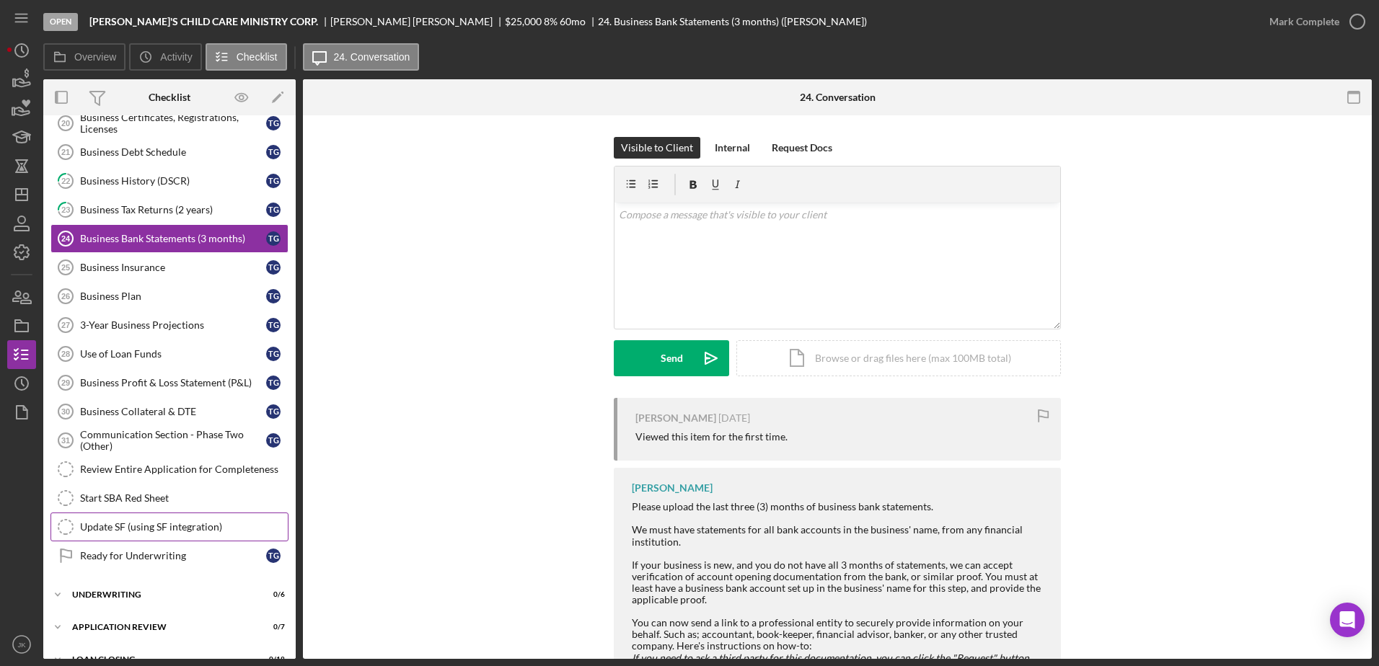
scroll to position [330, 0]
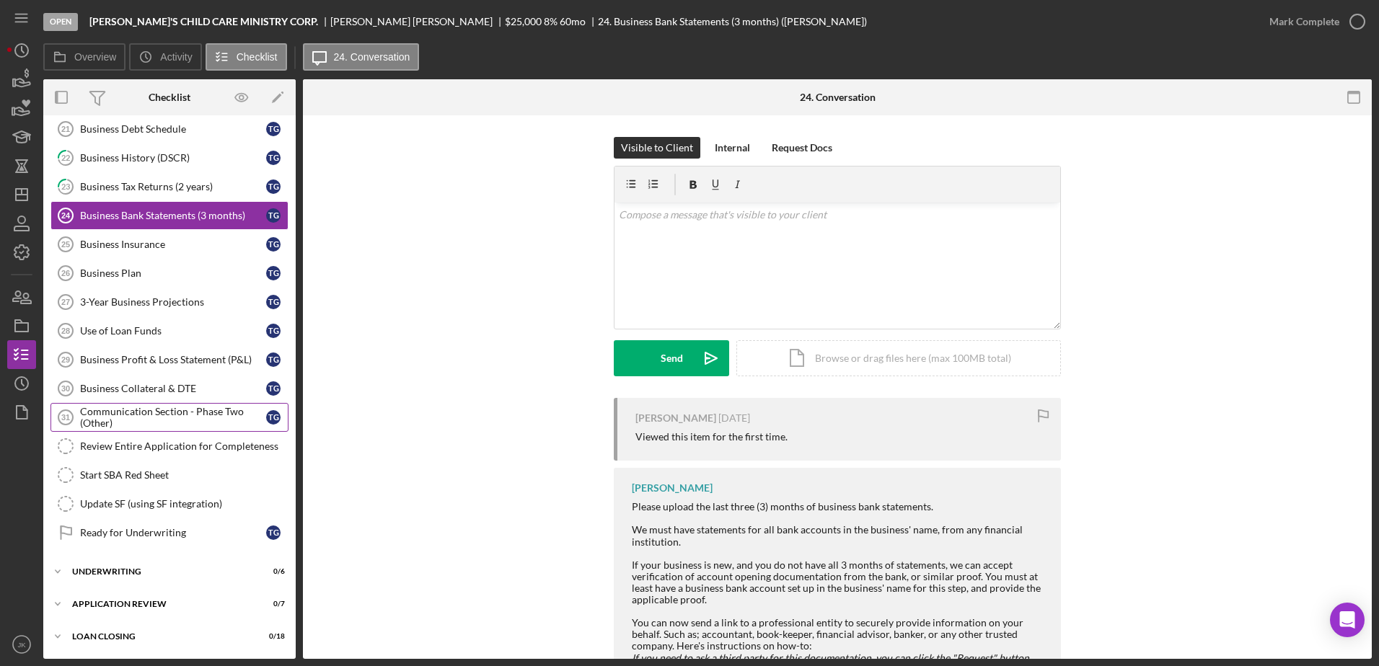
click at [156, 418] on div "Communication Section - Phase Two (Other)" at bounding box center [173, 417] width 186 height 23
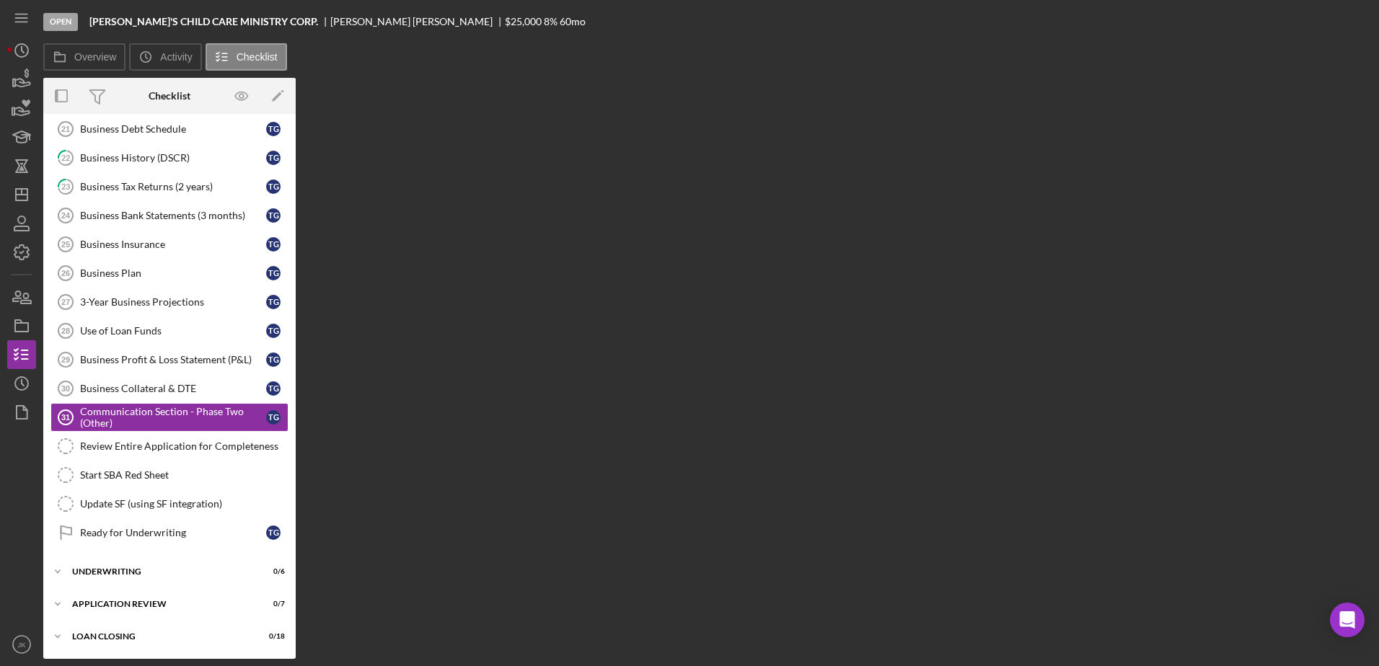
scroll to position [330, 0]
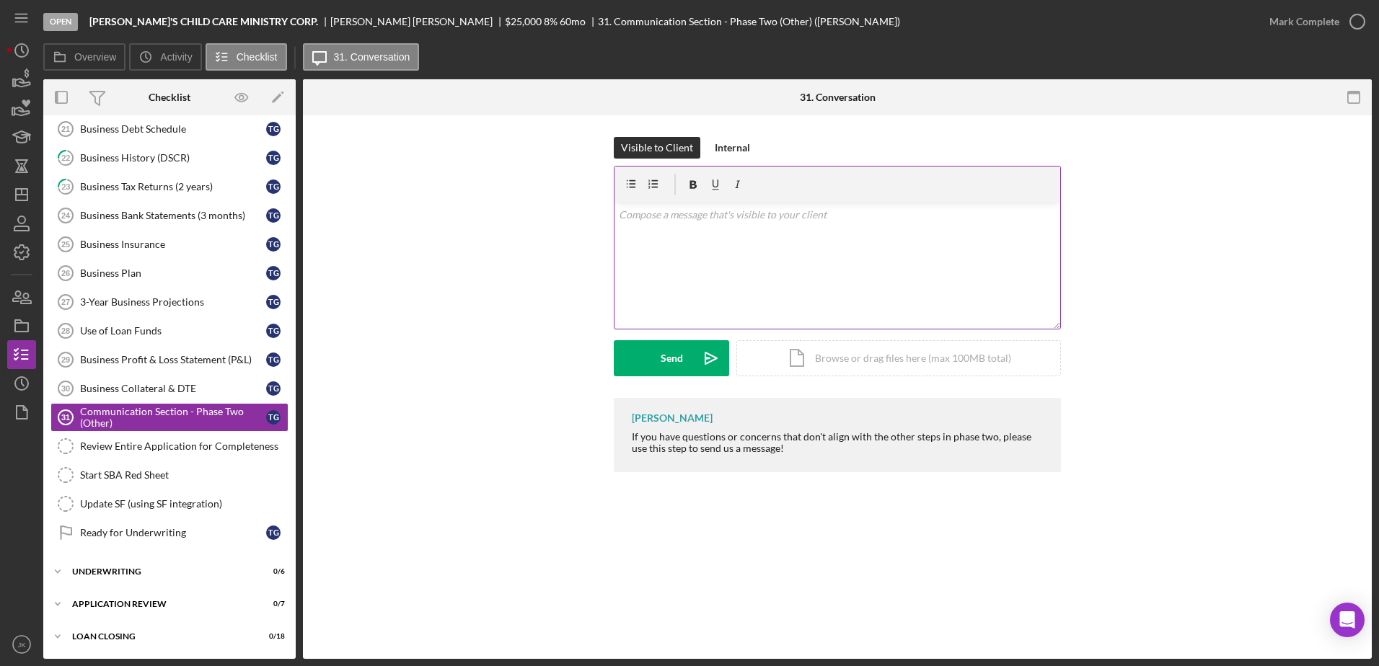
click at [723, 291] on div "v Color teal Color pink Remove color Add row above Add row below Add column bef…" at bounding box center [837, 266] width 446 height 126
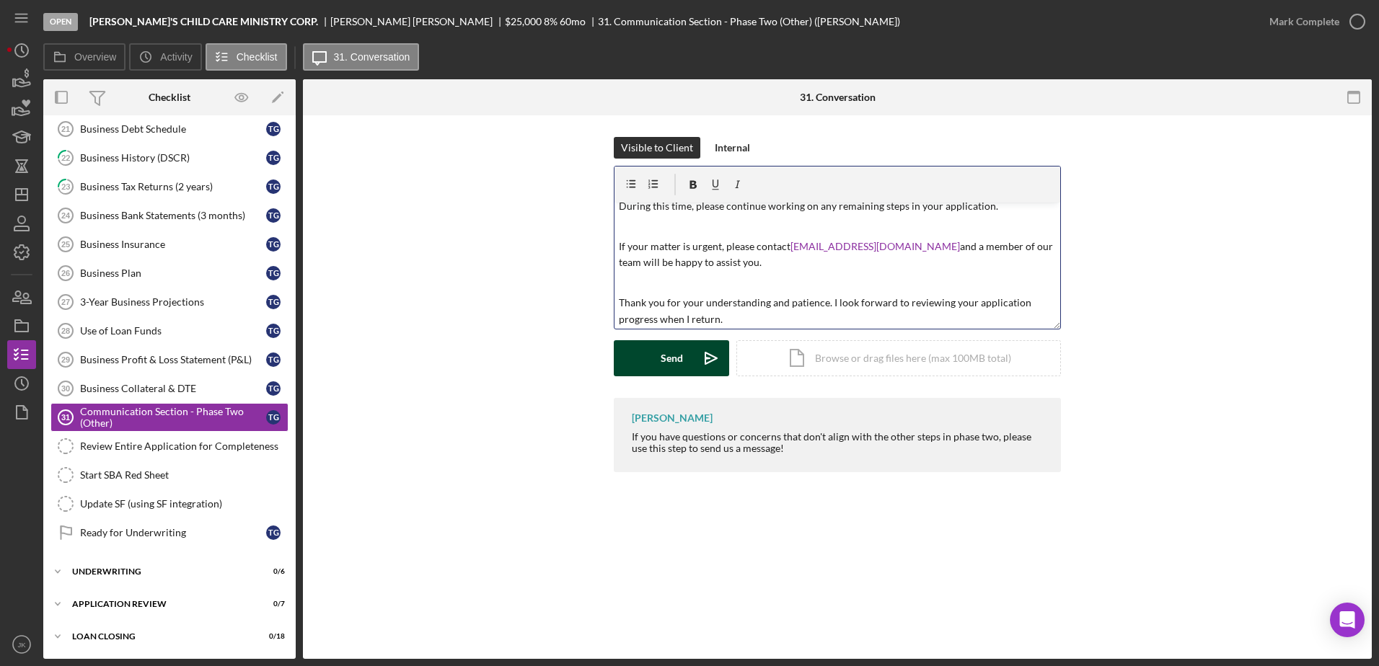
click at [662, 356] on div "Send" at bounding box center [672, 358] width 22 height 36
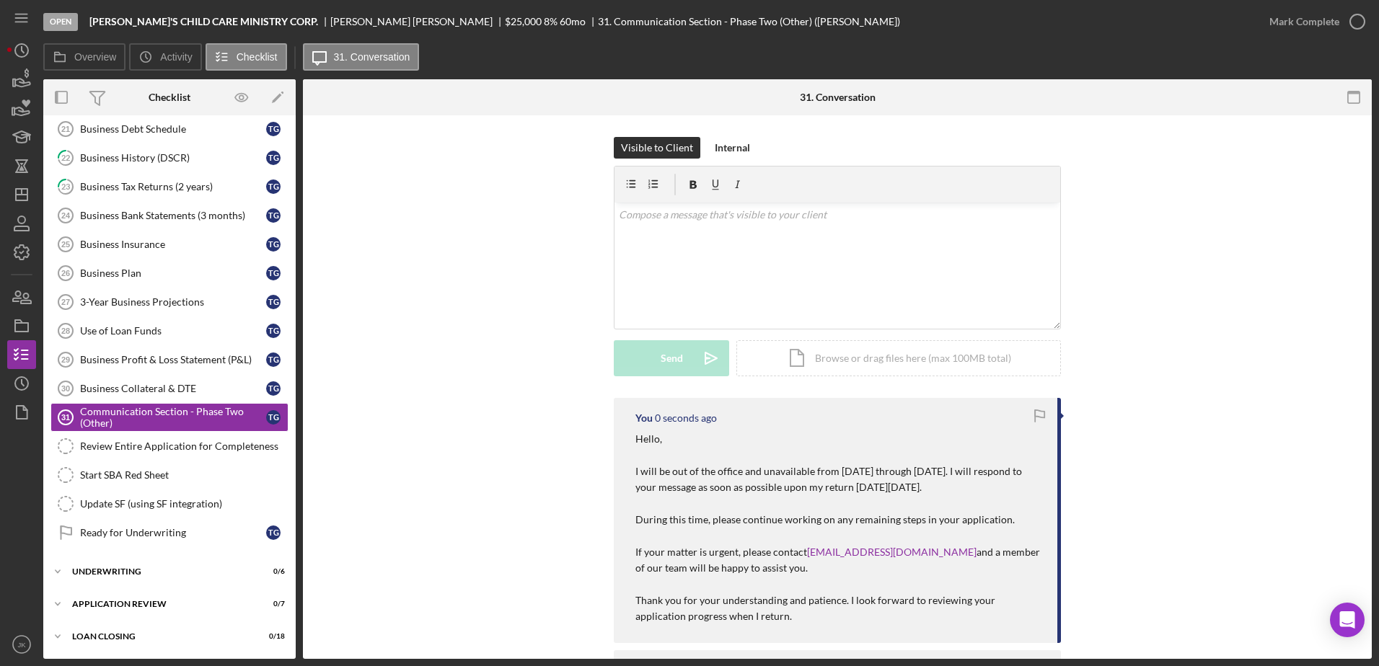
scroll to position [0, 0]
click at [24, 203] on icon "Icon/Dashboard" at bounding box center [22, 195] width 36 height 36
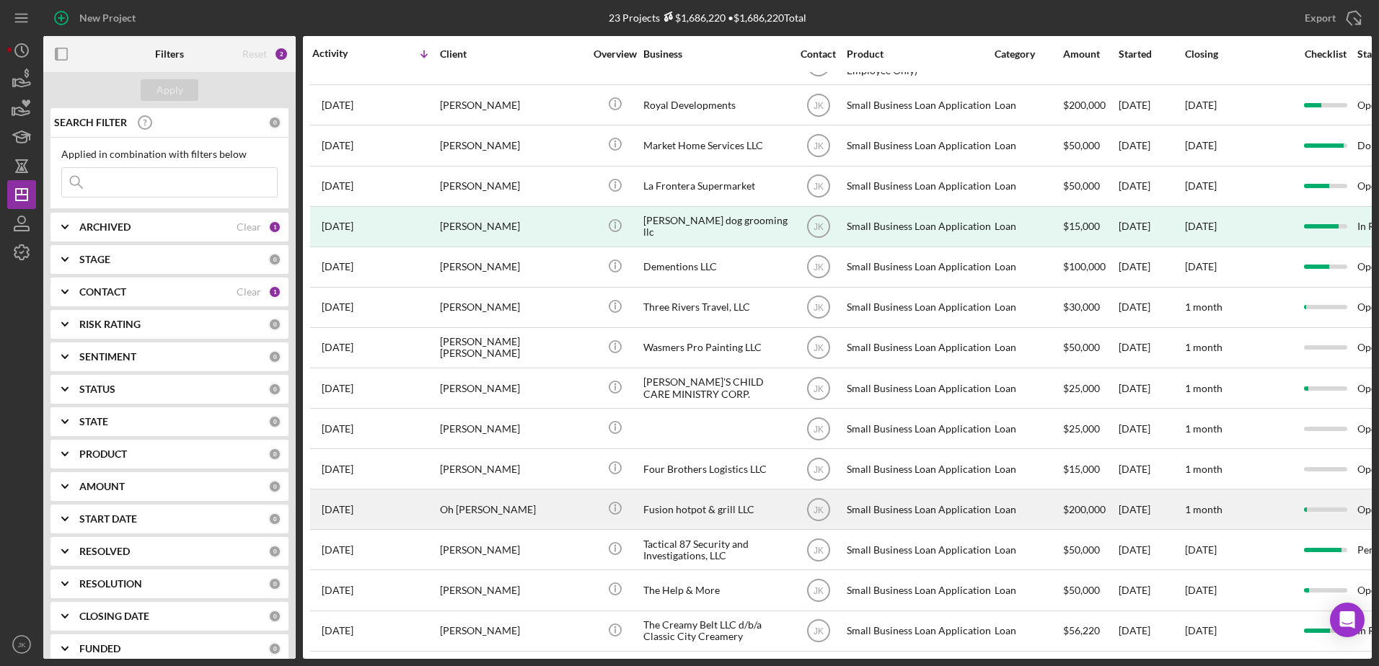
scroll to position [361, 0]
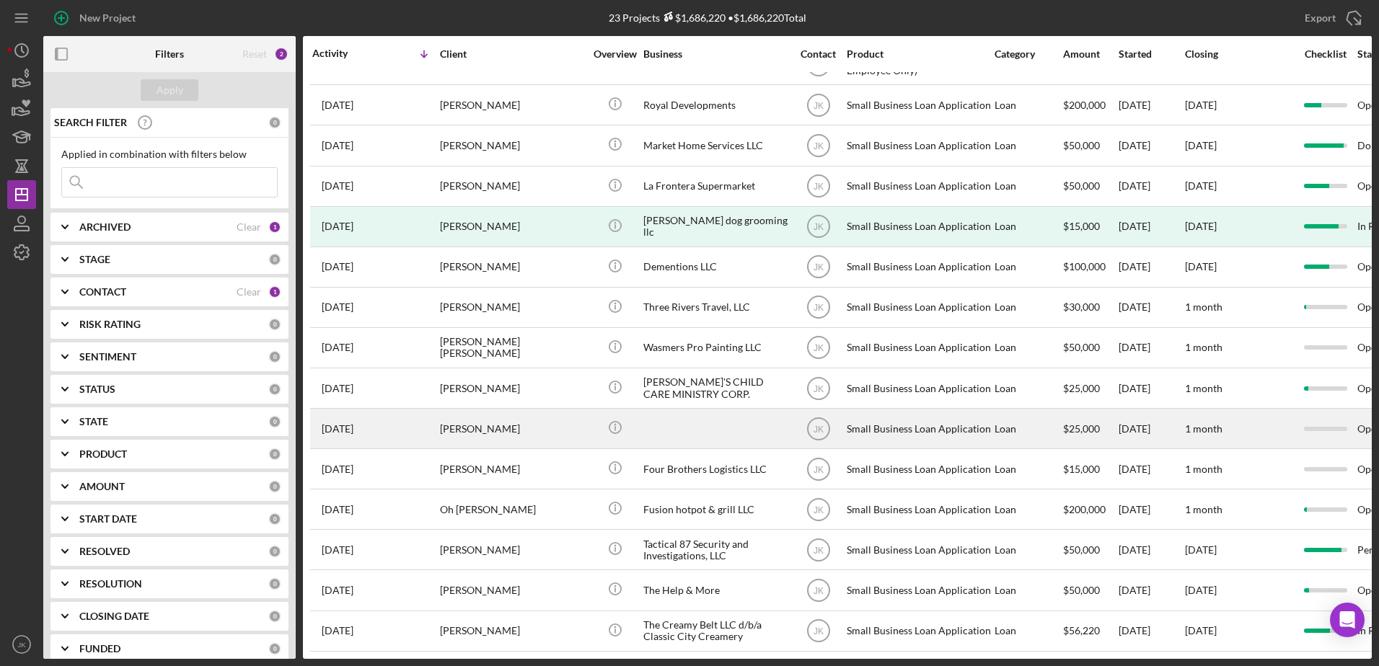
click at [538, 423] on div "[PERSON_NAME]" at bounding box center [512, 429] width 144 height 38
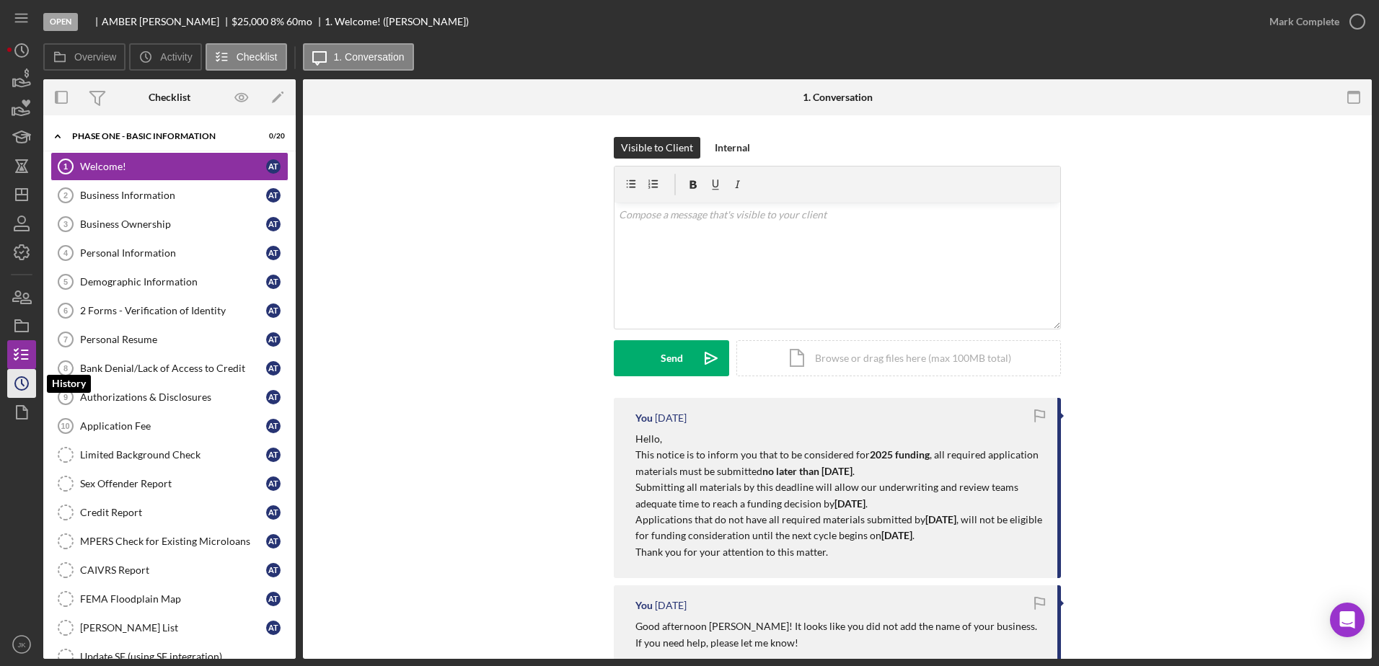
click at [31, 384] on icon "Icon/History" at bounding box center [22, 384] width 36 height 36
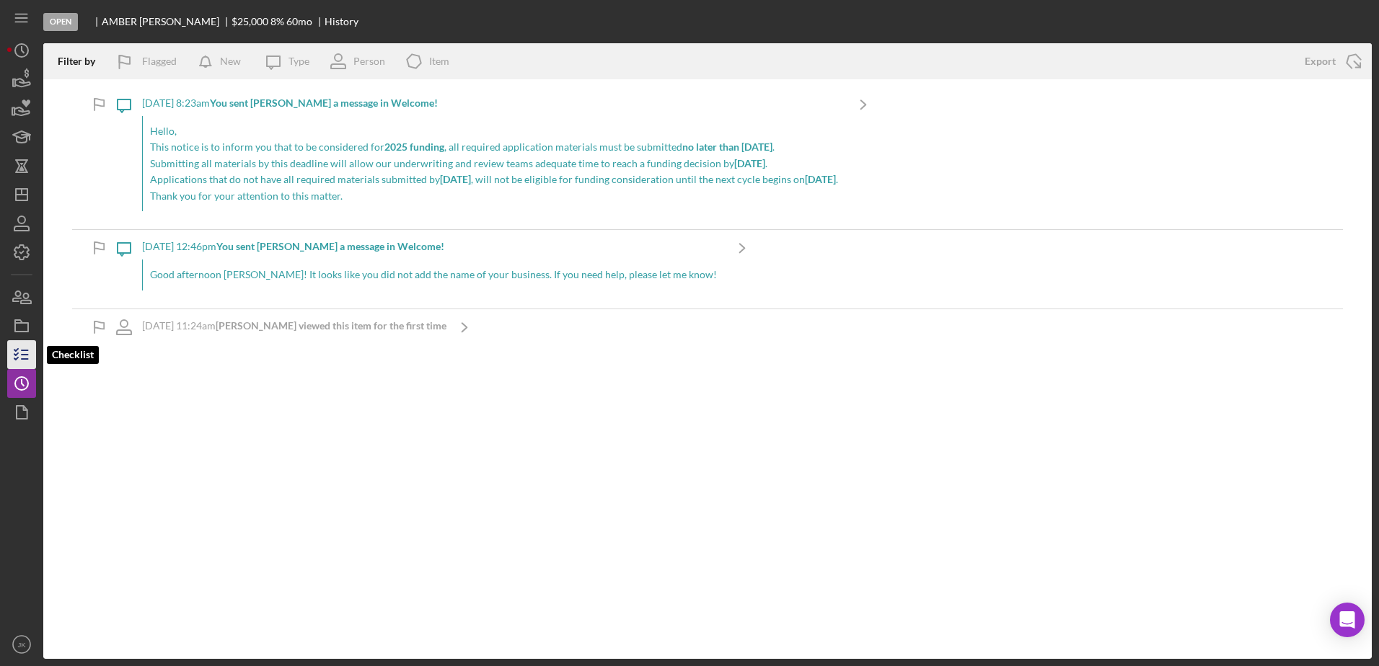
click at [25, 355] on line "button" at bounding box center [25, 355] width 6 height 0
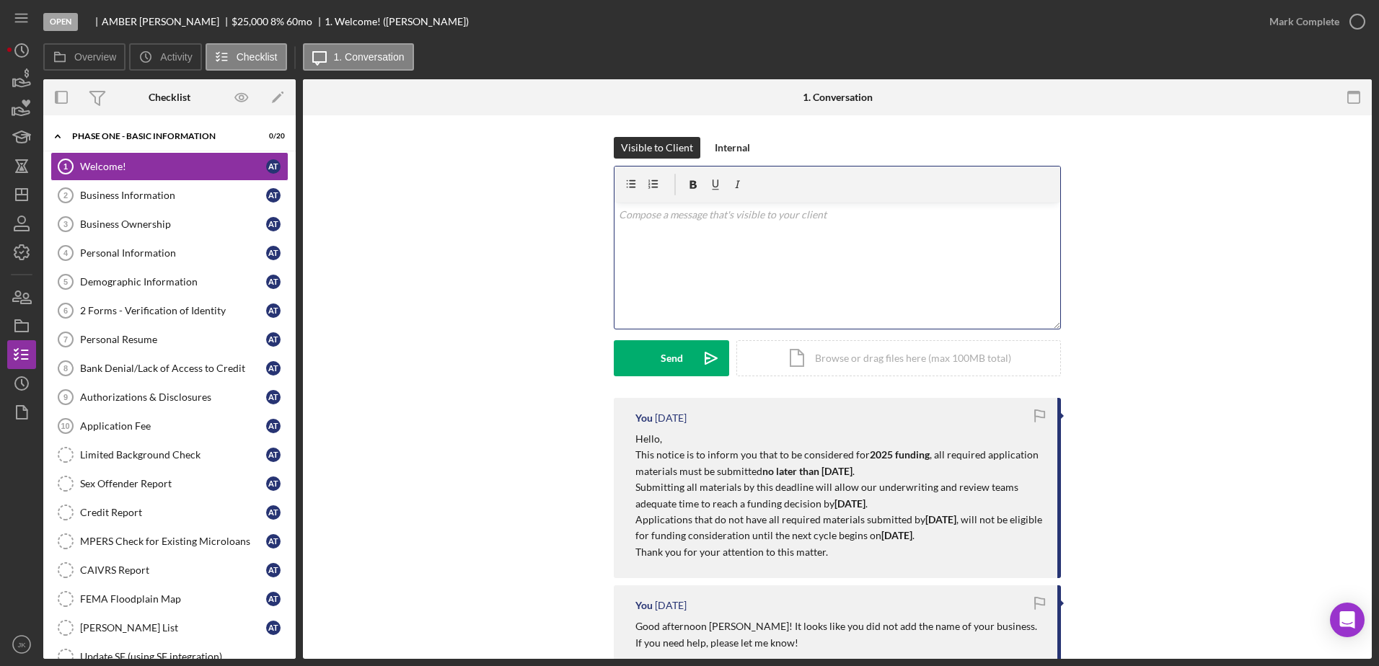
click at [723, 295] on div "v Color teal Color pink Remove color Add row above Add row below Add column bef…" at bounding box center [837, 266] width 446 height 126
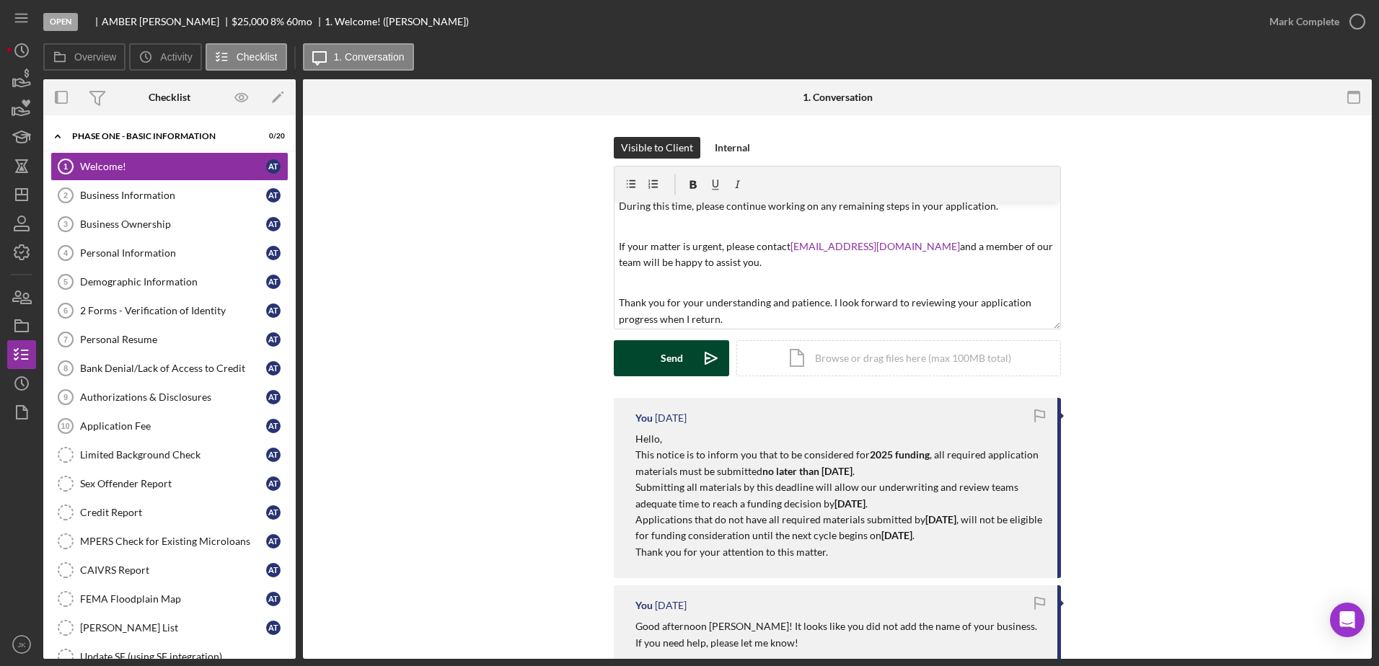
click at [663, 355] on div "Send" at bounding box center [672, 358] width 22 height 36
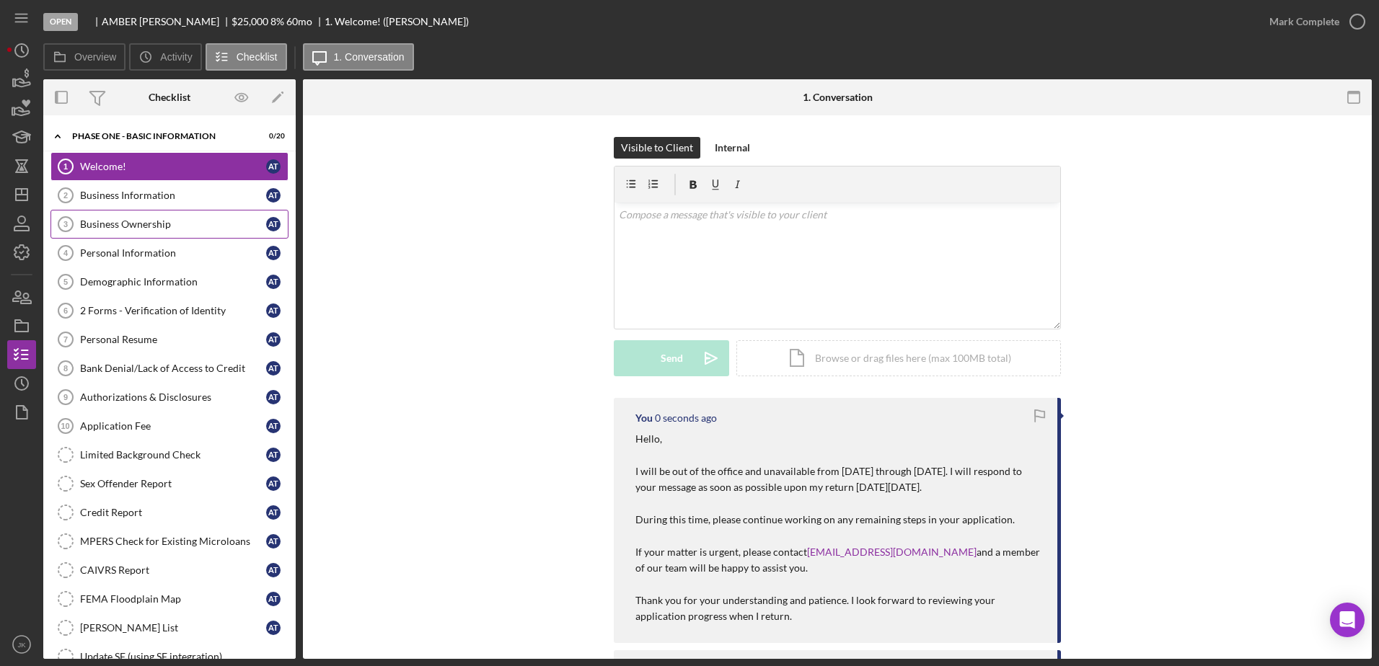
scroll to position [0, 0]
click at [31, 196] on icon "Icon/Dashboard" at bounding box center [22, 195] width 36 height 36
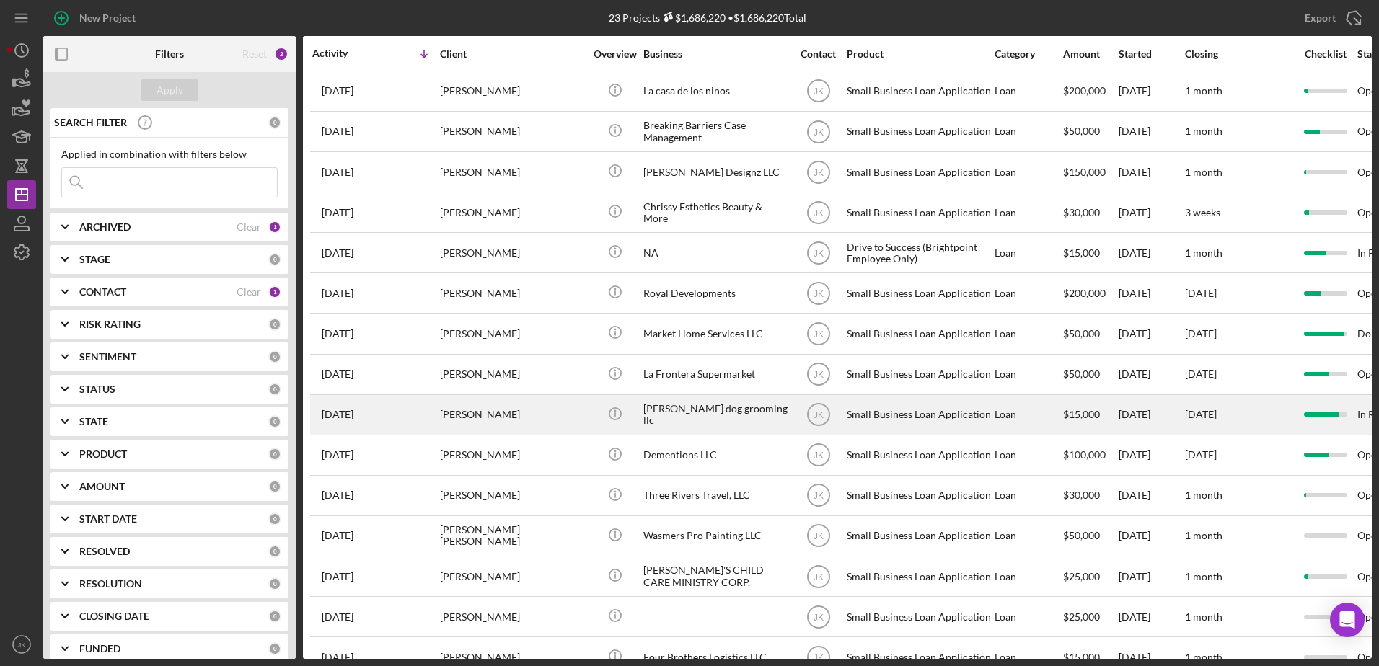
scroll to position [362, 0]
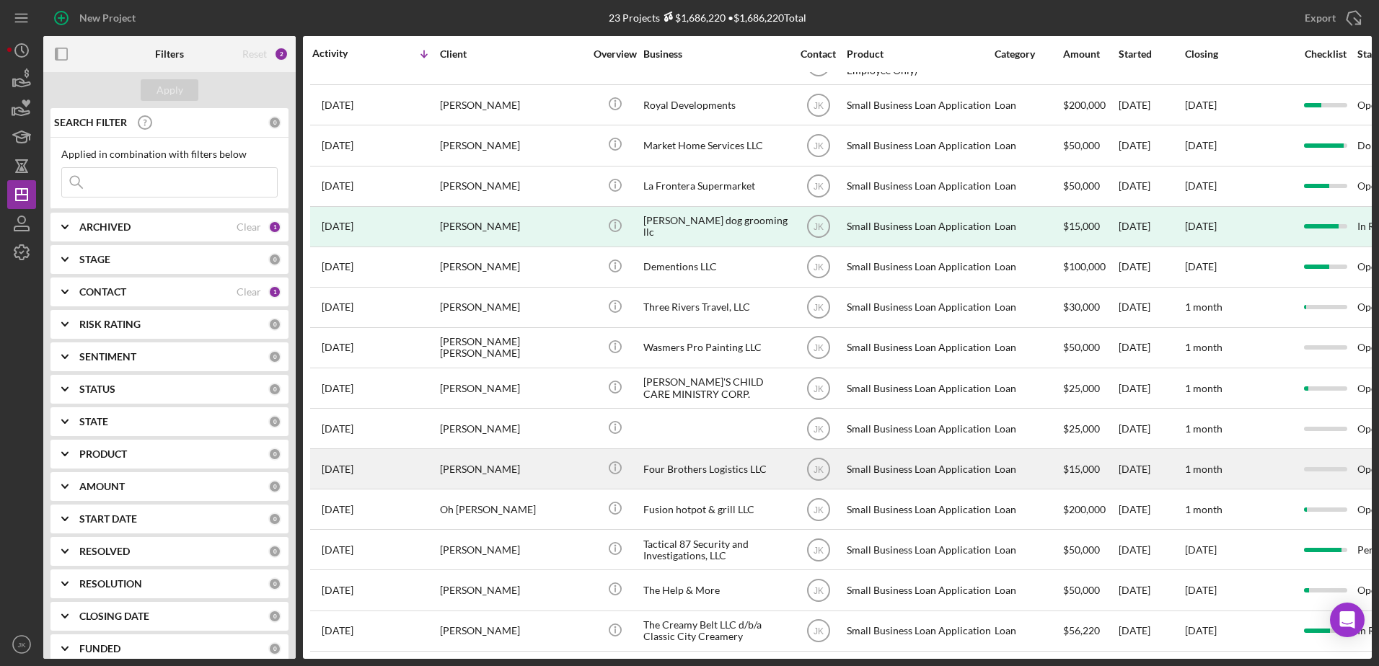
click at [527, 462] on div "[PERSON_NAME]" at bounding box center [512, 469] width 144 height 38
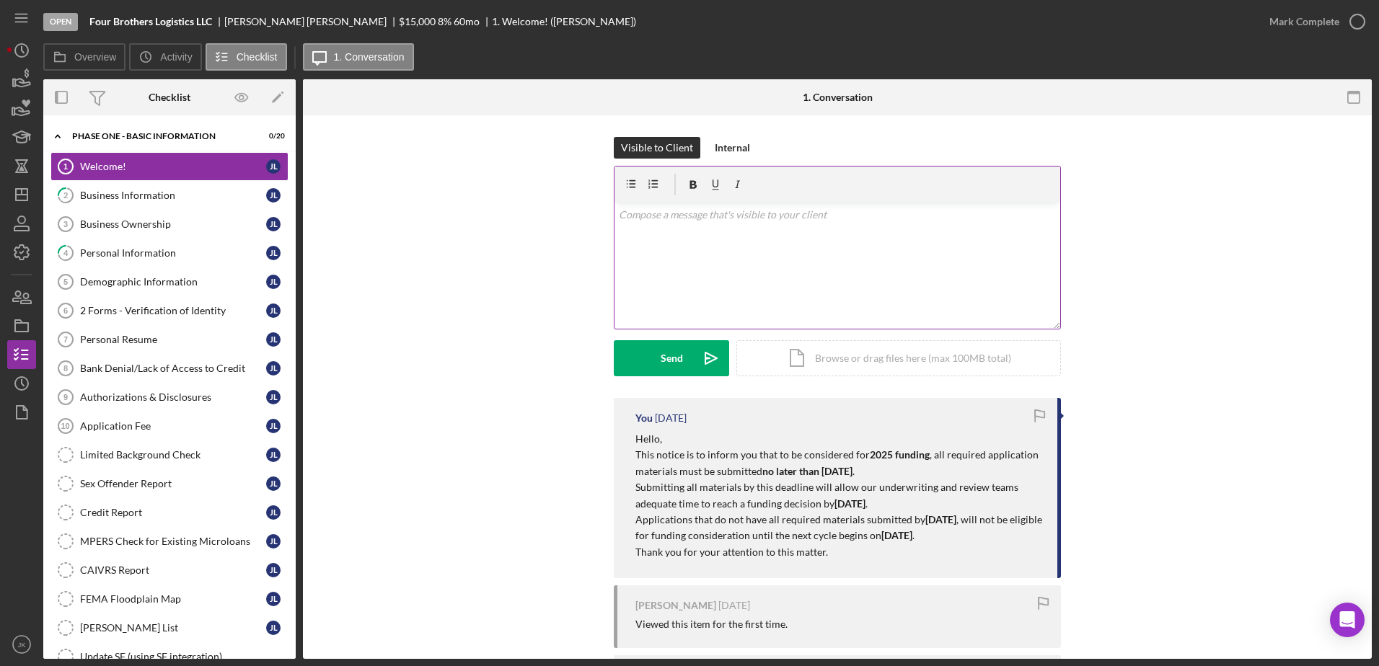
click at [673, 260] on div "v Color teal Color pink Remove color Add row above Add row below Add column bef…" at bounding box center [837, 266] width 446 height 126
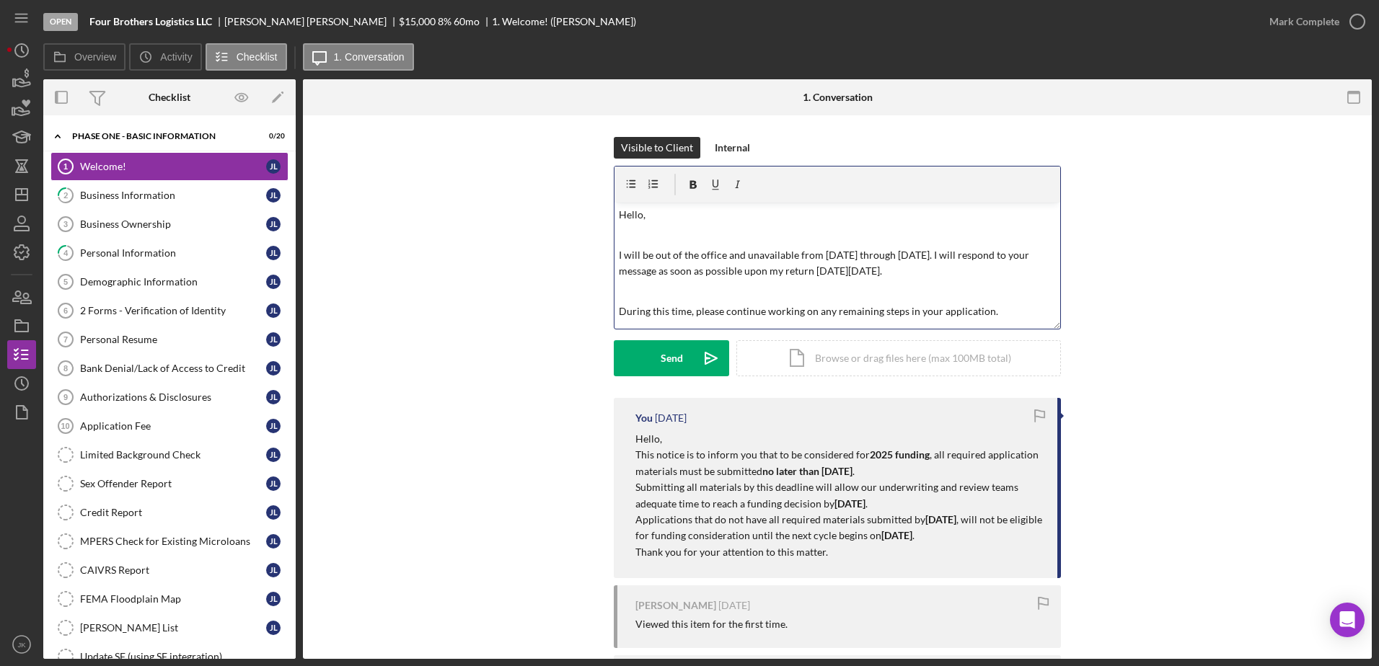
scroll to position [105, 0]
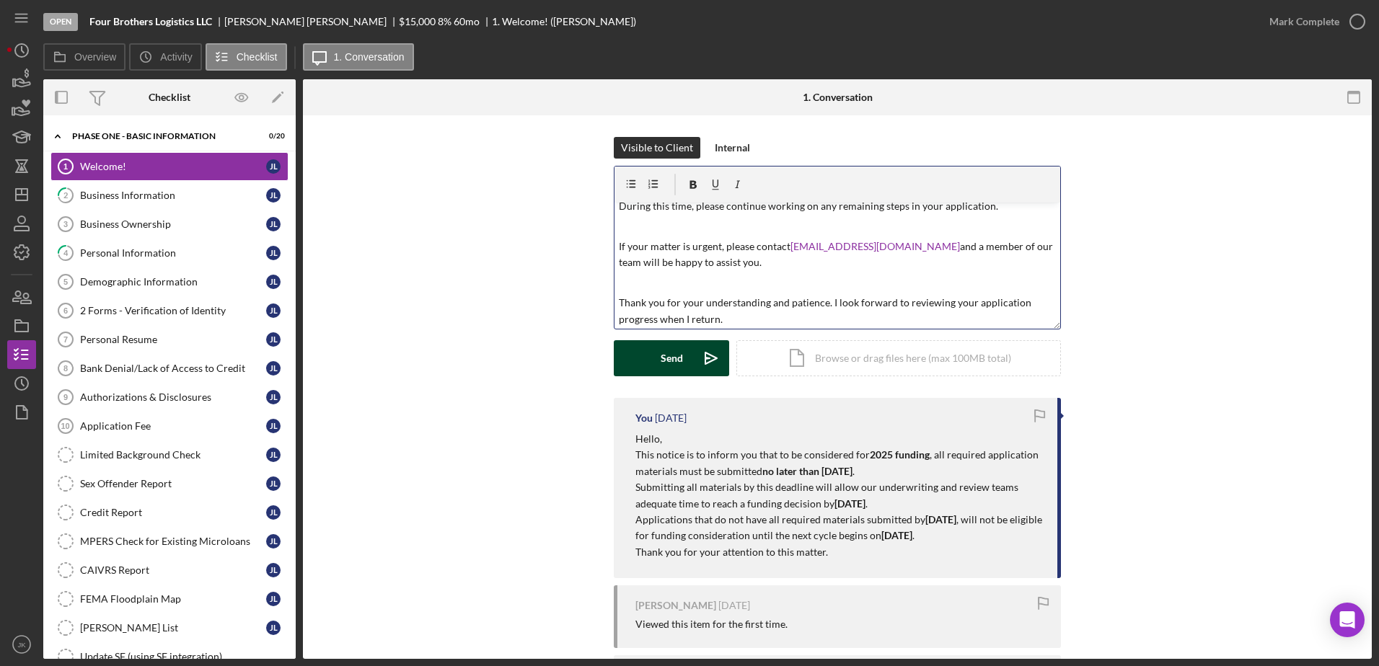
click at [684, 364] on button "Send Icon/icon-invite-send" at bounding box center [671, 358] width 115 height 36
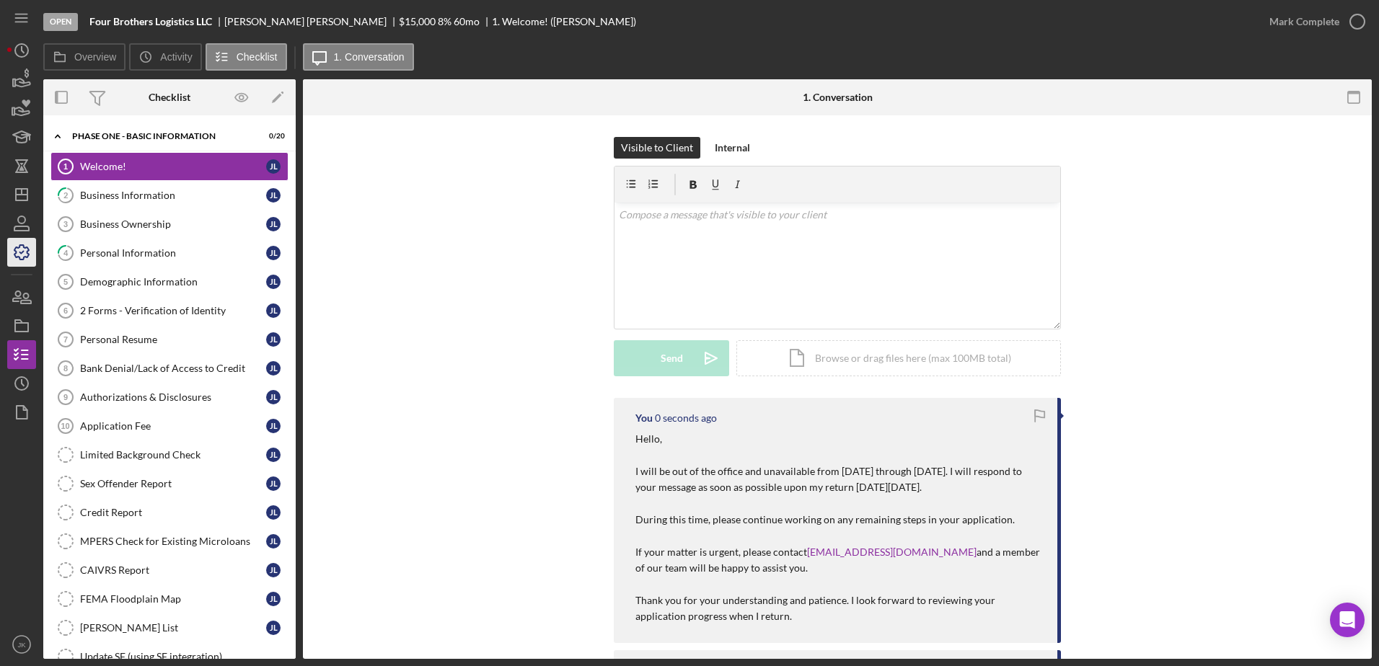
scroll to position [0, 0]
click at [22, 198] on icon "Icon/Dashboard" at bounding box center [22, 195] width 36 height 36
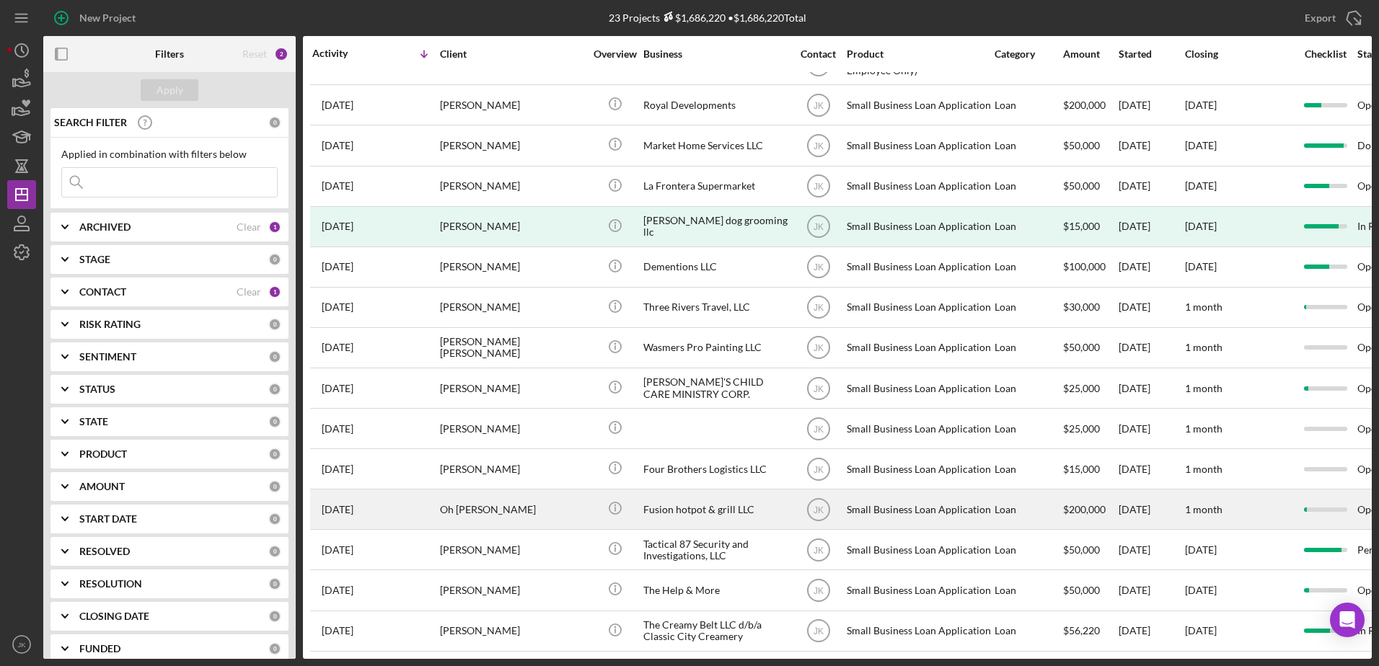
scroll to position [362, 0]
click at [531, 501] on div "Oh [PERSON_NAME]" at bounding box center [512, 509] width 144 height 38
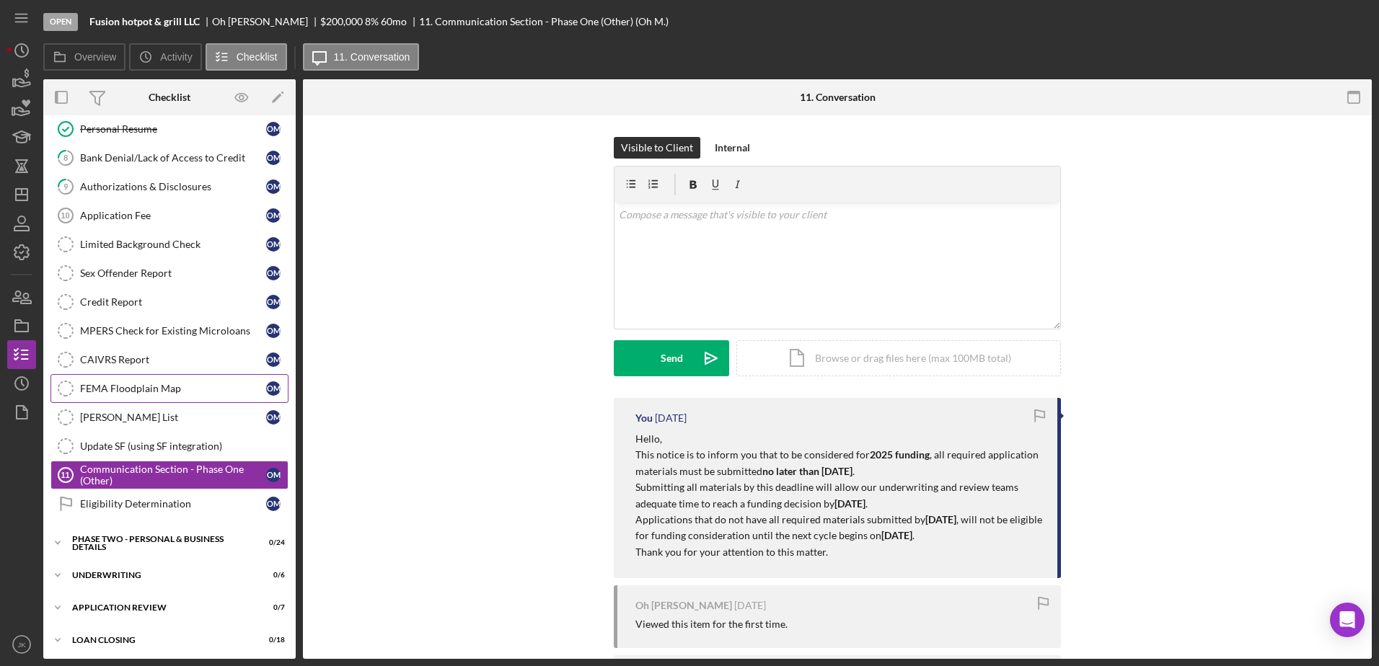
scroll to position [213, 0]
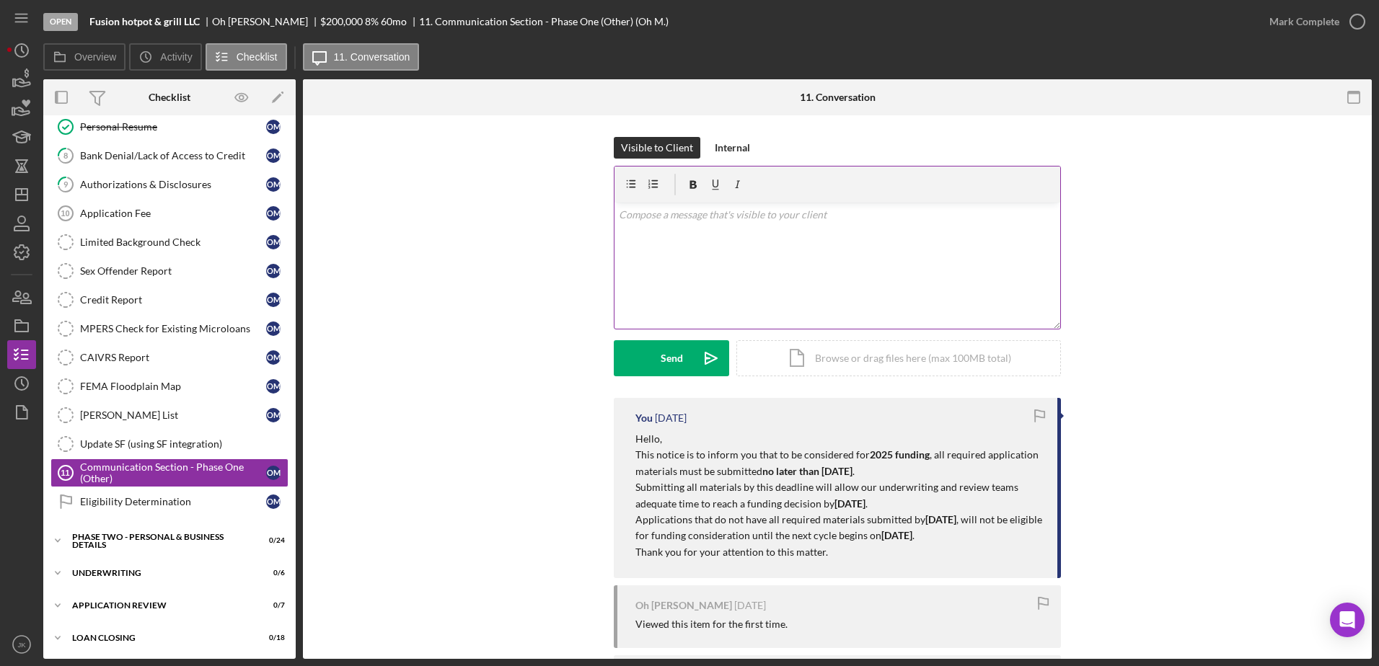
click at [753, 283] on div "v Color teal Color pink Remove color Add row above Add row below Add column bef…" at bounding box center [837, 266] width 446 height 126
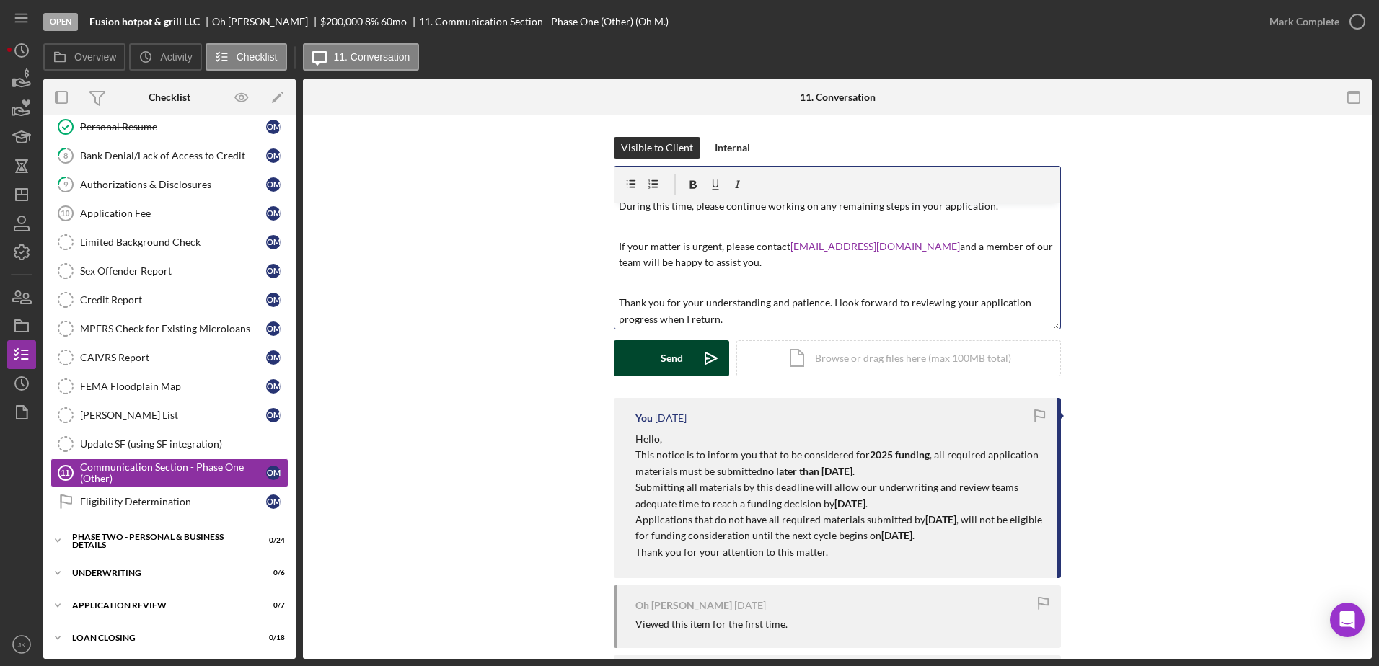
click at [671, 360] on div "Send" at bounding box center [672, 358] width 22 height 36
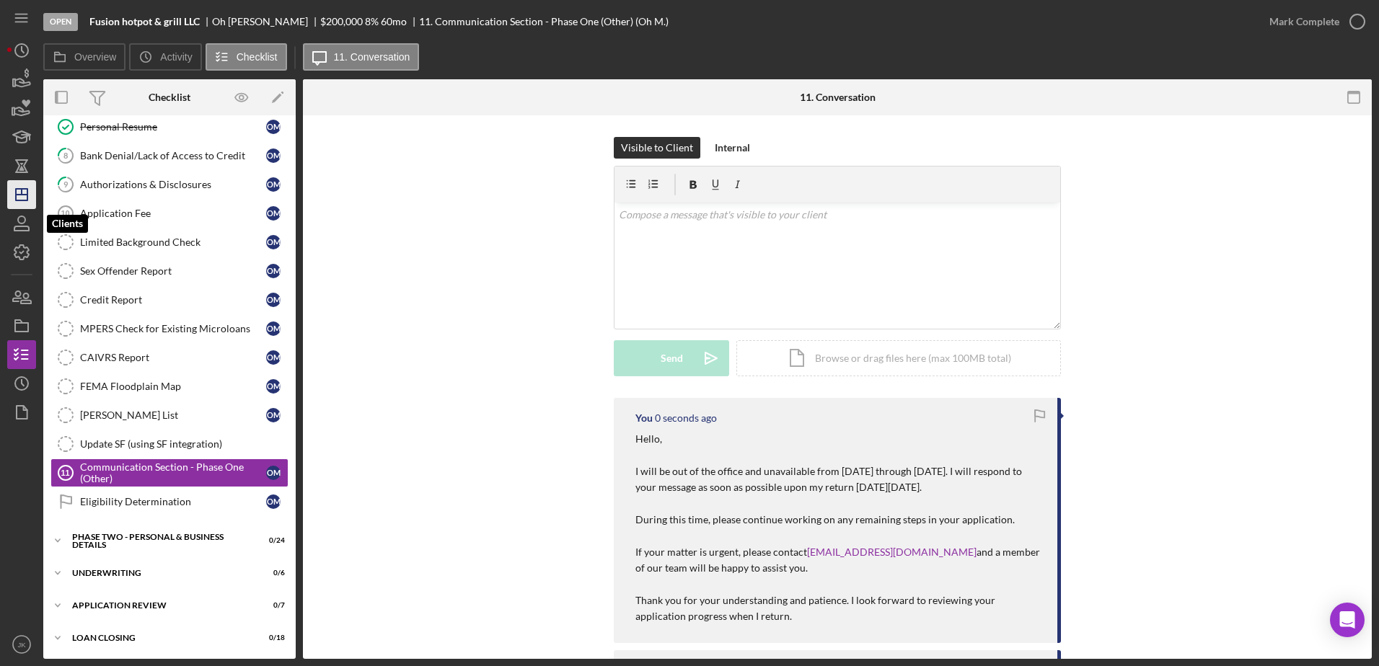
click at [22, 203] on icon "Icon/Dashboard" at bounding box center [22, 195] width 36 height 36
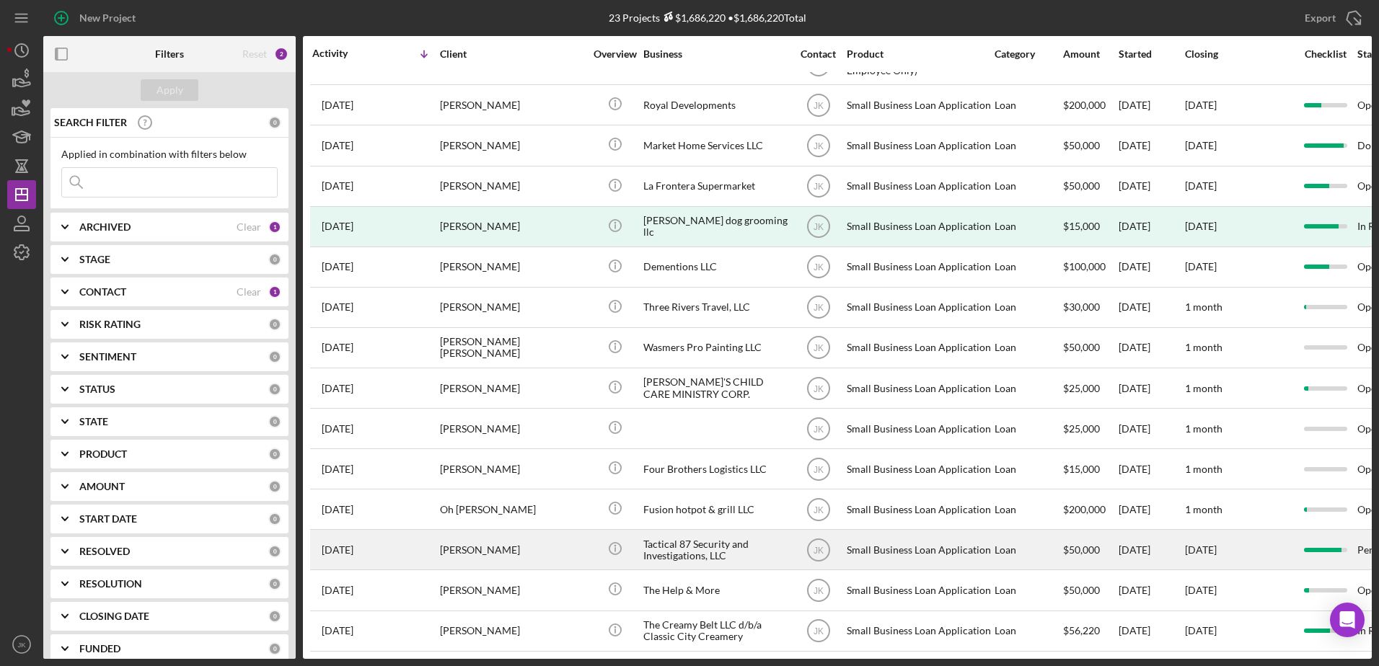
scroll to position [362, 0]
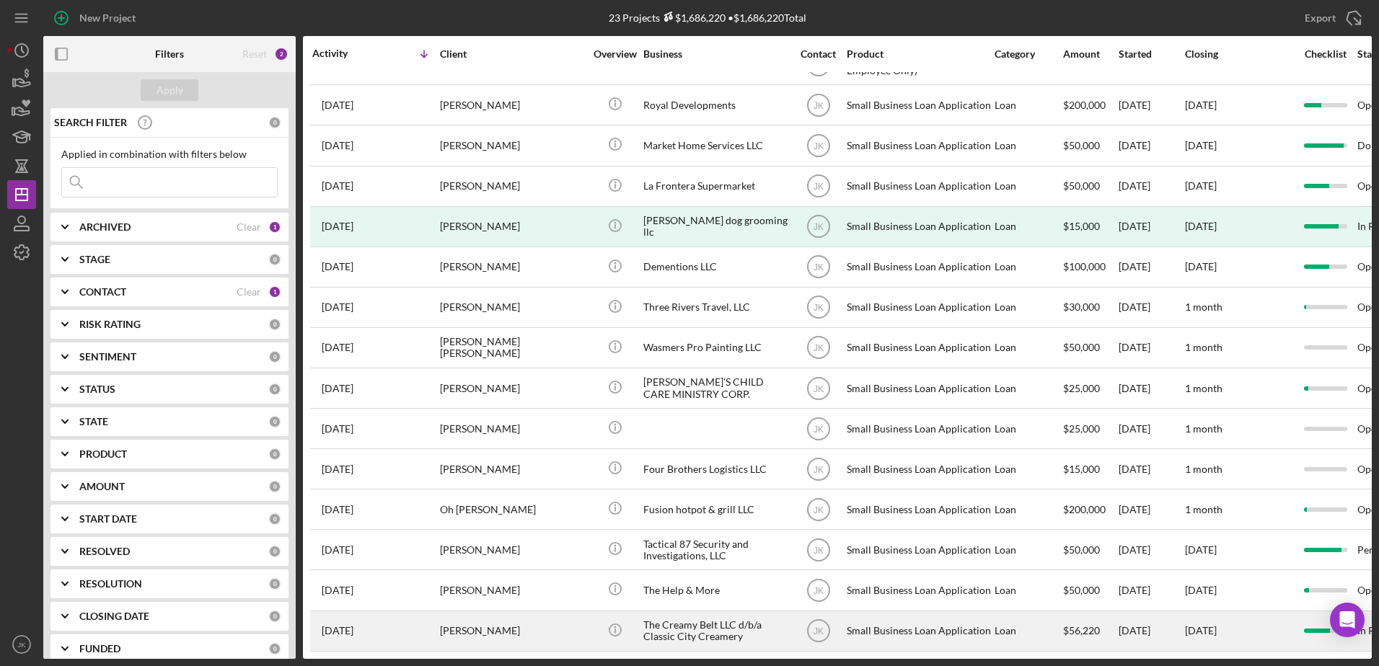
click at [528, 622] on div "[PERSON_NAME]" at bounding box center [512, 631] width 144 height 38
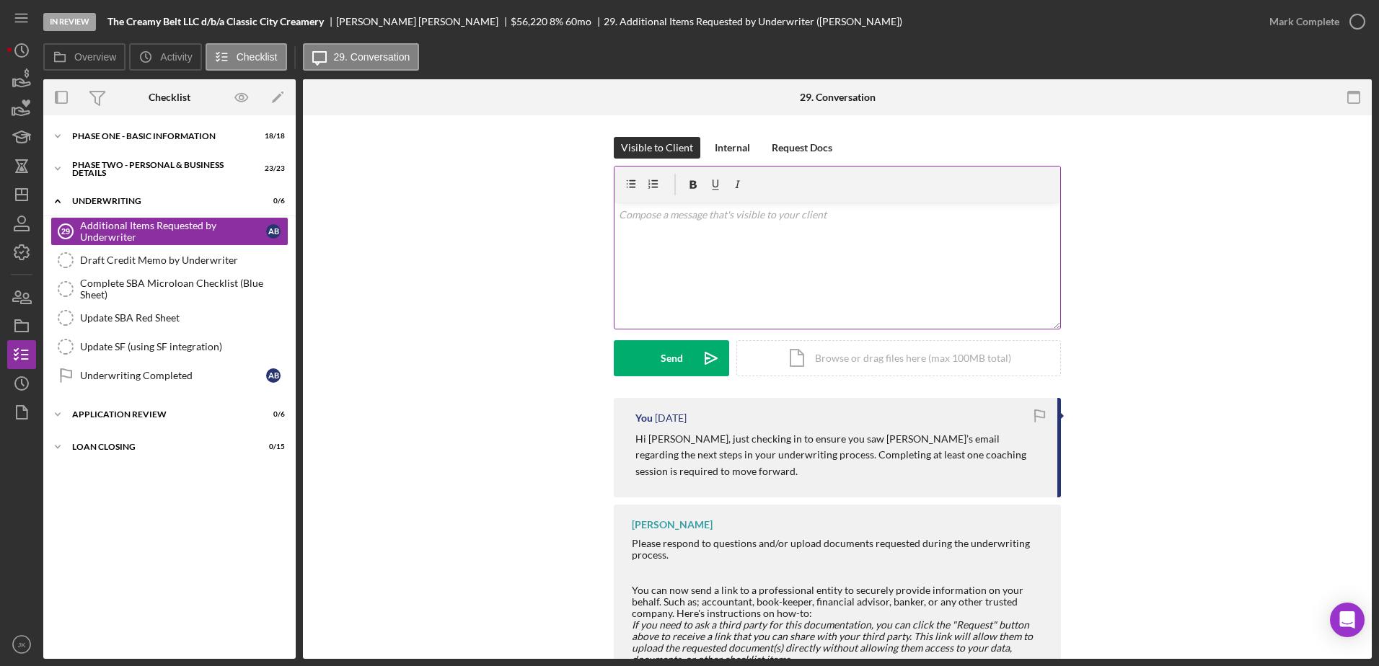
click at [680, 268] on div "v Color teal Color pink Remove color Add row above Add row below Add column bef…" at bounding box center [837, 266] width 446 height 126
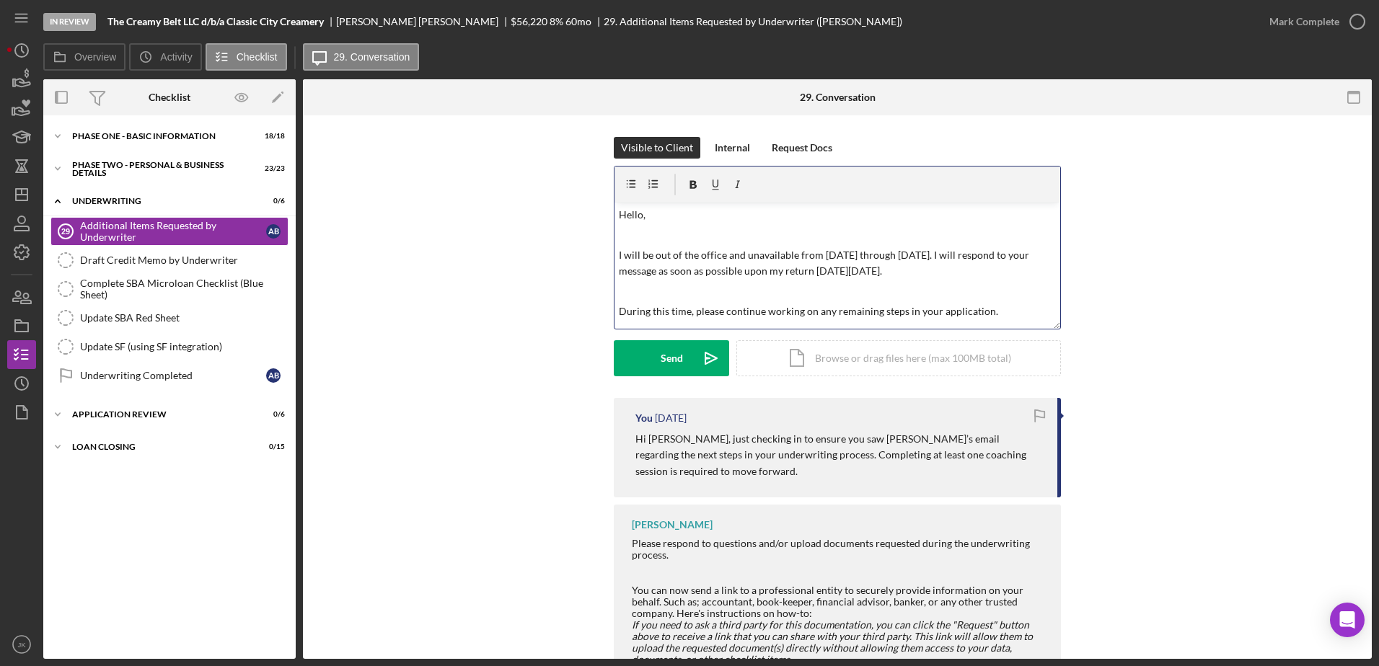
scroll to position [105, 0]
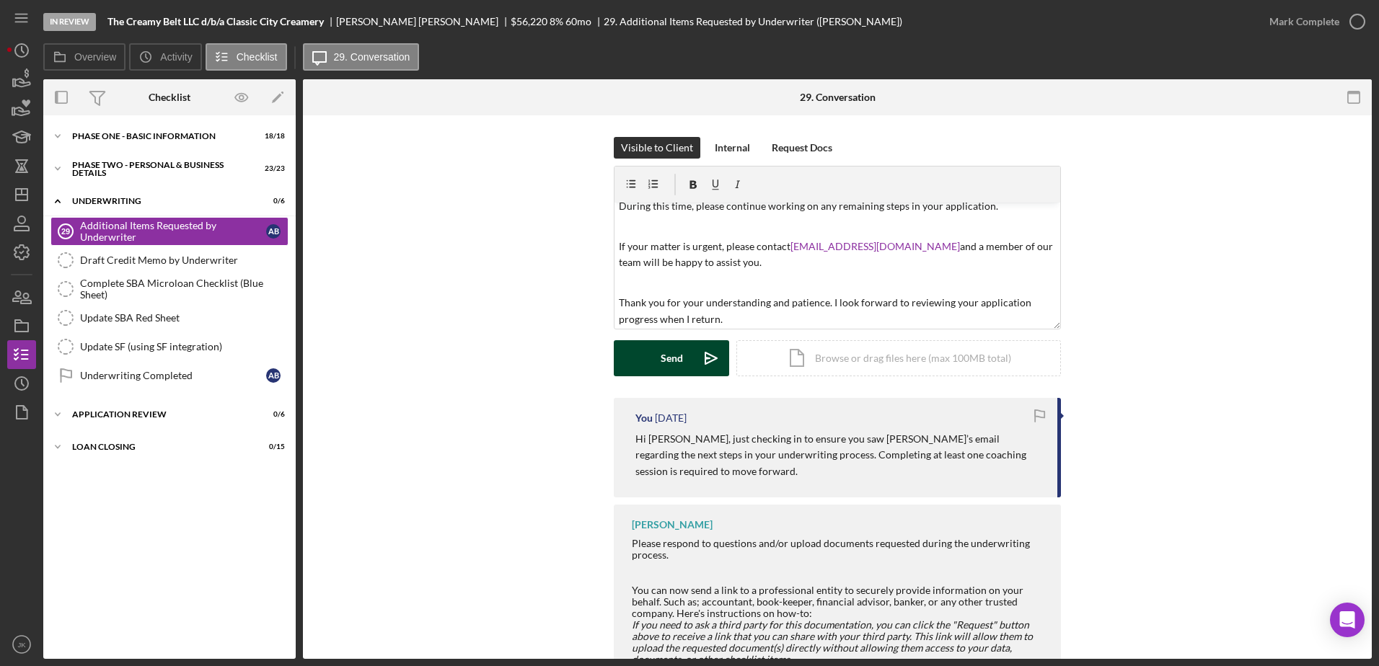
click at [684, 354] on button "Send Icon/icon-invite-send" at bounding box center [671, 358] width 115 height 36
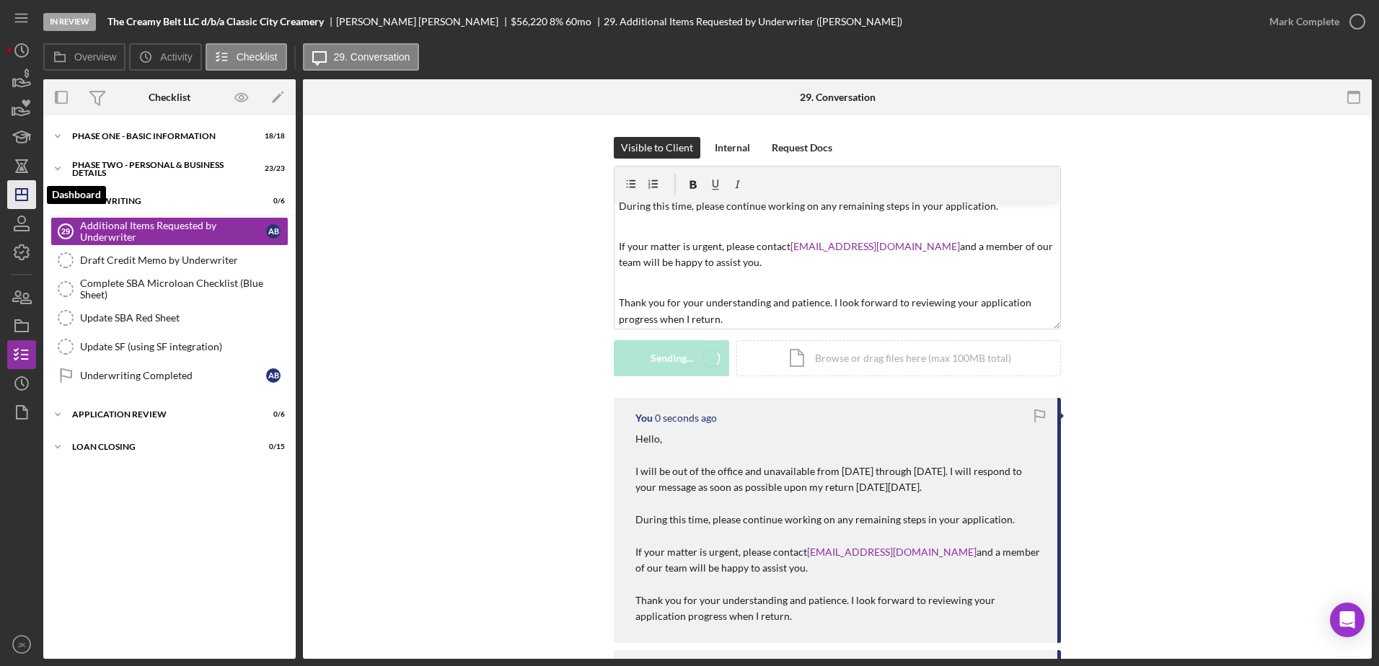
scroll to position [0, 0]
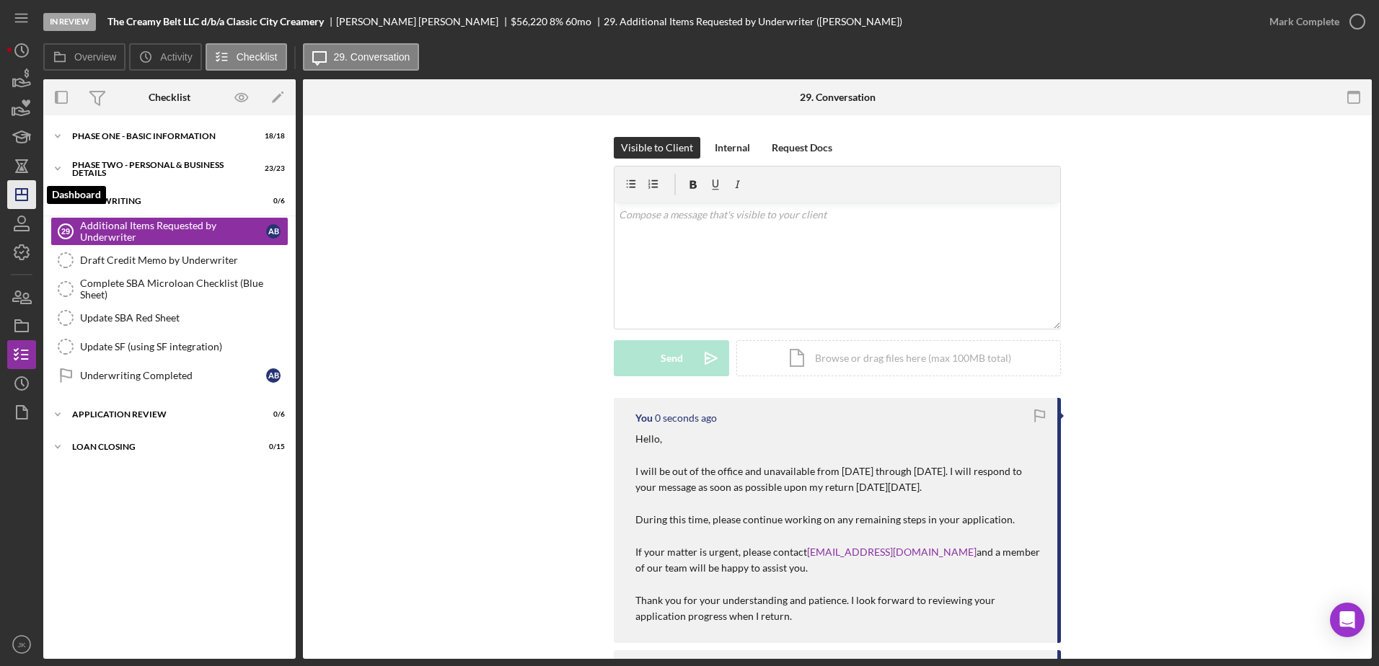
click at [25, 193] on icon "Icon/Dashboard" at bounding box center [22, 195] width 36 height 36
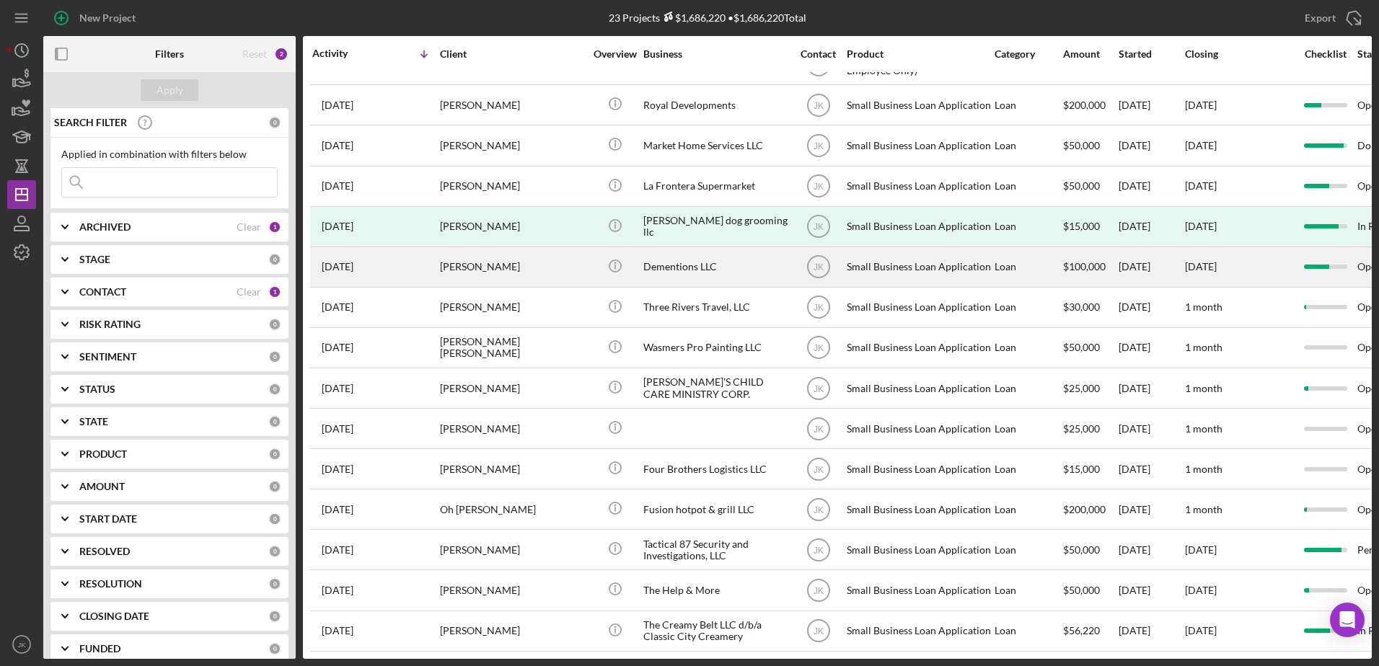
scroll to position [362, 0]
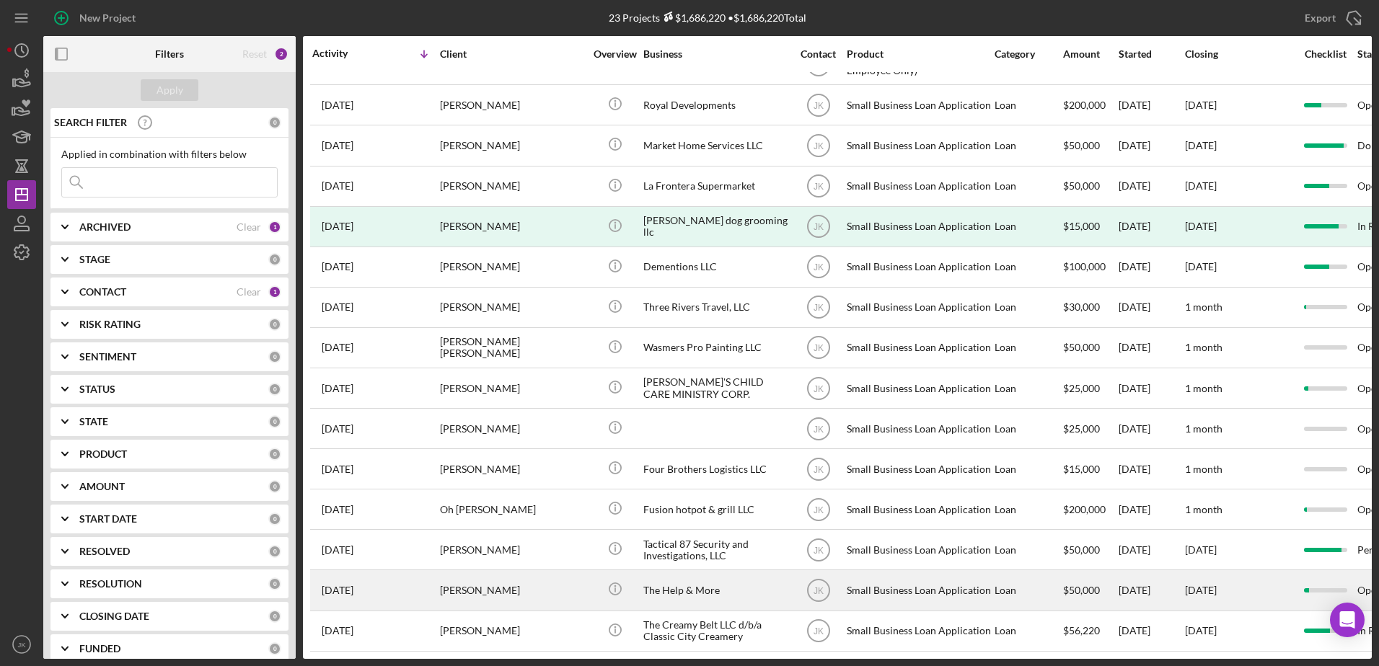
click at [529, 583] on div "[PERSON_NAME]" at bounding box center [512, 590] width 144 height 38
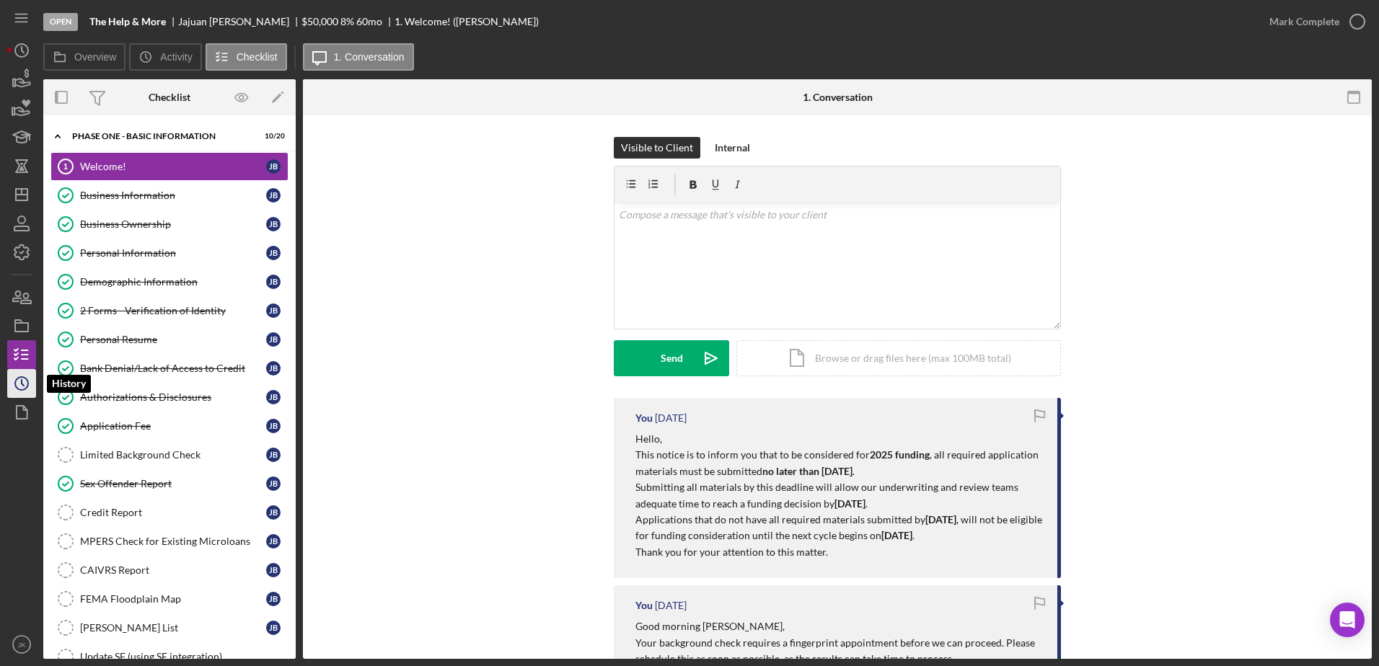
click at [24, 376] on icon "Icon/History" at bounding box center [22, 384] width 36 height 36
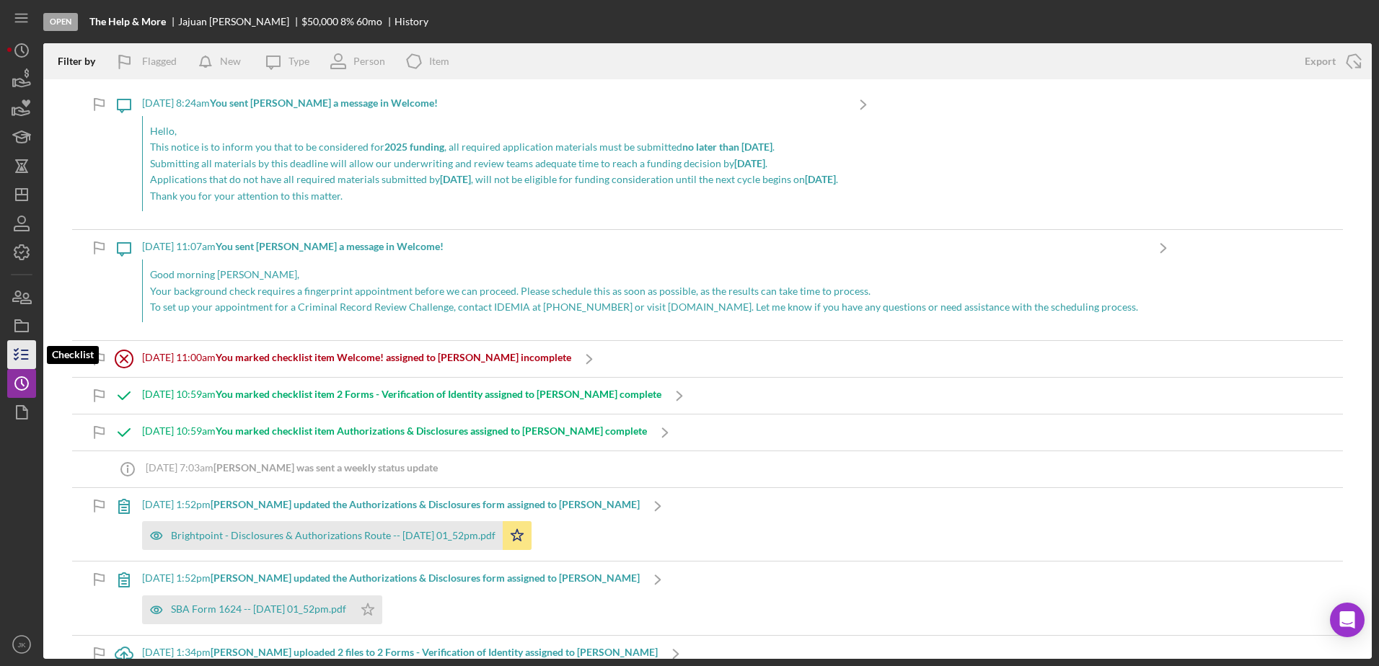
click at [27, 361] on icon "button" at bounding box center [22, 355] width 36 height 36
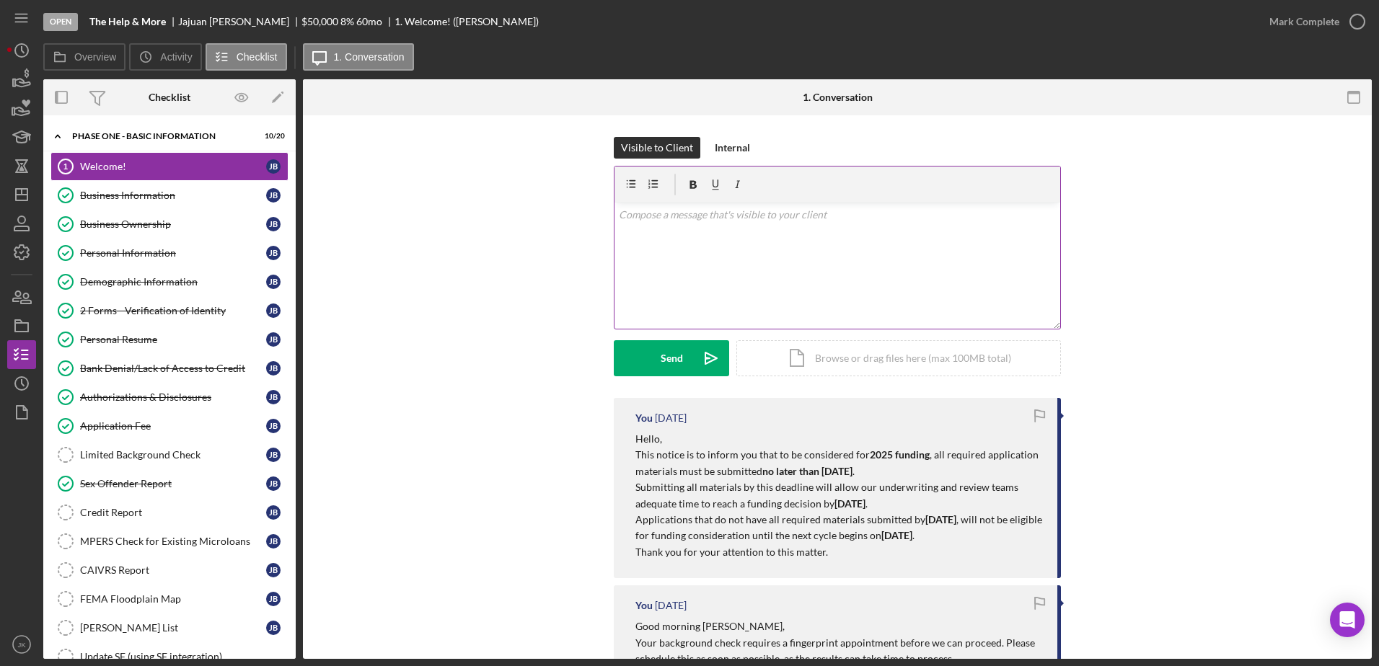
click at [707, 254] on div "v Color teal Color pink Remove color Add row above Add row below Add column bef…" at bounding box center [837, 266] width 446 height 126
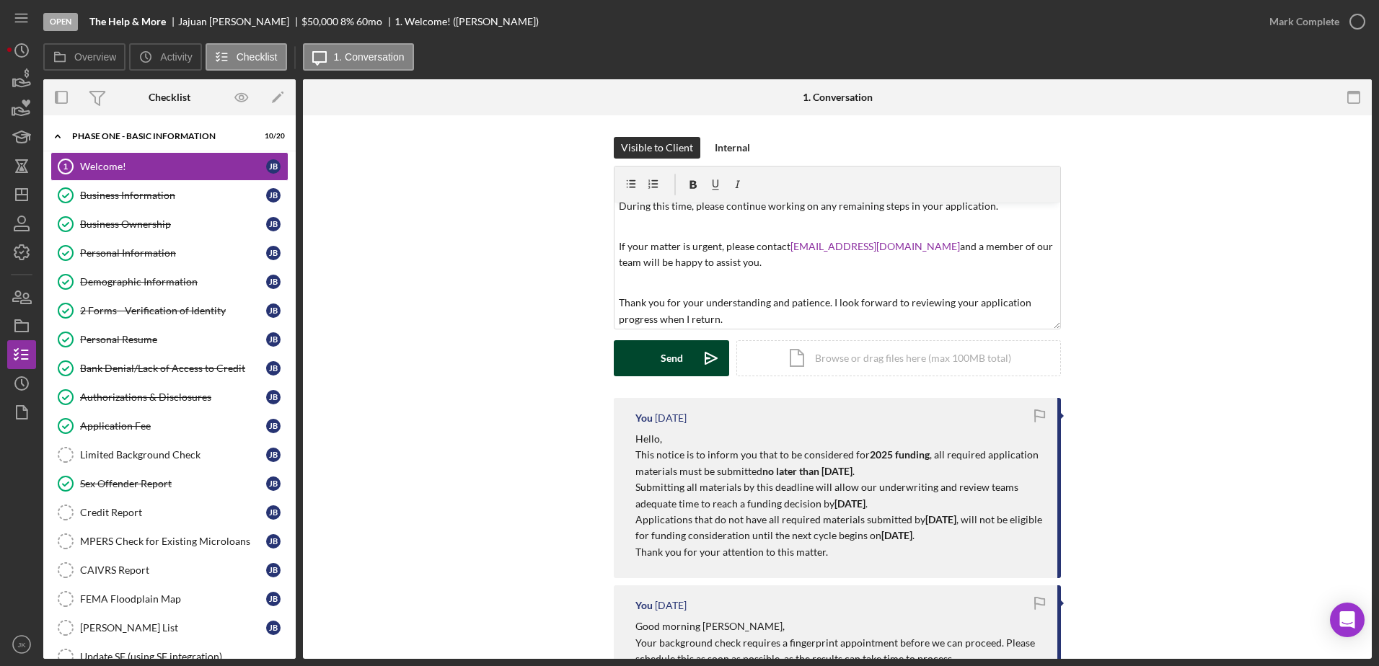
click at [664, 355] on div "Send" at bounding box center [672, 358] width 22 height 36
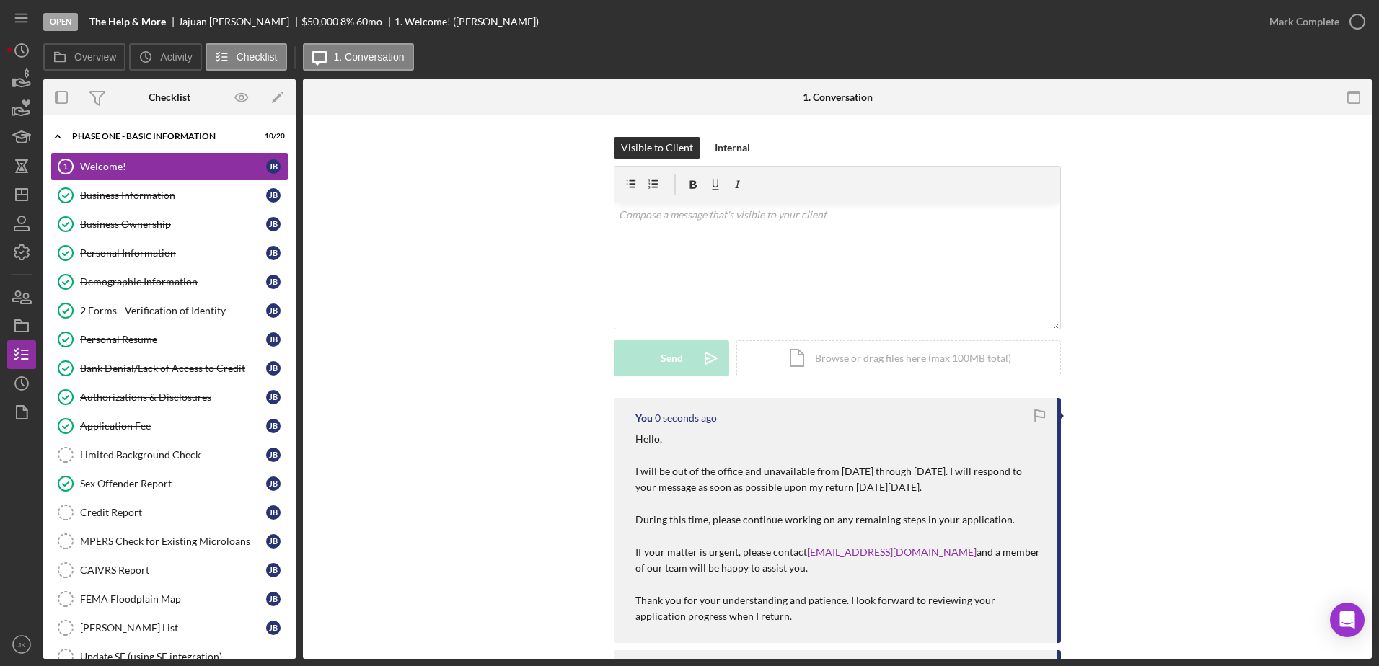
scroll to position [0, 0]
click at [24, 198] on icon "Icon/Dashboard" at bounding box center [22, 195] width 36 height 36
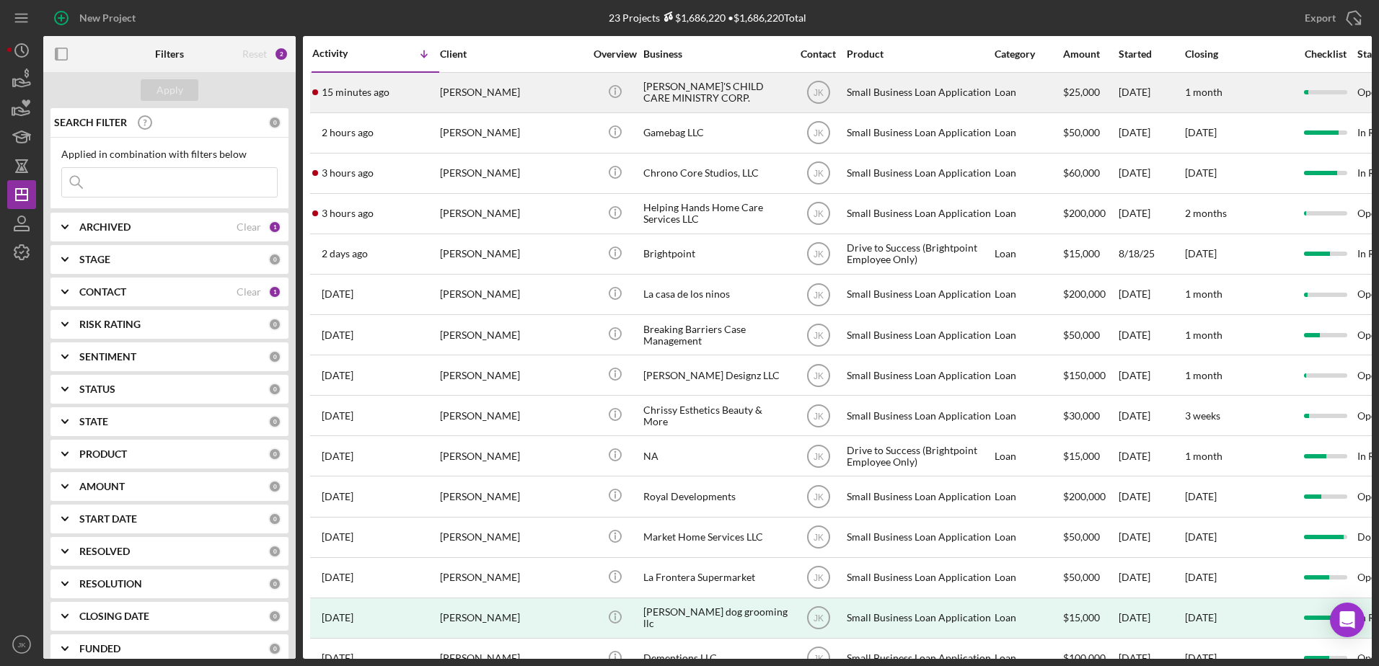
click at [484, 105] on div "[PERSON_NAME]" at bounding box center [512, 93] width 144 height 38
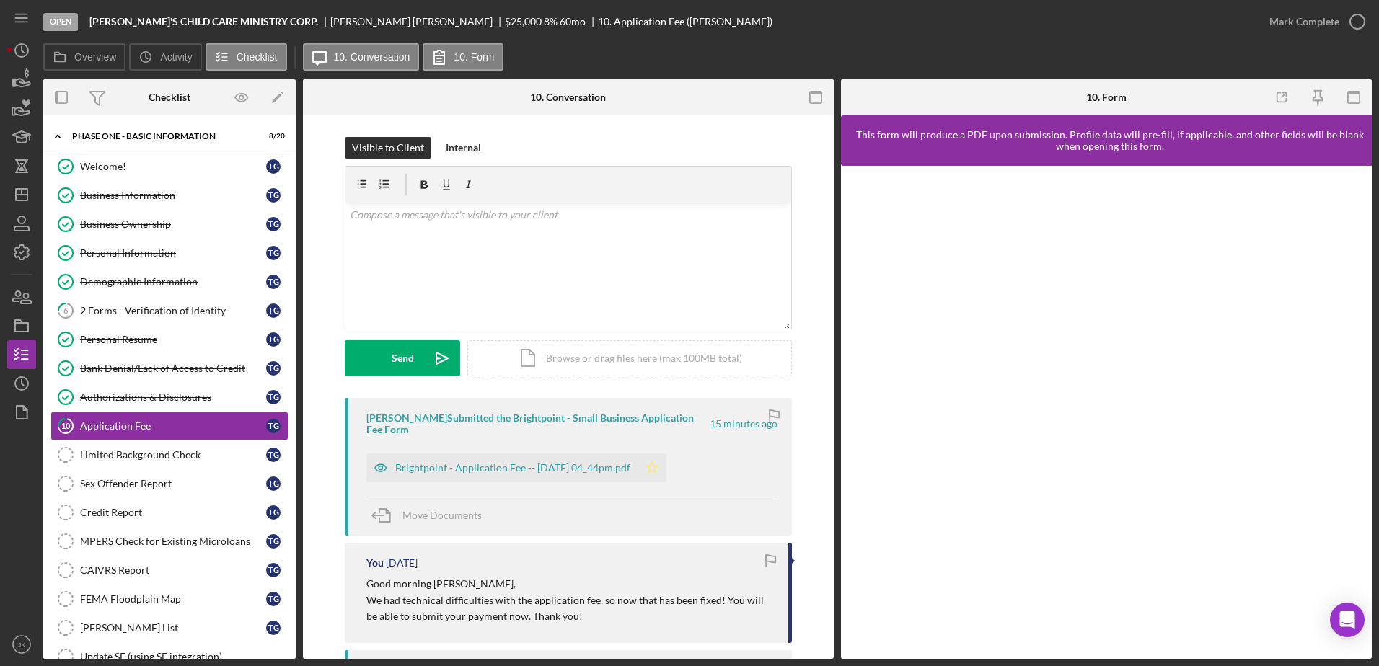
click at [666, 469] on icon "Icon/Star" at bounding box center [651, 468] width 29 height 29
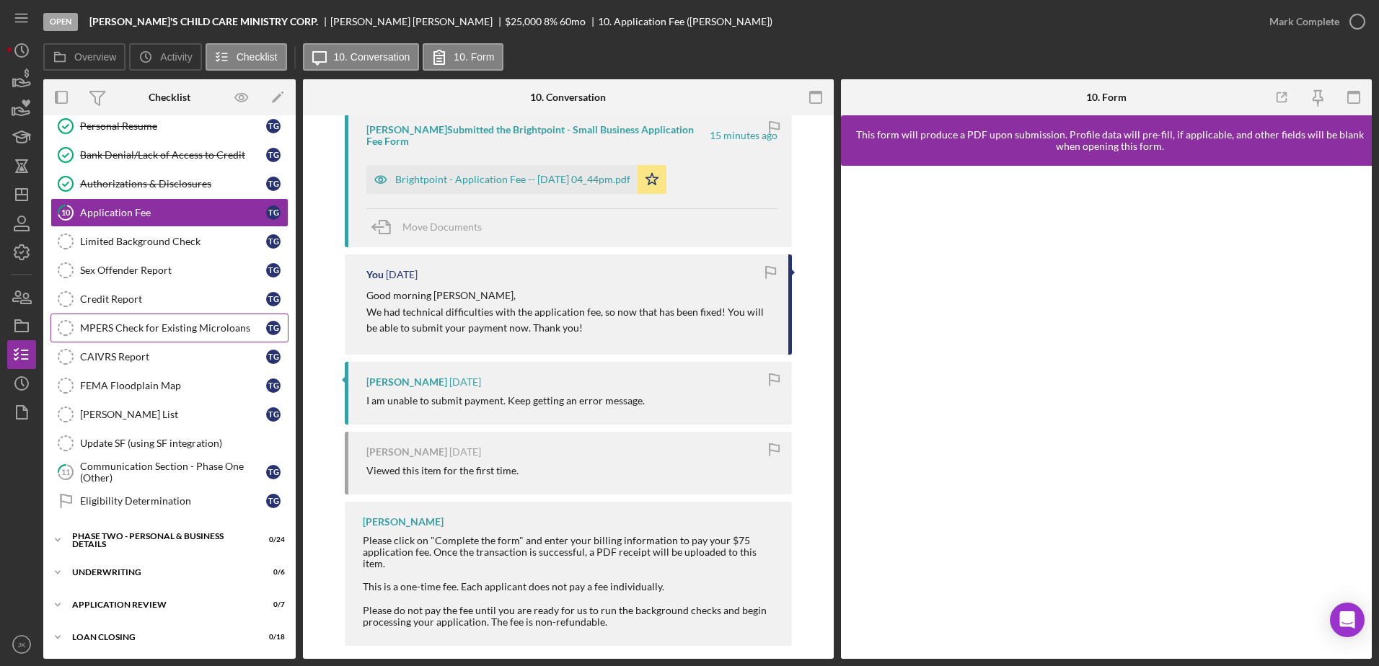
scroll to position [214, 0]
click at [171, 541] on div "PHASE TWO - PERSONAL & BUSINESS DETAILS" at bounding box center [175, 539] width 206 height 9
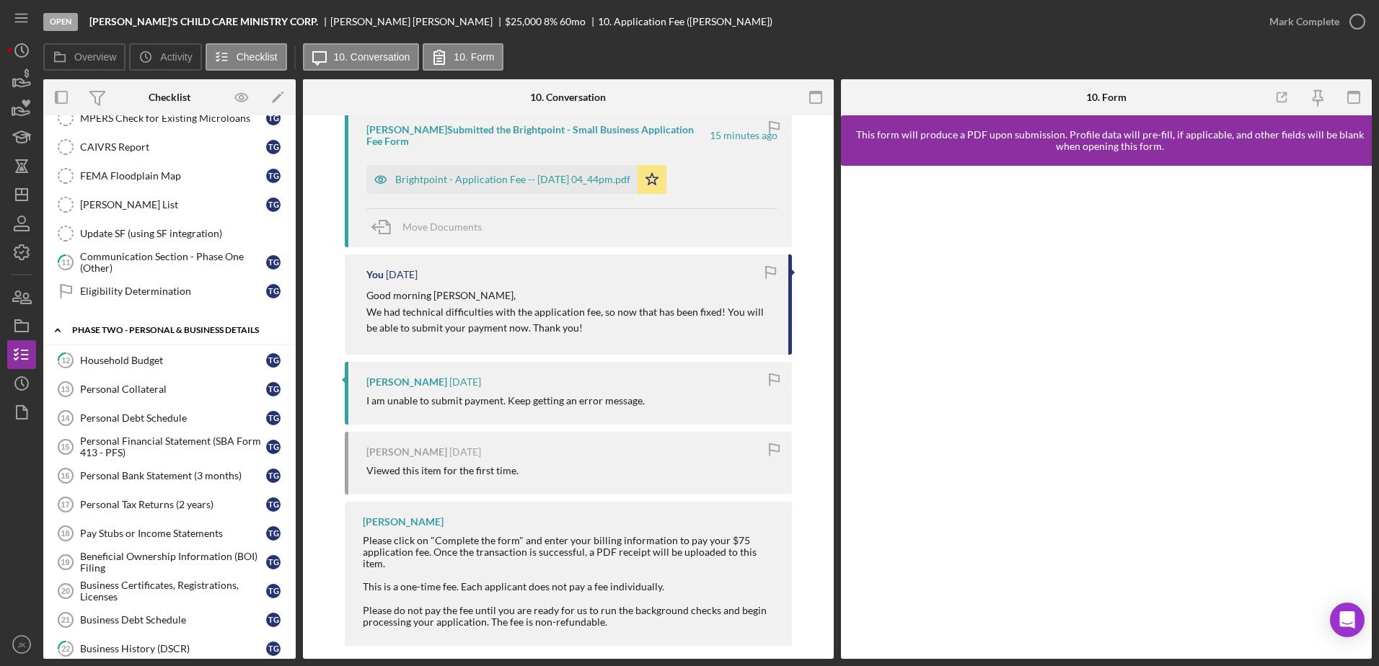
scroll to position [503, 0]
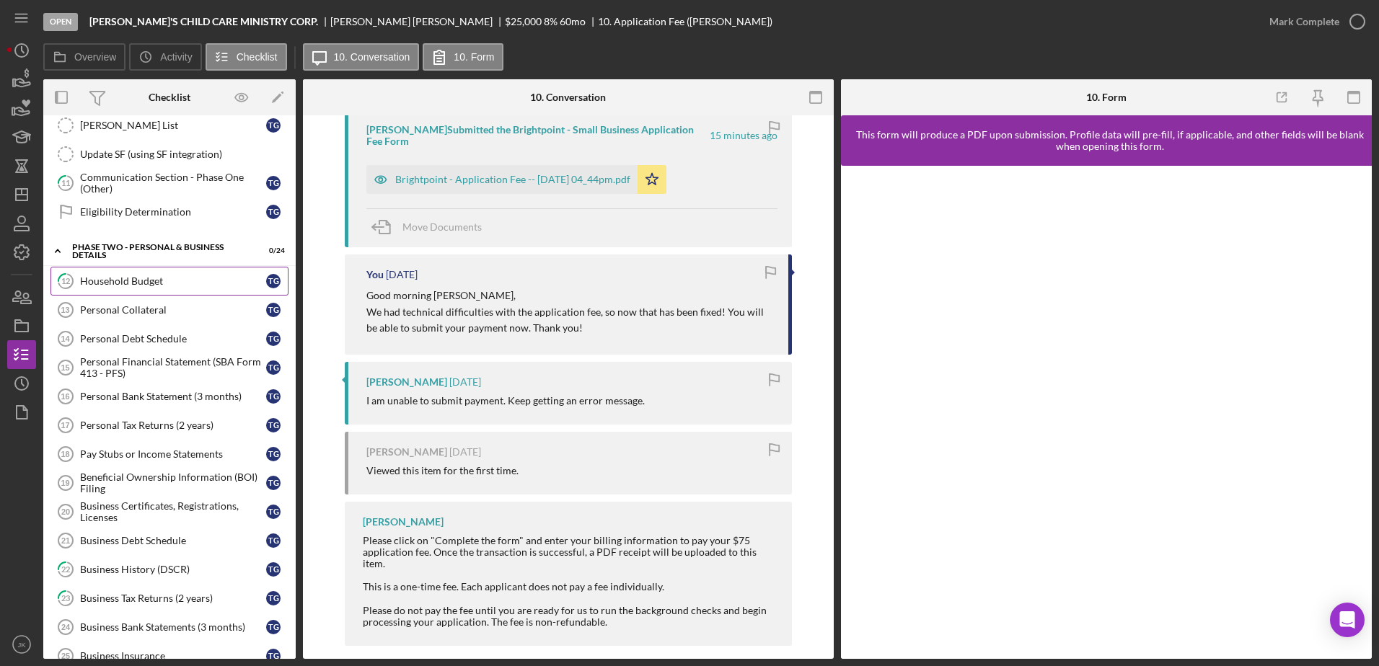
click at [137, 286] on div "Household Budget" at bounding box center [173, 281] width 186 height 12
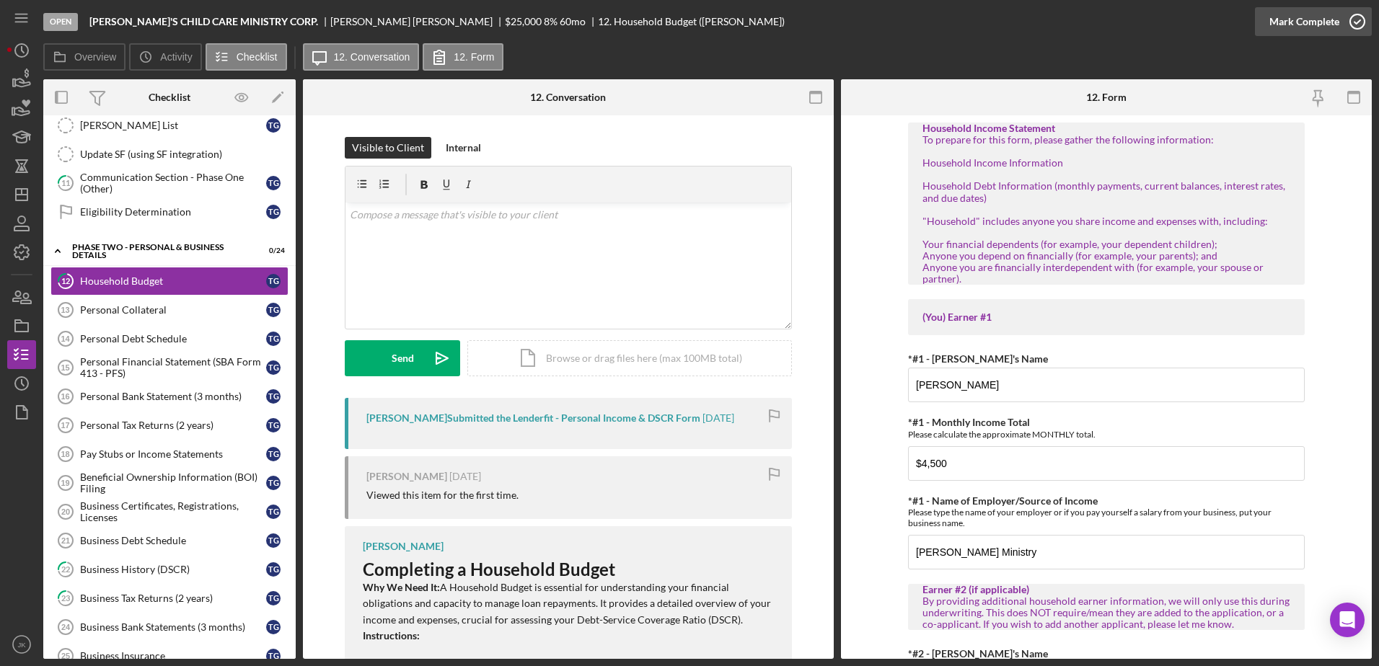
click at [1312, 14] on div "Mark Complete" at bounding box center [1304, 21] width 70 height 29
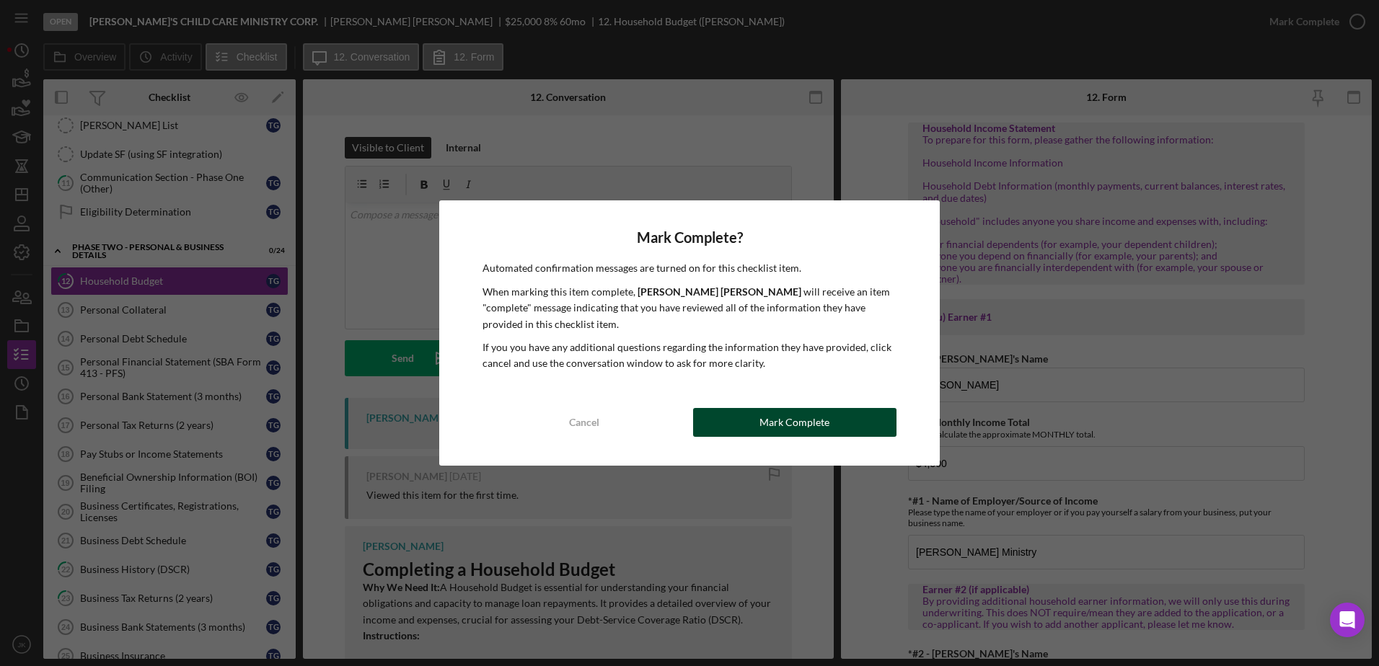
click at [836, 423] on button "Mark Complete" at bounding box center [794, 422] width 203 height 29
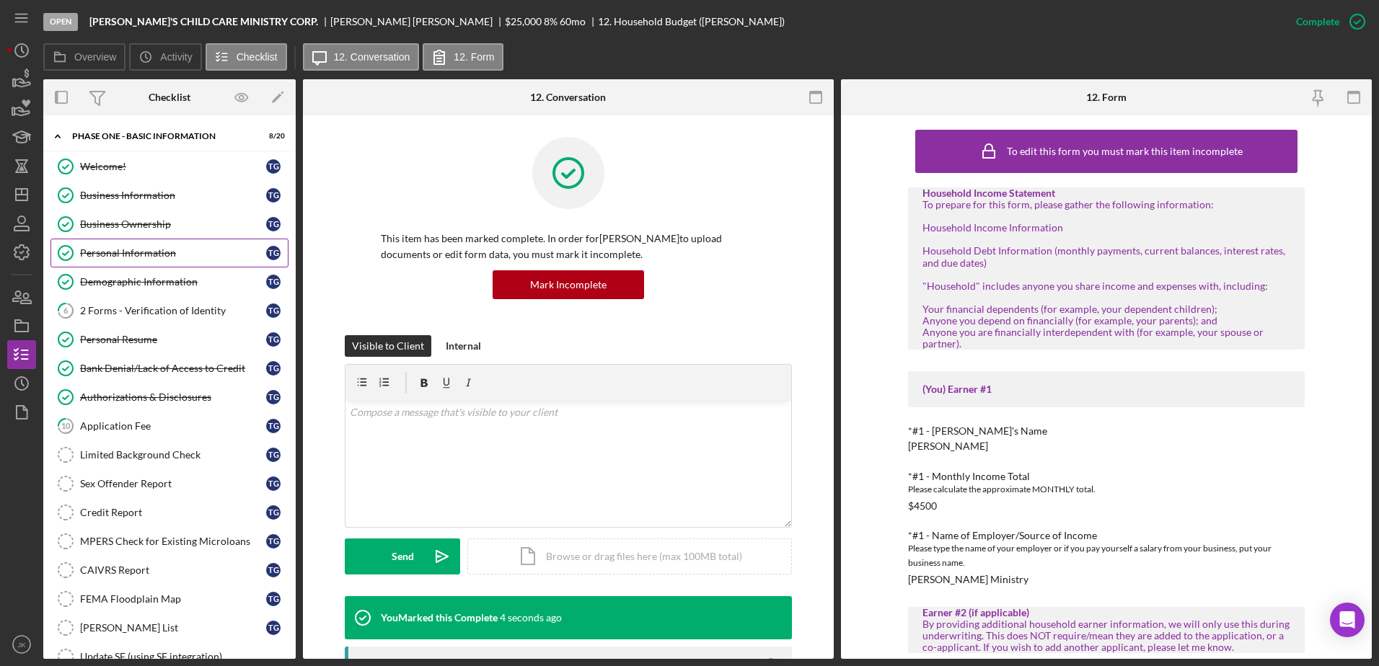
click at [147, 260] on link "Personal Information Personal Information T G" at bounding box center [169, 253] width 238 height 29
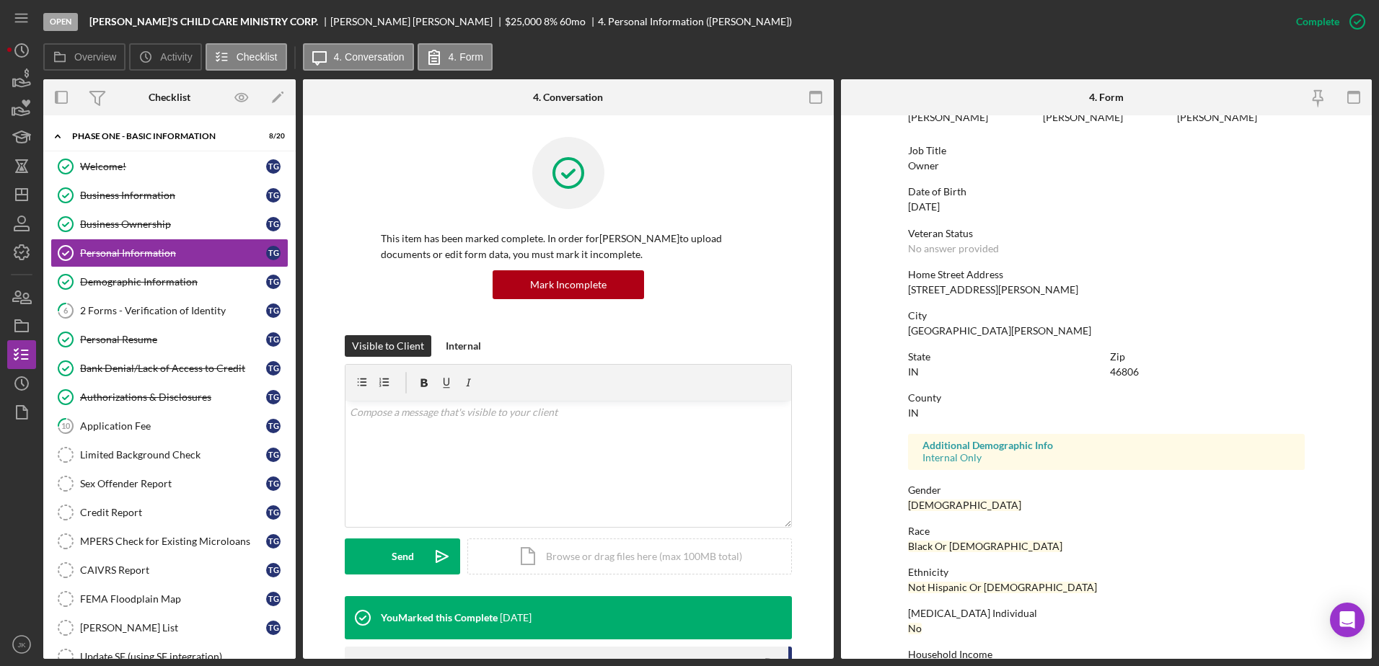
scroll to position [129, 0]
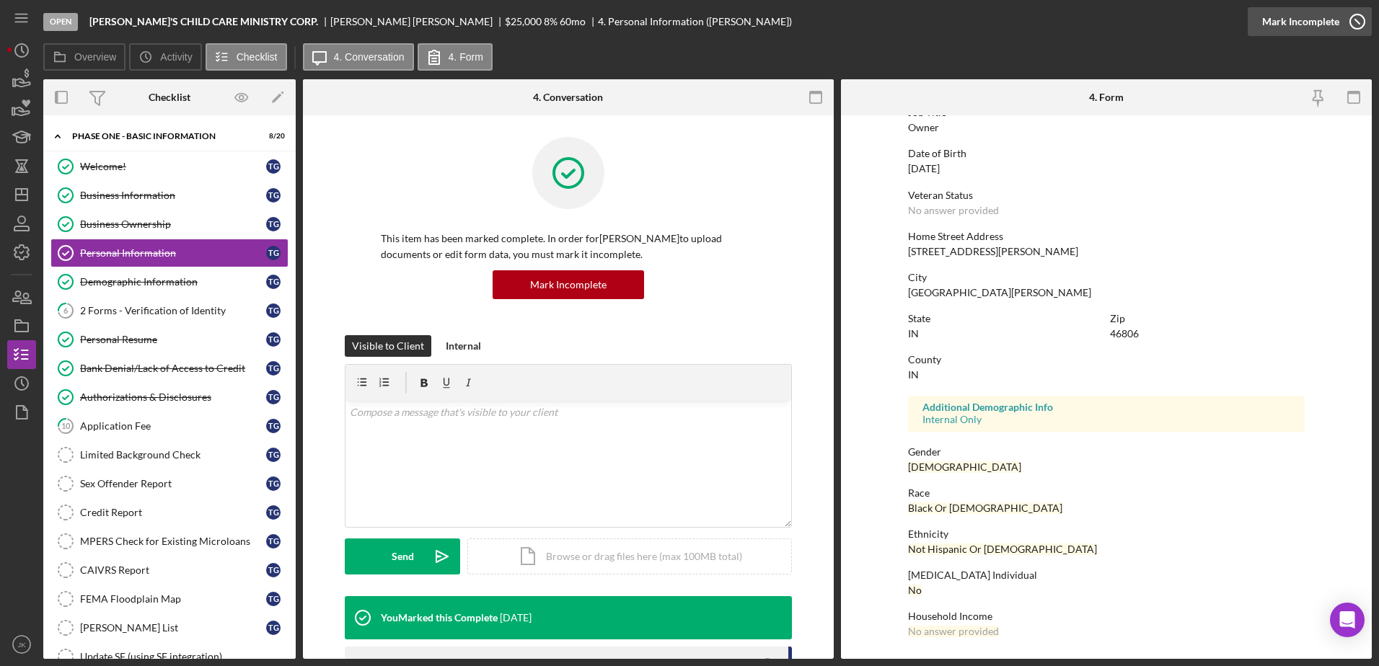
click at [1320, 24] on div "Mark Incomplete" at bounding box center [1300, 21] width 77 height 29
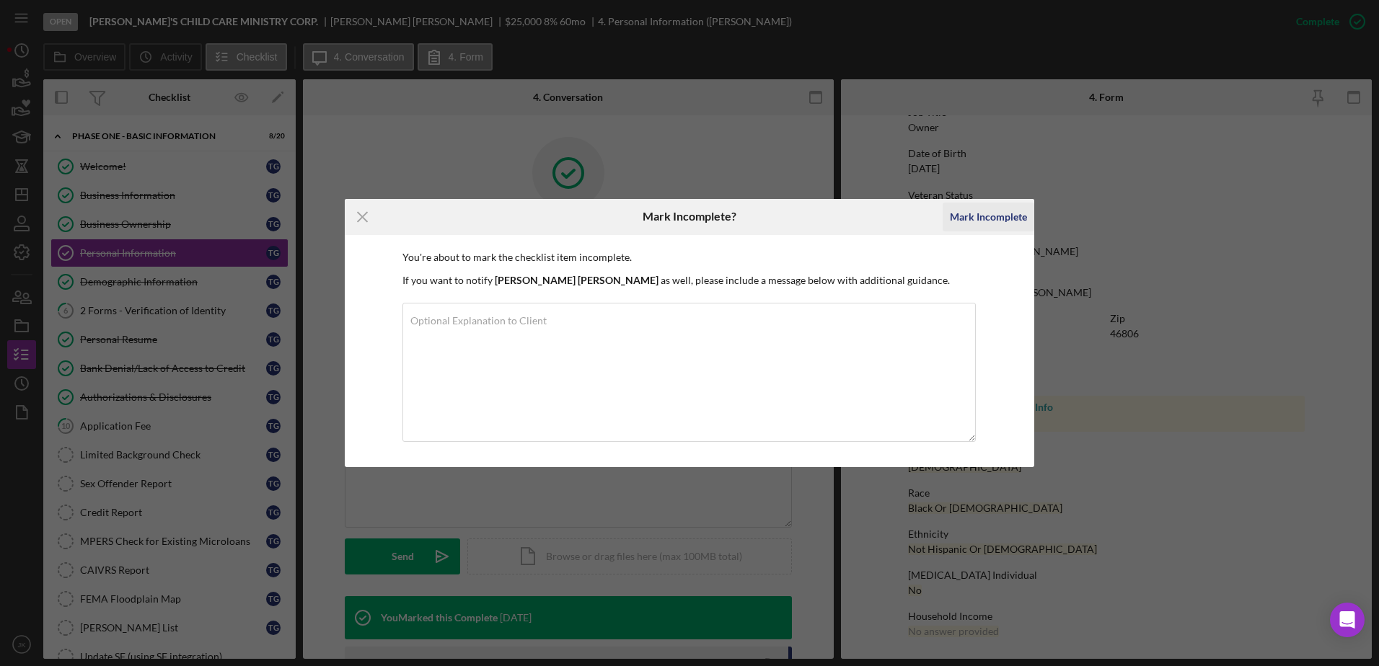
click at [1002, 223] on div "Mark Incomplete" at bounding box center [988, 217] width 77 height 29
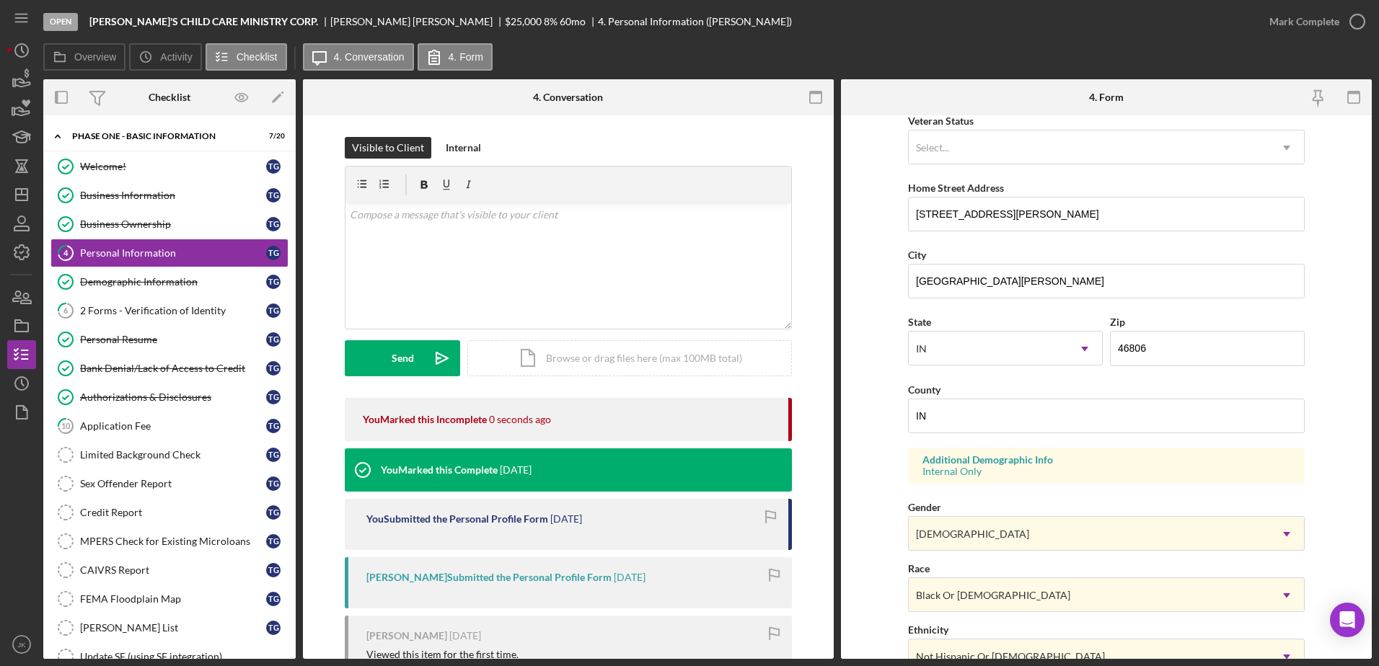
scroll to position [419, 0]
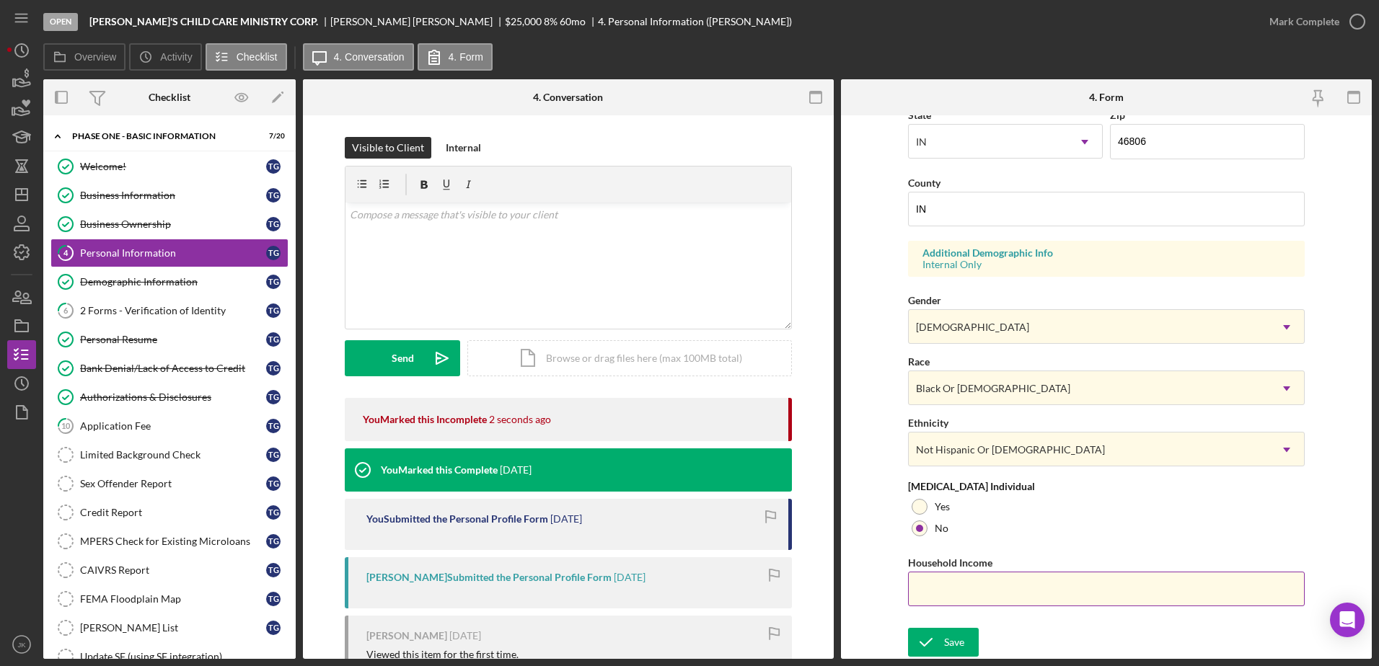
click at [1015, 588] on input "Household Income" at bounding box center [1106, 589] width 397 height 35
type input "$4,500"
click at [958, 630] on div "Save" at bounding box center [954, 642] width 20 height 29
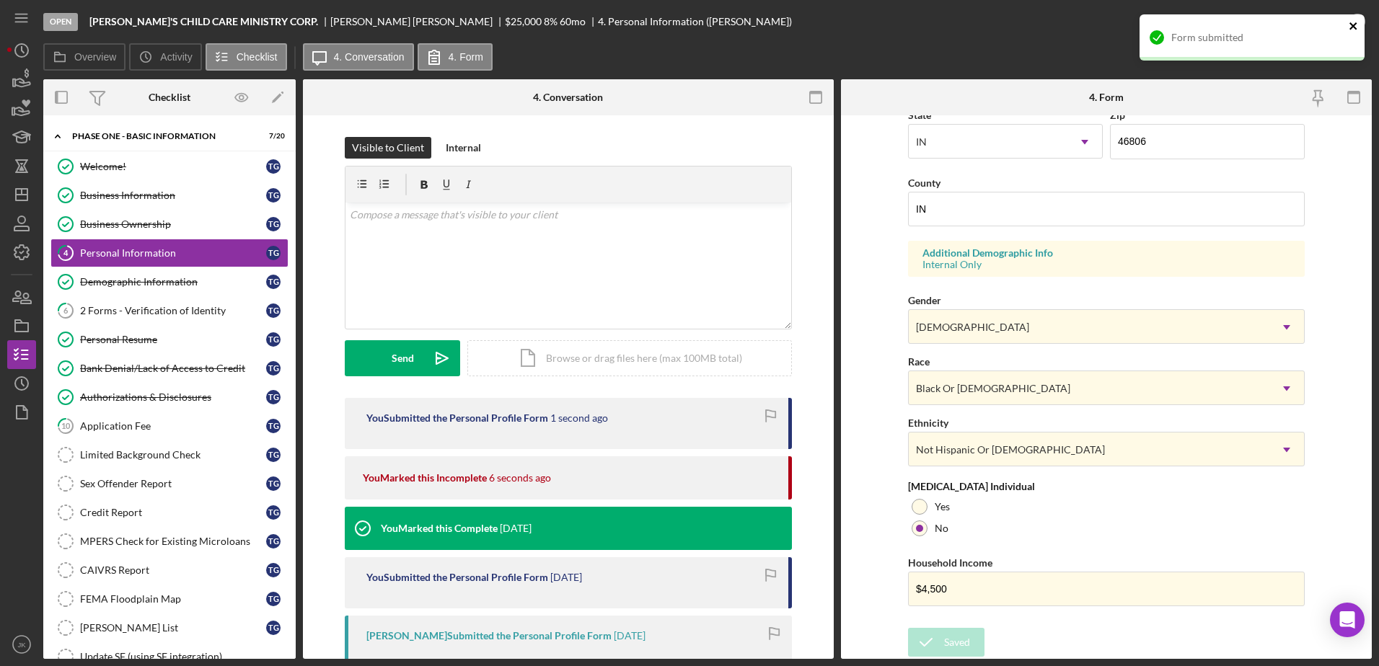
click at [1352, 30] on icon "close" at bounding box center [1353, 26] width 10 height 12
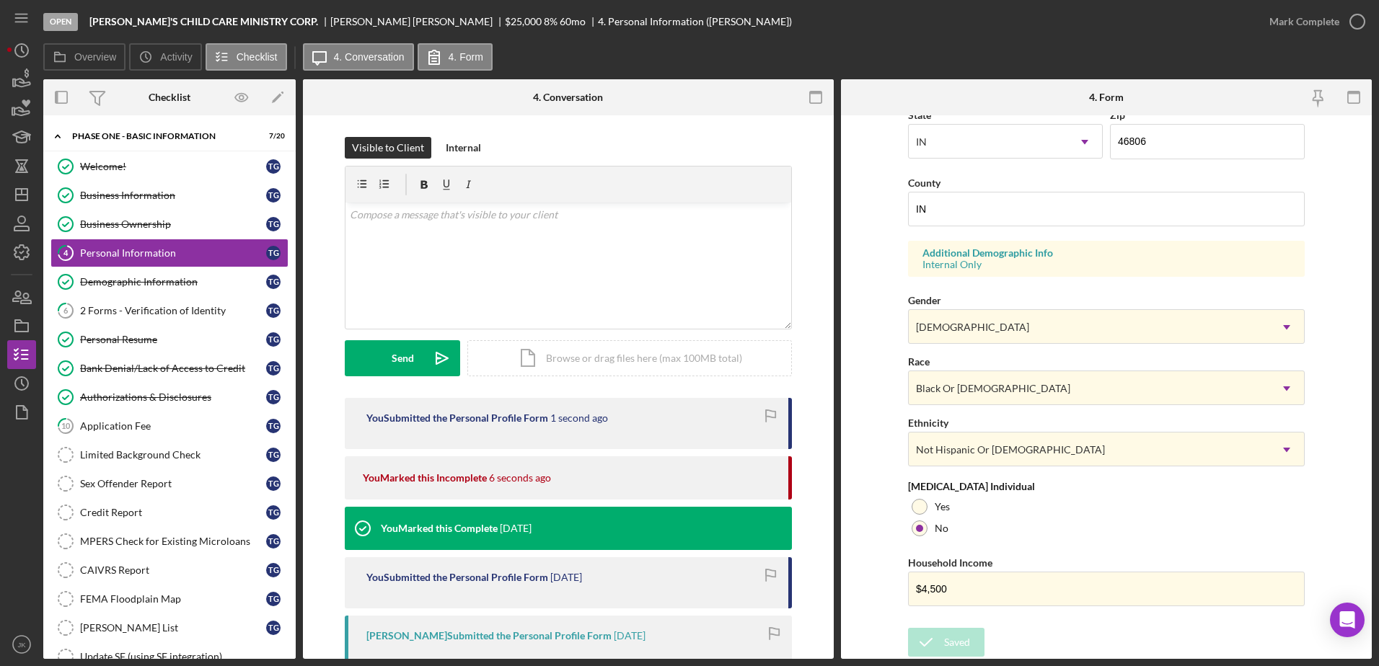
click at [1320, 23] on div "Form submitted" at bounding box center [1251, 43] width 231 height 63
click at [1292, 27] on div "Mark Complete" at bounding box center [1304, 21] width 70 height 29
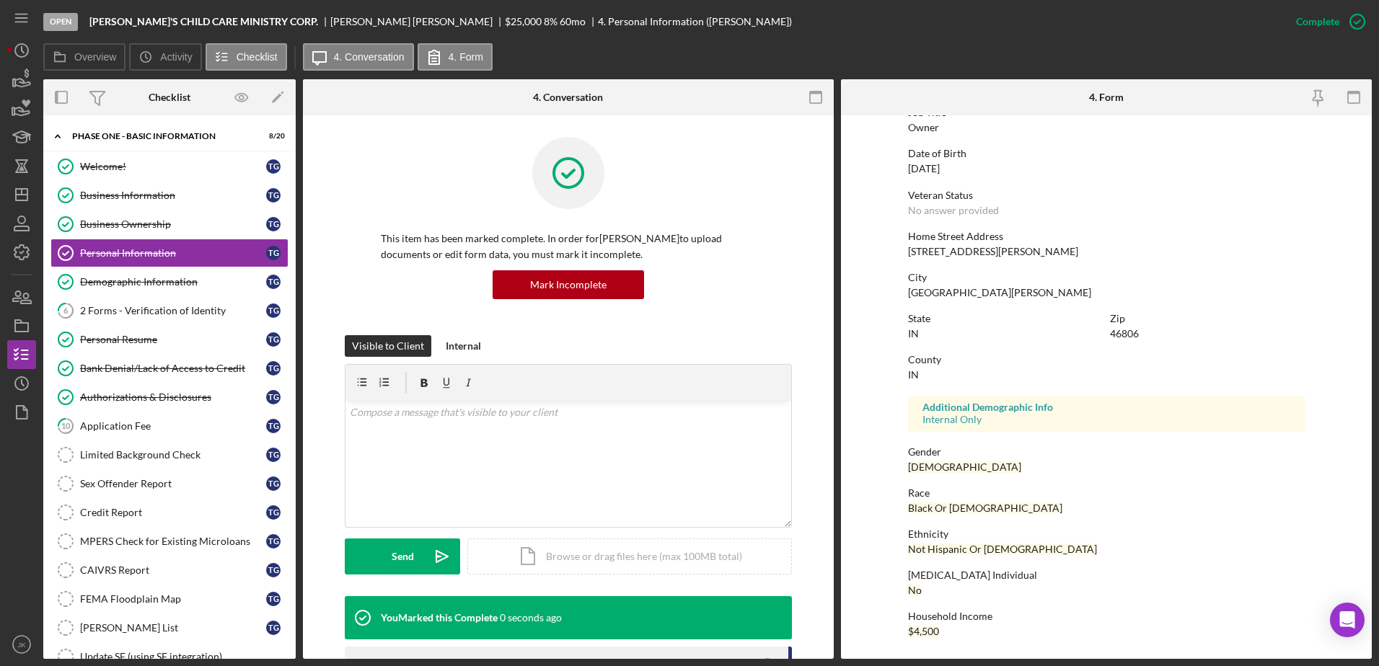
scroll to position [129, 0]
click at [177, 306] on div "2 Forms - Verification of Identity" at bounding box center [173, 311] width 186 height 12
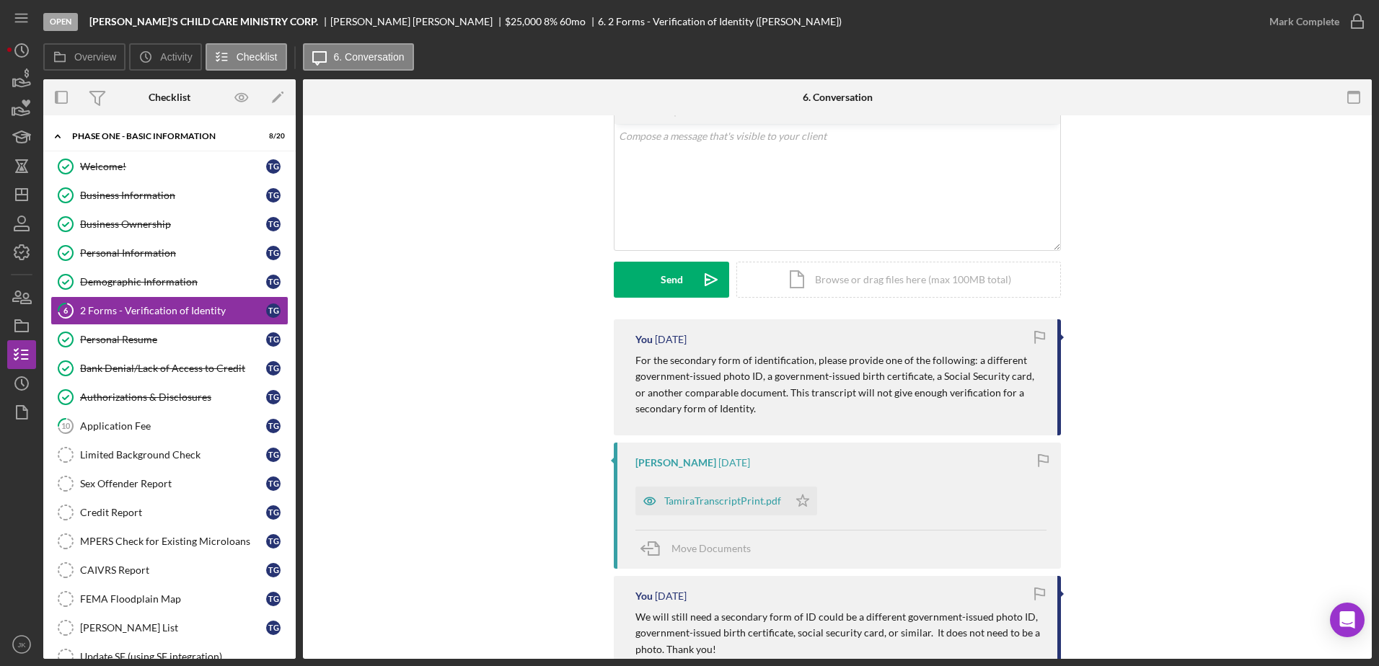
scroll to position [288, 0]
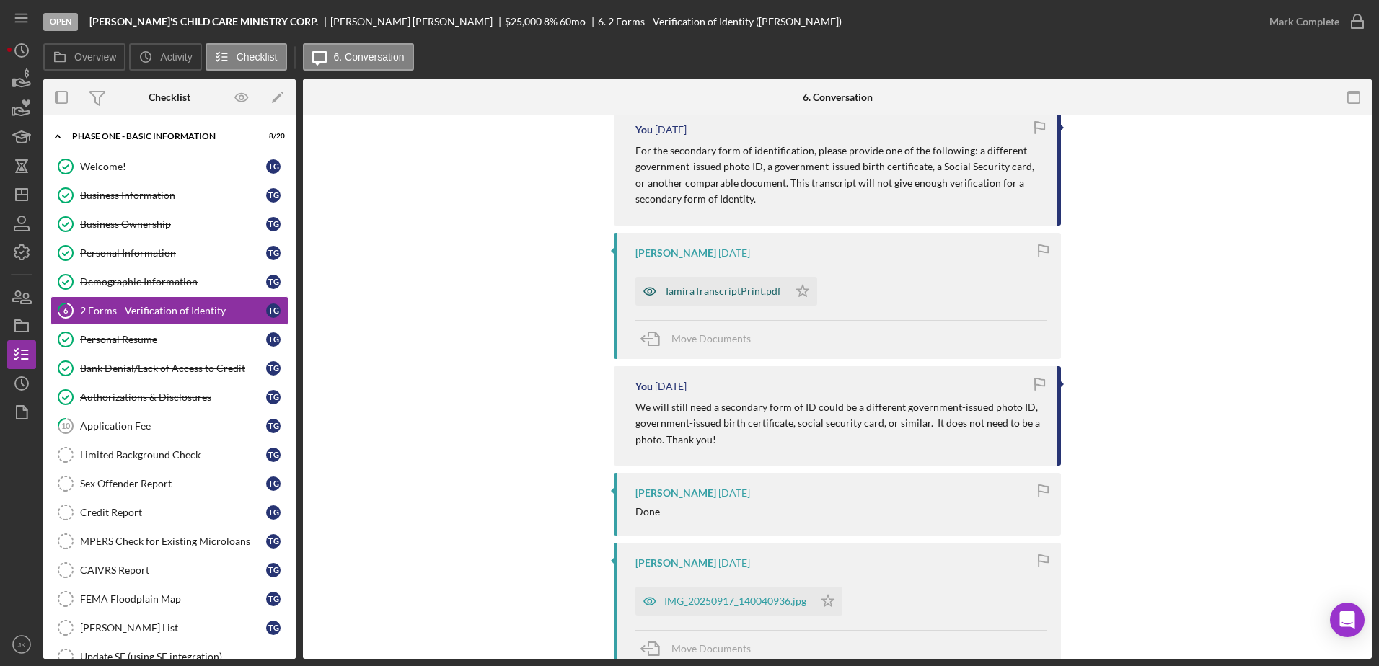
click at [723, 294] on div "TamiraTranscriptPrint.pdf" at bounding box center [722, 292] width 117 height 12
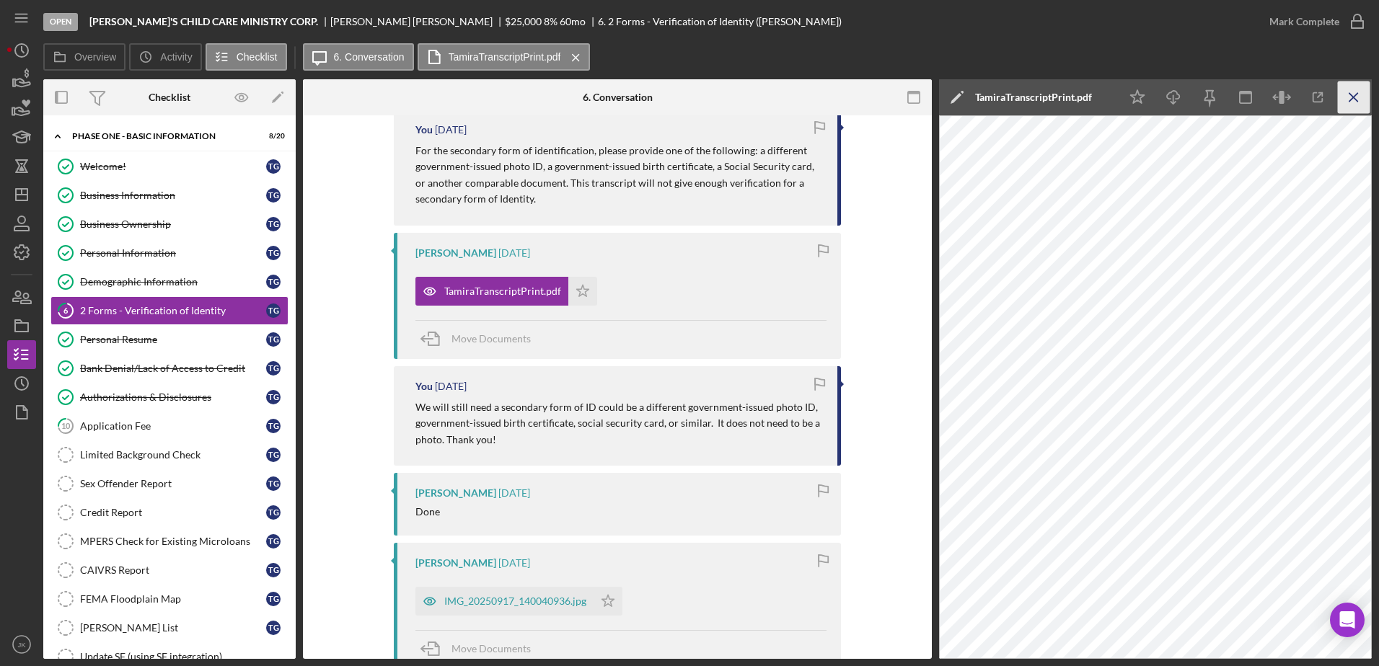
click at [1346, 97] on icon "Icon/Menu Close" at bounding box center [1354, 97] width 32 height 32
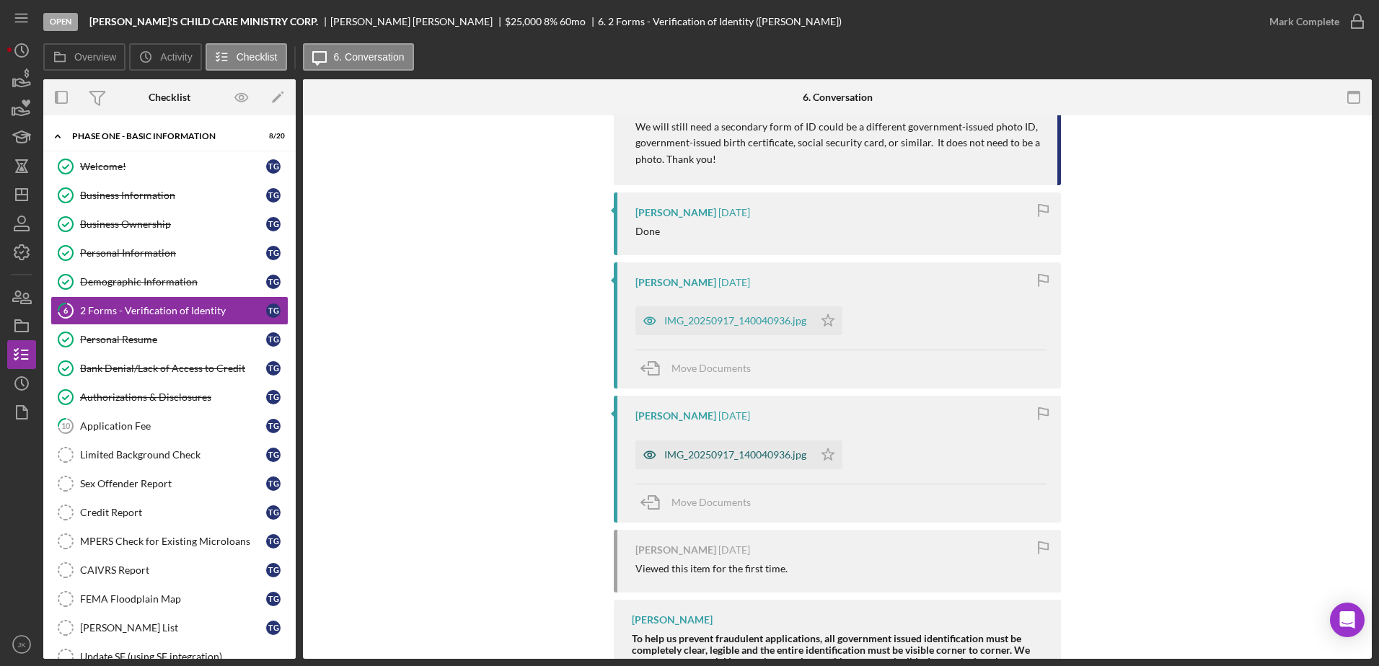
scroll to position [577, 0]
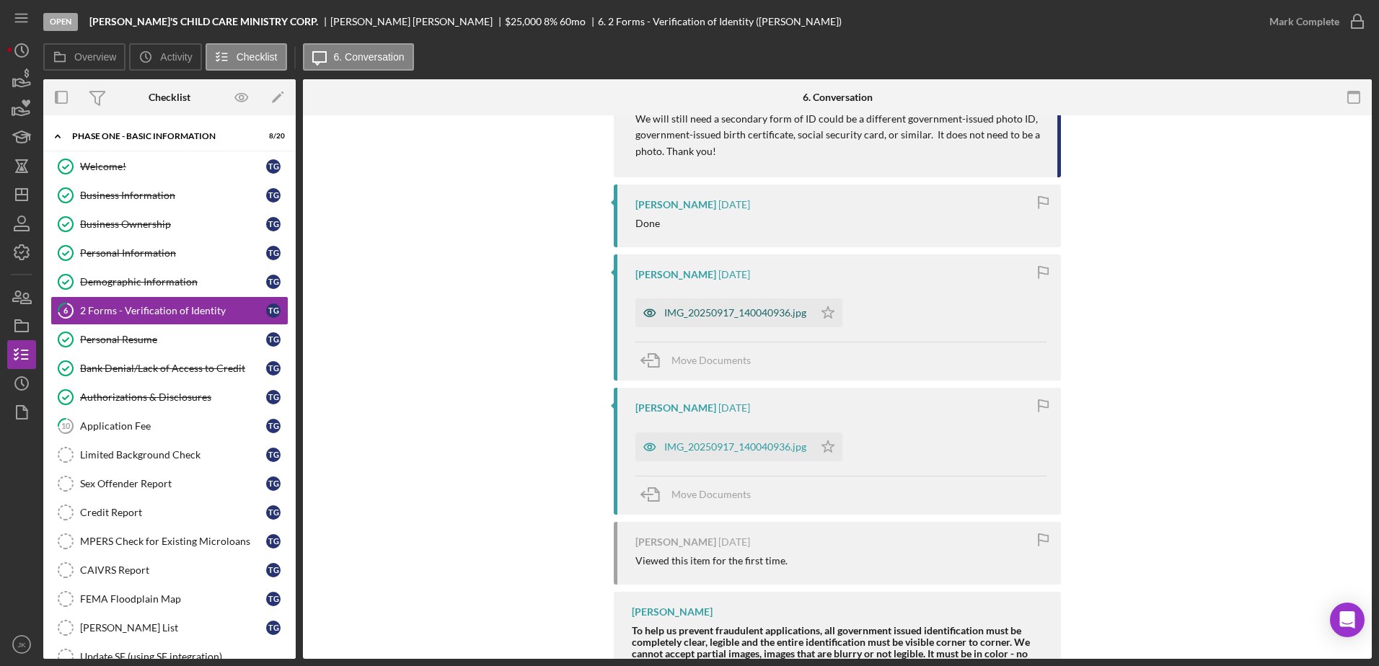
click at [753, 314] on div "IMG_20250917_140040936.jpg" at bounding box center [735, 313] width 142 height 12
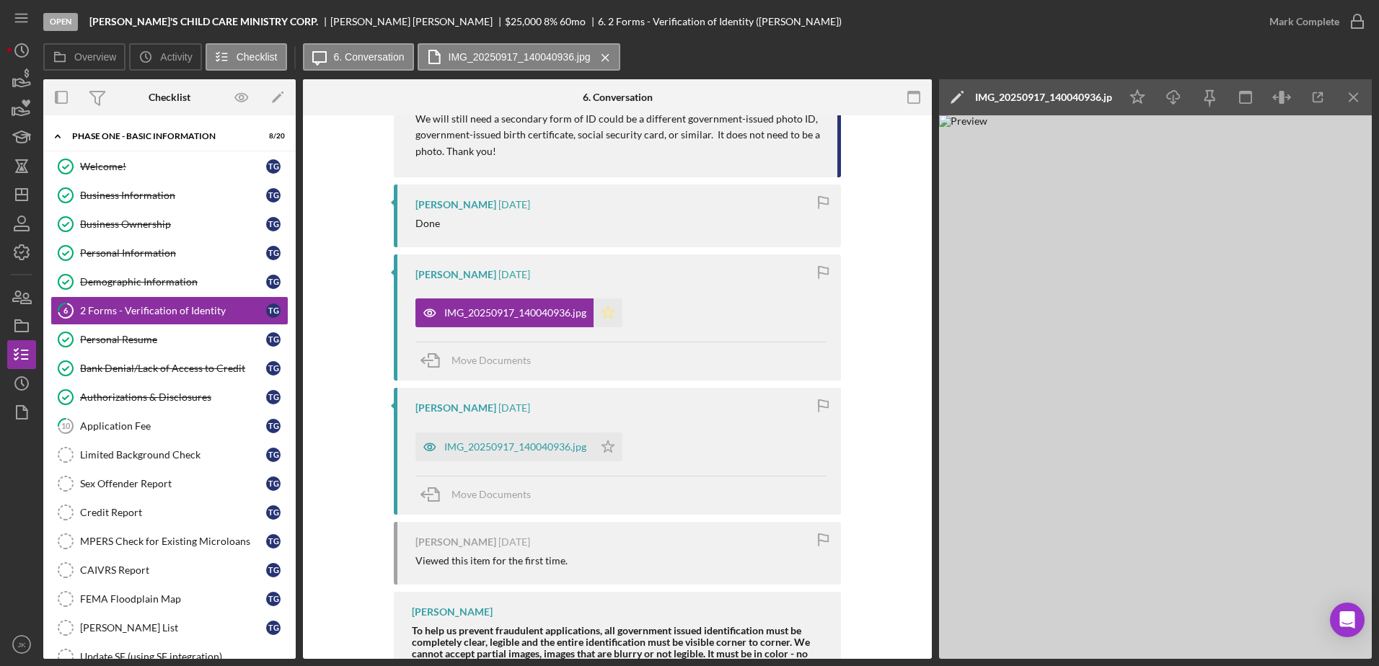
click at [610, 312] on icon "Icon/Star" at bounding box center [607, 313] width 29 height 29
click at [497, 455] on div "IMG_20250917_140040936.jpg" at bounding box center [504, 447] width 178 height 29
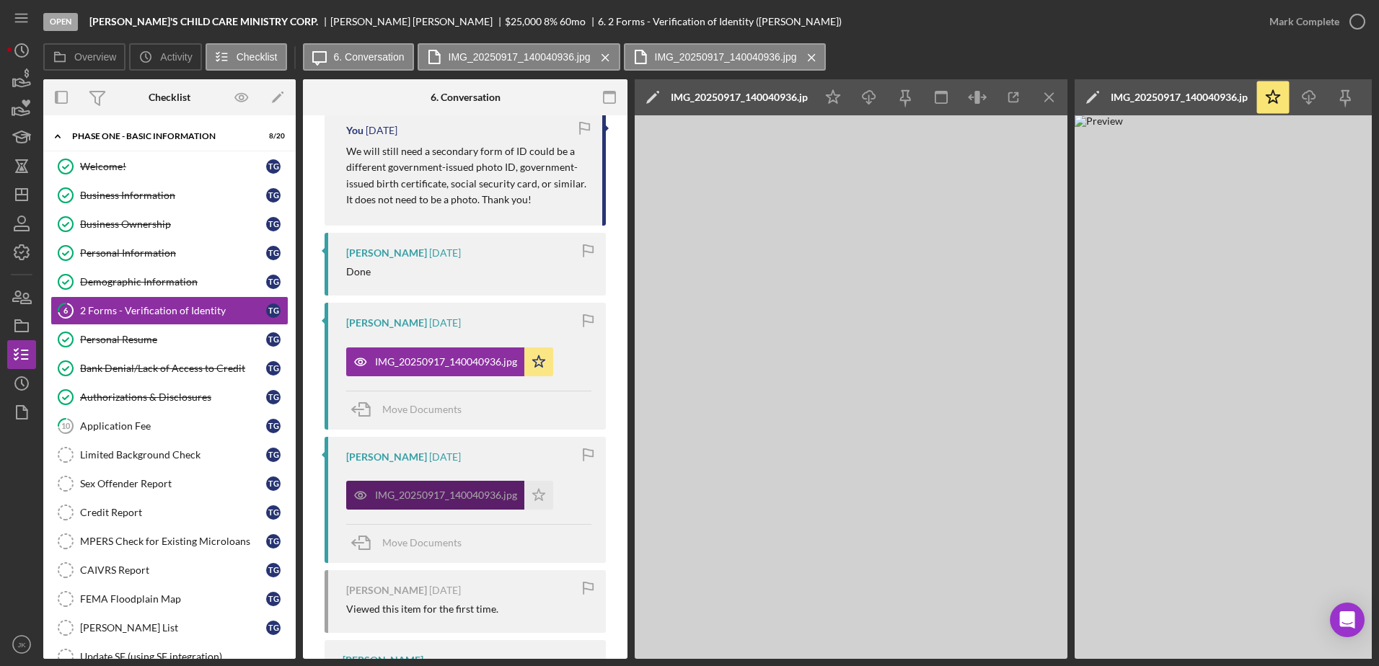
scroll to position [609, 0]
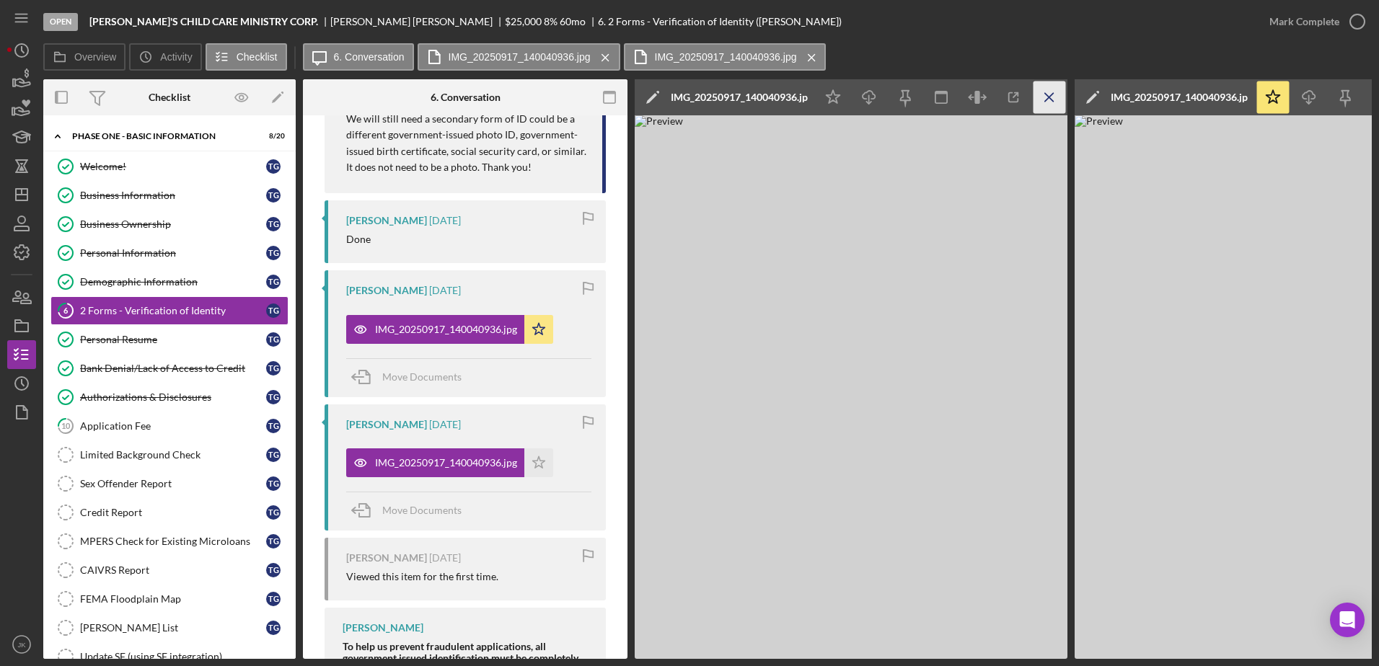
click at [1046, 91] on icon "Icon/Menu Close" at bounding box center [1049, 97] width 32 height 32
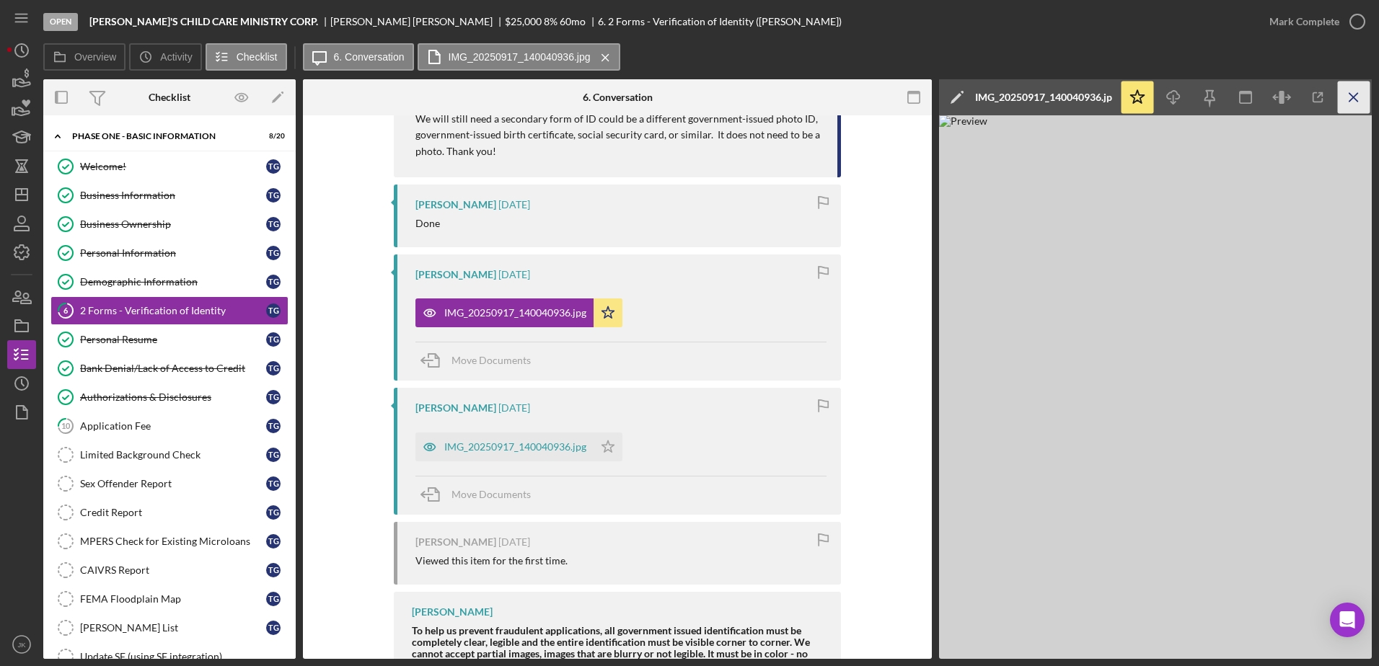
click at [1349, 104] on icon "Icon/Menu Close" at bounding box center [1354, 97] width 32 height 32
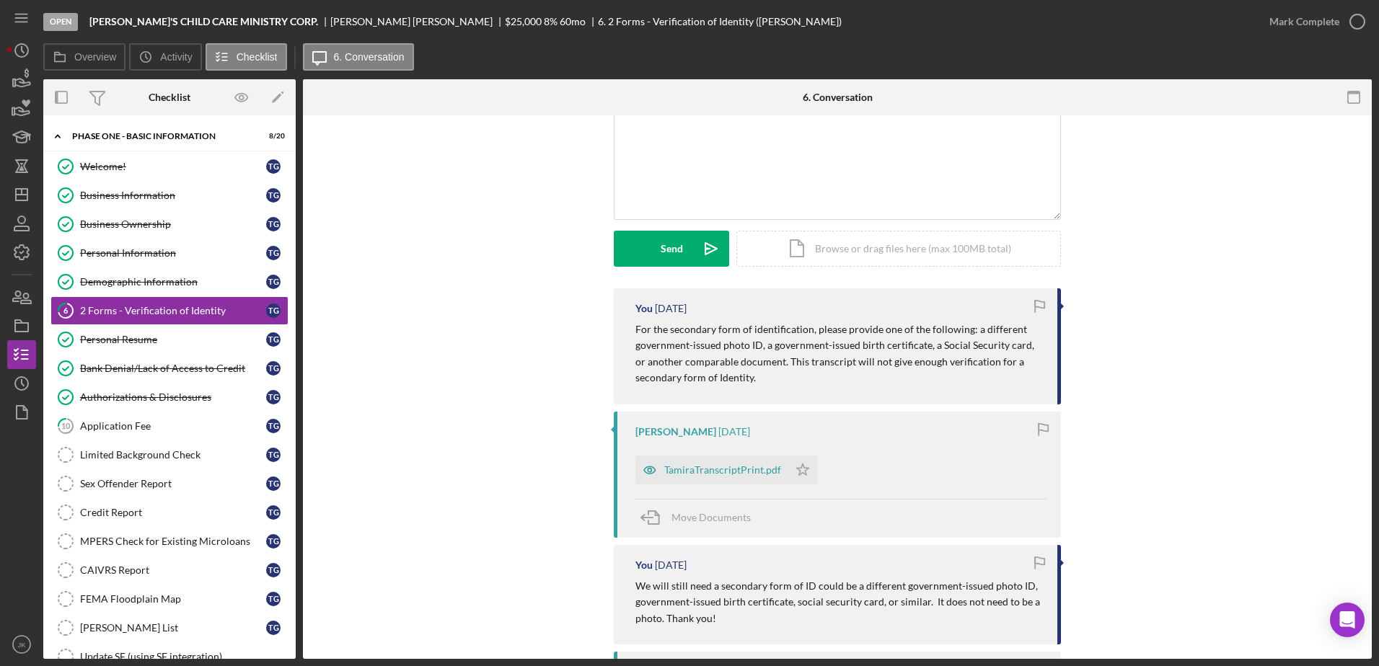
scroll to position [0, 0]
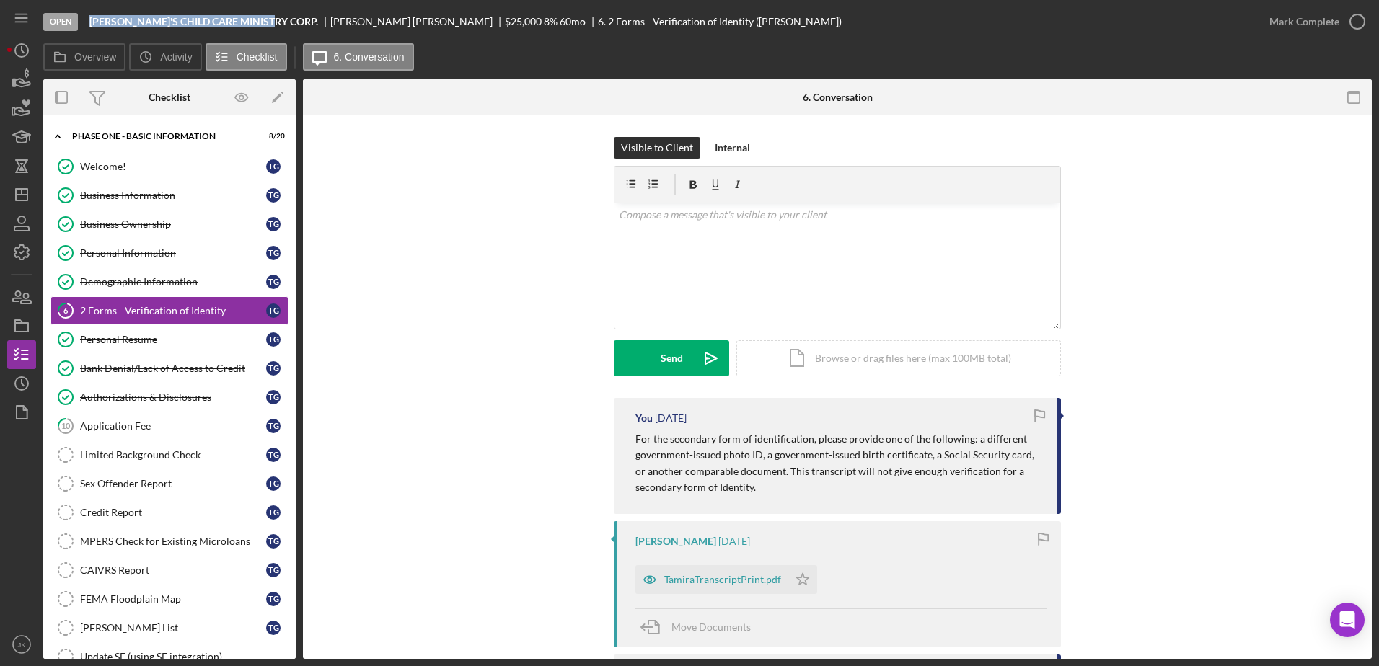
drag, startPoint x: 268, startPoint y: 23, endPoint x: 87, endPoint y: 25, distance: 181.7
click at [87, 25] on div "Open JULIA'S CHILD CARE MINISTRY CORP. Tamira Glenn $25,000 $25,000 8 % 60 mo 6…" at bounding box center [648, 21] width 1211 height 43
copy b "[PERSON_NAME]'S CHILD CARE MINISTRY CORP."
drag, startPoint x: 136, startPoint y: 429, endPoint x: 280, endPoint y: 426, distance: 144.2
click at [136, 429] on div "Application Fee" at bounding box center [173, 426] width 186 height 12
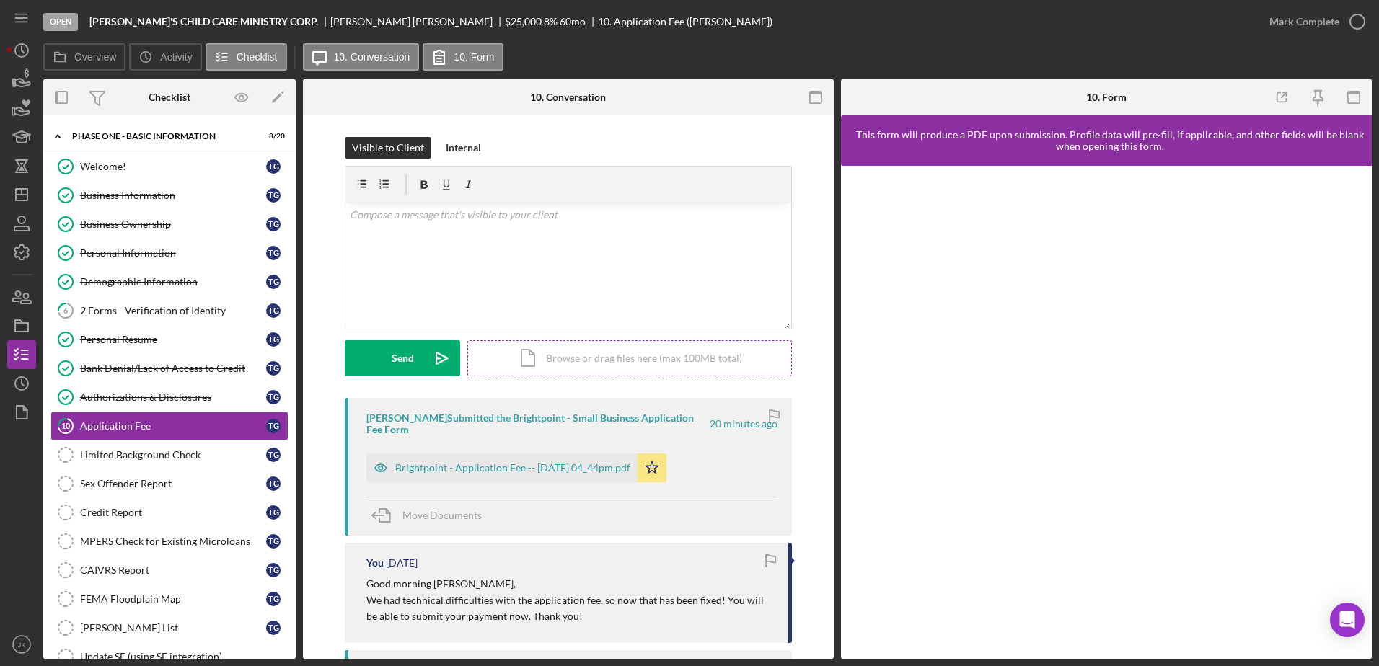
click at [583, 353] on div "Icon/Document Browse or drag files here (max 100MB total) Tap to choose files o…" at bounding box center [629, 358] width 324 height 36
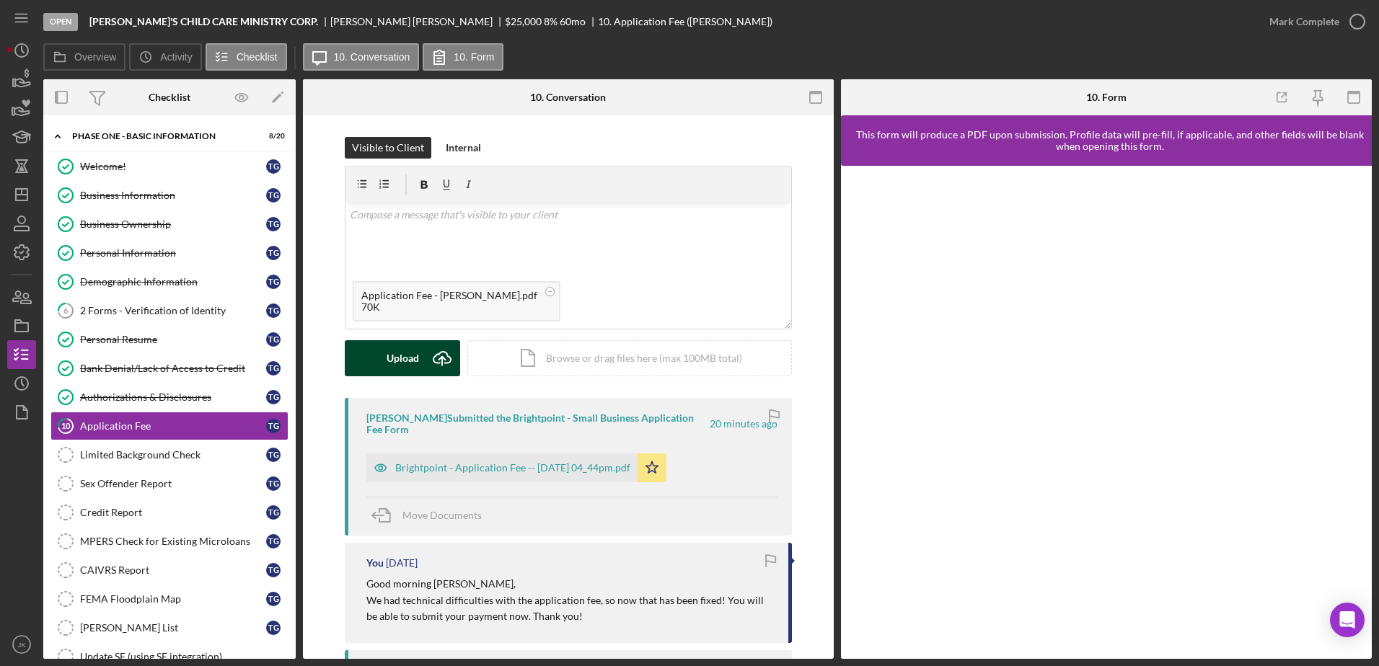
click at [408, 352] on div "Upload" at bounding box center [403, 358] width 32 height 36
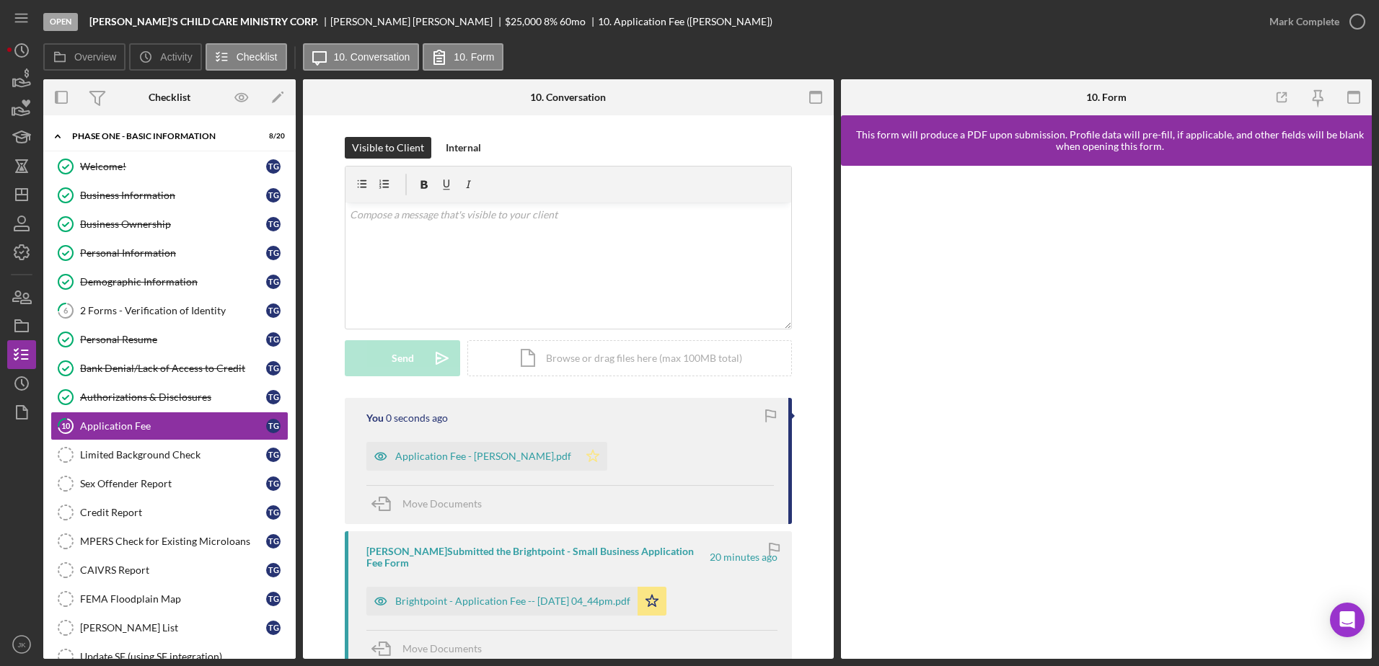
click at [578, 459] on icon "Icon/Star" at bounding box center [592, 456] width 29 height 29
click at [1309, 22] on div "Mark Complete" at bounding box center [1304, 21] width 70 height 29
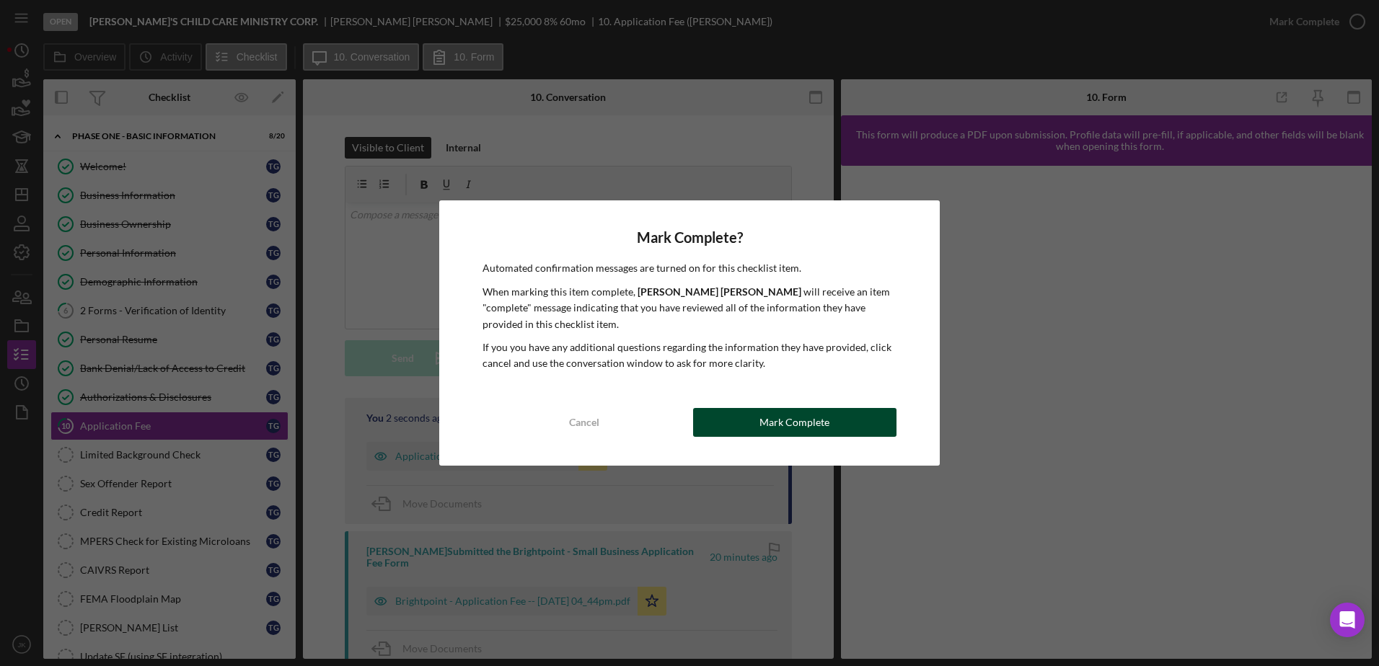
click at [777, 422] on div "Mark Complete" at bounding box center [794, 422] width 70 height 29
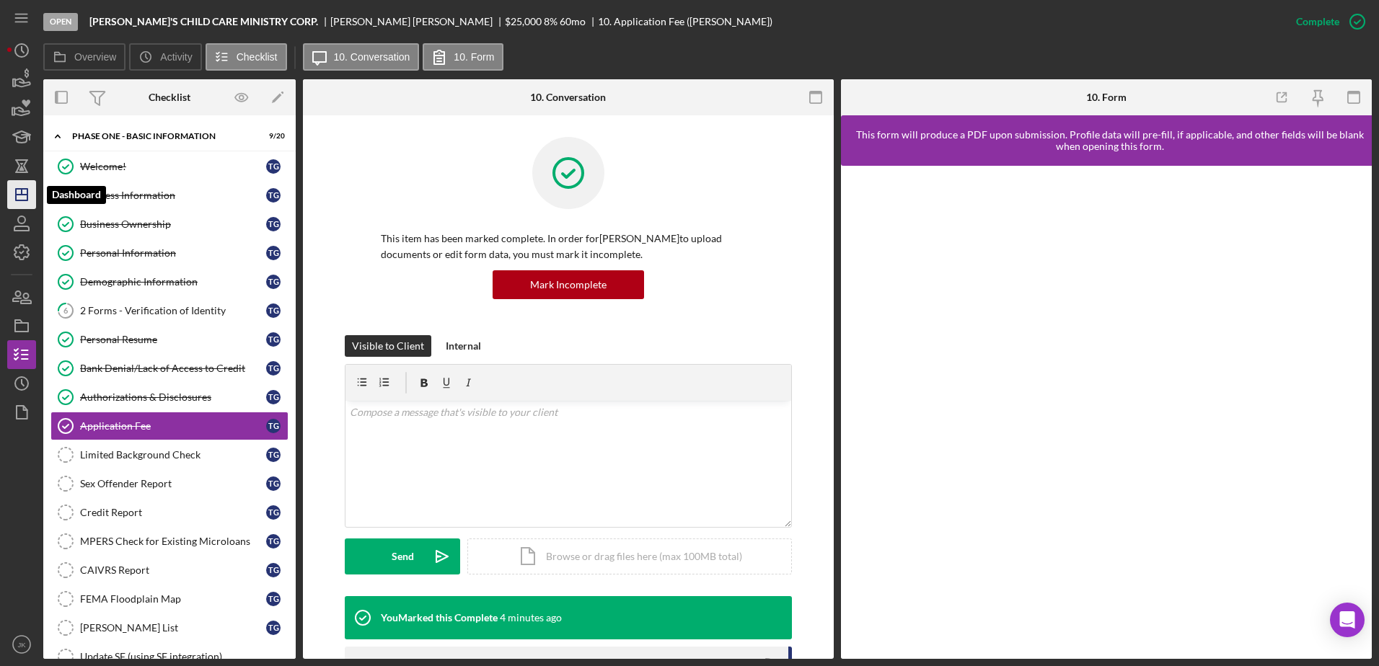
click at [25, 192] on icon "Icon/Dashboard" at bounding box center [22, 195] width 36 height 36
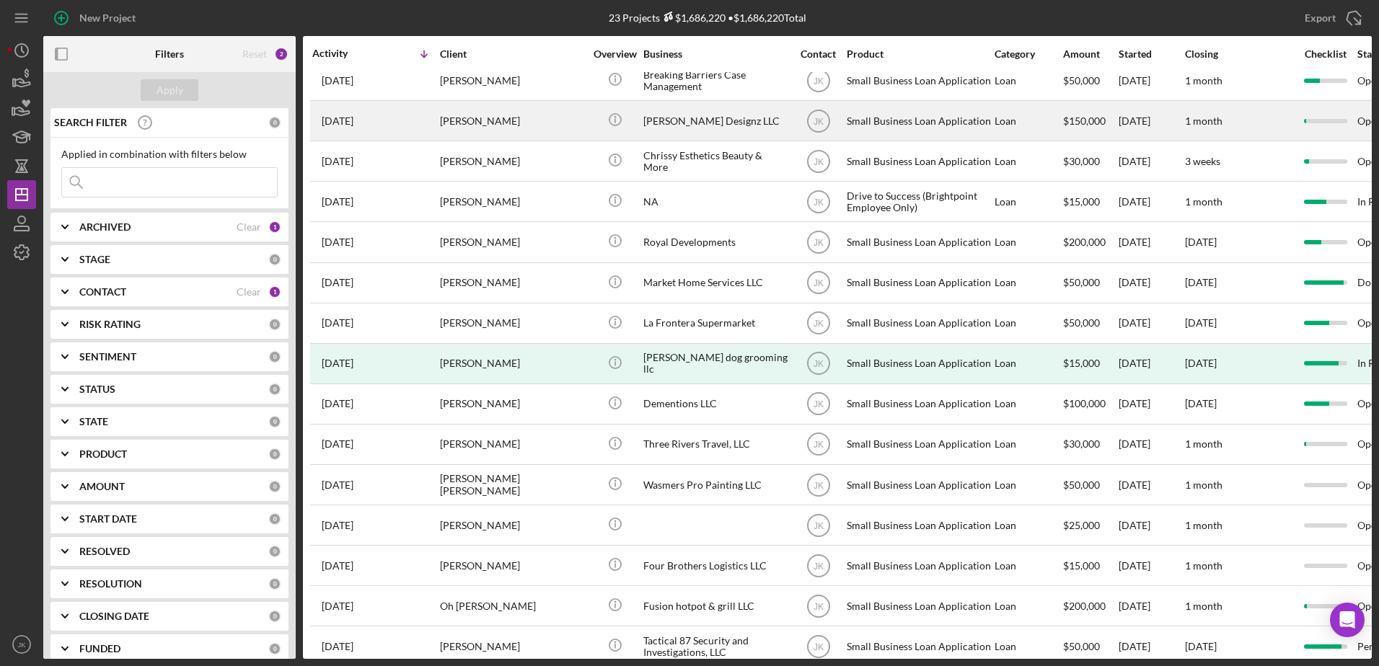
scroll to position [288, 0]
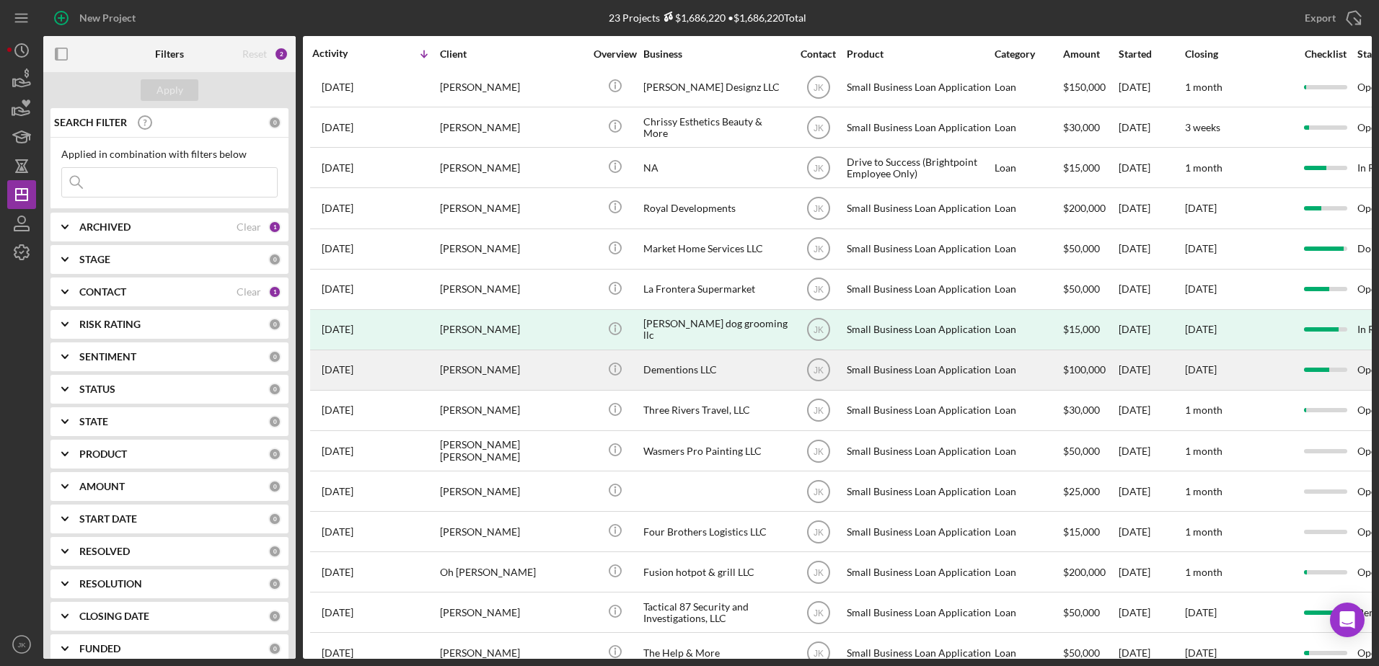
click at [541, 380] on div "[PERSON_NAME]" at bounding box center [512, 370] width 144 height 38
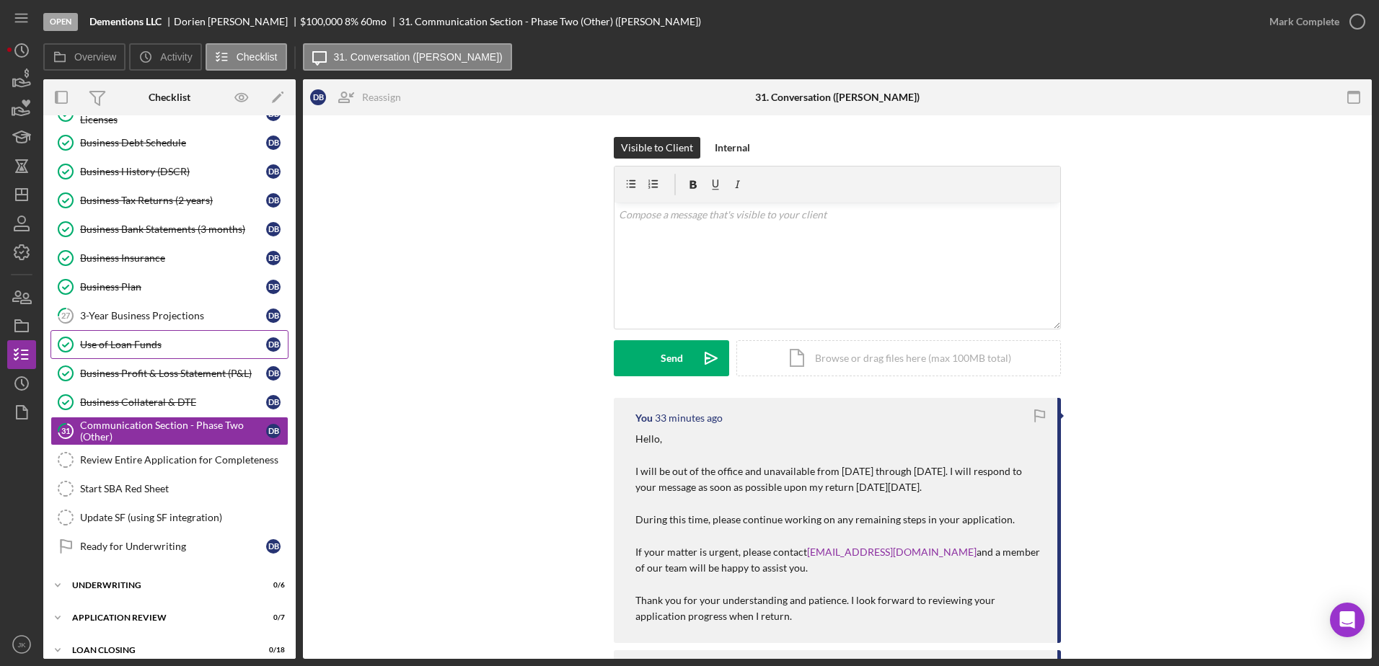
scroll to position [562, 0]
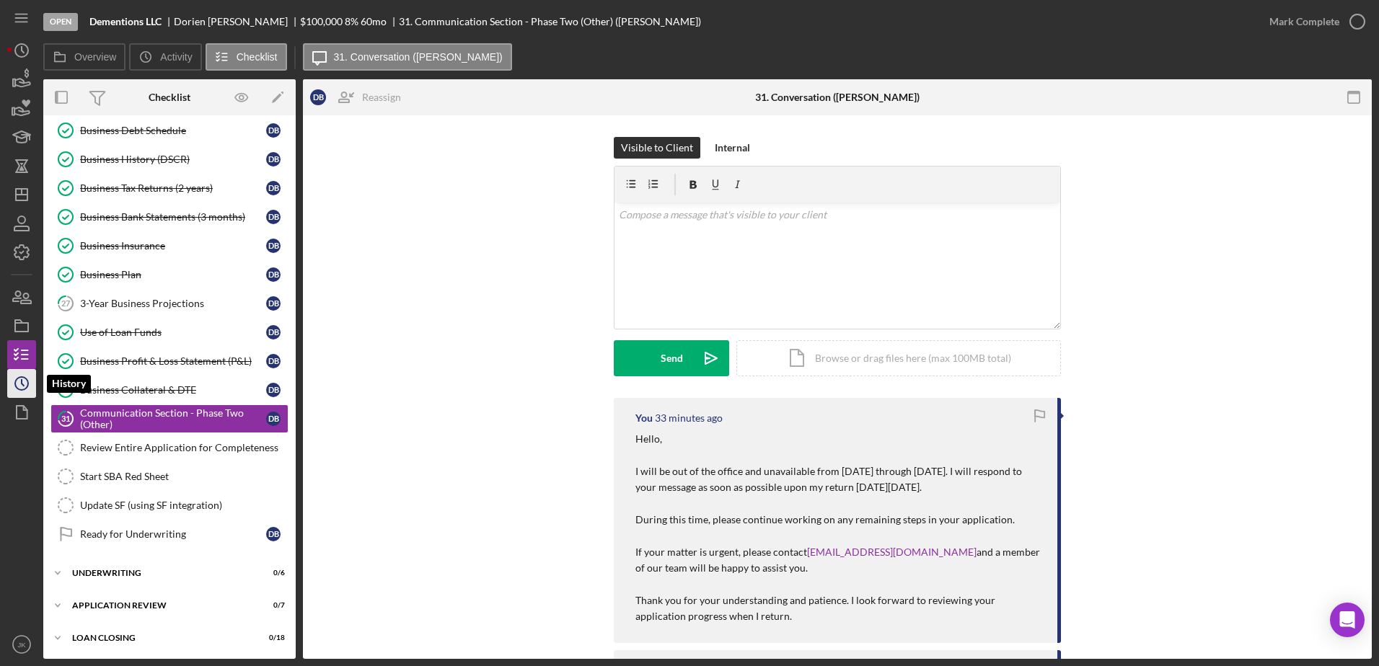
click at [26, 379] on circle "button" at bounding box center [21, 383] width 13 height 13
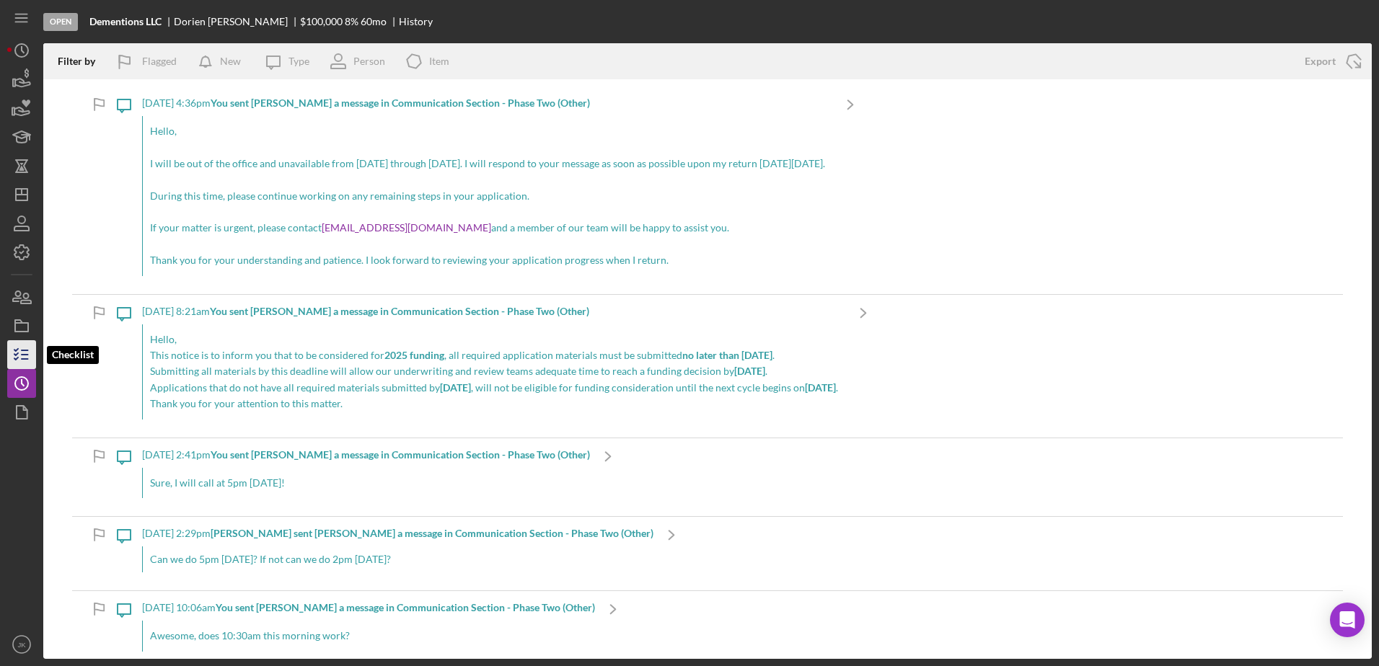
click at [25, 345] on icon "button" at bounding box center [22, 355] width 36 height 36
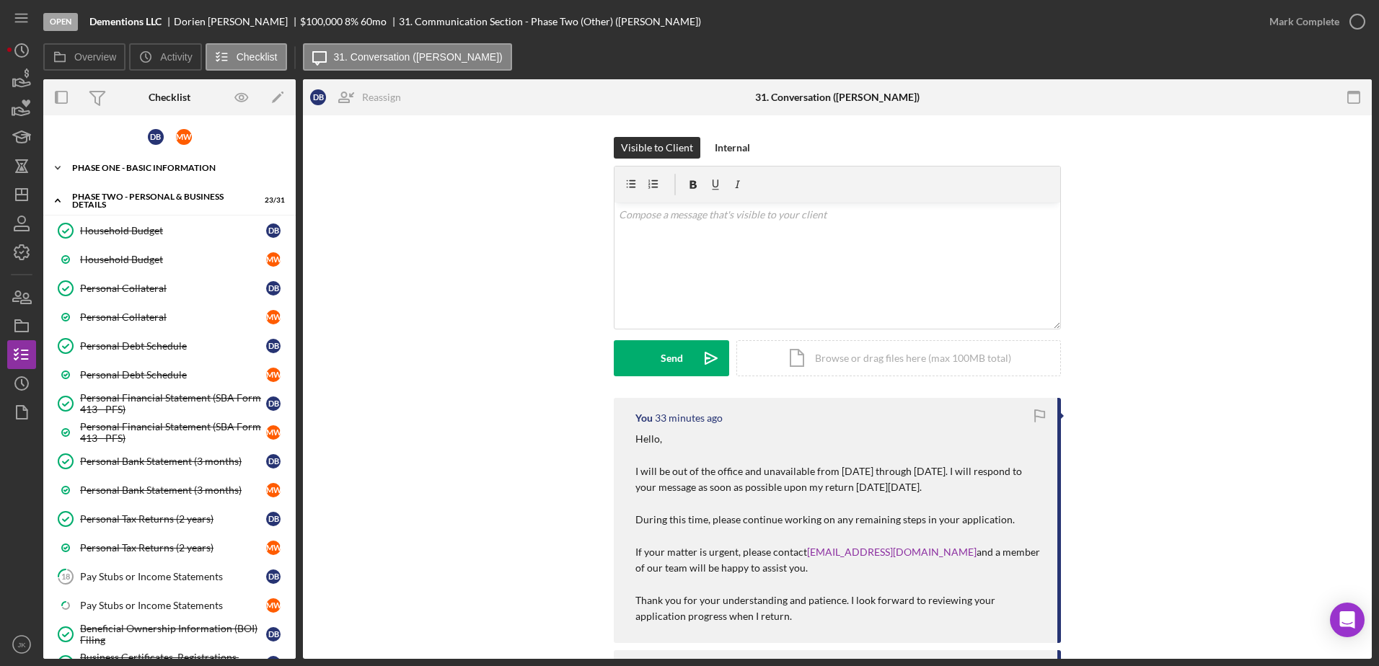
click at [143, 167] on div "Phase One - Basic Information" at bounding box center [175, 168] width 206 height 9
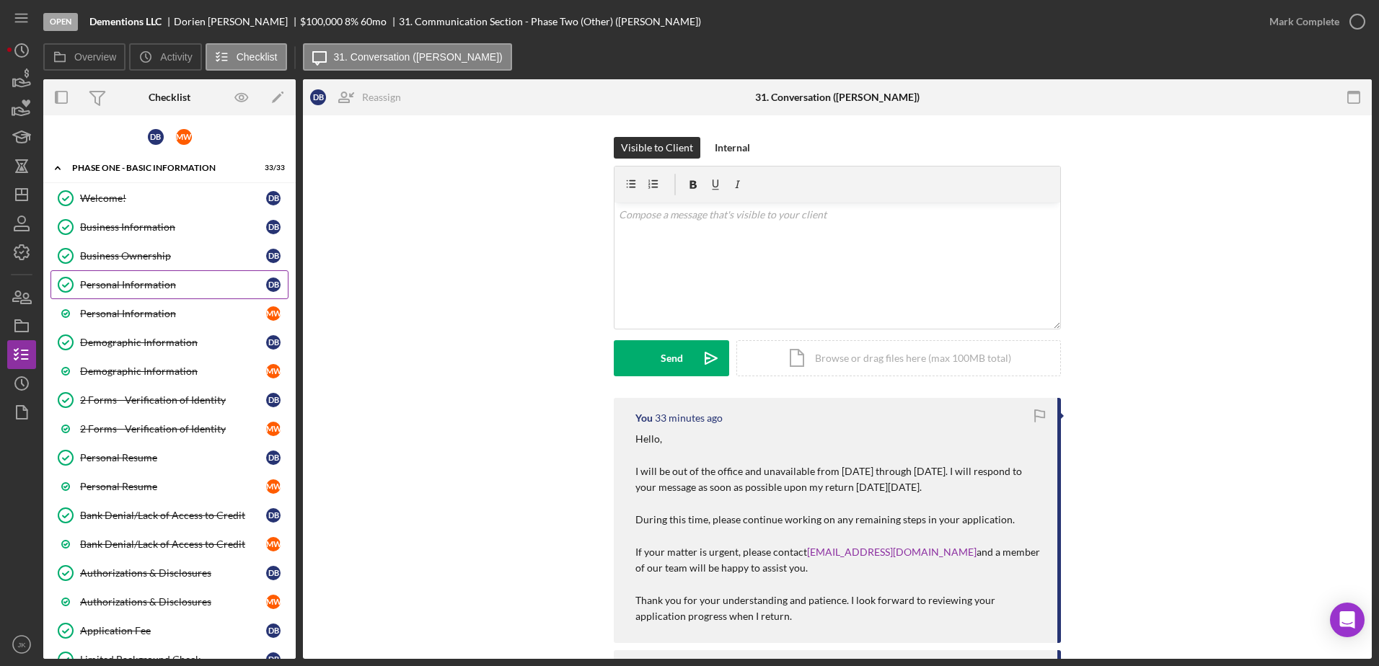
click at [168, 281] on div "Personal Information" at bounding box center [173, 285] width 186 height 12
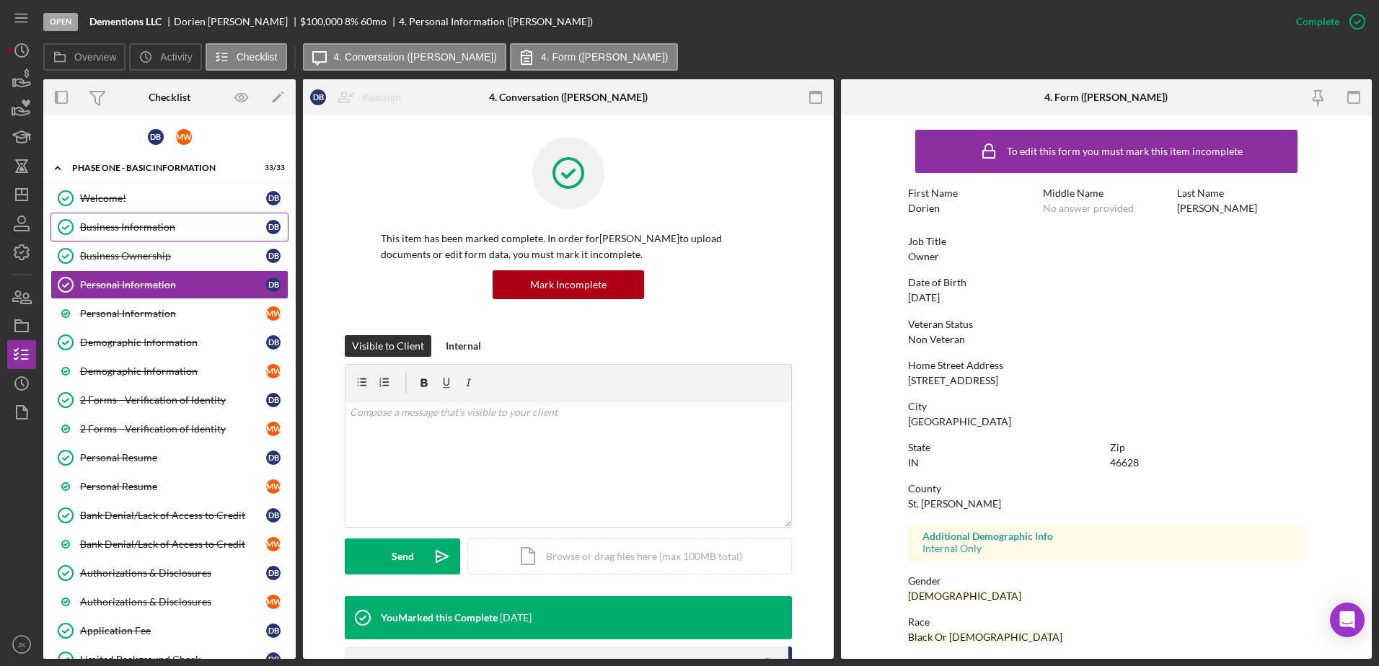
click at [151, 231] on div "Business Information" at bounding box center [173, 227] width 186 height 12
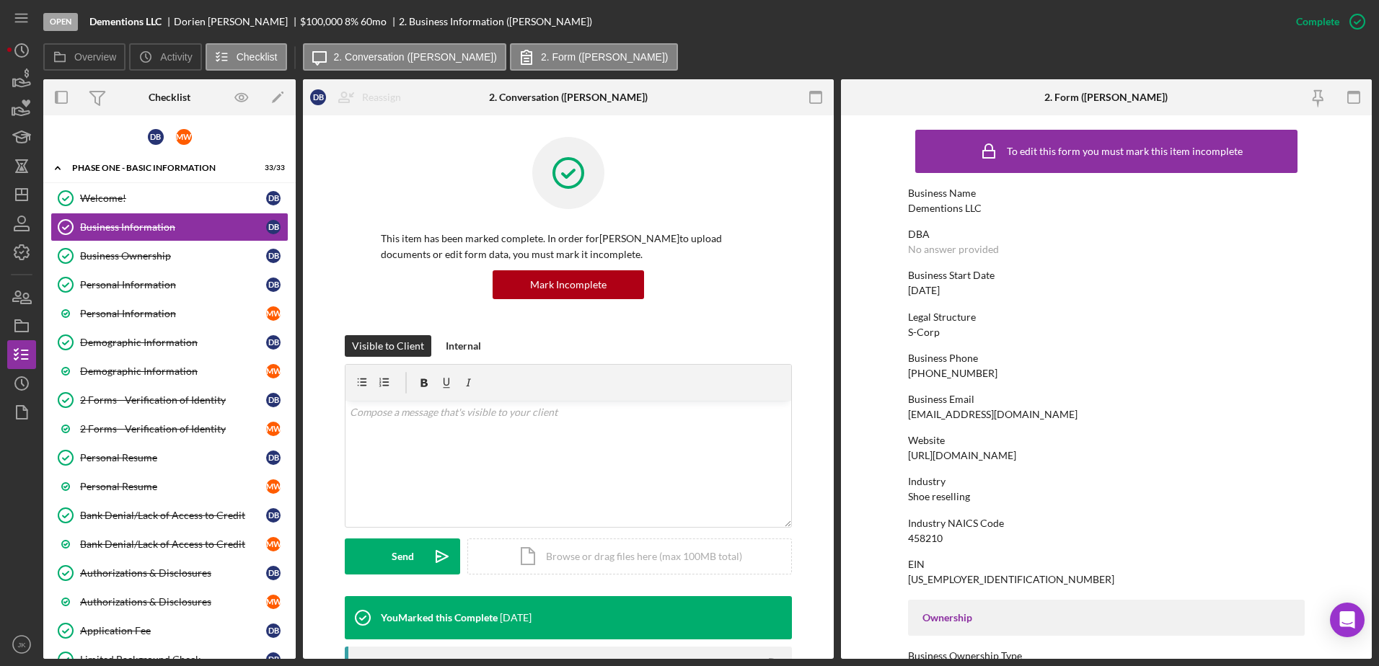
drag, startPoint x: 1039, startPoint y: 449, endPoint x: 887, endPoint y: 448, distance: 152.2
click at [887, 448] on form "To edit this form you must mark this item incomplete Business Name Dementions L…" at bounding box center [1106, 387] width 531 height 544
copy div "https://dementions.shop"
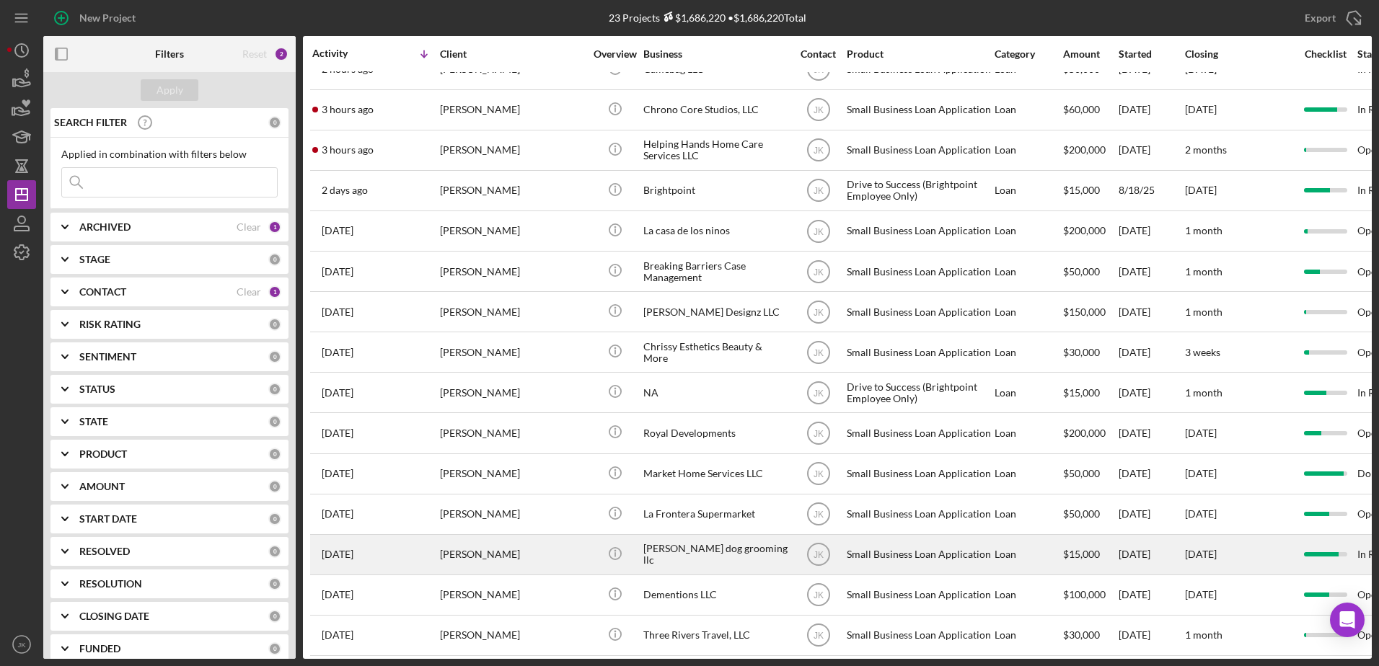
scroll to position [144, 0]
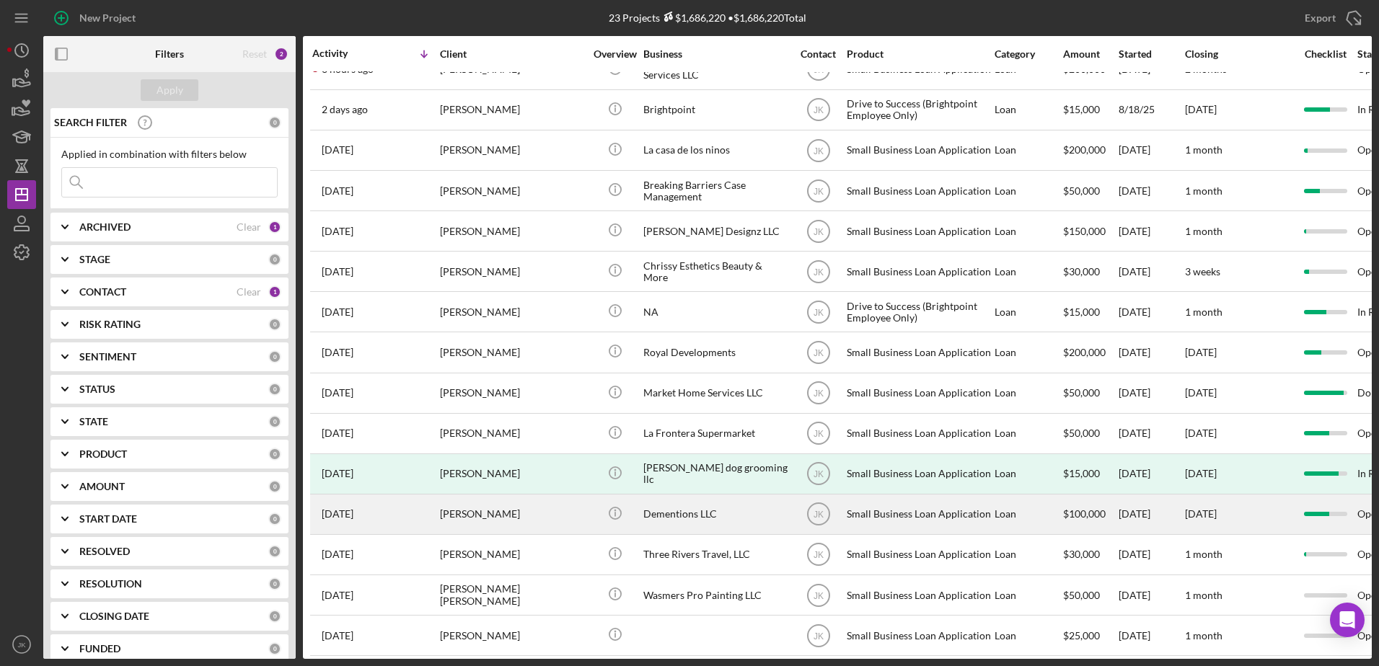
click at [513, 518] on div "[PERSON_NAME]" at bounding box center [512, 514] width 144 height 38
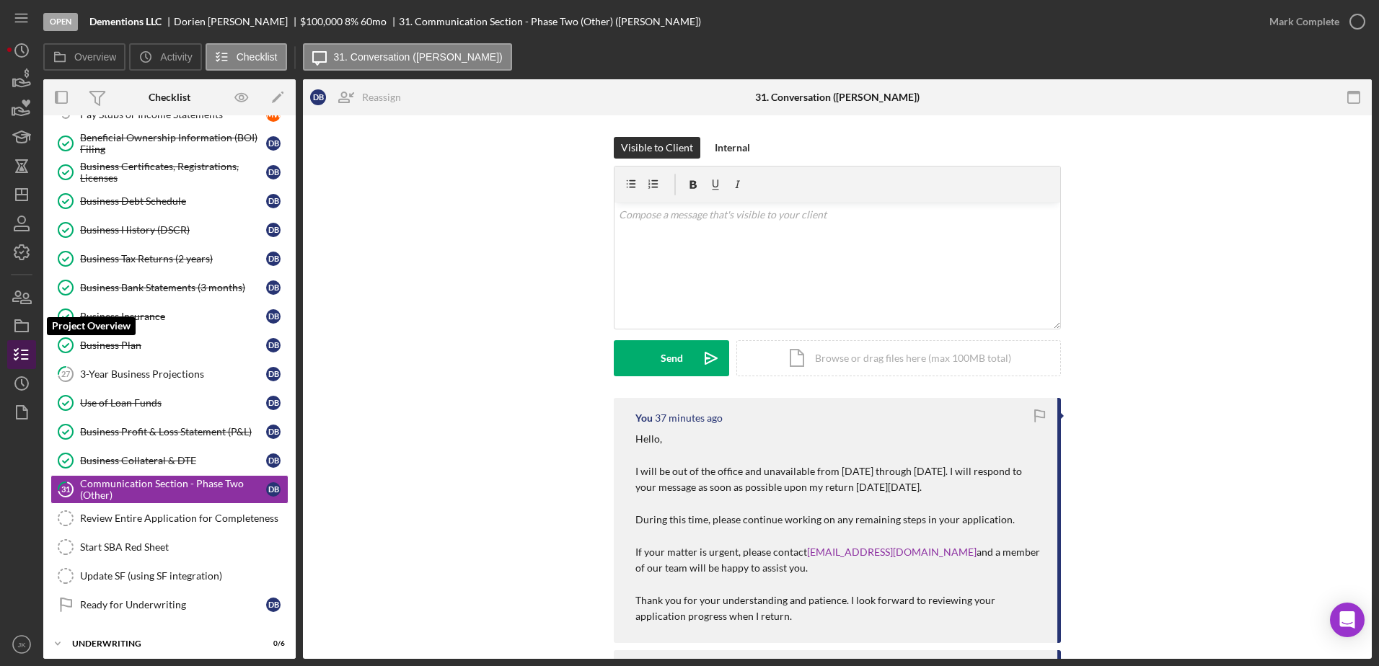
scroll to position [563, 0]
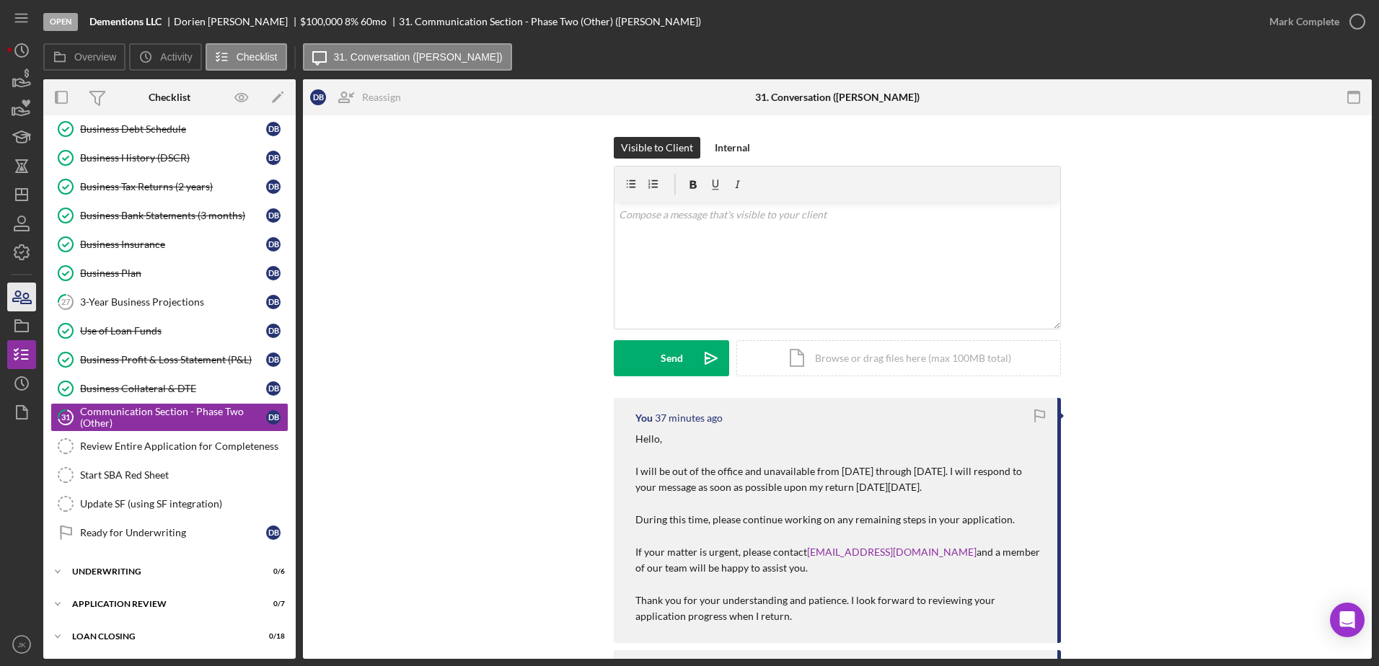
click at [27, 296] on icon "button" at bounding box center [22, 297] width 36 height 36
